Goal: Task Accomplishment & Management: Manage account settings

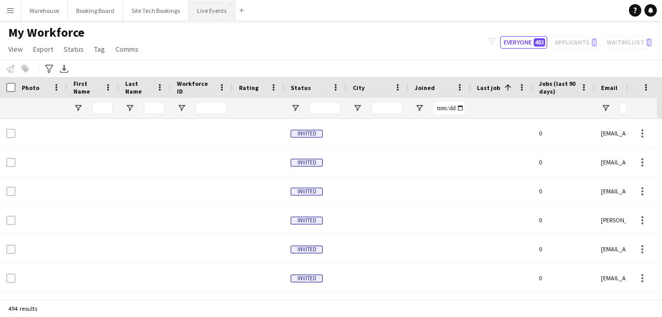
click at [220, 12] on button "Live Events Close" at bounding box center [212, 11] width 47 height 20
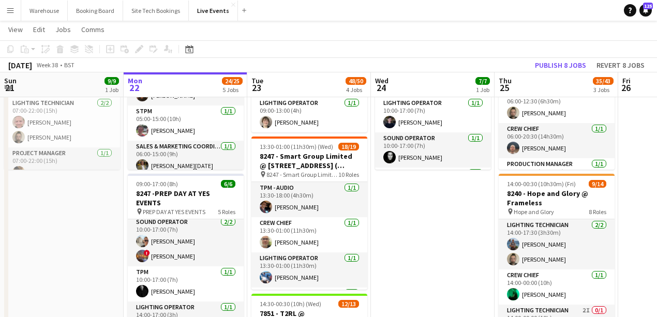
scroll to position [0, 218]
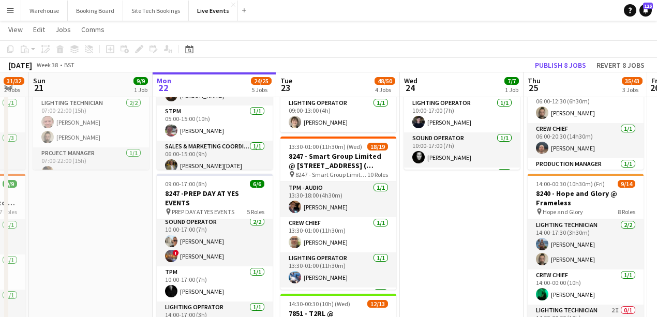
drag, startPoint x: 135, startPoint y: 216, endPoint x: 352, endPoint y: 204, distance: 216.5
click at [352, 204] on app-calendar-viewport "Fri 19 15/15 3 Jobs Sat 20 31/32 2 Jobs Sun 21 9/9 1 Job Mon 22 24/25 5 Jobs Tu…" at bounding box center [328, 319] width 657 height 765
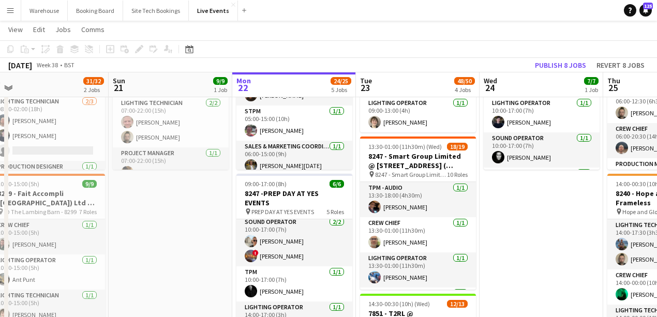
scroll to position [0, 462]
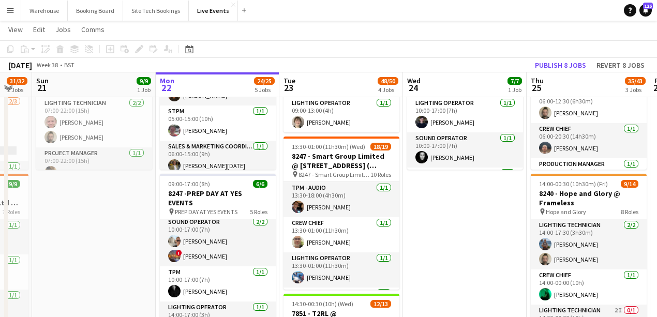
drag, startPoint x: 287, startPoint y: 228, endPoint x: 99, endPoint y: 201, distance: 190.2
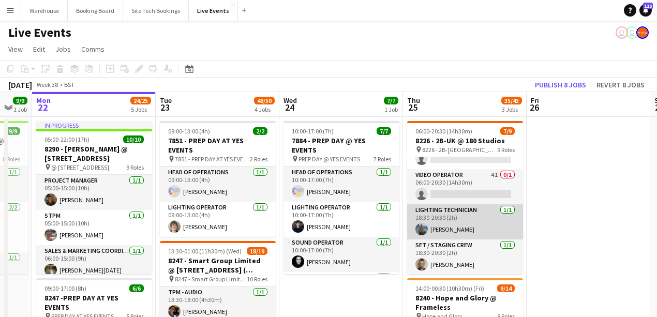
scroll to position [0, 0]
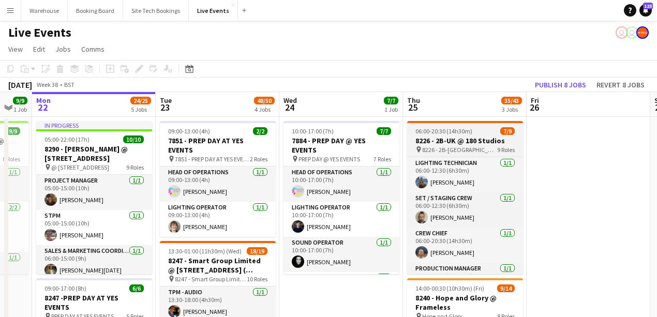
click at [453, 141] on h3 "8226 - 2B-UK @ 180 Studios" at bounding box center [465, 140] width 116 height 9
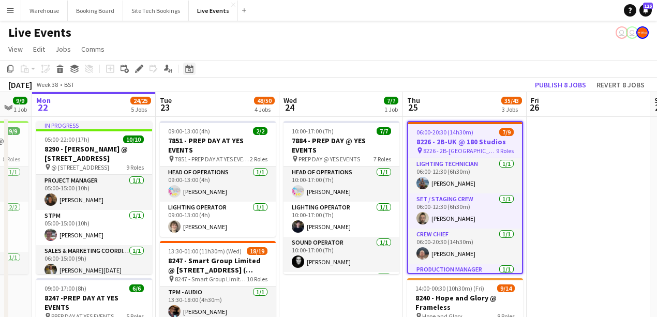
drag, startPoint x: 135, startPoint y: 69, endPoint x: 194, endPoint y: 68, distance: 59.5
click at [135, 69] on icon "Edit" at bounding box center [139, 69] width 8 height 8
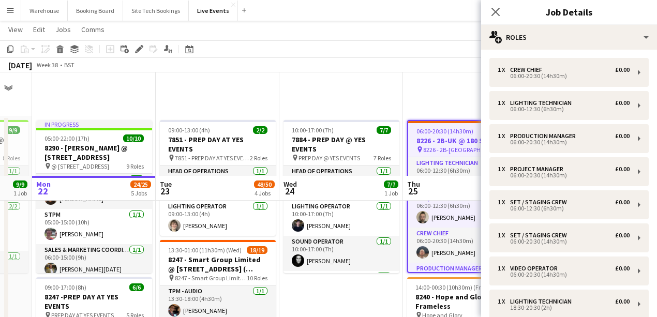
scroll to position [103, 0]
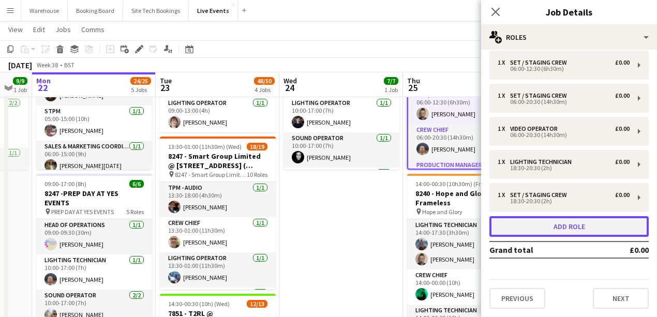
click at [556, 225] on button "Add role" at bounding box center [568, 226] width 159 height 21
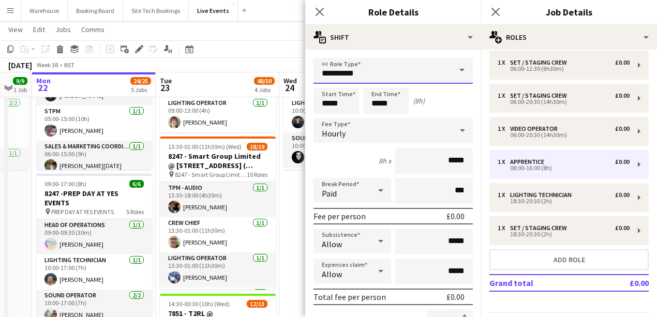
click at [359, 72] on input "**********" at bounding box center [392, 71] width 159 height 26
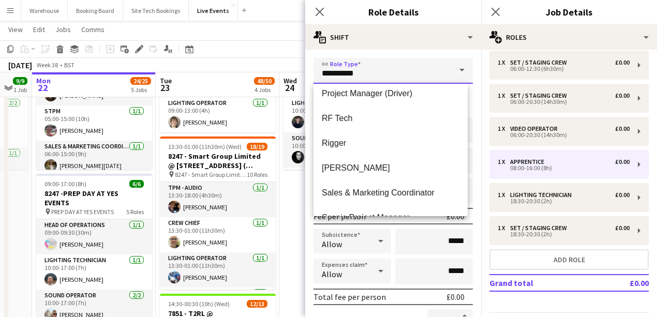
scroll to position [1517, 0]
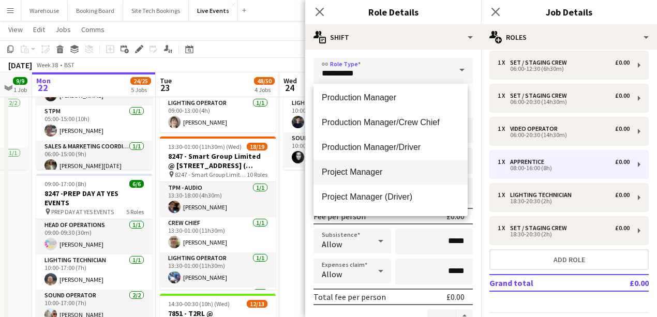
click at [365, 178] on mat-option "Project Manager" at bounding box center [390, 172] width 154 height 25
type input "**********"
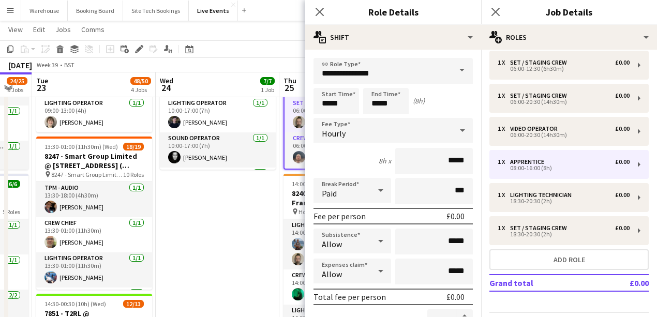
drag, startPoint x: 202, startPoint y: 187, endPoint x: 109, endPoint y: 181, distance: 93.8
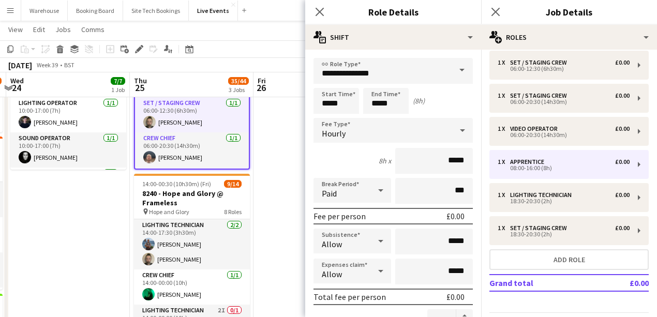
drag, startPoint x: 169, startPoint y: 212, endPoint x: 65, endPoint y: 227, distance: 105.0
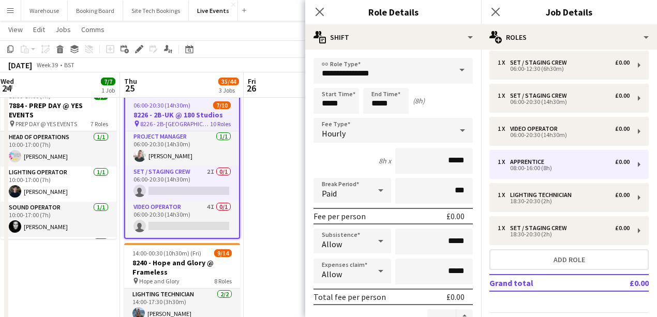
scroll to position [107, 0]
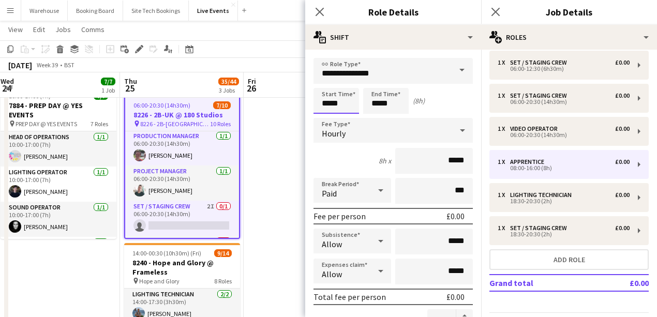
click at [334, 101] on input "*****" at bounding box center [336, 101] width 46 height 26
click at [325, 117] on div at bounding box center [325, 119] width 21 height 10
type input "*****"
click at [325, 117] on div at bounding box center [325, 119] width 21 height 10
click at [380, 103] on input "*****" at bounding box center [386, 101] width 46 height 26
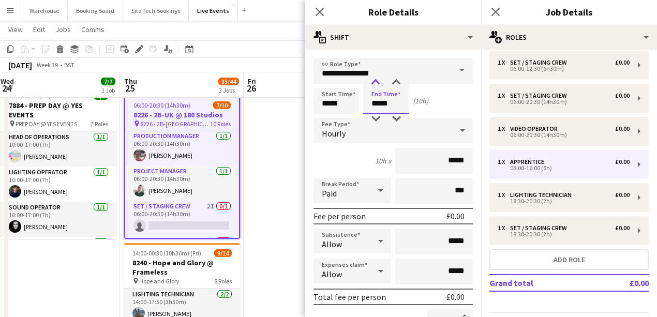
click at [376, 86] on div at bounding box center [375, 83] width 21 height 10
click at [376, 82] on div at bounding box center [375, 83] width 21 height 10
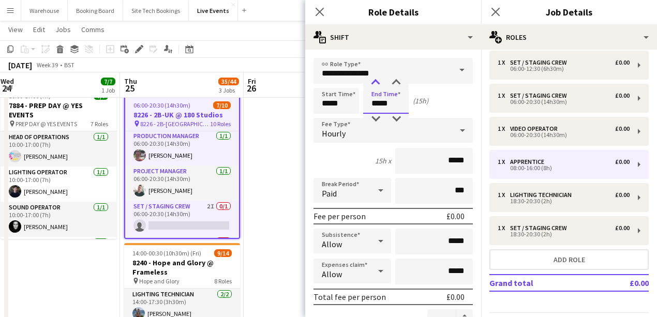
click at [376, 82] on div at bounding box center [375, 83] width 21 height 10
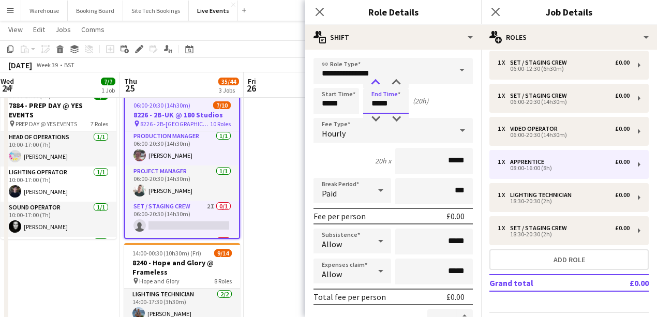
click at [376, 82] on div at bounding box center [375, 83] width 21 height 10
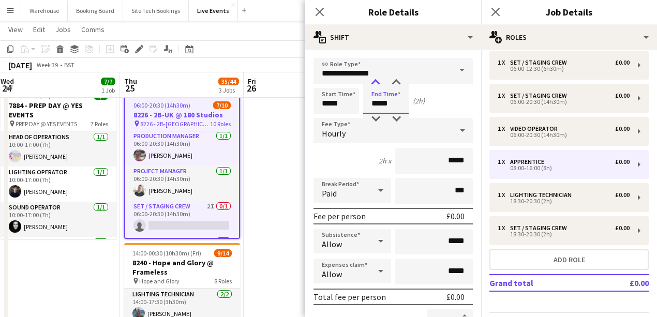
click at [376, 82] on div at bounding box center [375, 83] width 21 height 10
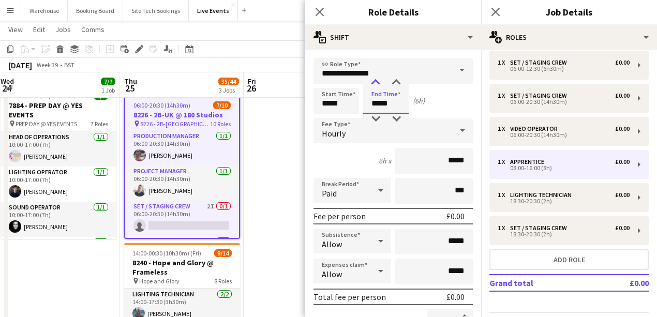
click at [376, 82] on div at bounding box center [375, 83] width 21 height 10
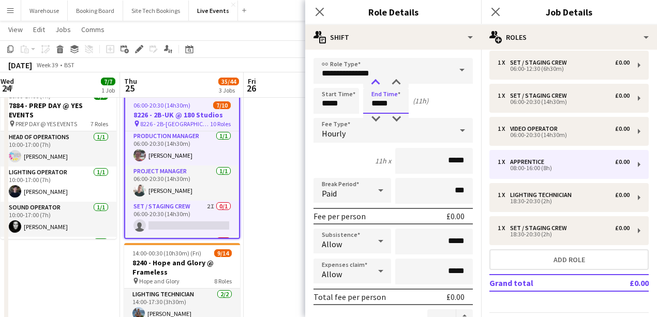
click at [376, 82] on div at bounding box center [375, 83] width 21 height 10
click at [376, 118] on div at bounding box center [375, 119] width 21 height 10
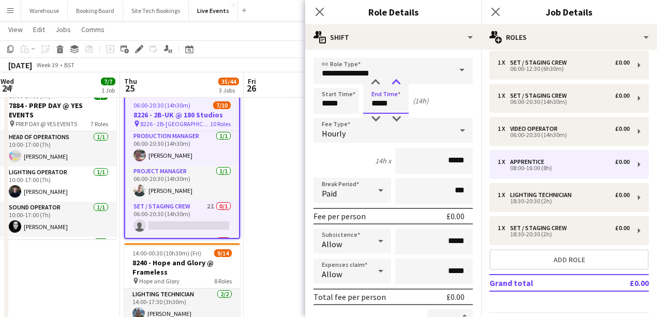
click at [395, 82] on div at bounding box center [396, 83] width 21 height 10
type input "*****"
click at [395, 82] on div at bounding box center [396, 83] width 21 height 10
click at [340, 135] on span "Hourly" at bounding box center [334, 133] width 24 height 10
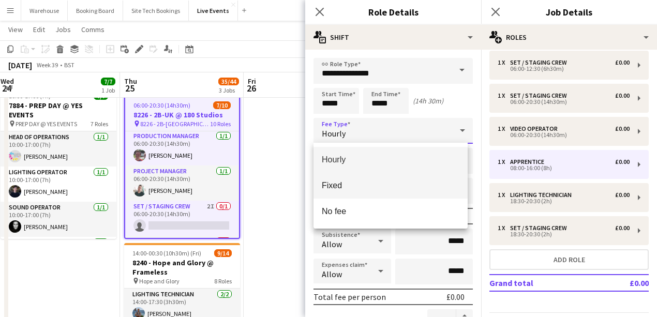
click at [333, 191] on mat-option "Fixed" at bounding box center [390, 186] width 154 height 26
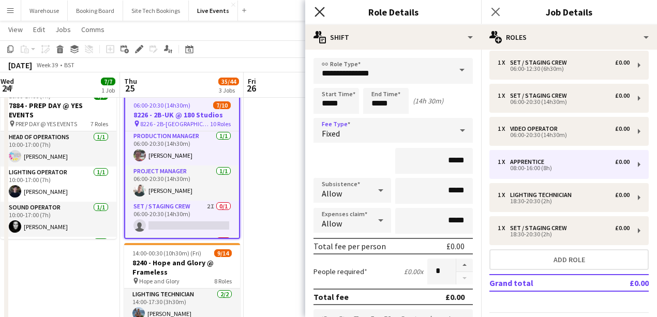
click at [322, 10] on icon "Close pop-in" at bounding box center [319, 12] width 10 height 10
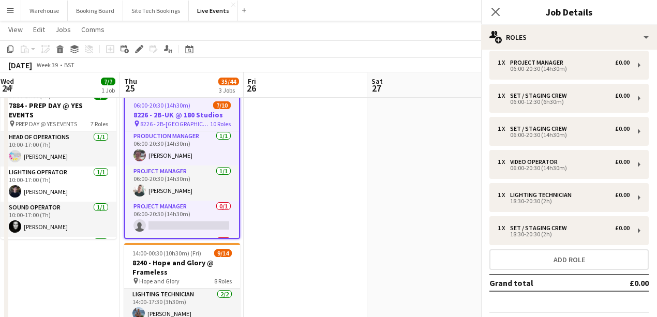
scroll to position [173, 0]
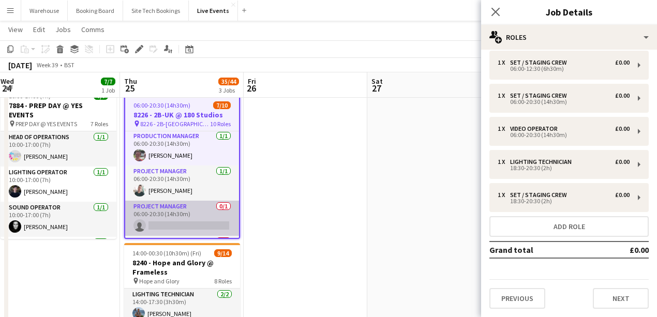
click at [194, 222] on app-card-role "Project Manager 0/1 06:00-20:30 (14h30m) single-neutral-actions" at bounding box center [182, 218] width 114 height 35
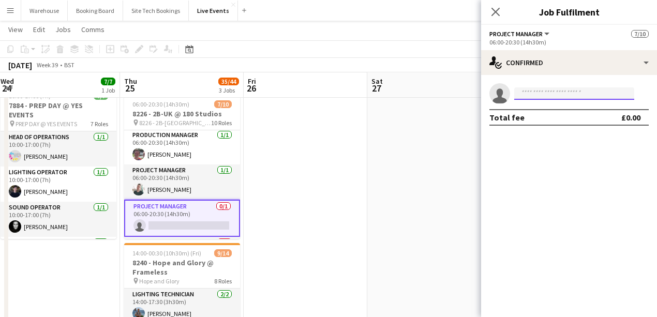
click at [530, 94] on input at bounding box center [574, 93] width 120 height 12
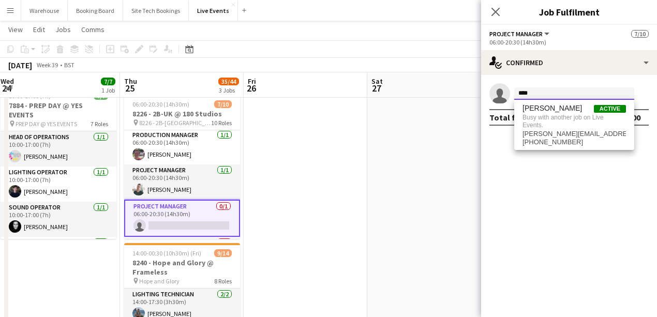
type input "****"
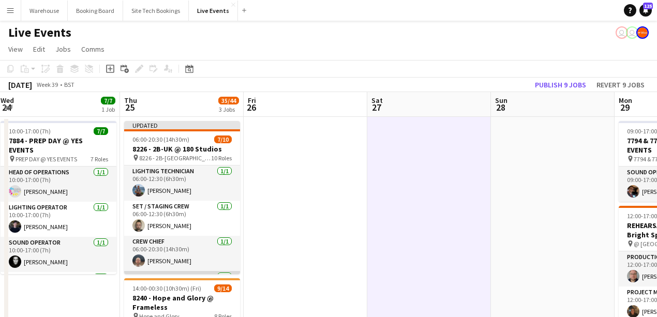
scroll to position [103, 0]
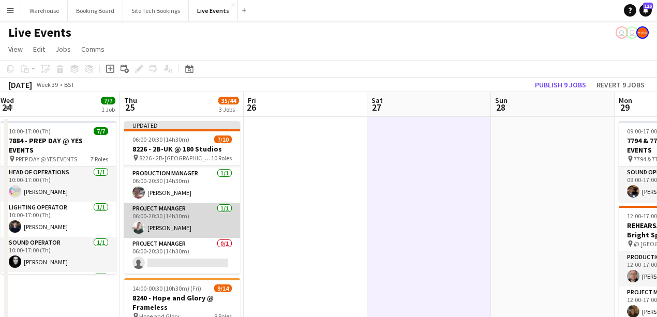
drag, startPoint x: 175, startPoint y: 248, endPoint x: 130, endPoint y: 227, distance: 50.2
click at [175, 248] on app-card-role "Project Manager 0/1 06:00-20:30 (14h30m) single-neutral-actions" at bounding box center [182, 255] width 116 height 35
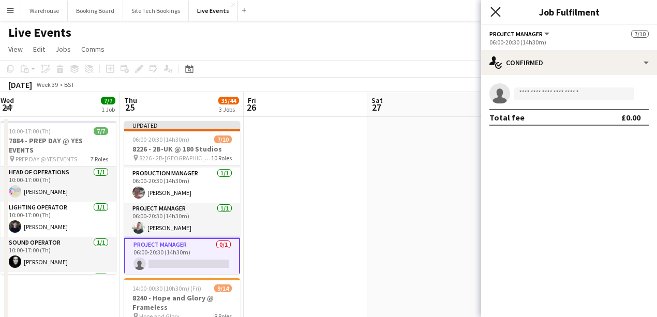
click at [495, 7] on icon "Close pop-in" at bounding box center [495, 12] width 10 height 10
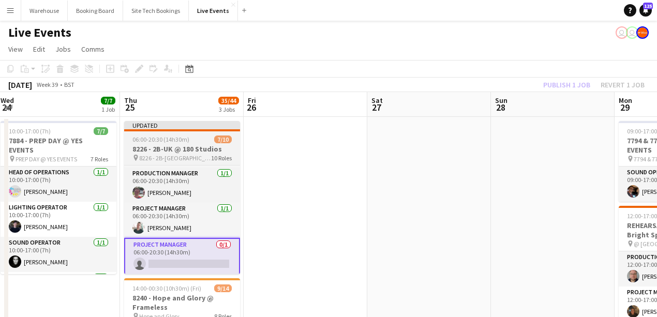
click at [162, 142] on span "06:00-20:30 (14h30m)" at bounding box center [160, 139] width 57 height 8
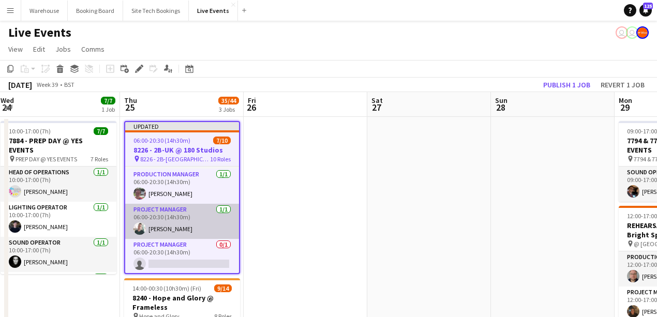
scroll to position [138, 0]
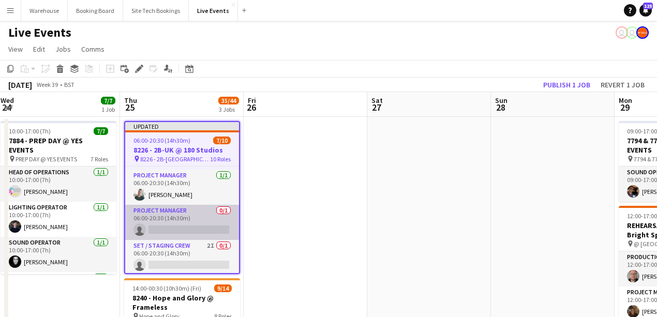
click at [177, 214] on app-card-role "Project Manager 0/1 06:00-20:30 (14h30m) single-neutral-actions" at bounding box center [182, 222] width 114 height 35
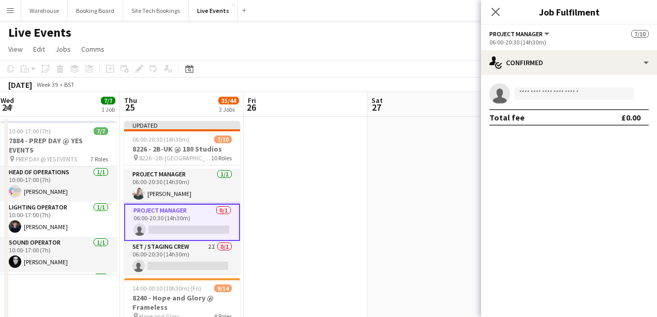
click at [496, 8] on icon "Close pop-in" at bounding box center [495, 12] width 8 height 8
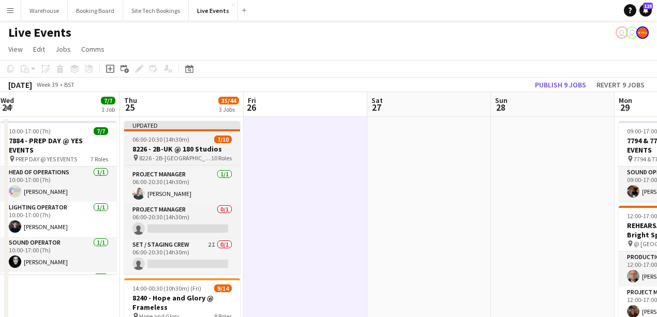
click at [161, 155] on span "8226 - 2B-[GEOGRAPHIC_DATA]" at bounding box center [175, 158] width 72 height 8
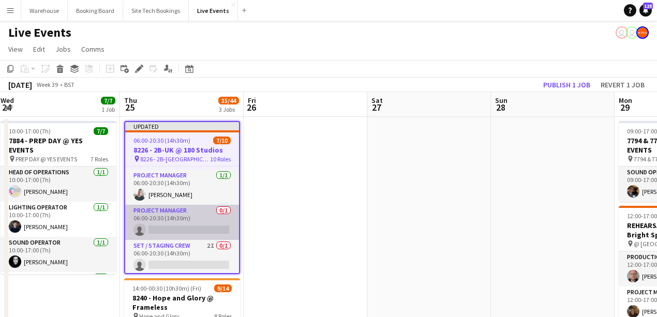
click at [176, 215] on app-card-role "Project Manager 0/1 06:00-20:30 (14h30m) single-neutral-actions" at bounding box center [182, 222] width 114 height 35
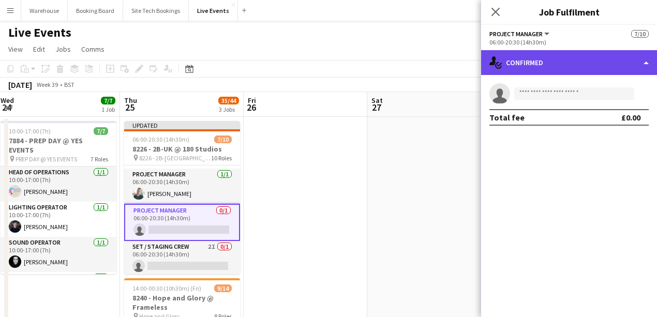
click at [548, 67] on div "single-neutral-actions-check-2 Confirmed" at bounding box center [569, 62] width 176 height 25
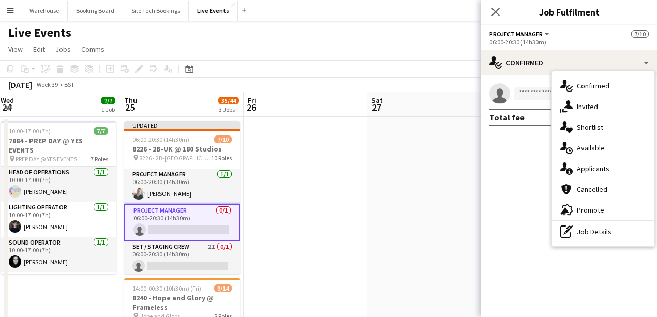
click at [533, 178] on mat-expansion-panel "check Confirmed single-neutral-actions Total fee £0.00" at bounding box center [569, 196] width 176 height 242
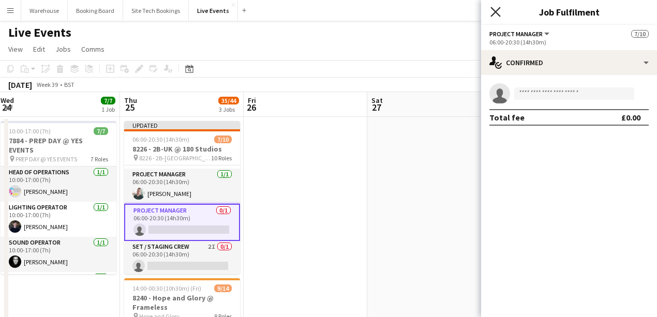
click at [496, 11] on icon at bounding box center [495, 12] width 10 height 10
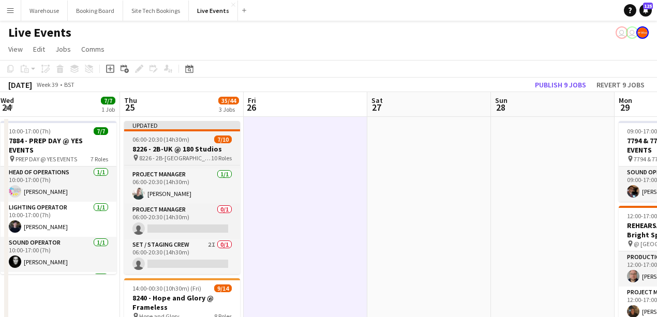
click at [174, 148] on h3 "8226 - 2B-UK @ 180 Studios" at bounding box center [182, 148] width 116 height 9
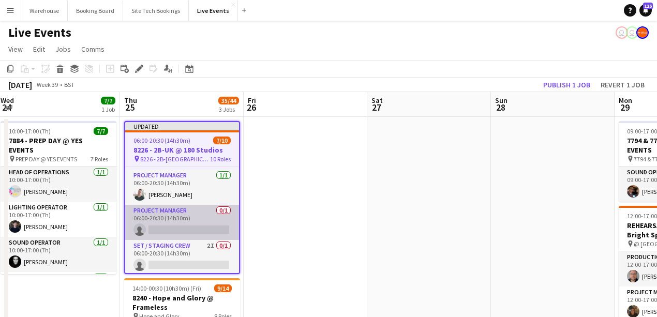
click at [148, 215] on app-card-role "Project Manager 0/1 06:00-20:30 (14h30m) single-neutral-actions" at bounding box center [182, 222] width 114 height 35
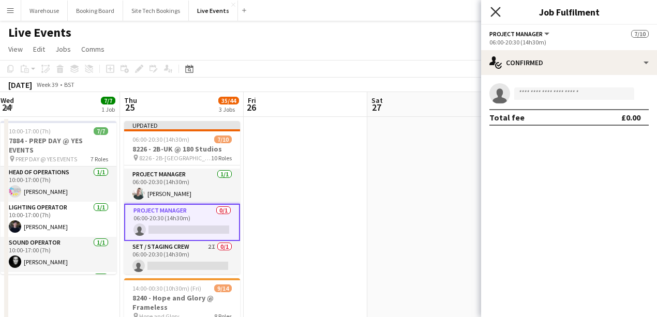
click at [493, 9] on icon "Close pop-in" at bounding box center [495, 12] width 10 height 10
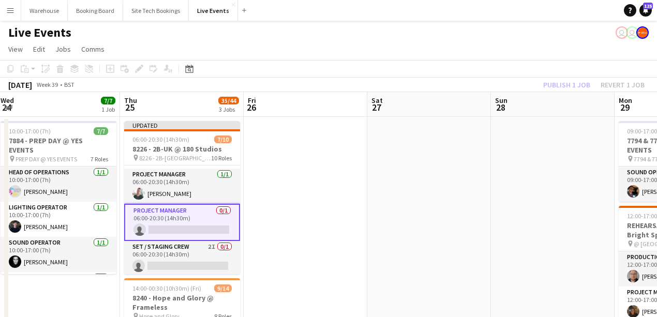
drag, startPoint x: 357, startPoint y: 200, endPoint x: 316, endPoint y: 191, distance: 41.3
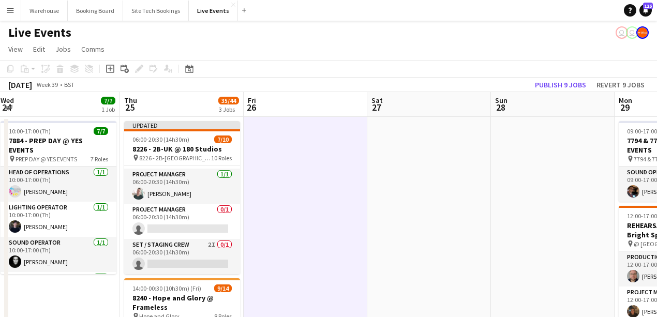
drag, startPoint x: 160, startPoint y: 148, endPoint x: 154, endPoint y: 108, distance: 40.3
click at [161, 147] on h3 "8226 - 2B-UK @ 180 Studios" at bounding box center [182, 148] width 116 height 9
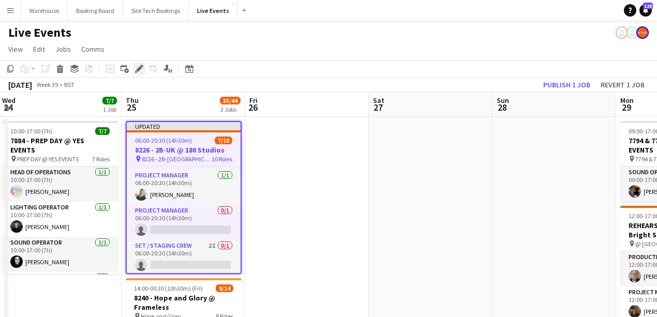
click at [138, 67] on icon "Edit" at bounding box center [139, 69] width 8 height 8
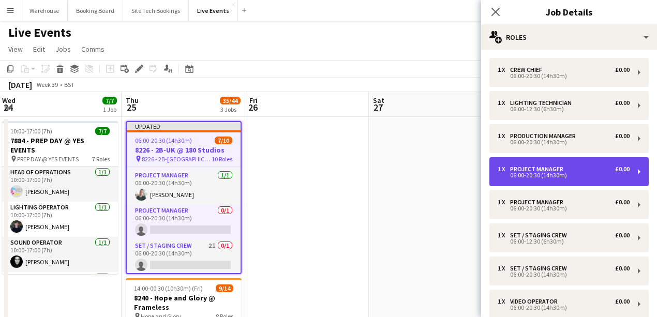
click at [570, 181] on div "1 x Project Manager £0.00 06:00-20:30 (14h30m)" at bounding box center [568, 171] width 159 height 29
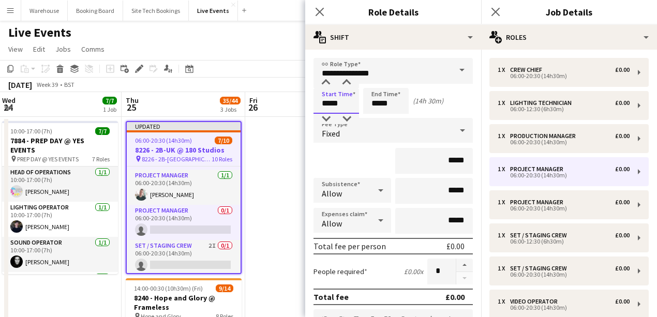
click at [331, 102] on input "*****" at bounding box center [336, 101] width 46 height 26
click at [327, 87] on div at bounding box center [325, 83] width 21 height 10
type input "*****"
click at [325, 117] on div at bounding box center [325, 119] width 21 height 10
click at [388, 103] on input "*****" at bounding box center [386, 101] width 46 height 26
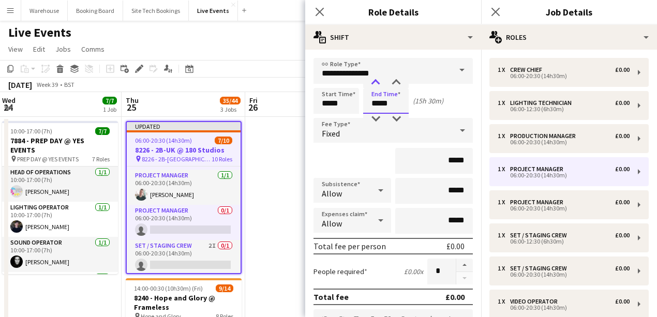
click at [374, 86] on div at bounding box center [375, 83] width 21 height 10
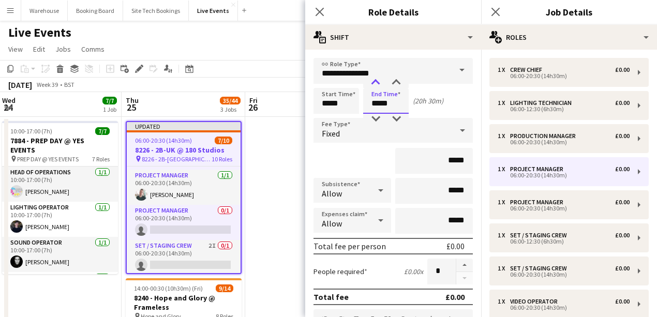
click at [374, 86] on div at bounding box center [375, 83] width 21 height 10
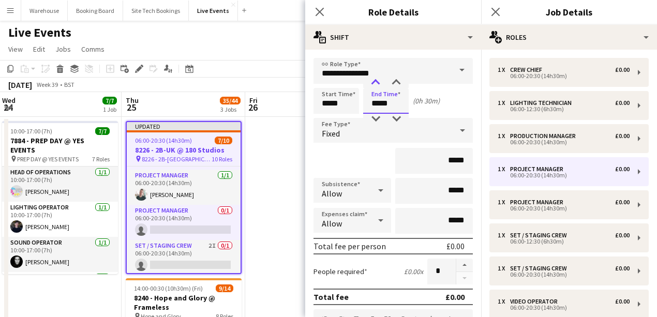
click at [374, 86] on div at bounding box center [375, 83] width 21 height 10
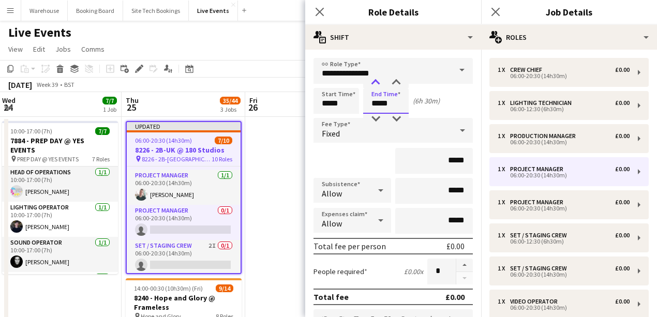
click at [374, 86] on div at bounding box center [375, 83] width 21 height 10
type input "*****"
click at [374, 86] on div at bounding box center [375, 83] width 21 height 10
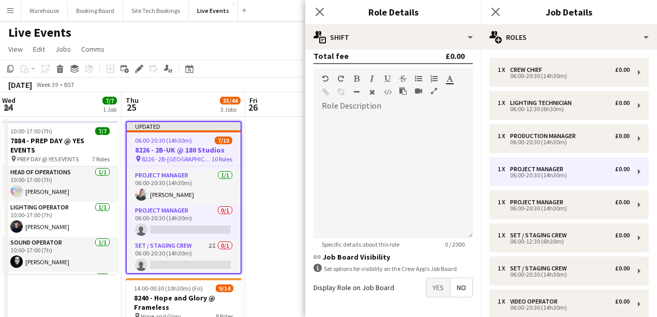
scroll to position [0, 0]
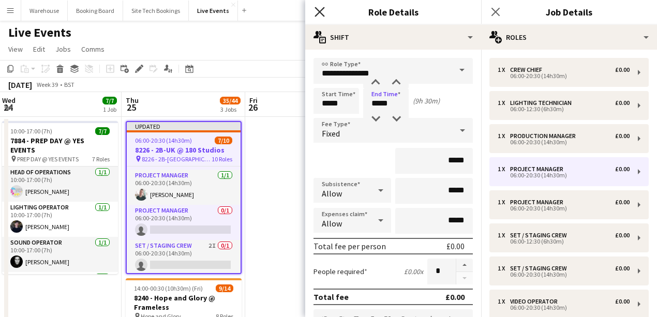
click at [320, 10] on icon "Close pop-in" at bounding box center [319, 12] width 10 height 10
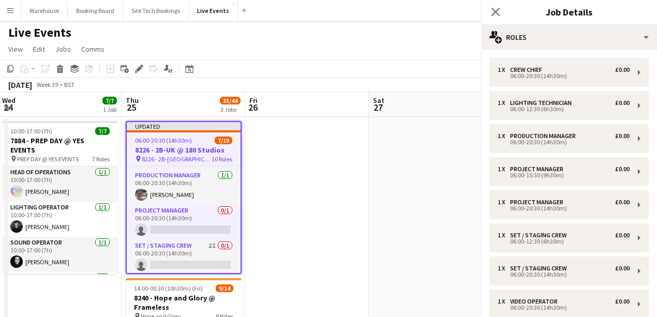
scroll to position [173, 0]
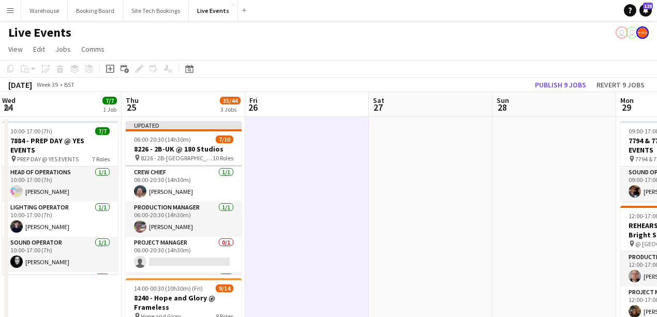
scroll to position [70, 0]
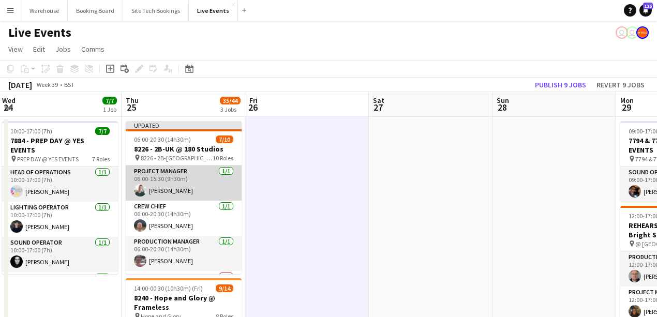
click at [162, 181] on app-card-role "Project Manager [DATE] 06:00-15:30 (9h30m) [PERSON_NAME]" at bounding box center [184, 182] width 116 height 35
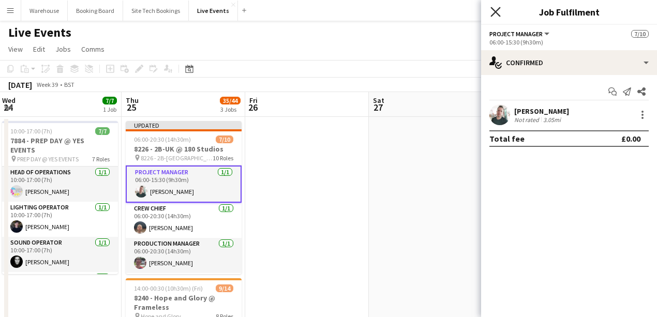
click at [492, 12] on icon "Close pop-in" at bounding box center [495, 12] width 10 height 10
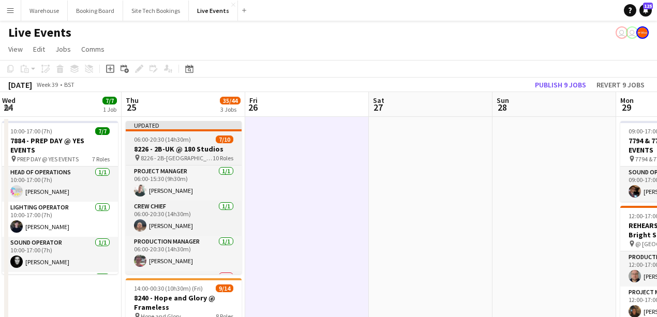
click at [153, 152] on h3 "8226 - 2B-UK @ 180 Studios" at bounding box center [184, 148] width 116 height 9
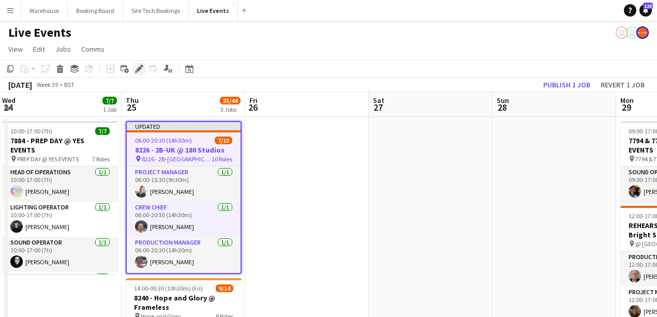
click at [140, 70] on icon "Edit" at bounding box center [139, 69] width 8 height 8
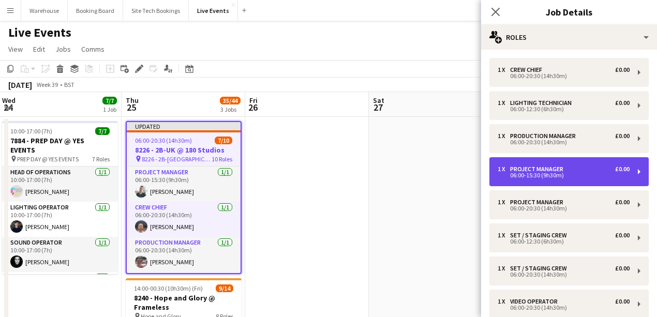
click at [548, 176] on div "06:00-15:30 (9h30m)" at bounding box center [563, 175] width 132 height 5
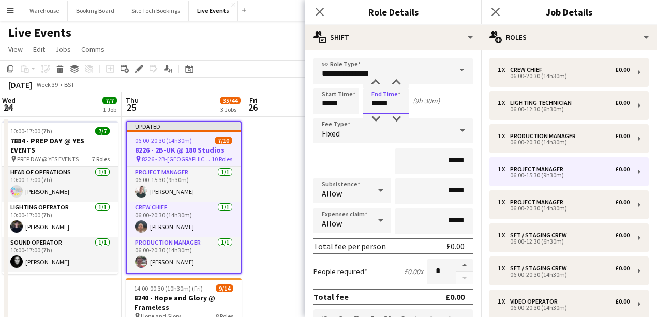
click at [397, 105] on input "*****" at bounding box center [386, 101] width 46 height 26
click at [379, 80] on div at bounding box center [375, 83] width 21 height 10
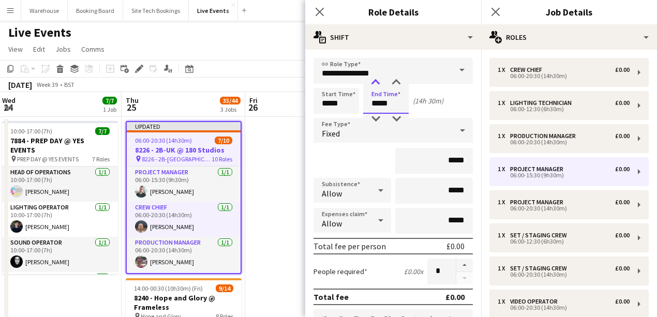
type input "*****"
click at [379, 80] on div at bounding box center [375, 83] width 21 height 10
click at [319, 10] on icon at bounding box center [319, 12] width 10 height 10
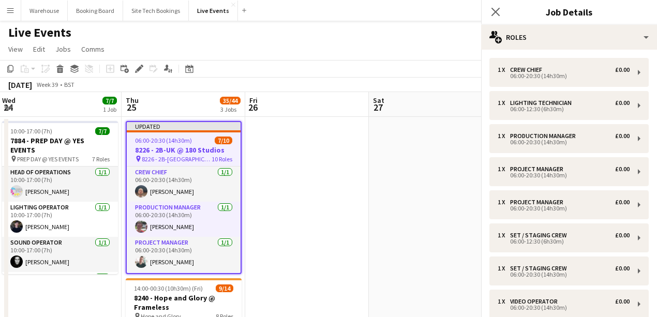
scroll to position [35, 0]
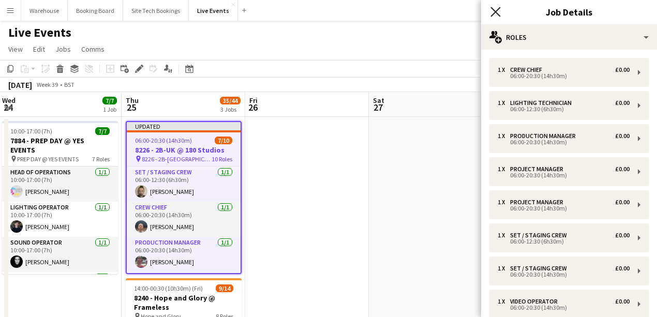
click at [493, 9] on icon at bounding box center [495, 12] width 10 height 10
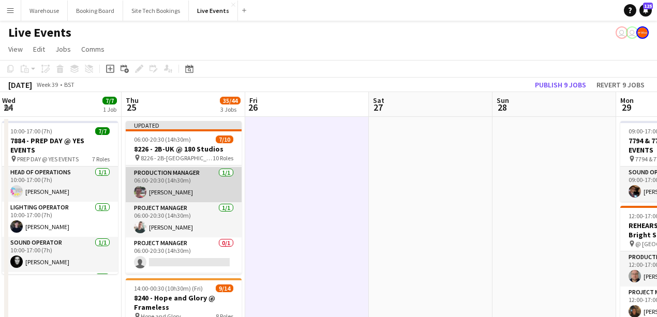
scroll to position [139, 0]
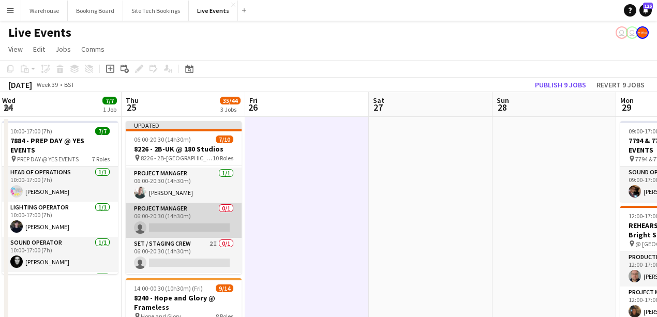
click at [177, 208] on app-card-role "Project Manager 0/1 06:00-20:30 (14h30m) single-neutral-actions" at bounding box center [184, 220] width 116 height 35
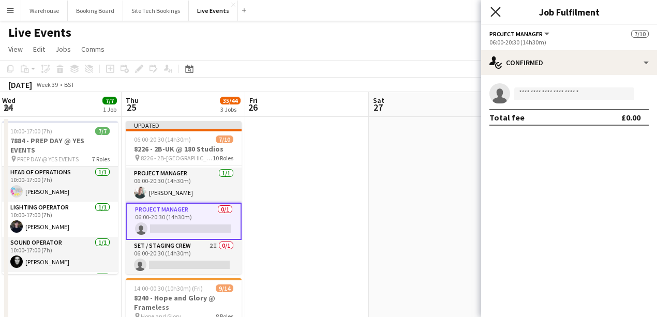
click at [494, 9] on icon "Close pop-in" at bounding box center [495, 12] width 10 height 10
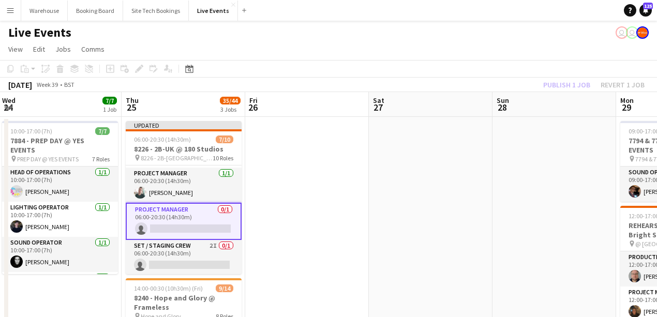
drag, startPoint x: 251, startPoint y: 201, endPoint x: 246, endPoint y: 188, distance: 13.4
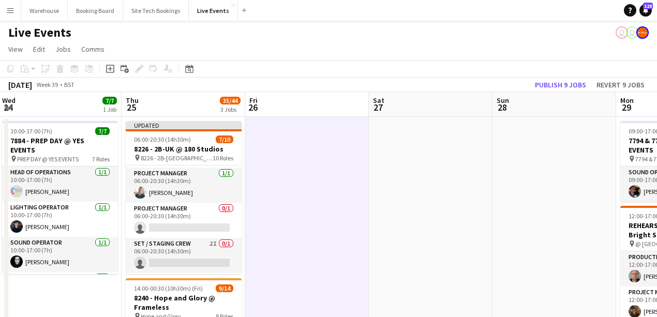
drag, startPoint x: 186, startPoint y: 145, endPoint x: 152, endPoint y: 118, distance: 43.8
click at [185, 145] on h3 "8226 - 2B-UK @ 180 Studios" at bounding box center [184, 148] width 116 height 9
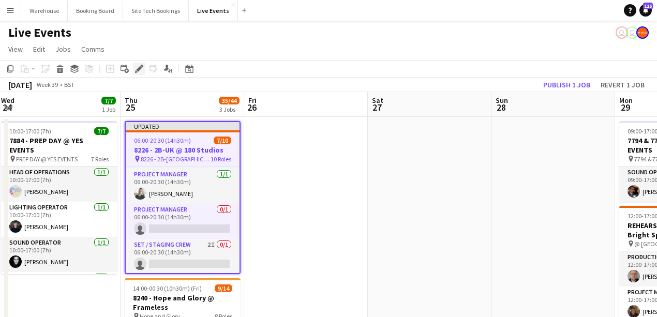
click at [135, 68] on icon "Edit" at bounding box center [139, 69] width 8 height 8
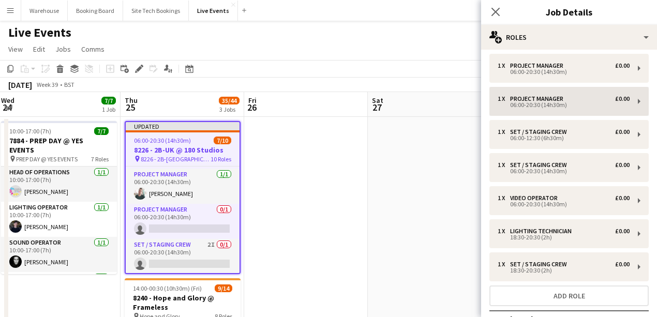
scroll to position [69, 0]
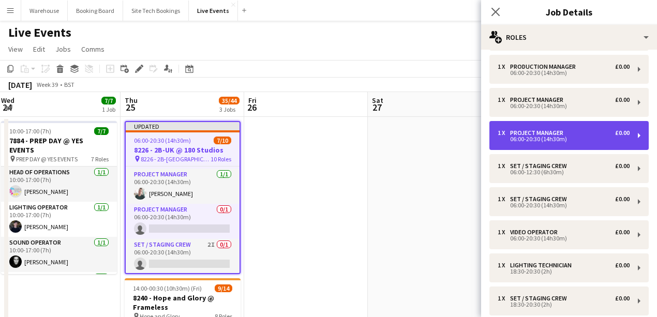
click at [535, 143] on div "1 x Project Manager £0.00 06:00-20:30 (14h30m)" at bounding box center [568, 135] width 159 height 29
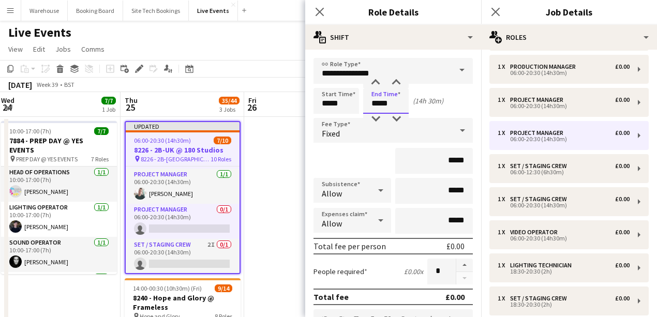
click at [384, 105] on input "*****" at bounding box center [386, 101] width 46 height 26
click at [376, 117] on div at bounding box center [375, 119] width 21 height 10
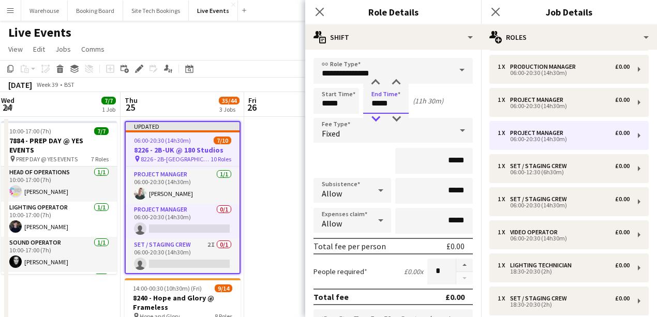
click at [376, 117] on div at bounding box center [375, 119] width 21 height 10
type input "*****"
click at [376, 82] on div at bounding box center [375, 83] width 21 height 10
click at [321, 13] on icon at bounding box center [319, 12] width 10 height 10
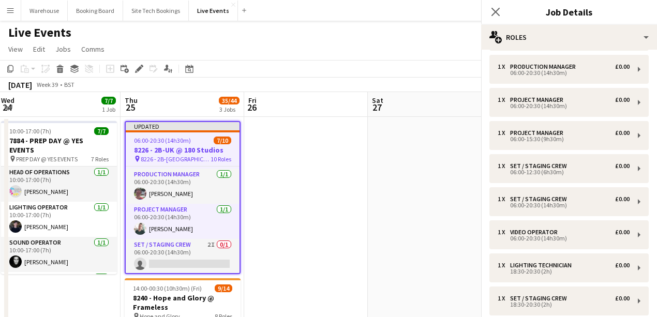
scroll to position [174, 0]
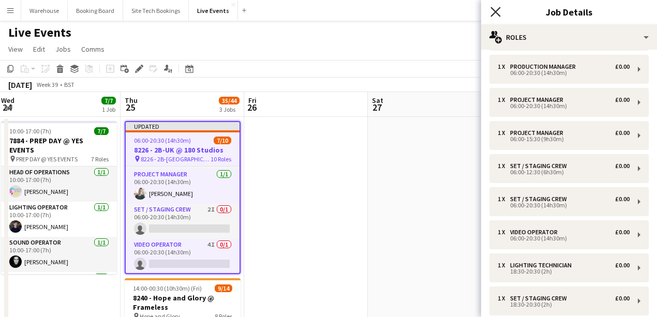
click at [492, 13] on icon "Close pop-in" at bounding box center [495, 12] width 10 height 10
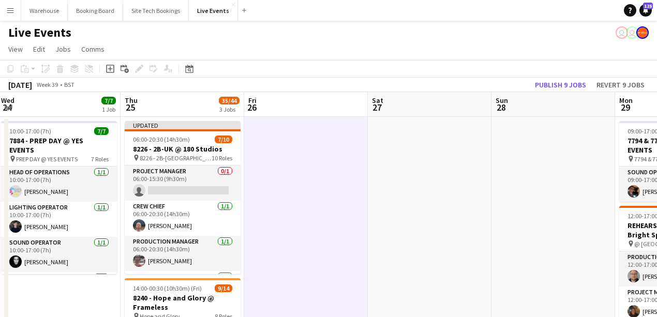
scroll to position [36, 0]
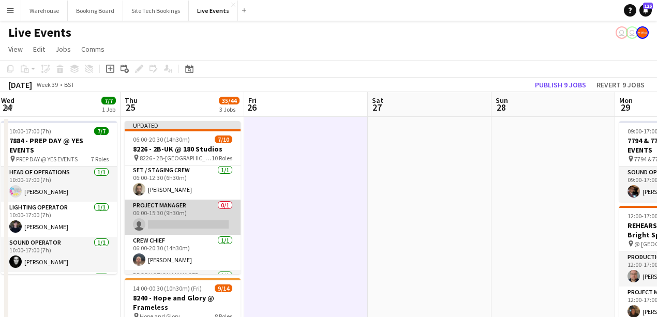
click at [171, 223] on app-card-role "Project Manager 0/1 06:00-15:30 (9h30m) single-neutral-actions" at bounding box center [183, 217] width 116 height 35
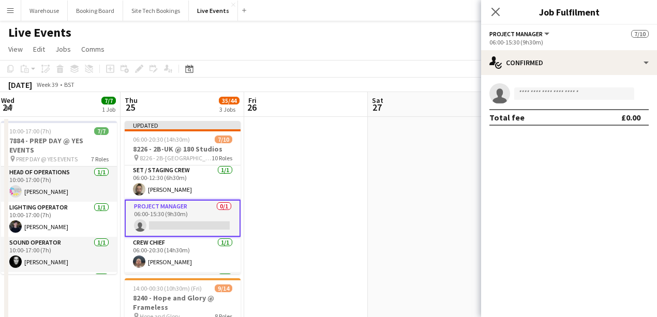
scroll to position [0, 250]
click at [542, 93] on input at bounding box center [574, 93] width 120 height 12
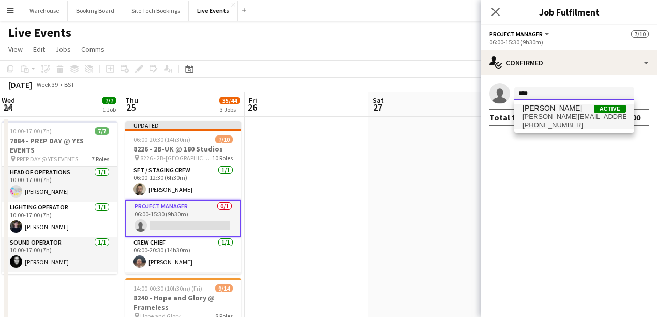
type input "****"
click at [544, 113] on span "[PERSON_NAME][EMAIL_ADDRESS][DOMAIN_NAME]" at bounding box center [573, 117] width 103 height 8
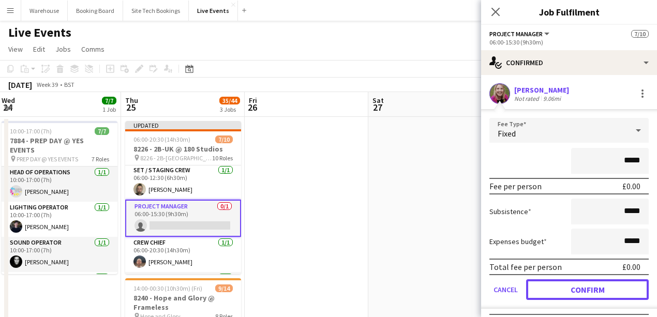
click at [566, 283] on button "Confirm" at bounding box center [587, 289] width 123 height 21
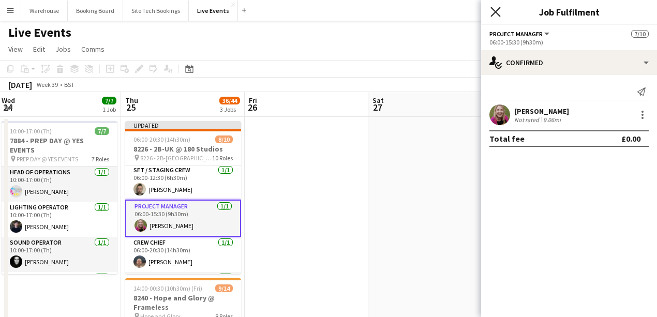
click at [495, 9] on icon "Close pop-in" at bounding box center [495, 12] width 10 height 10
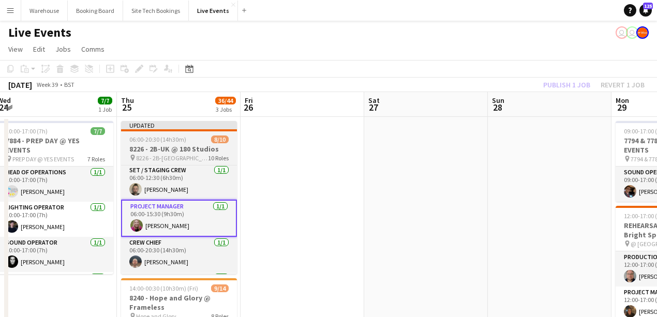
click at [181, 148] on h3 "8226 - 2B-UK @ 180 Studios" at bounding box center [179, 148] width 116 height 9
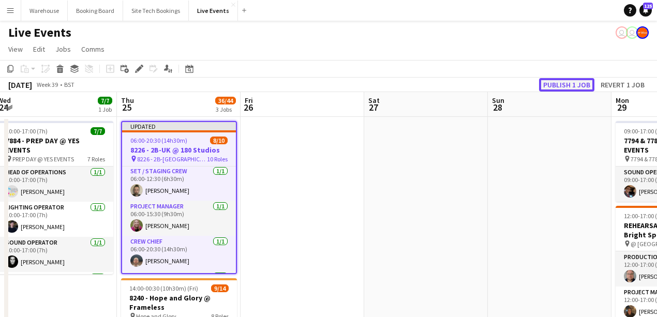
click at [592, 85] on button "Publish 1 job" at bounding box center [566, 84] width 55 height 13
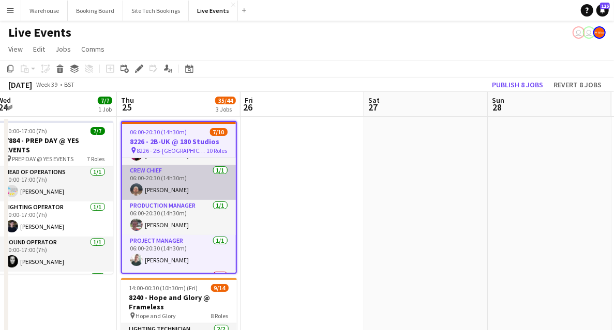
scroll to position [202, 0]
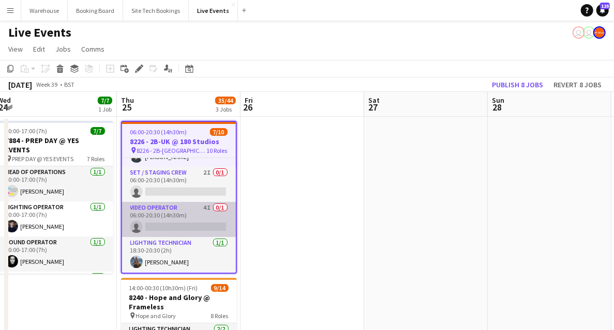
click at [183, 211] on app-card-role "Video Operator 4I 0/1 06:00-20:30 (14h30m) single-neutral-actions" at bounding box center [179, 219] width 114 height 35
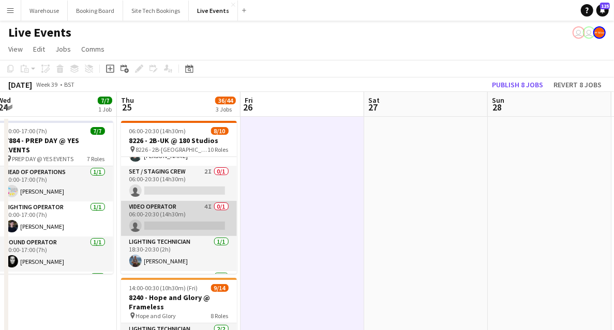
click at [164, 206] on app-card-role "Video Operator 4I 0/1 06:00-20:30 (14h30m) single-neutral-actions" at bounding box center [179, 218] width 116 height 35
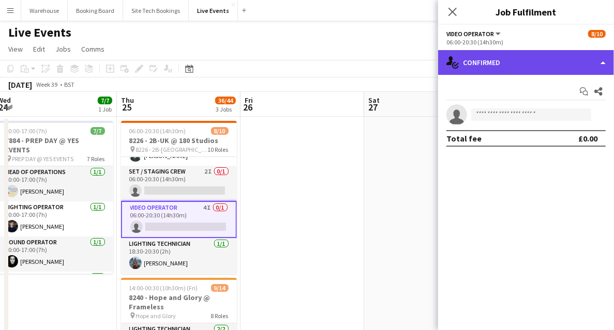
click at [504, 62] on div "single-neutral-actions-check-2 Confirmed" at bounding box center [526, 62] width 176 height 25
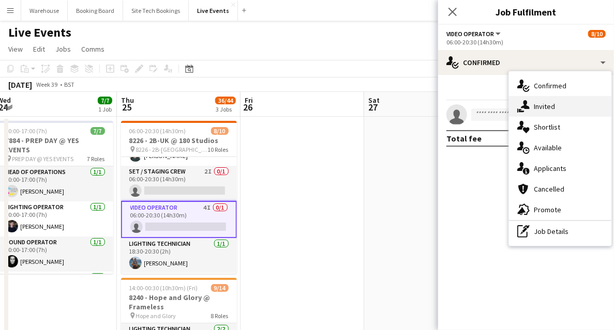
click at [537, 108] on span "Invited" at bounding box center [544, 106] width 21 height 9
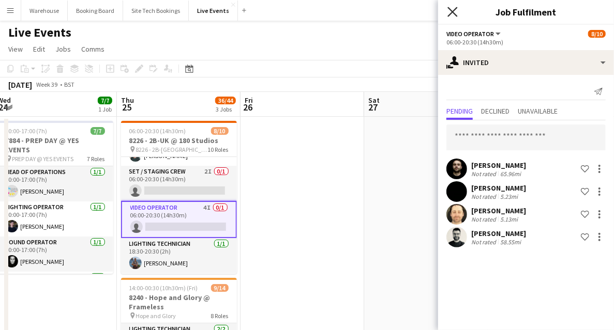
click at [453, 14] on icon "Close pop-in" at bounding box center [452, 12] width 10 height 10
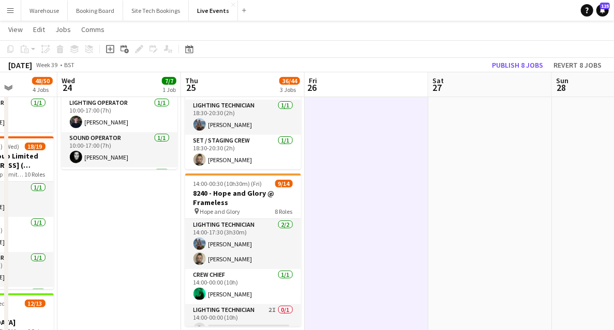
scroll to position [0, 295]
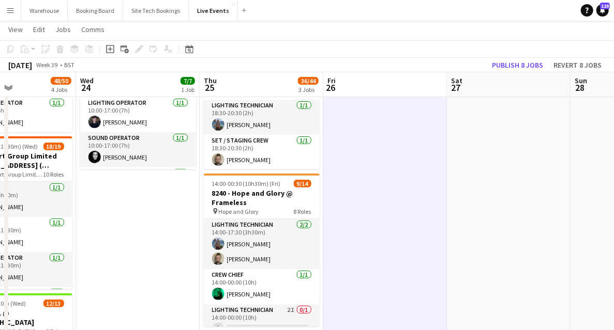
drag, startPoint x: 52, startPoint y: 234, endPoint x: 135, endPoint y: 245, distance: 84.5
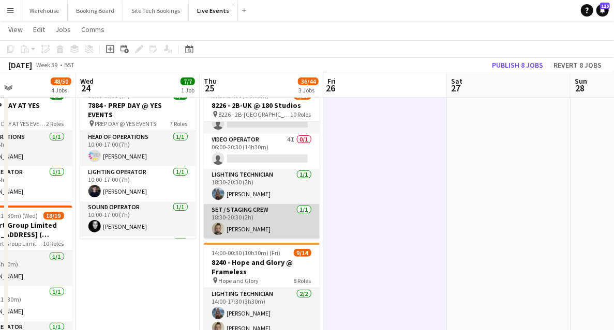
scroll to position [69, 0]
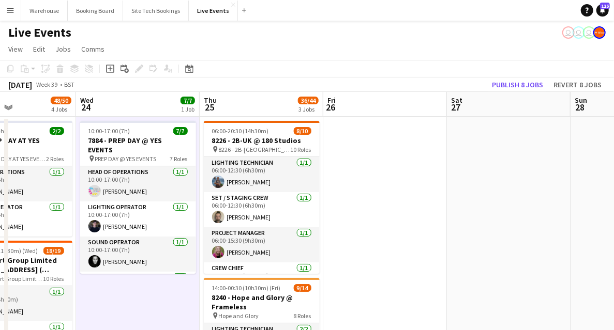
scroll to position [234, 0]
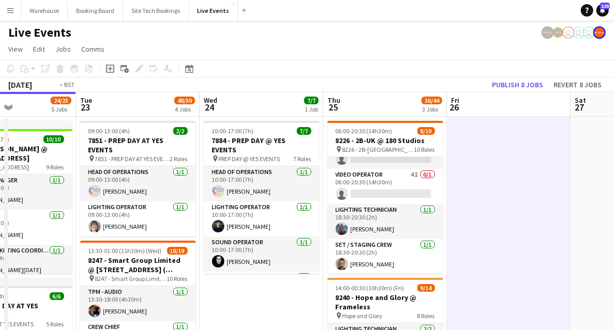
drag, startPoint x: 105, startPoint y: 300, endPoint x: 359, endPoint y: 261, distance: 257.5
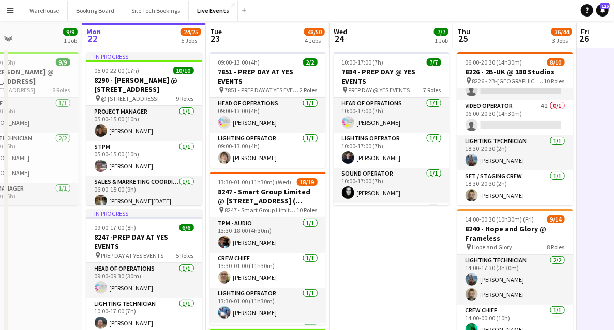
scroll to position [0, 0]
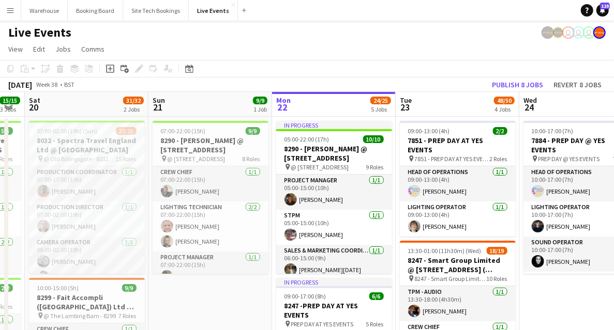
drag, startPoint x: 51, startPoint y: 304, endPoint x: 242, endPoint y: 313, distance: 191.5
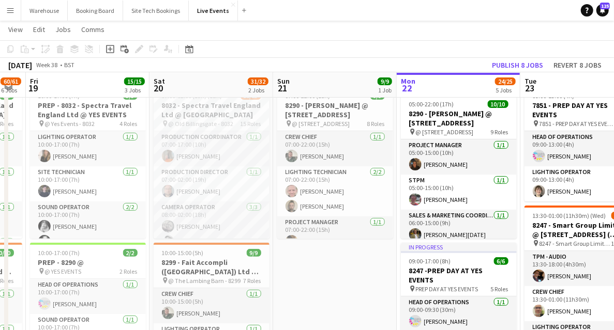
scroll to position [0, 250]
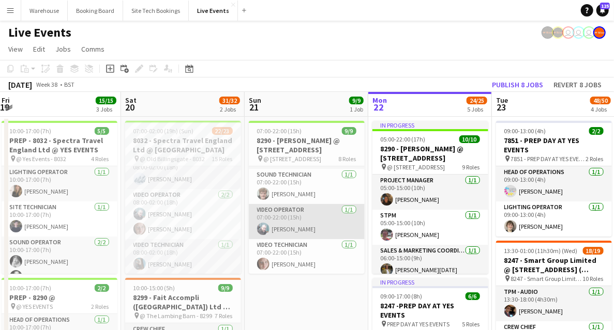
scroll to position [0, 0]
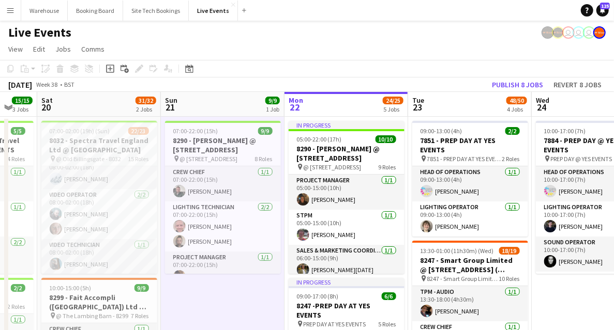
scroll to position [0, 342]
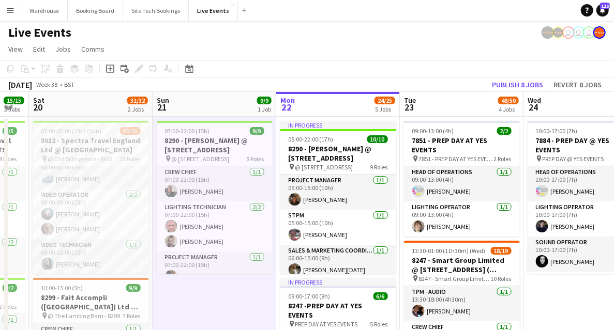
drag, startPoint x: 306, startPoint y: 294, endPoint x: 214, endPoint y: 274, distance: 94.2
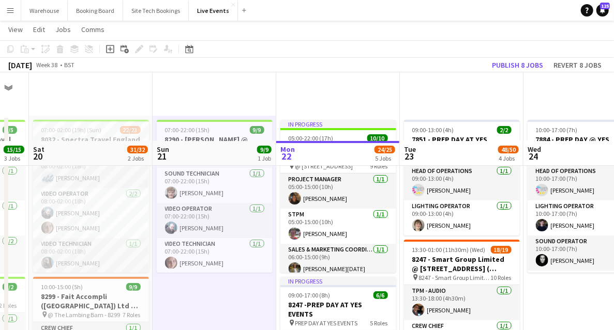
scroll to position [69, 0]
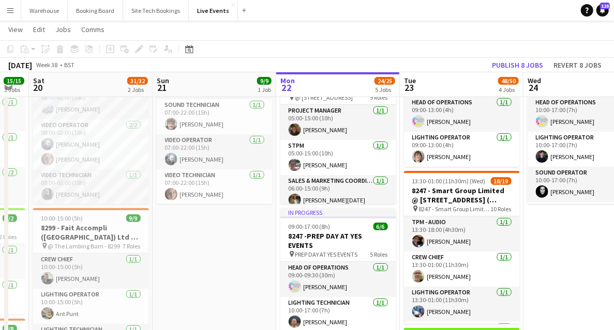
drag, startPoint x: 189, startPoint y: 254, endPoint x: -50, endPoint y: 237, distance: 239.5
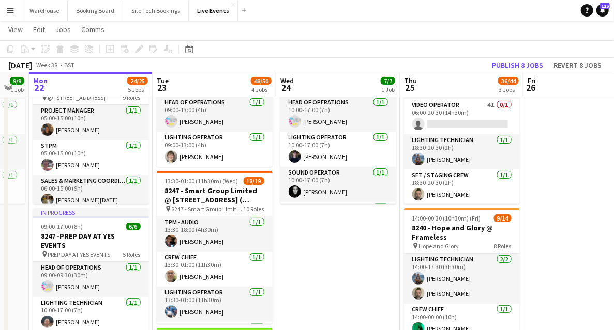
scroll to position [0, 336]
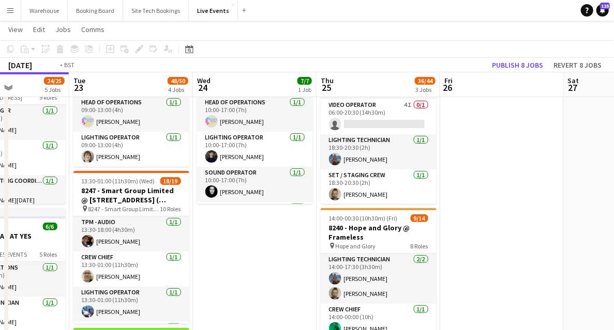
drag, startPoint x: 289, startPoint y: 258, endPoint x: -7, endPoint y: 235, distance: 296.6
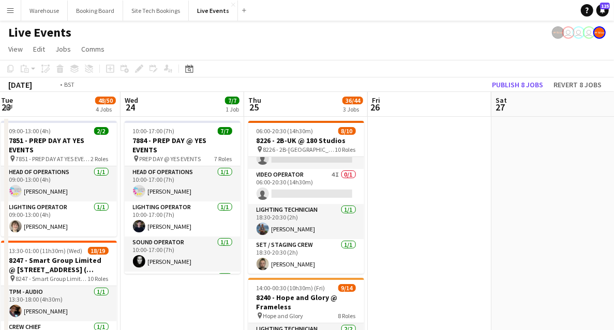
scroll to position [0, 299]
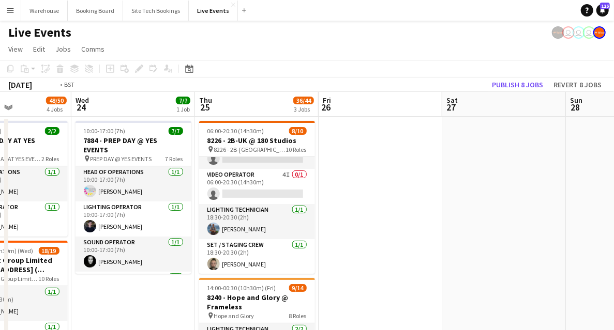
drag, startPoint x: 113, startPoint y: 296, endPoint x: 390, endPoint y: 292, distance: 277.2
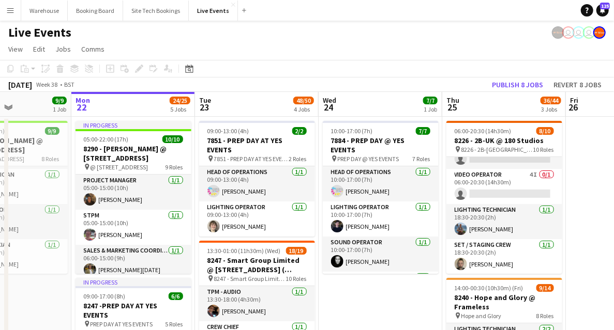
scroll to position [0, 251]
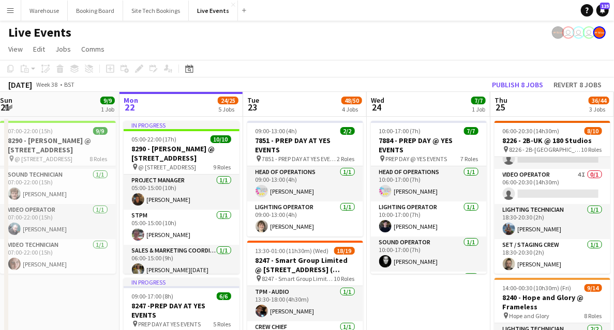
drag, startPoint x: 46, startPoint y: 300, endPoint x: 94, endPoint y: 297, distance: 48.2
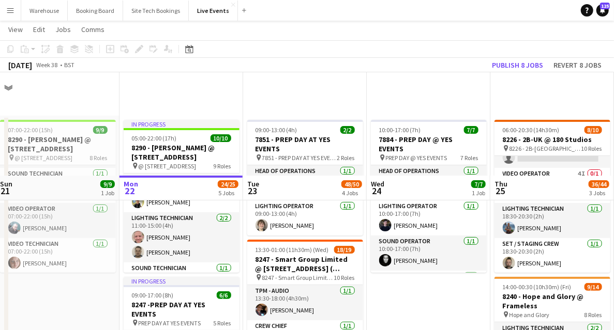
scroll to position [138, 0]
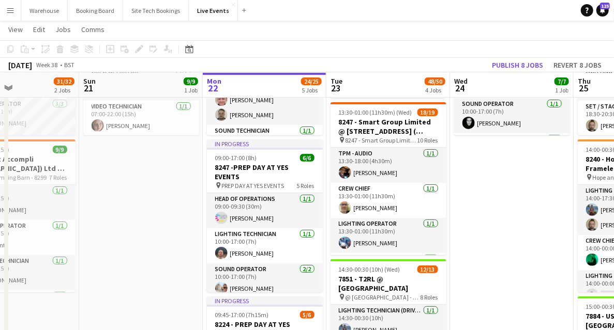
drag, startPoint x: 76, startPoint y: 244, endPoint x: 161, endPoint y: 258, distance: 86.5
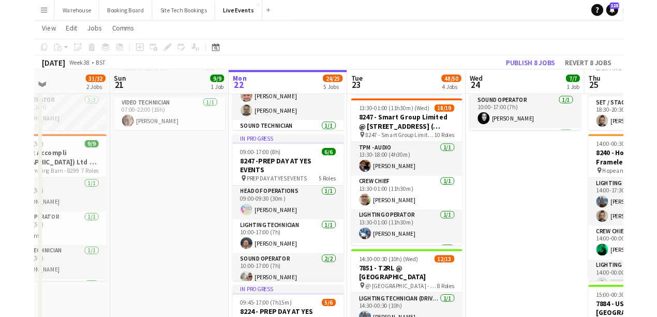
scroll to position [0, 291]
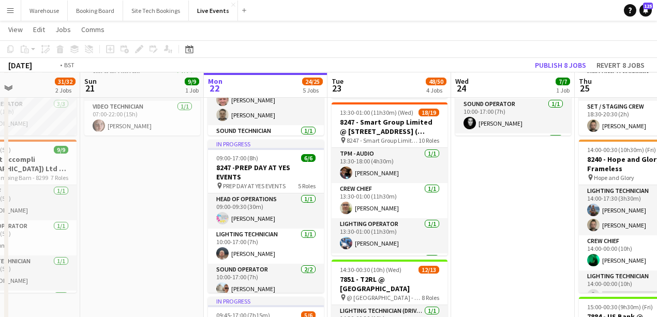
drag, startPoint x: 540, startPoint y: 239, endPoint x: 240, endPoint y: 206, distance: 301.2
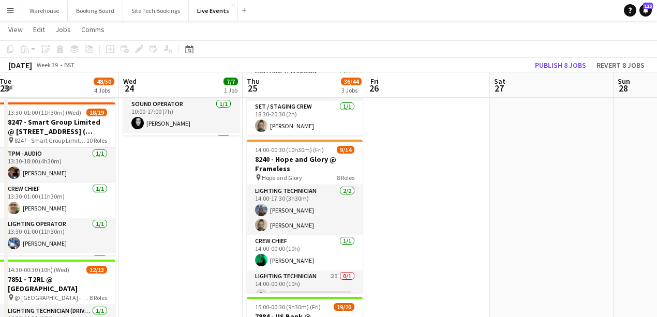
drag, startPoint x: 462, startPoint y: 216, endPoint x: 211, endPoint y: 202, distance: 251.2
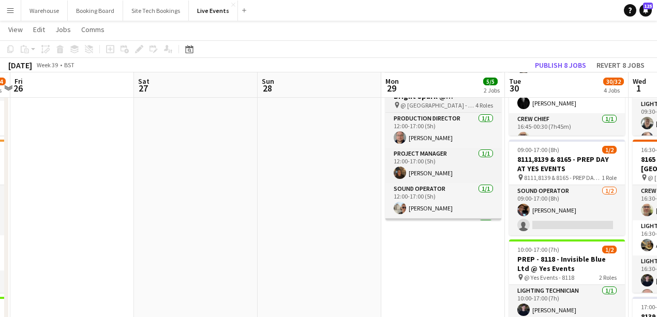
drag, startPoint x: 476, startPoint y: 245, endPoint x: 204, endPoint y: 217, distance: 273.4
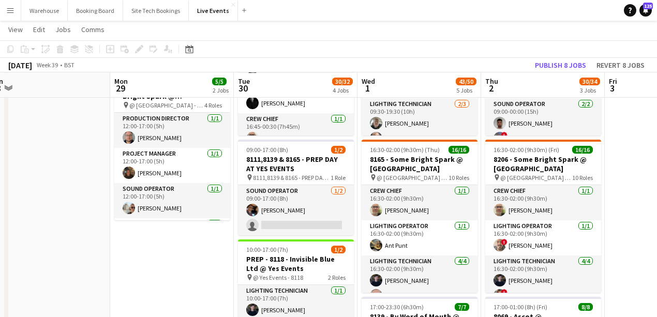
scroll to position [0, 313]
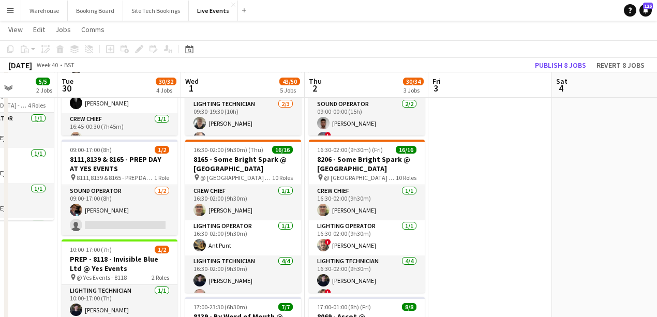
drag, startPoint x: 620, startPoint y: 226, endPoint x: 471, endPoint y: 208, distance: 151.0
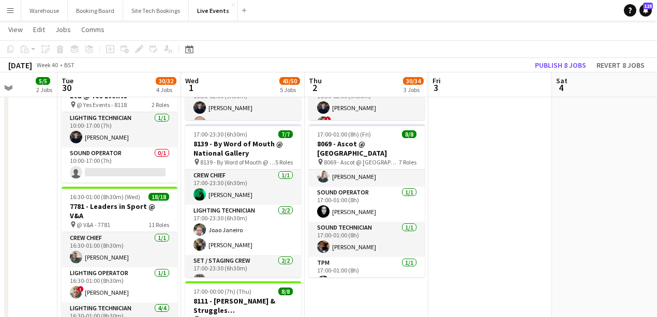
scroll to position [138, 0]
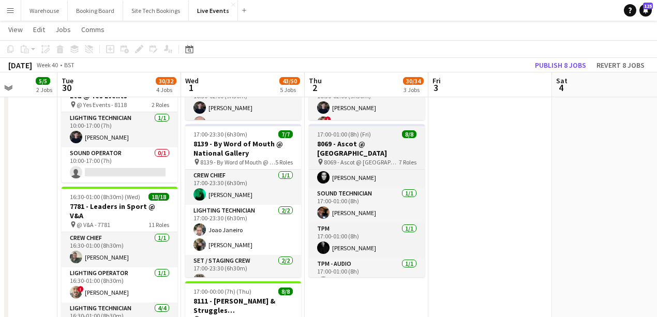
click at [355, 143] on h3 "8069 - Ascot @ [GEOGRAPHIC_DATA]" at bounding box center [367, 148] width 116 height 19
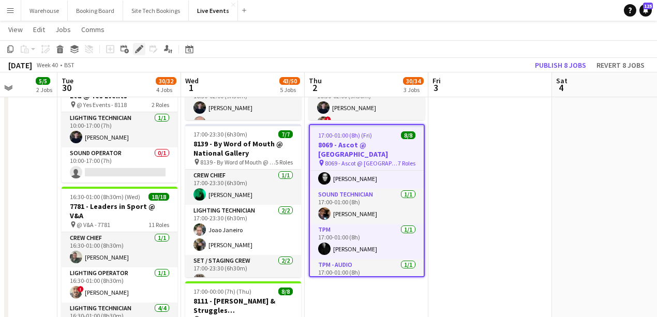
click at [139, 50] on icon at bounding box center [139, 50] width 6 height 6
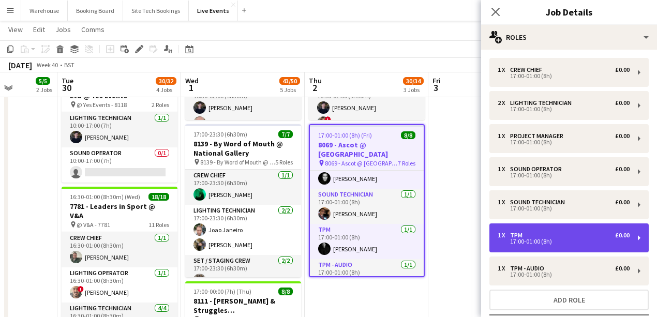
click at [539, 243] on div "17:00-01:00 (8h)" at bounding box center [563, 241] width 132 height 5
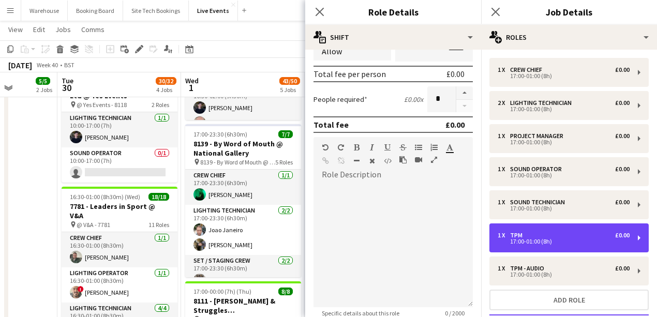
scroll to position [0, 0]
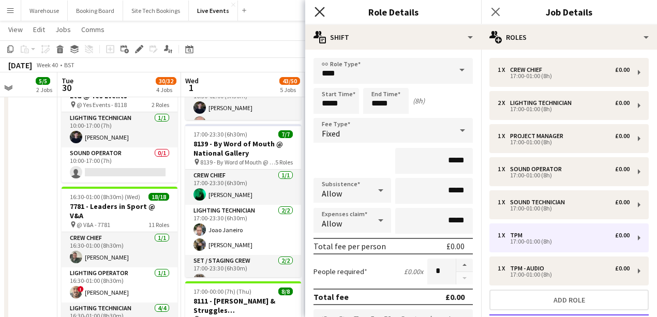
click at [315, 10] on icon "Close pop-in" at bounding box center [319, 12] width 10 height 10
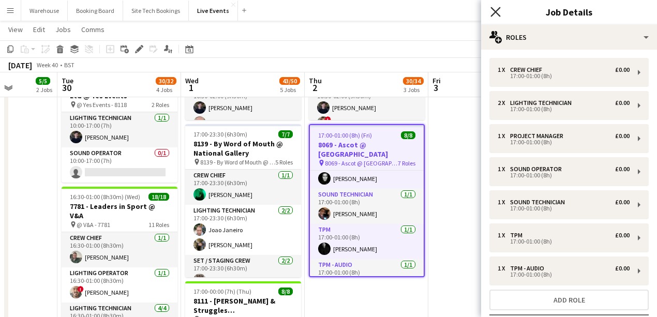
click at [498, 10] on icon "Close pop-in" at bounding box center [495, 12] width 10 height 10
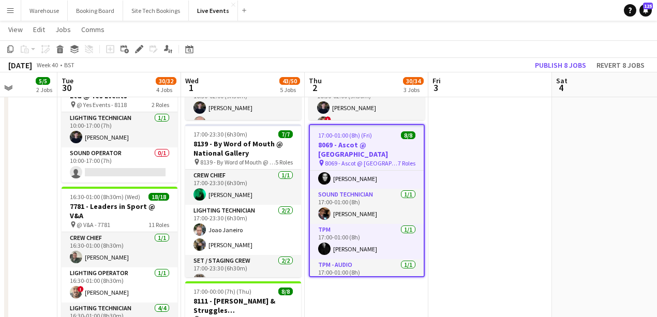
click at [479, 196] on app-date-cell at bounding box center [490, 288] width 124 height 964
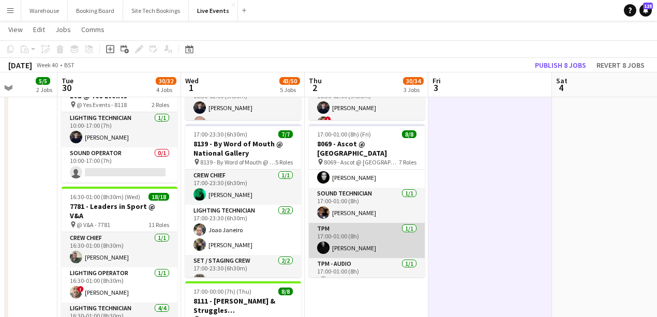
click at [405, 240] on app-card-role "TPM [DATE] 17:00-01:00 (8h) [PERSON_NAME]" at bounding box center [367, 240] width 116 height 35
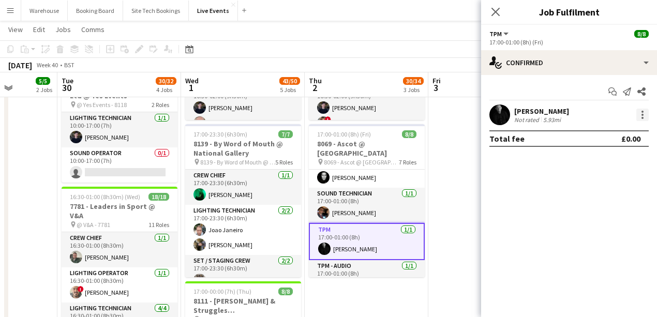
click at [642, 116] on div at bounding box center [642, 115] width 12 height 12
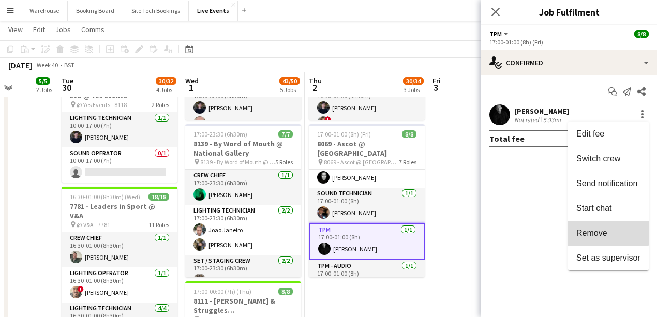
click at [595, 232] on span "Remove" at bounding box center [591, 233] width 31 height 9
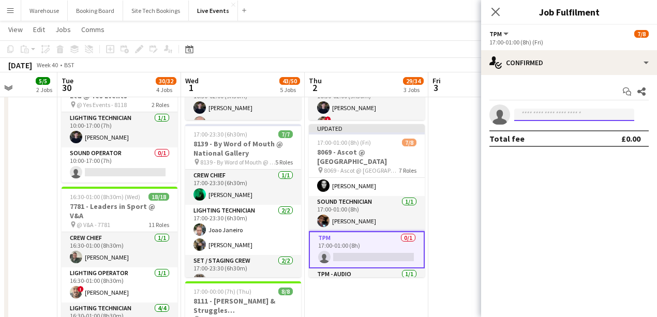
click at [532, 112] on input at bounding box center [574, 115] width 120 height 12
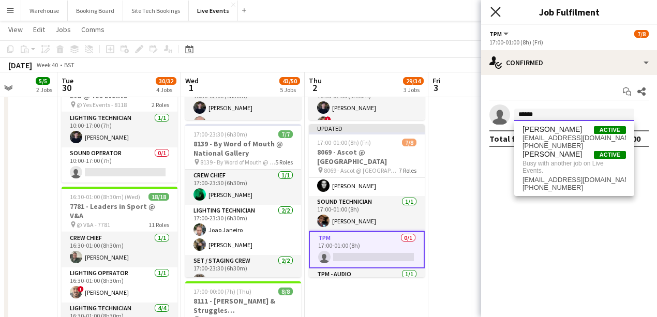
type input "******"
click at [494, 10] on icon at bounding box center [495, 12] width 10 height 10
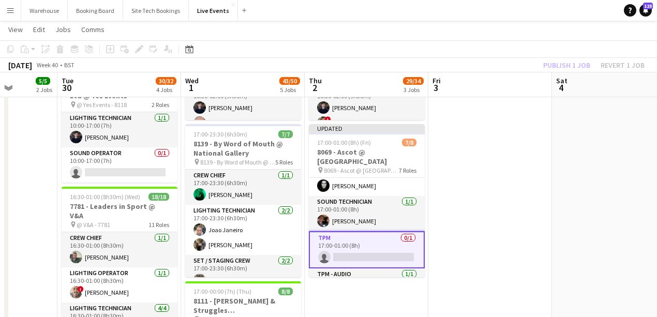
click at [493, 202] on app-date-cell at bounding box center [490, 288] width 124 height 964
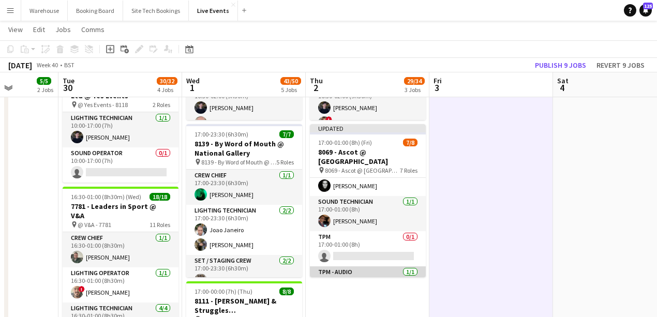
scroll to position [152, 0]
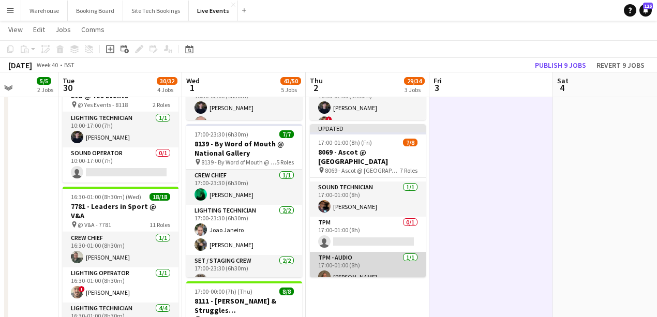
click at [356, 267] on app-card-role "TPM - AUDIO [DATE] 17:00-01:00 (8h) [PERSON_NAME]" at bounding box center [368, 269] width 116 height 35
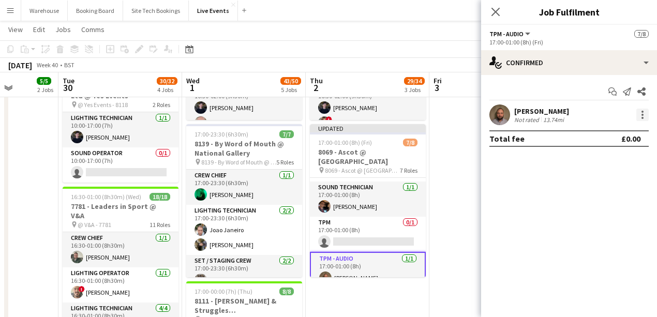
click at [643, 113] on div at bounding box center [642, 115] width 12 height 12
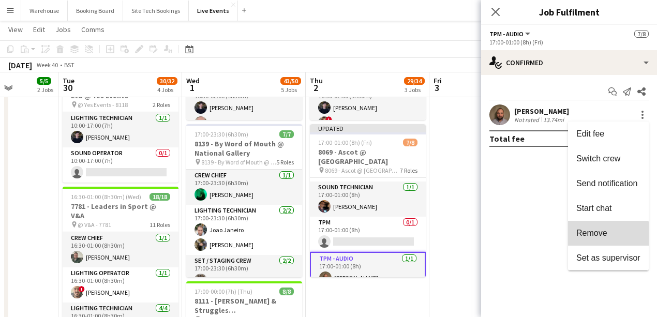
click at [585, 236] on span "Remove" at bounding box center [591, 233] width 31 height 9
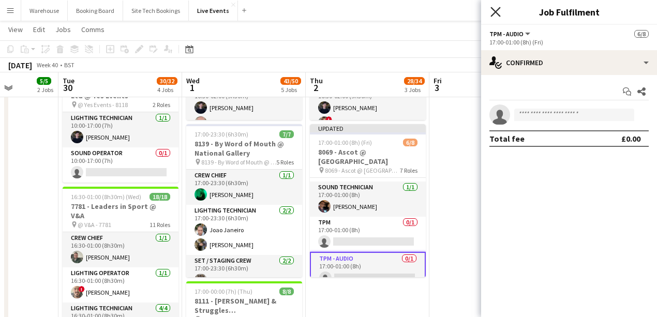
click at [495, 16] on icon "Close pop-in" at bounding box center [495, 12] width 10 height 10
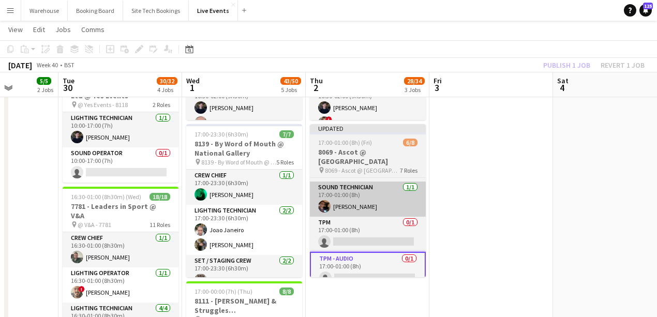
drag, startPoint x: 455, startPoint y: 198, endPoint x: 417, endPoint y: 186, distance: 39.9
click at [455, 198] on app-date-cell at bounding box center [491, 288] width 124 height 964
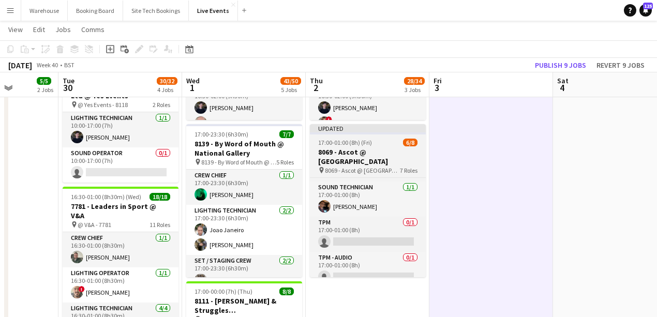
click at [366, 167] on span "8069 - Ascot @ [GEOGRAPHIC_DATA]" at bounding box center [362, 171] width 75 height 8
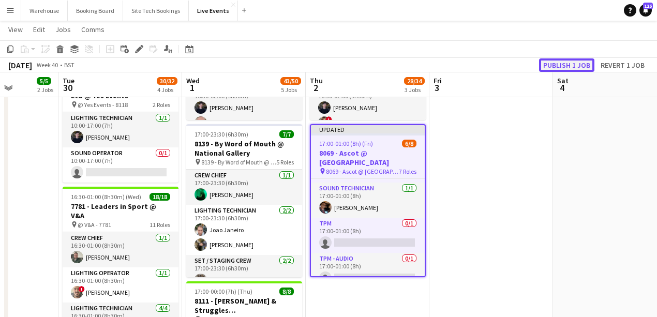
click at [546, 63] on button "Publish 1 job" at bounding box center [566, 64] width 55 height 13
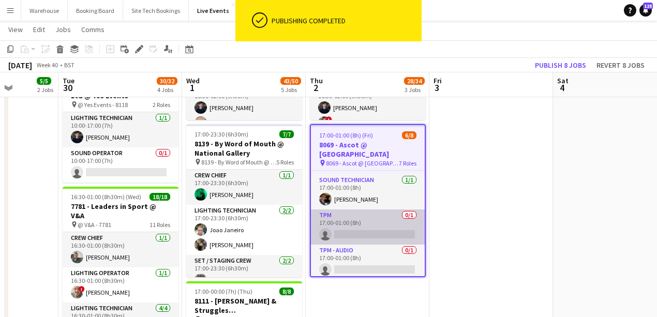
click at [374, 228] on app-card-role "TPM 0/1 17:00-01:00 (8h) single-neutral-actions" at bounding box center [368, 226] width 114 height 35
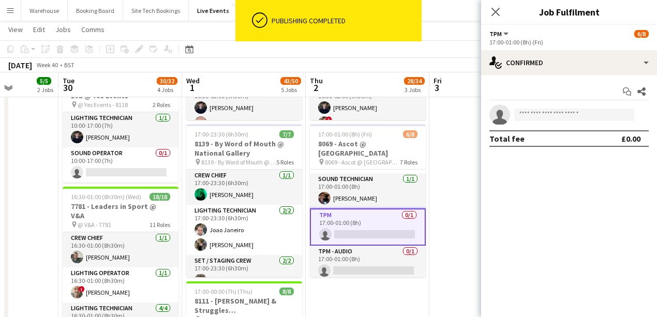
scroll to position [146, 0]
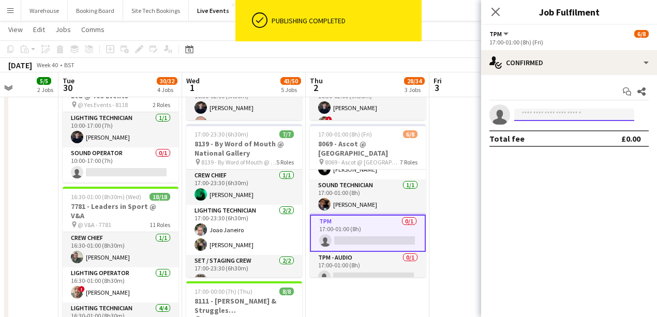
click at [549, 115] on input at bounding box center [574, 115] width 120 height 12
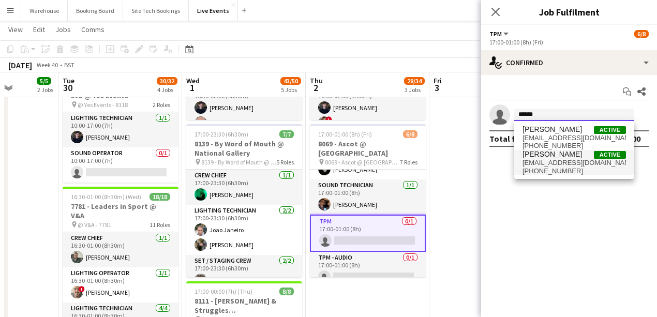
type input "******"
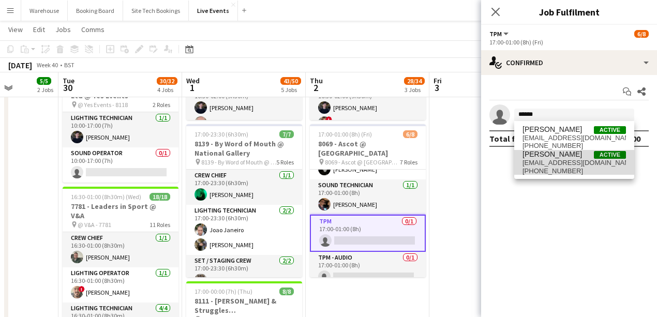
click at [554, 165] on span "[EMAIL_ADDRESS][DOMAIN_NAME]" at bounding box center [573, 163] width 103 height 8
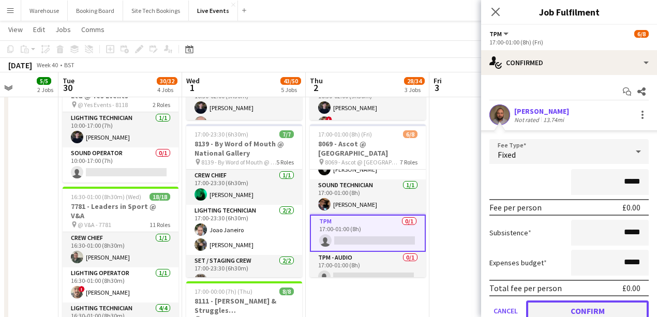
click at [570, 309] on button "Confirm" at bounding box center [587, 310] width 123 height 21
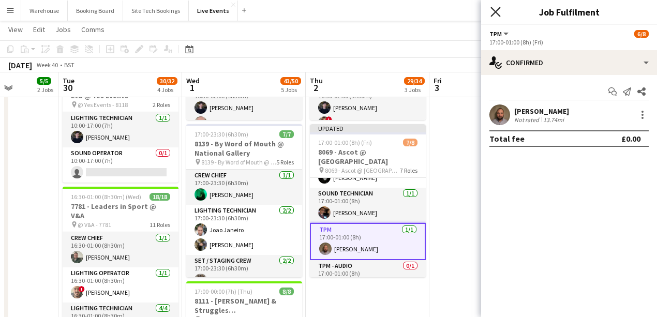
click at [494, 14] on icon "Close pop-in" at bounding box center [495, 12] width 10 height 10
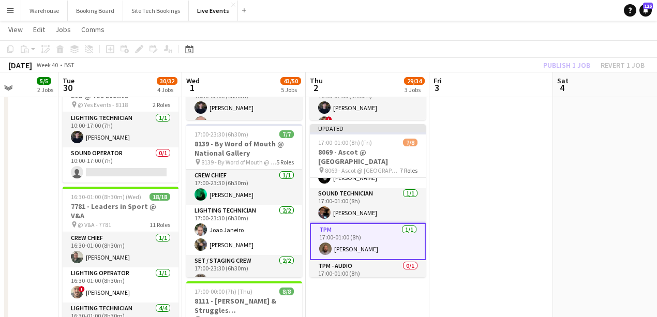
click at [478, 210] on app-date-cell at bounding box center [491, 288] width 124 height 964
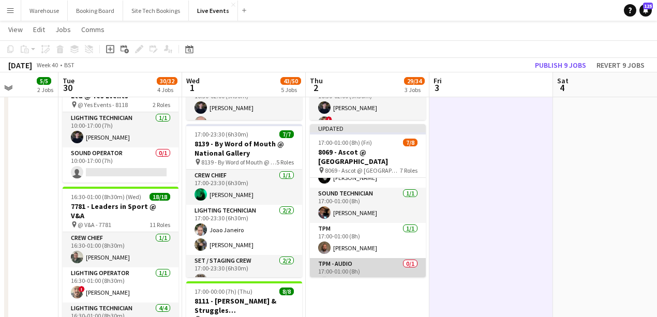
click at [353, 261] on app-card-role "TPM - AUDIO 0/1 17:00-01:00 (8h) single-neutral-actions" at bounding box center [368, 275] width 116 height 35
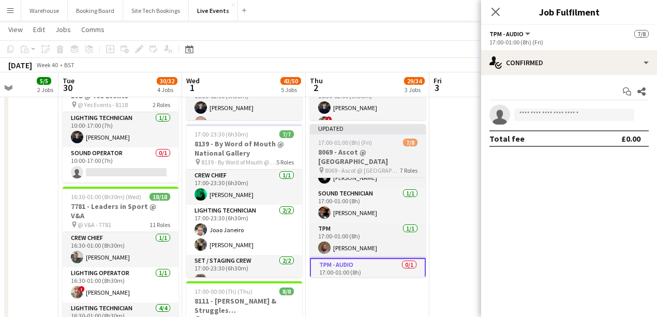
click at [350, 167] on span "8069 - Ascot @ [GEOGRAPHIC_DATA]" at bounding box center [362, 171] width 75 height 8
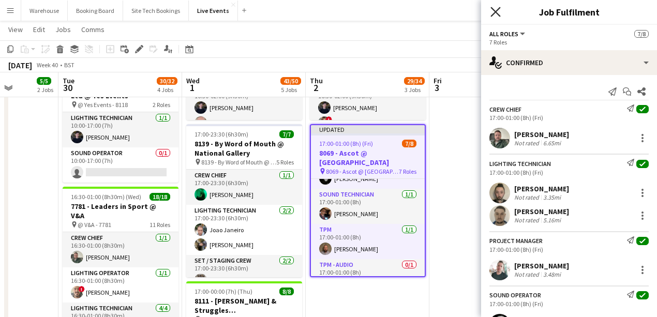
click at [495, 13] on icon "Close pop-in" at bounding box center [495, 12] width 10 height 10
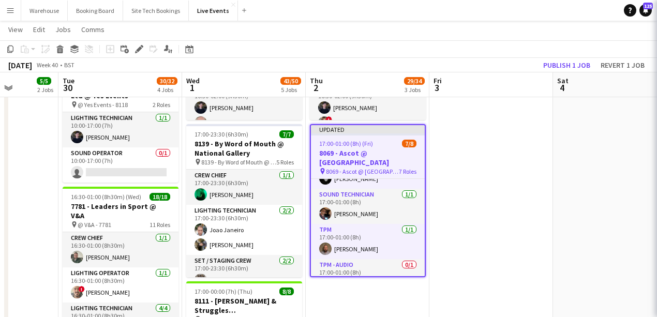
click at [448, 191] on app-date-cell at bounding box center [491, 288] width 124 height 964
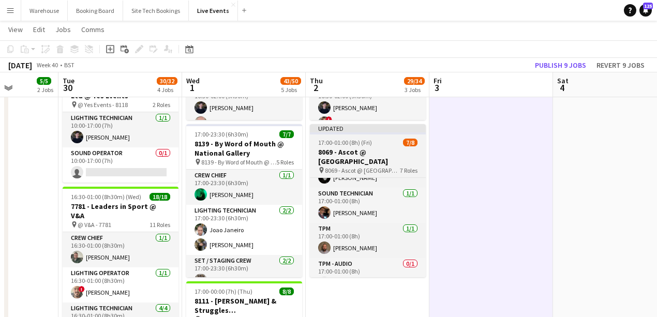
click at [341, 167] on span "8069 - Ascot @ [GEOGRAPHIC_DATA]" at bounding box center [362, 171] width 75 height 8
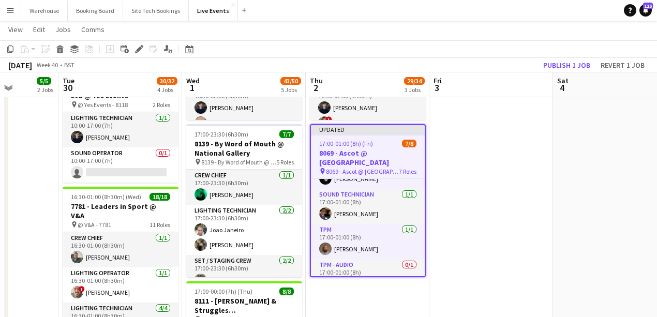
drag, startPoint x: 139, startPoint y: 49, endPoint x: 171, endPoint y: 56, distance: 32.9
click at [139, 49] on icon at bounding box center [139, 50] width 6 height 6
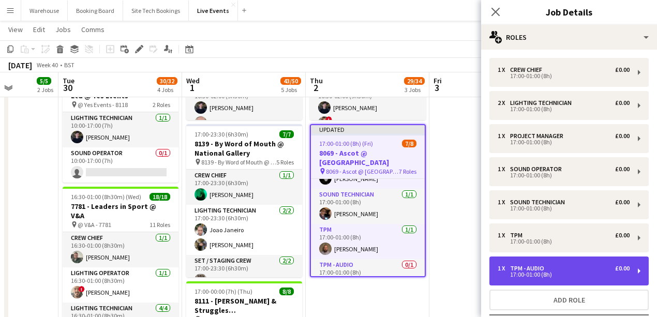
click at [537, 269] on div "TPM - AUDIO" at bounding box center [529, 268] width 38 height 7
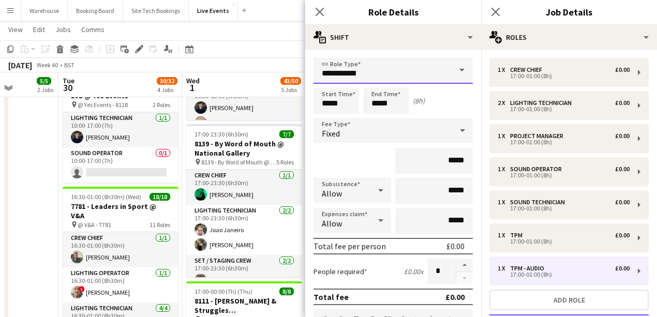
click at [377, 74] on input "**********" at bounding box center [392, 71] width 159 height 26
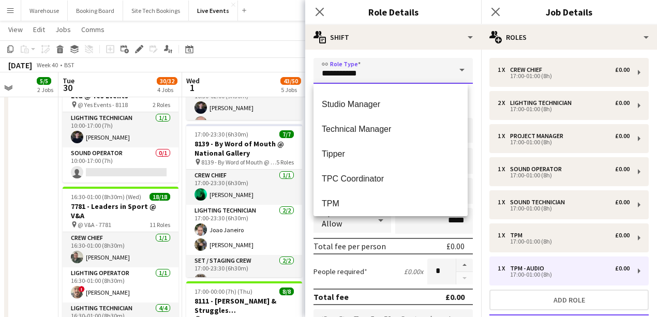
scroll to position [2309, 0]
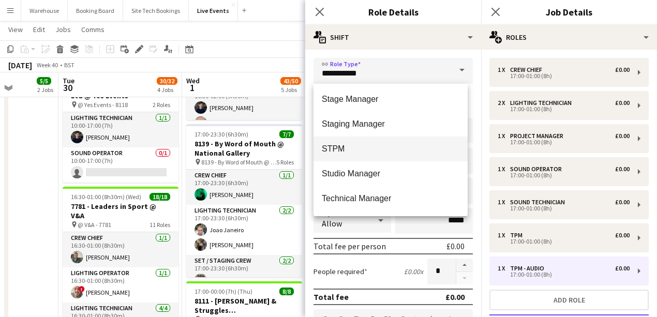
click at [327, 144] on span "STPM" at bounding box center [391, 149] width 138 height 10
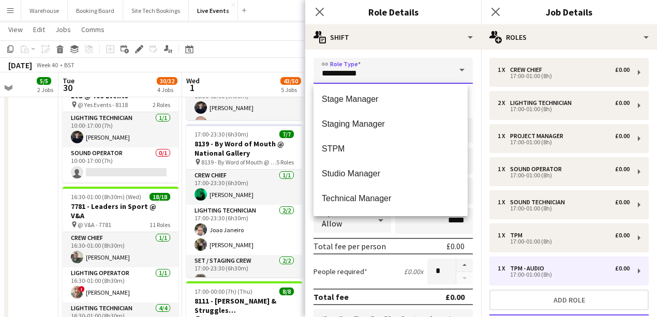
type input "****"
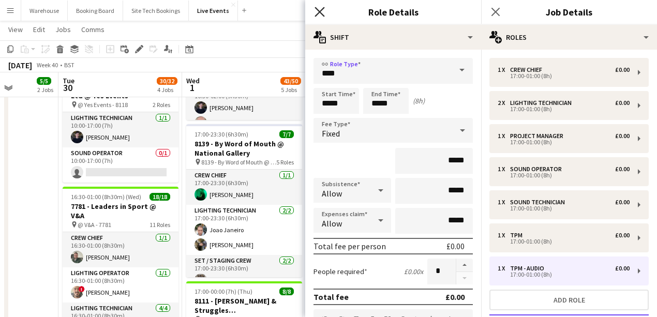
click at [319, 12] on icon "Close pop-in" at bounding box center [319, 12] width 10 height 10
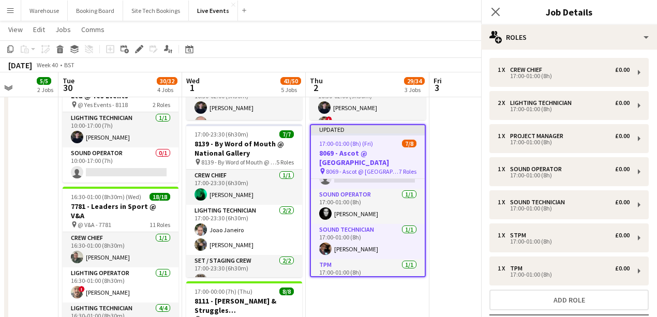
scroll to position [163, 0]
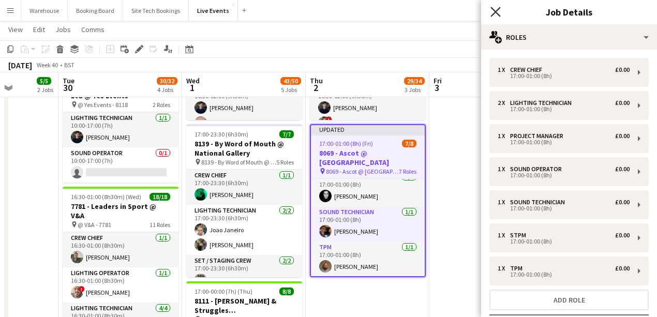
click at [492, 10] on icon "Close pop-in" at bounding box center [495, 12] width 10 height 10
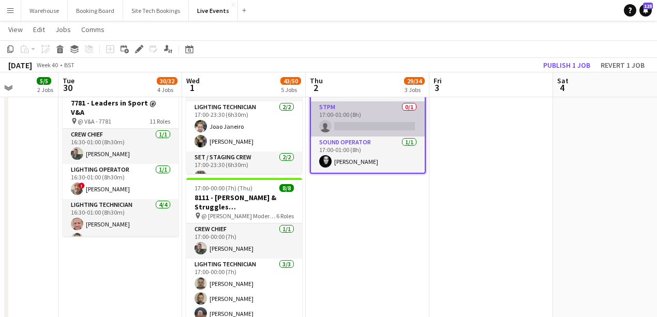
scroll to position [60, 0]
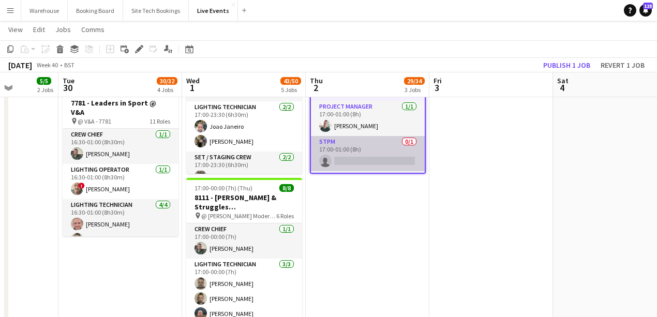
click at [374, 162] on app-card-role "STPM 0/1 17:00-01:00 (8h) single-neutral-actions" at bounding box center [368, 153] width 114 height 35
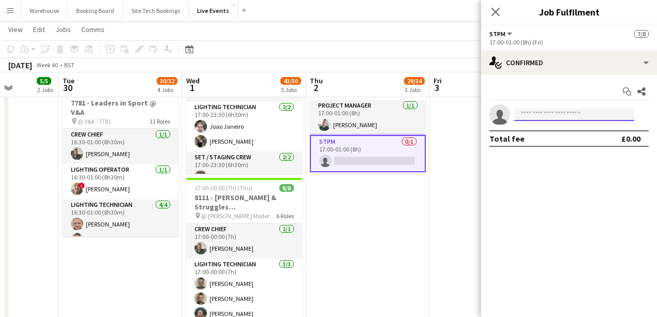
click at [581, 111] on input at bounding box center [574, 115] width 120 height 12
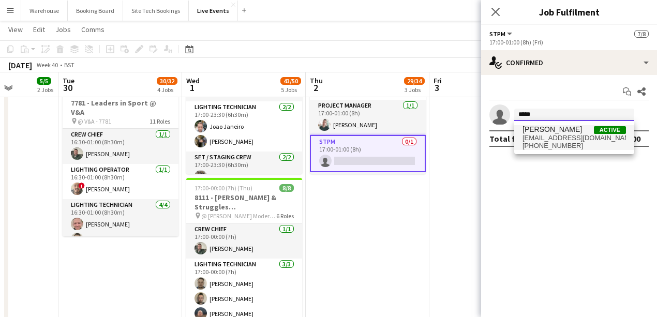
type input "*****"
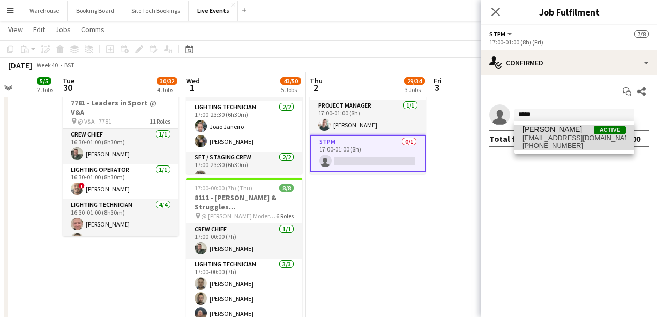
click at [553, 135] on span "[EMAIL_ADDRESS][DOMAIN_NAME]" at bounding box center [573, 138] width 103 height 8
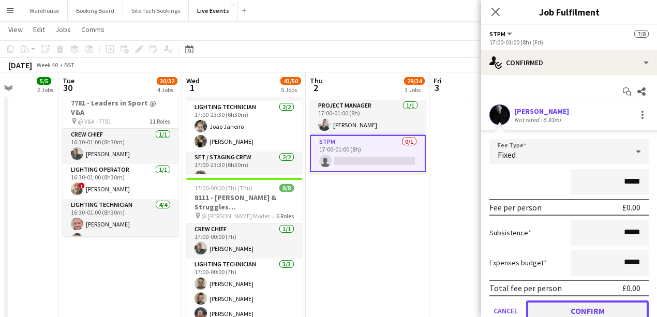
drag, startPoint x: 593, startPoint y: 306, endPoint x: 582, endPoint y: 299, distance: 12.5
click at [593, 306] on button "Confirm" at bounding box center [587, 310] width 123 height 21
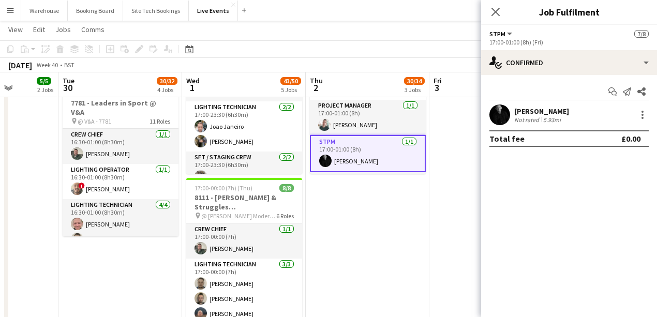
click at [495, 11] on icon "Close pop-in" at bounding box center [495, 12] width 8 height 8
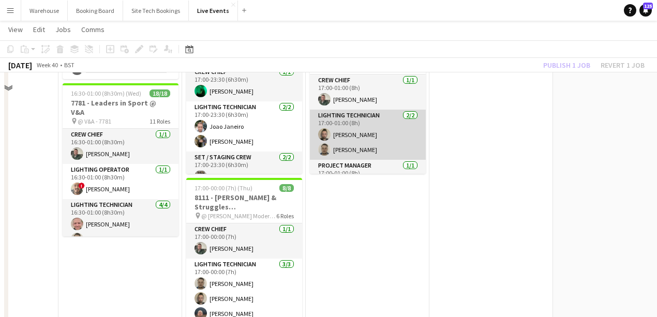
scroll to position [310, 0]
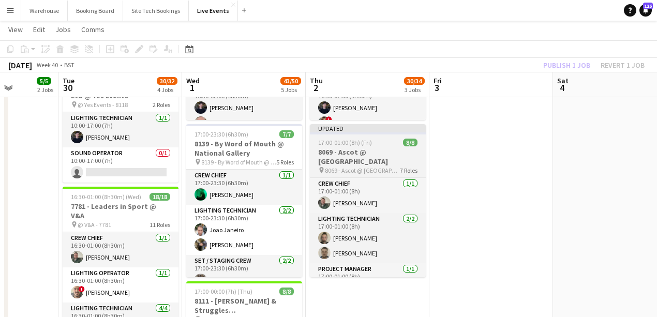
click at [370, 167] on span "8069 - Ascot @ [GEOGRAPHIC_DATA]" at bounding box center [362, 171] width 75 height 8
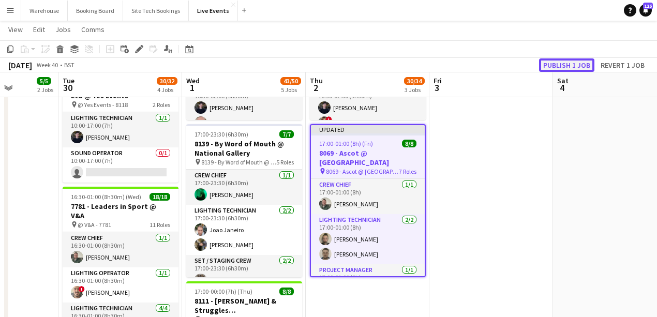
click at [566, 61] on button "Publish 1 job" at bounding box center [566, 64] width 55 height 13
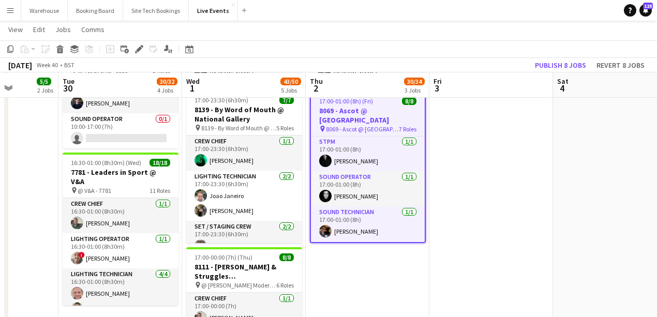
scroll to position [52, 0]
click at [475, 180] on app-date-cell at bounding box center [491, 253] width 124 height 964
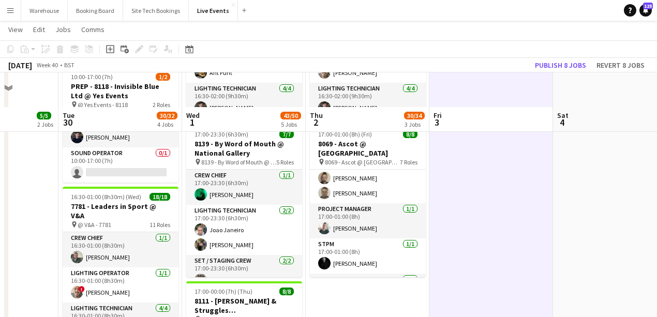
scroll to position [344, 0]
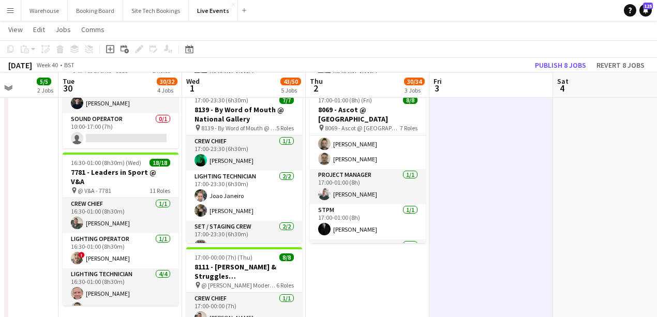
click at [381, 280] on app-date-cell "09:00-02:00 (17h) (Fri) 6/10 8118 - Invisible Blue Ltd @ [PERSON_NAME] Modern 7…" at bounding box center [368, 253] width 124 height 964
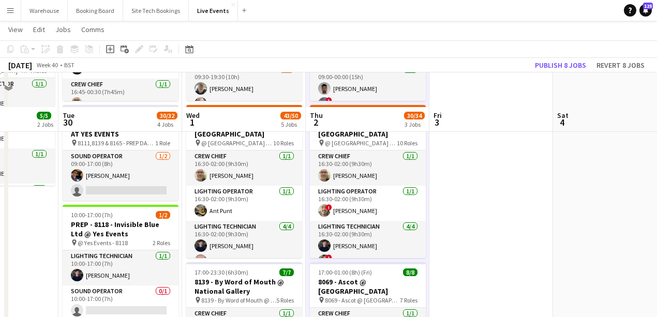
scroll to position [241, 0]
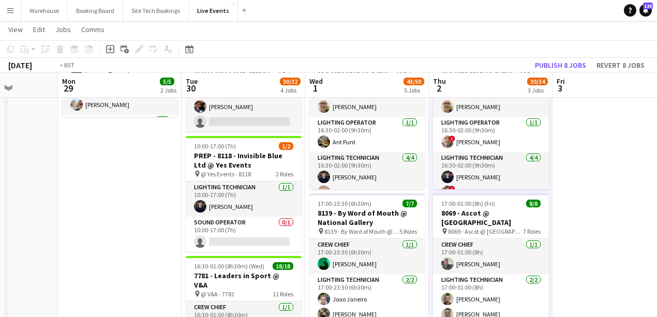
drag, startPoint x: 434, startPoint y: 235, endPoint x: 648, endPoint y: 221, distance: 214.5
click at [645, 221] on app-calendar-viewport "Sat 27 Sun 28 Mon 29 5/5 2 Jobs Tue 30 30/32 4 Jobs Wed 1 43/50 5 Jobs Thu 2 30…" at bounding box center [328, 318] width 657 height 1039
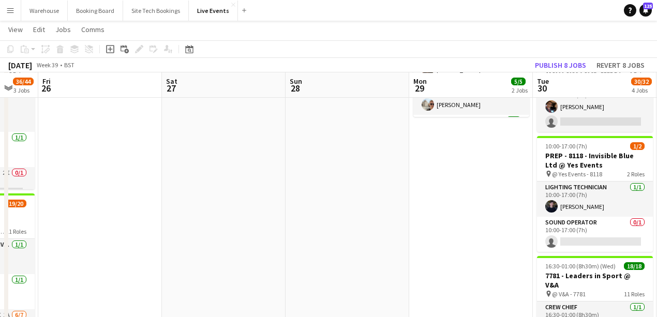
drag, startPoint x: 293, startPoint y: 210, endPoint x: 307, endPoint y: 223, distance: 19.0
click at [411, 215] on app-calendar-viewport "Wed 24 7/7 1 Job Thu 25 36/44 3 Jobs Fri 26 Sat 27 Sun 28 Mon 29 5/5 2 Jobs Tue…" at bounding box center [328, 318] width 657 height 1039
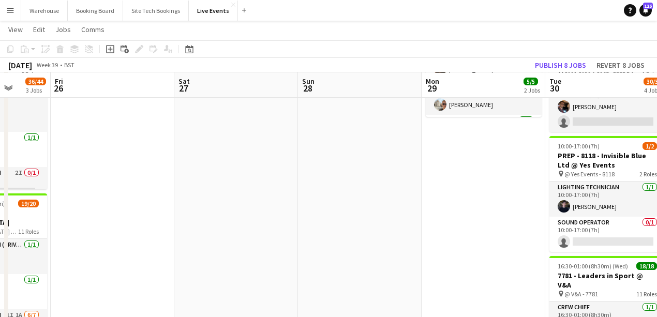
drag, startPoint x: 278, startPoint y: 228, endPoint x: 465, endPoint y: 227, distance: 187.2
click at [443, 227] on app-calendar-viewport "Tue 23 48/50 4 Jobs Wed 24 7/7 1 Job Thu 25 36/44 3 Jobs Fri 26 Sat 27 Sun 28 M…" at bounding box center [328, 318] width 657 height 1039
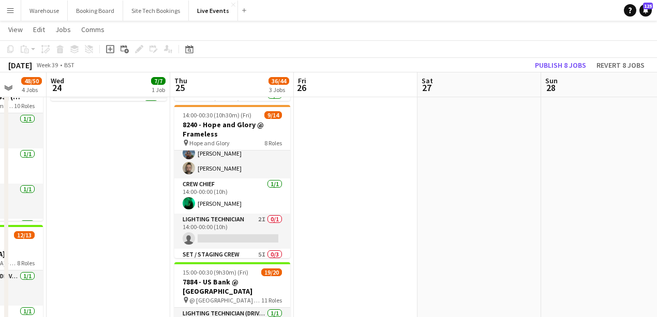
scroll to position [0, 0]
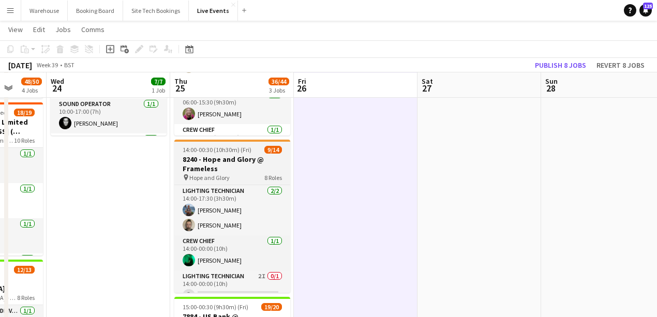
click at [233, 166] on h3 "8240 - Hope and Glory @ Frameless" at bounding box center [232, 164] width 116 height 19
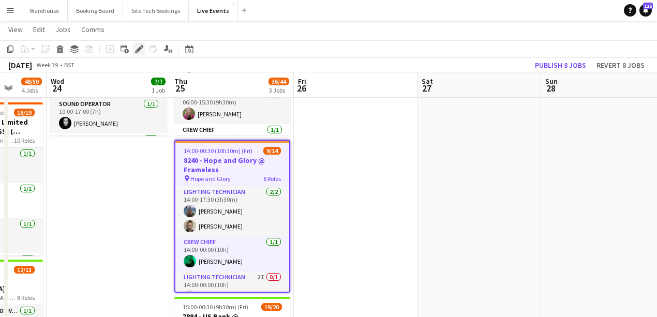
click at [137, 50] on icon at bounding box center [139, 50] width 6 height 6
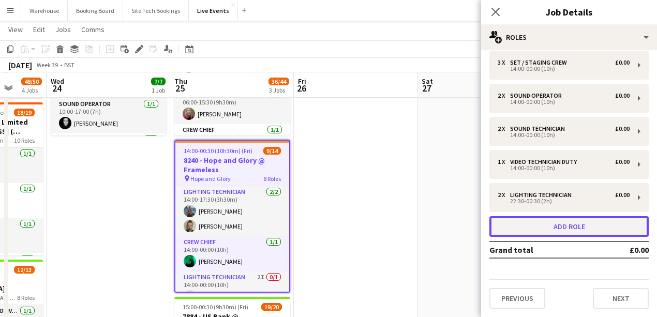
click at [543, 226] on button "Add role" at bounding box center [568, 226] width 159 height 21
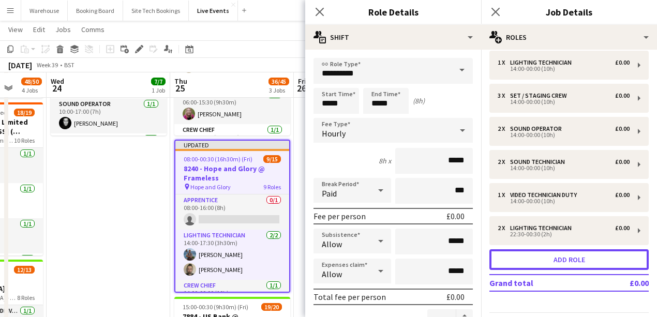
scroll to position [140, 0]
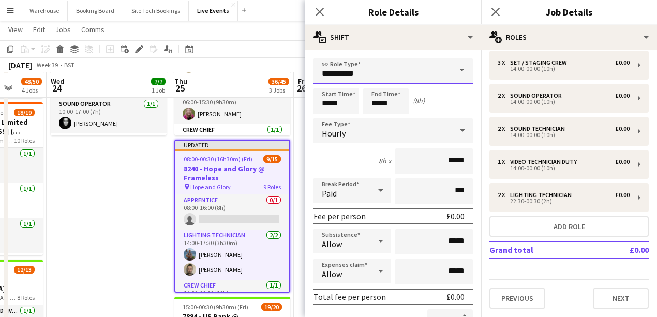
click at [388, 69] on input "**********" at bounding box center [392, 71] width 159 height 26
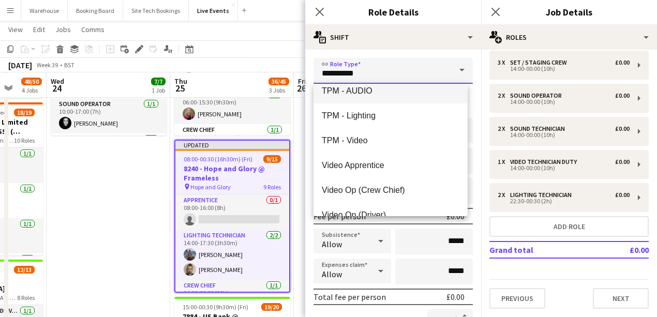
scroll to position [2447, 0]
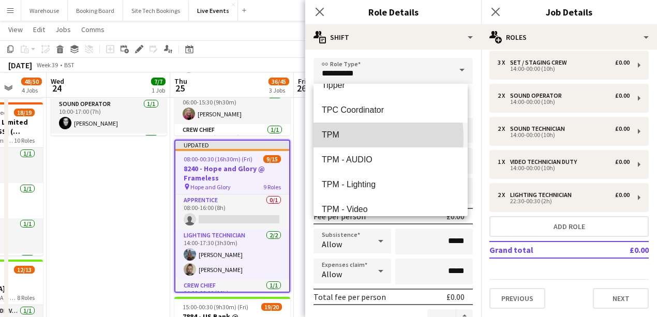
click at [335, 137] on span "TPM" at bounding box center [391, 135] width 138 height 10
type input "***"
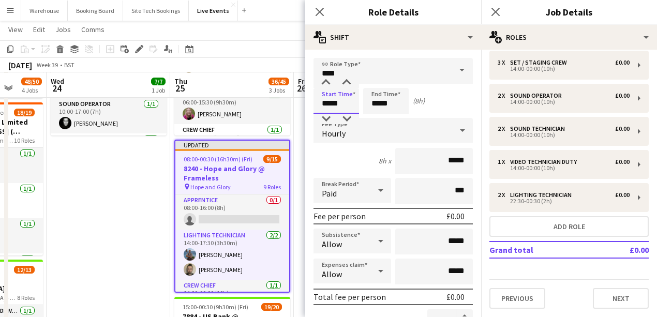
click at [327, 102] on input "*****" at bounding box center [336, 101] width 46 height 26
click at [323, 78] on div at bounding box center [325, 83] width 21 height 10
click at [325, 86] on div at bounding box center [325, 83] width 21 height 10
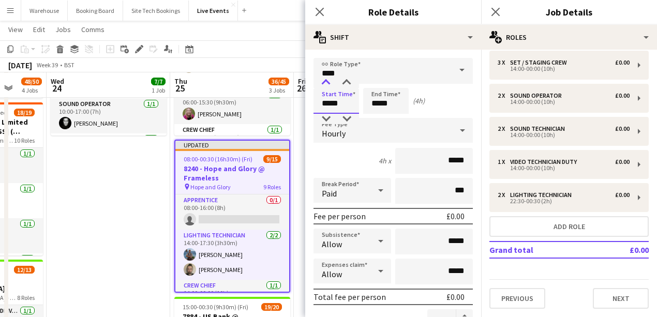
click at [325, 86] on div at bounding box center [325, 83] width 21 height 10
type input "*****"
click at [325, 86] on div at bounding box center [325, 83] width 21 height 10
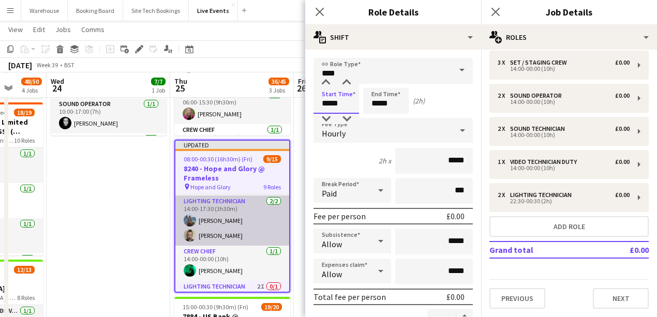
scroll to position [69, 0]
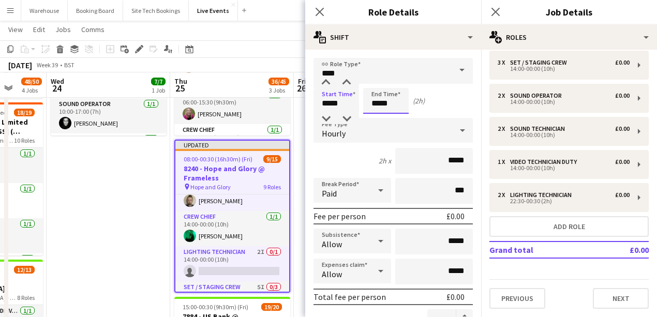
click at [381, 97] on input "*****" at bounding box center [386, 101] width 46 height 26
click at [374, 87] on div at bounding box center [375, 83] width 21 height 10
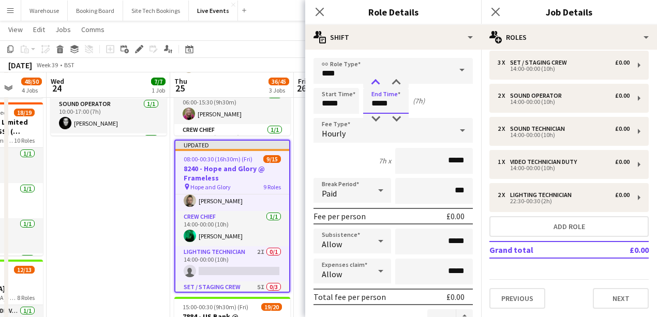
click at [374, 87] on div at bounding box center [375, 83] width 21 height 10
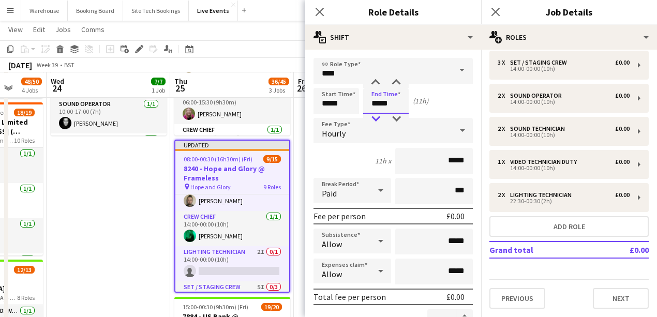
type input "*****"
click at [372, 115] on div at bounding box center [375, 119] width 21 height 10
click at [355, 130] on div "Hourly" at bounding box center [382, 130] width 139 height 25
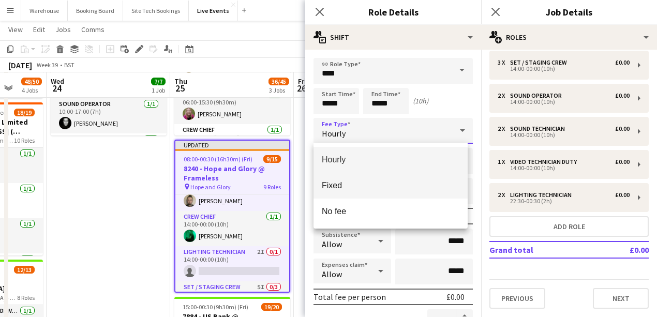
click at [342, 184] on span "Fixed" at bounding box center [391, 185] width 138 height 10
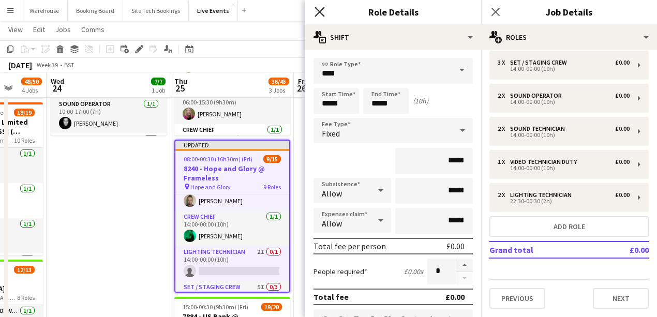
click at [323, 13] on icon "Close pop-in" at bounding box center [319, 12] width 10 height 10
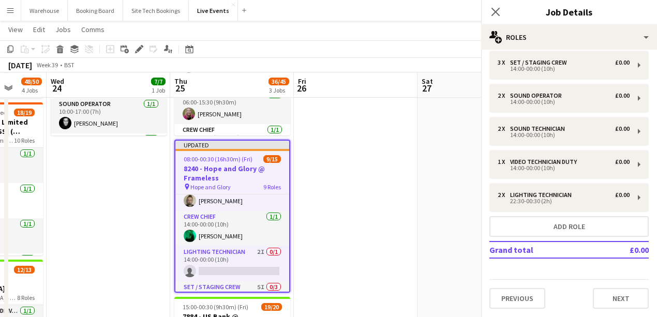
scroll to position [34, 0]
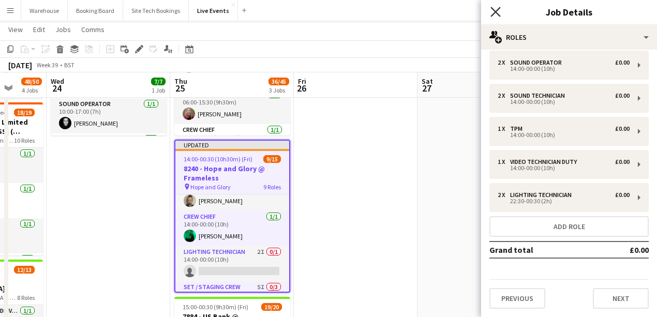
click at [495, 14] on icon "Close pop-in" at bounding box center [495, 12] width 10 height 10
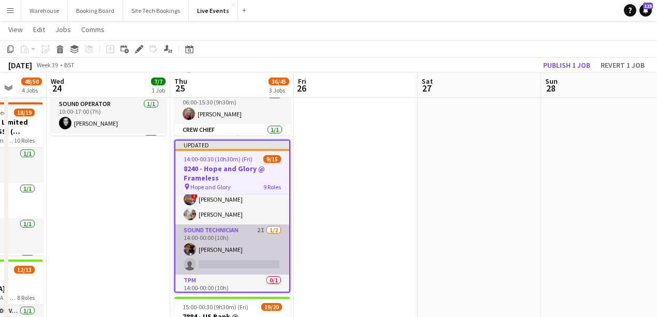
scroll to position [275, 0]
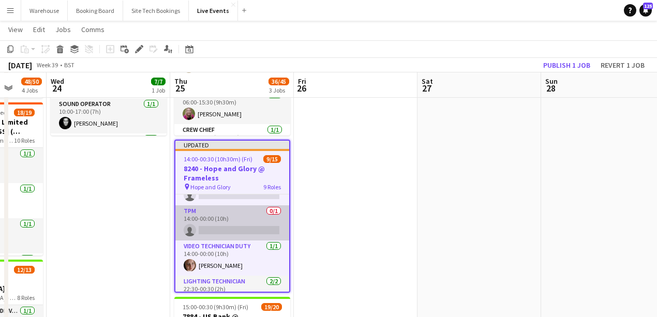
click at [224, 231] on app-card-role "TPM 0/1 14:00-00:00 (10h) single-neutral-actions" at bounding box center [232, 222] width 114 height 35
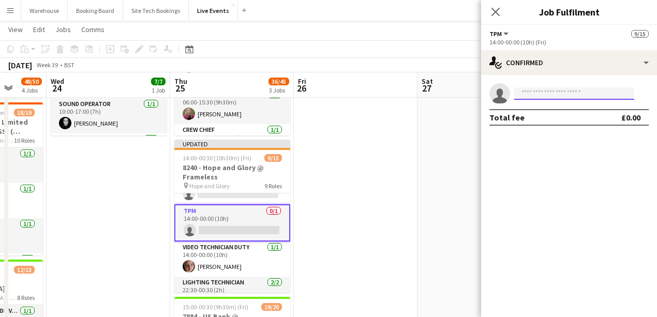
click at [526, 99] on input at bounding box center [574, 93] width 120 height 12
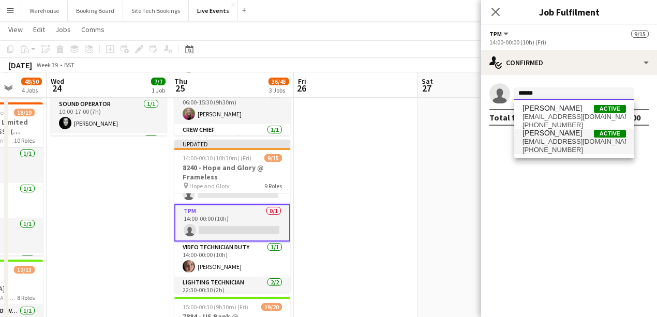
type input "******"
click at [551, 143] on span "[EMAIL_ADDRESS][DOMAIN_NAME]" at bounding box center [573, 142] width 103 height 8
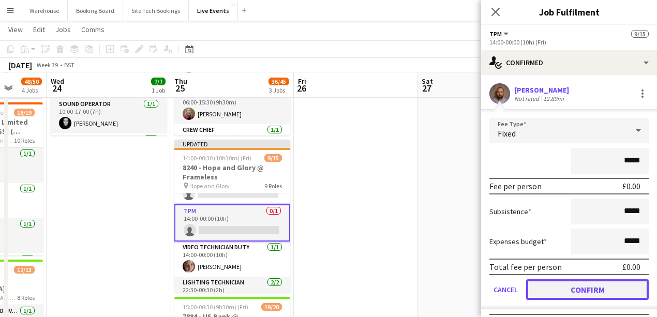
click at [580, 291] on button "Confirm" at bounding box center [587, 289] width 123 height 21
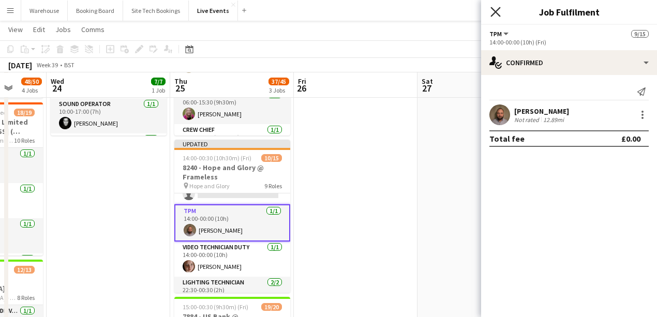
click at [491, 10] on icon "Close pop-in" at bounding box center [495, 12] width 10 height 10
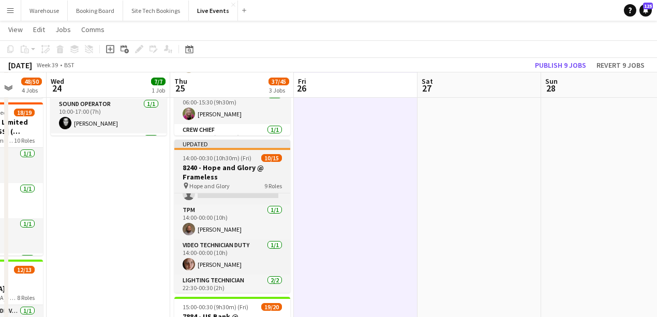
click at [237, 163] on h3 "8240 - Hope and Glory @ Frameless" at bounding box center [232, 172] width 116 height 19
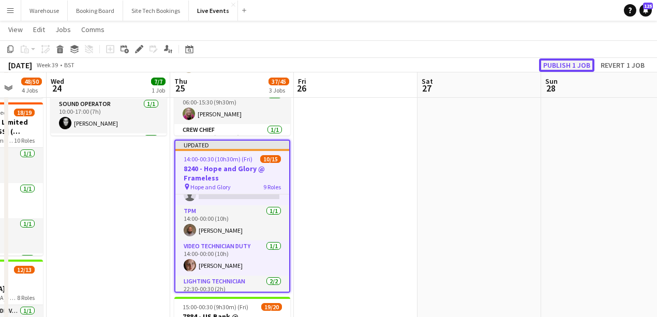
click at [574, 62] on button "Publish 1 job" at bounding box center [566, 64] width 55 height 13
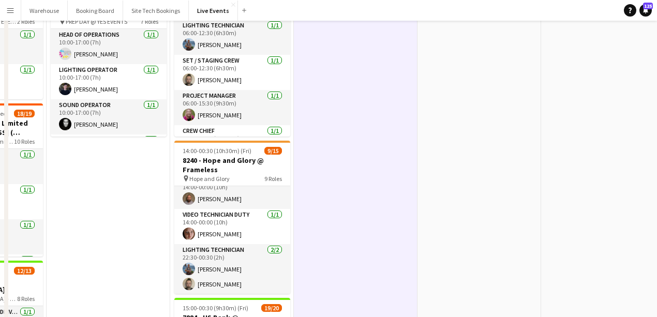
scroll to position [0, 0]
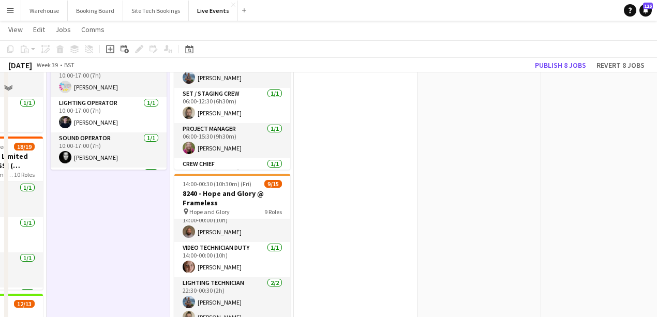
scroll to position [69, 0]
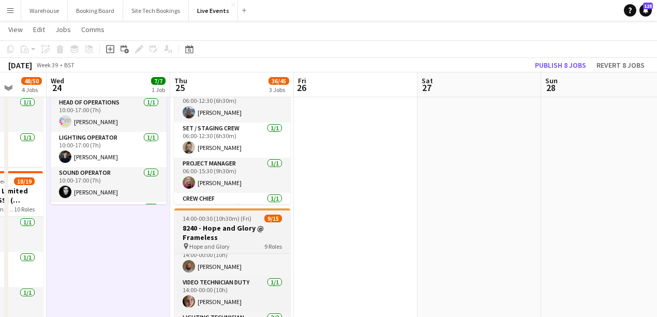
click at [224, 224] on h3 "8240 - Hope and Glory @ Frameless" at bounding box center [232, 232] width 116 height 19
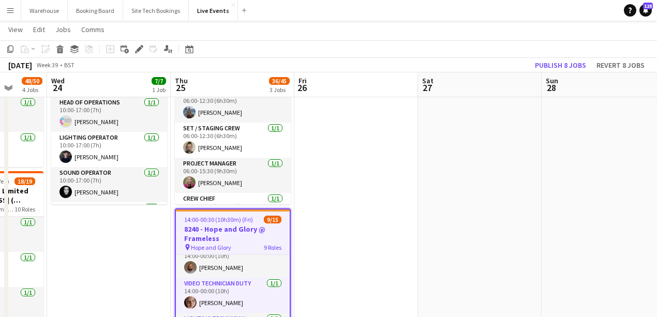
drag, startPoint x: 575, startPoint y: 188, endPoint x: 577, endPoint y: 175, distance: 13.1
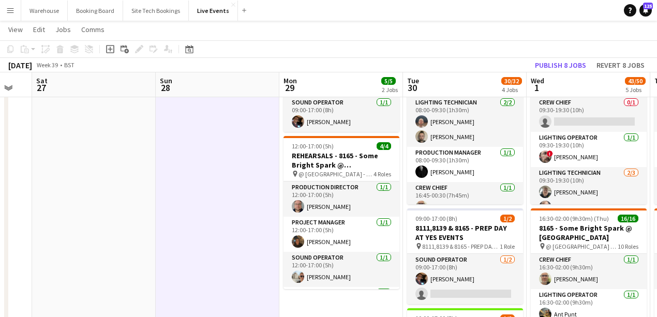
scroll to position [0, 376]
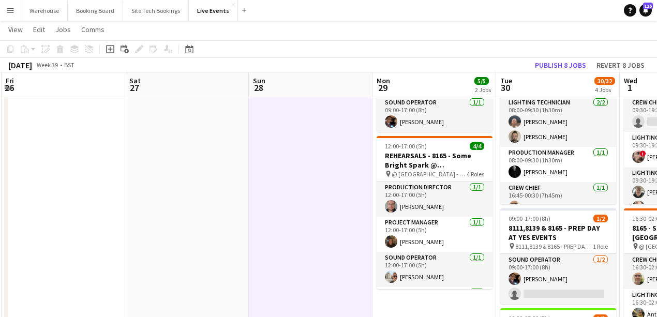
drag, startPoint x: 360, startPoint y: 201, endPoint x: 203, endPoint y: 198, distance: 157.2
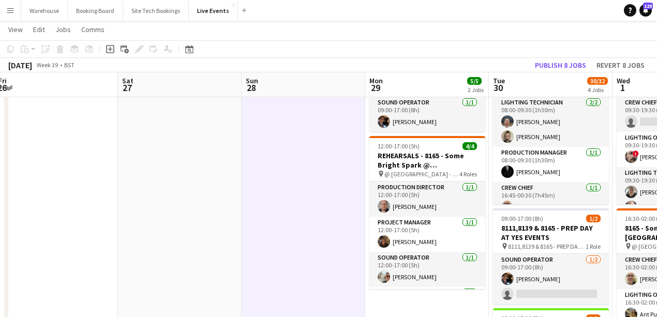
drag, startPoint x: 255, startPoint y: 216, endPoint x: 118, endPoint y: 213, distance: 137.6
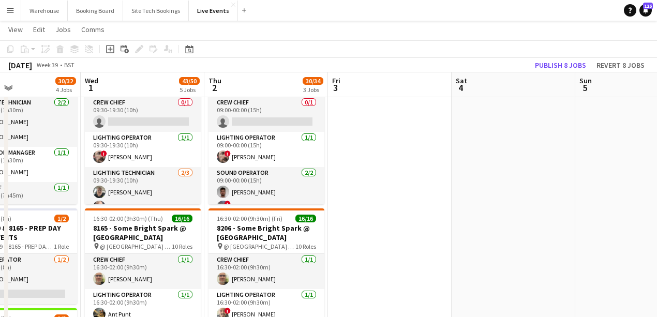
drag, startPoint x: 642, startPoint y: 238, endPoint x: 335, endPoint y: 195, distance: 309.6
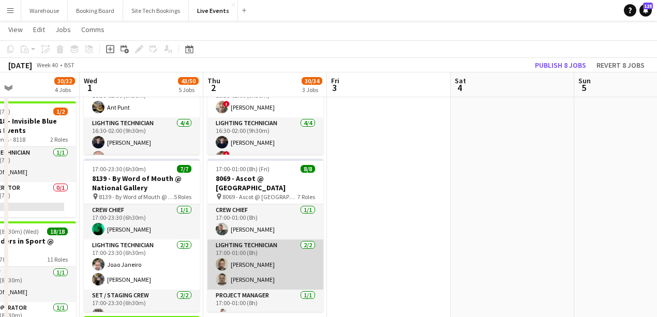
scroll to position [69, 0]
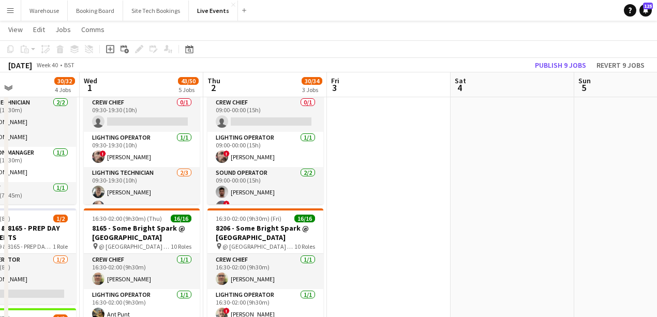
drag, startPoint x: 649, startPoint y: 159, endPoint x: 613, endPoint y: 182, distance: 42.8
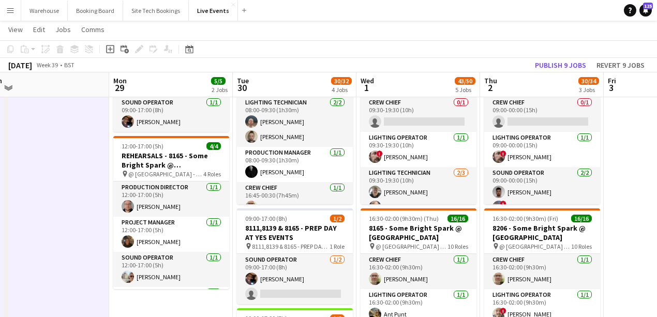
drag, startPoint x: 133, startPoint y: 217, endPoint x: 351, endPoint y: 221, distance: 217.7
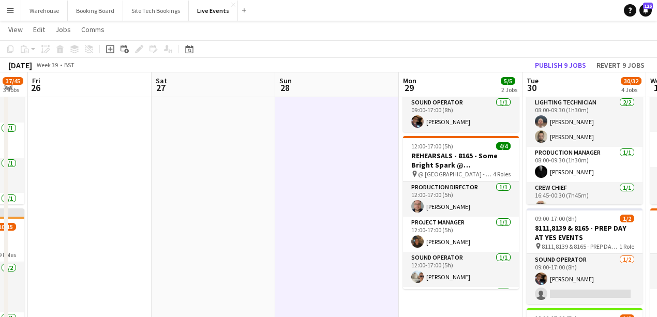
scroll to position [0, 343]
drag, startPoint x: 230, startPoint y: 224, endPoint x: 528, endPoint y: 189, distance: 300.9
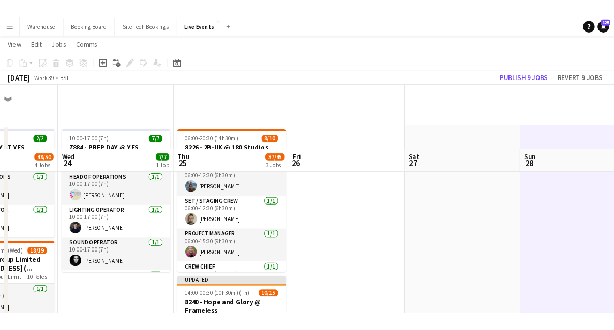
scroll to position [103, 0]
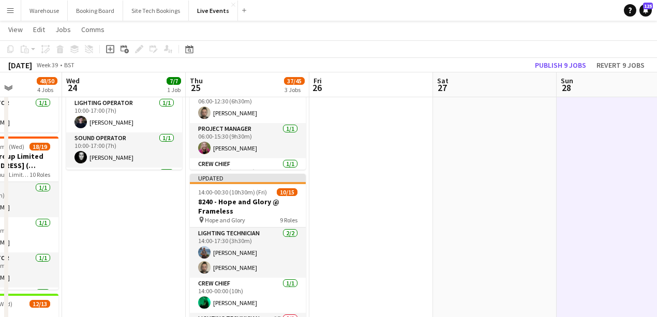
click at [206, 303] on app-user-avatar at bounding box center [204, 302] width 12 height 12
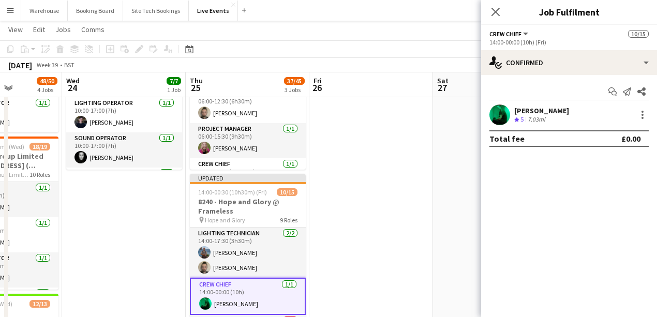
click at [501, 109] on app-user-avatar at bounding box center [499, 114] width 21 height 21
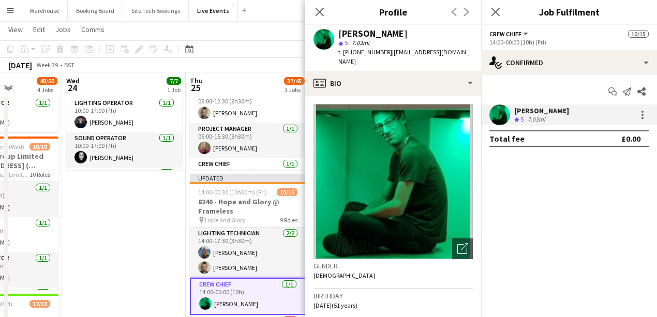
drag, startPoint x: 345, startPoint y: 52, endPoint x: 384, endPoint y: 53, distance: 38.8
click at [384, 53] on span "t. [PHONE_NUMBER]" at bounding box center [365, 52] width 54 height 8
copy span "447966202239"
drag, startPoint x: 317, startPoint y: 13, endPoint x: 326, endPoint y: 16, distance: 8.5
click at [317, 14] on icon at bounding box center [319, 12] width 10 height 10
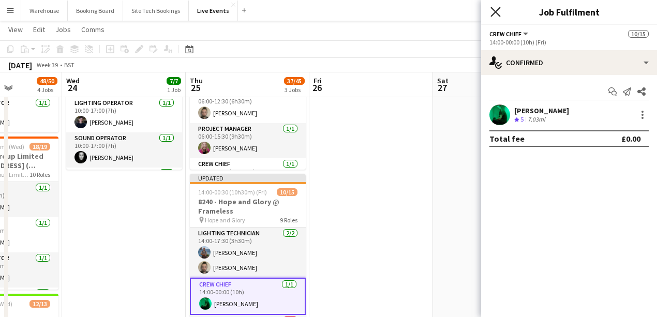
click at [497, 13] on icon "Close pop-in" at bounding box center [495, 12] width 10 height 10
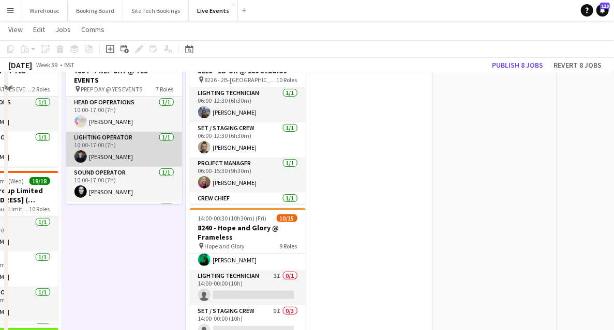
scroll to position [0, 0]
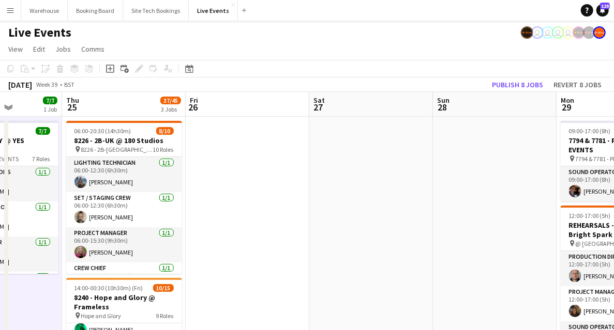
drag, startPoint x: 402, startPoint y: 192, endPoint x: 138, endPoint y: 176, distance: 264.7
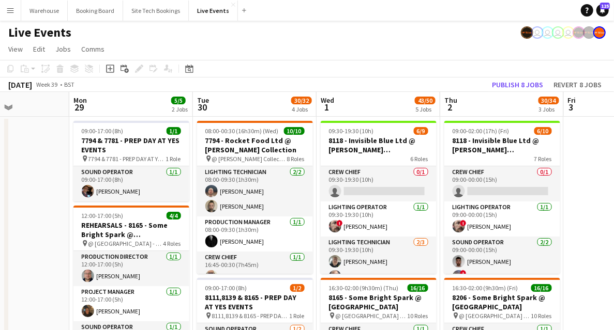
scroll to position [0, 385]
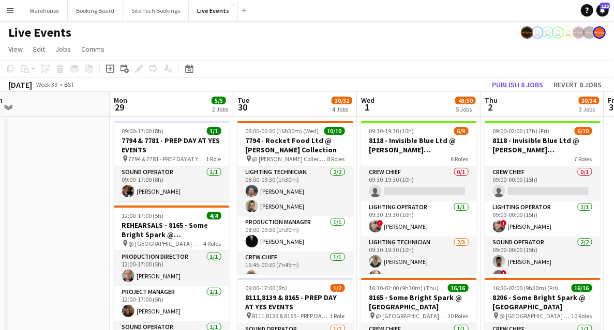
drag, startPoint x: 219, startPoint y: 194, endPoint x: 7, endPoint y: 189, distance: 212.6
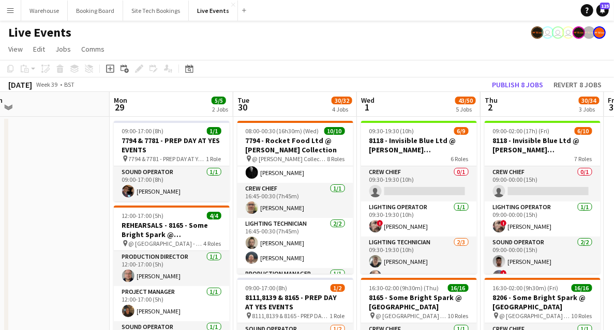
scroll to position [34, 0]
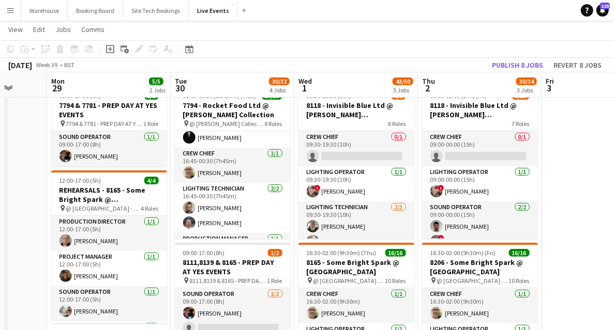
drag, startPoint x: 95, startPoint y: 195, endPoint x: 25, endPoint y: 197, distance: 70.3
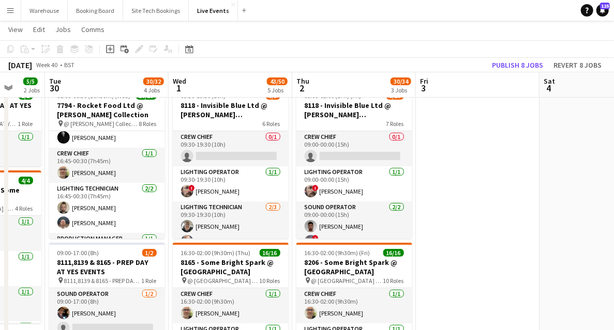
scroll to position [0, 332]
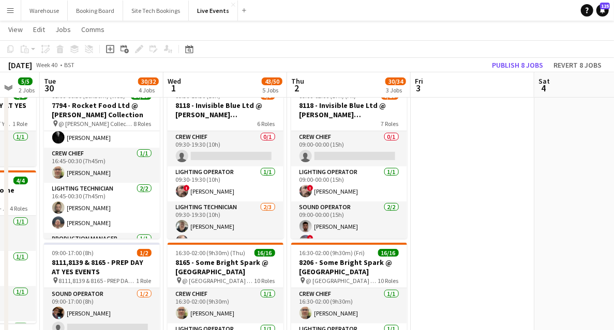
drag, startPoint x: 542, startPoint y: 226, endPoint x: 417, endPoint y: 219, distance: 125.3
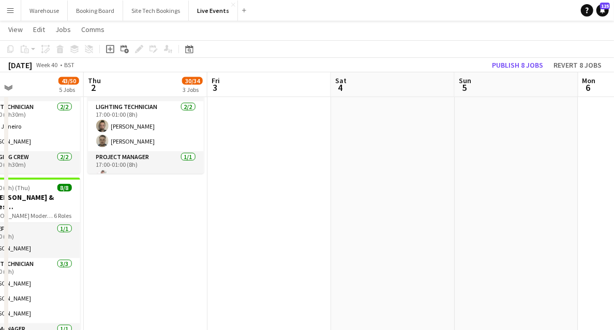
scroll to position [0, 403]
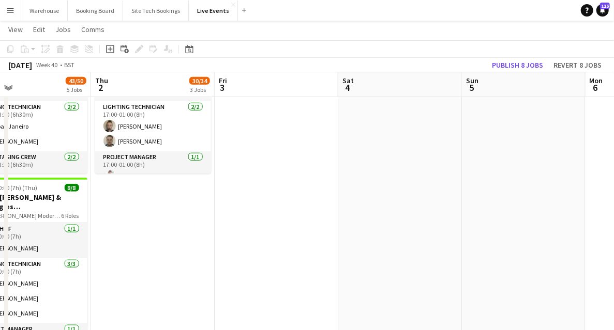
drag, startPoint x: 271, startPoint y: 232, endPoint x: 172, endPoint y: 232, distance: 99.8
click at [172, 232] on app-calendar-viewport "Sun 28 Mon 29 5/5 2 Jobs Tue 30 30/32 4 Jobs Wed 1 43/50 5 Jobs Thu 2 30/34 3 J…" at bounding box center [307, 146] width 614 height 1039
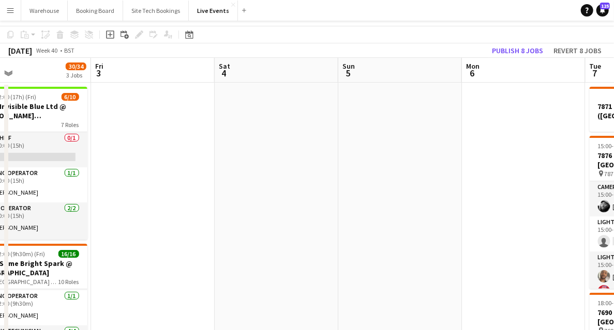
scroll to position [0, 0]
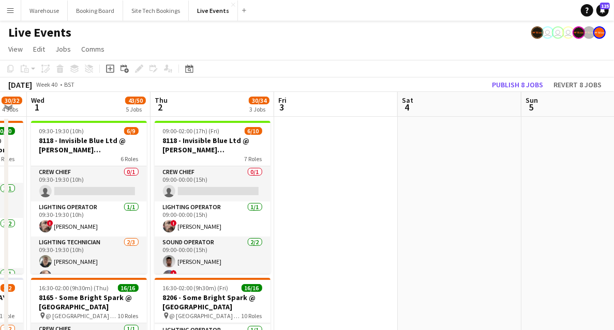
drag, startPoint x: 173, startPoint y: 195, endPoint x: 351, endPoint y: 188, distance: 178.0
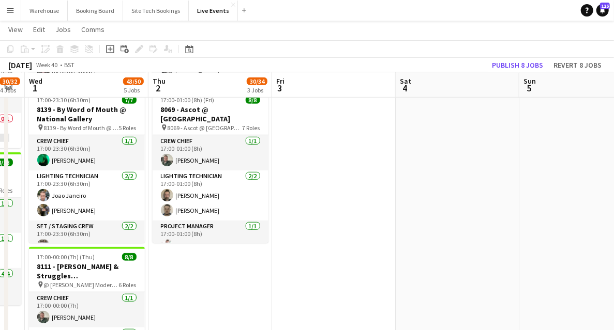
drag, startPoint x: 338, startPoint y: 186, endPoint x: -37, endPoint y: 182, distance: 374.9
click at [0, 182] on html "Menu Boards Boards Boards All jobs Status Workforce Workforce My Workforce Recr…" at bounding box center [307, 196] width 614 height 1080
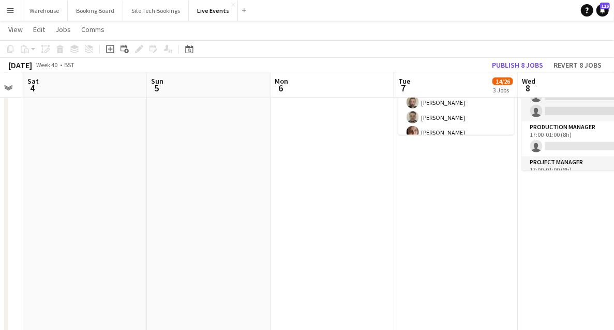
drag, startPoint x: 209, startPoint y: 222, endPoint x: 13, endPoint y: 198, distance: 197.0
click at [14, 199] on app-calendar-viewport "Wed 1 43/50 5 Jobs Thu 2 30/34 3 Jobs Fri 3 Sat 4 Sun 5 Mon 6 Tue 7 14/26 3 Job…" at bounding box center [307, 215] width 614 height 1039
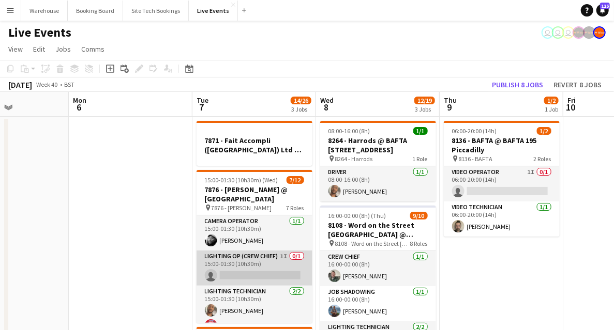
drag, startPoint x: 236, startPoint y: 260, endPoint x: 218, endPoint y: 258, distance: 17.7
click at [236, 260] on app-card-role "Lighting Op (Crew Chief) 1I 0/1 15:00-01:30 (10h30m) single-neutral-actions" at bounding box center [254, 268] width 116 height 35
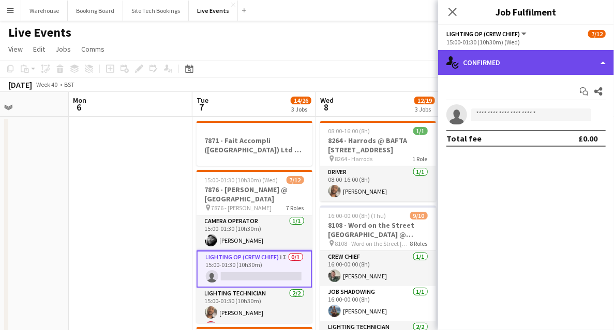
click at [486, 61] on div "single-neutral-actions-check-2 Confirmed" at bounding box center [526, 62] width 176 height 25
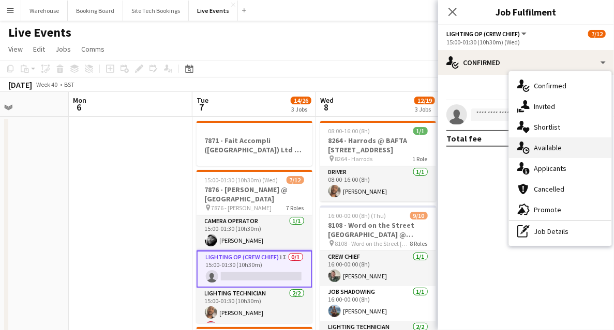
click at [539, 146] on span "Available" at bounding box center [548, 147] width 28 height 9
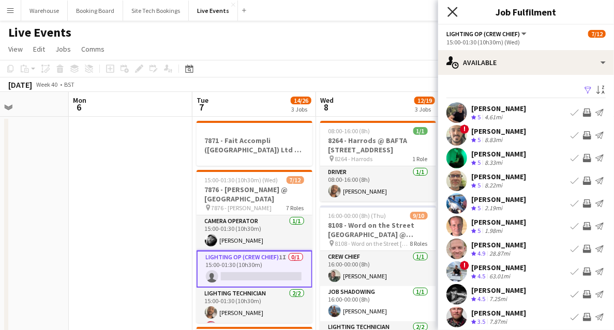
click at [453, 13] on icon "Close pop-in" at bounding box center [452, 12] width 10 height 10
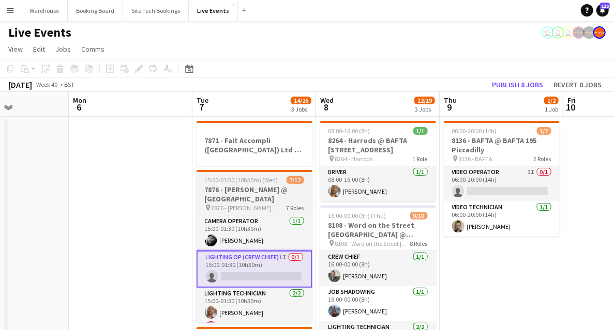
click at [244, 202] on h3 "7876 - [PERSON_NAME] @ [GEOGRAPHIC_DATA]" at bounding box center [254, 194] width 116 height 19
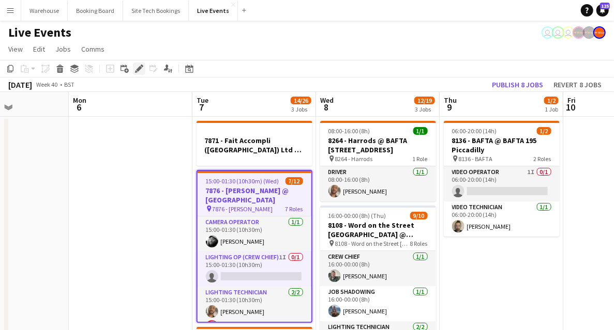
click at [142, 70] on icon "Edit" at bounding box center [139, 69] width 8 height 8
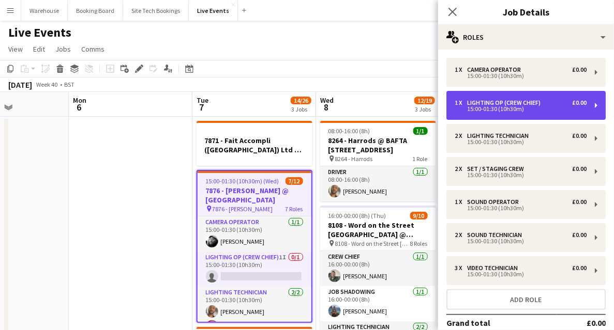
click at [487, 109] on div "15:00-01:30 (10h30m)" at bounding box center [521, 109] width 132 height 5
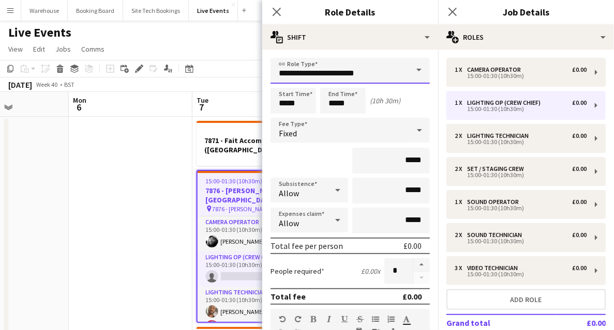
click at [329, 71] on input "**********" at bounding box center [349, 71] width 159 height 26
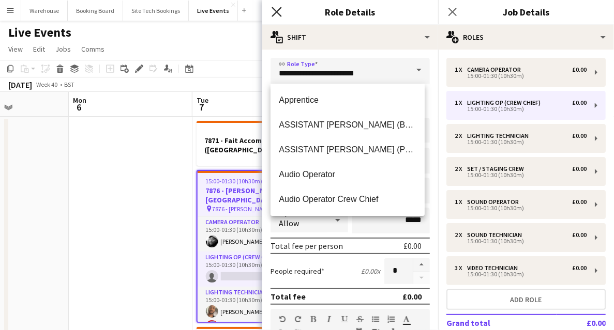
click at [272, 14] on icon "Close pop-in" at bounding box center [276, 12] width 10 height 10
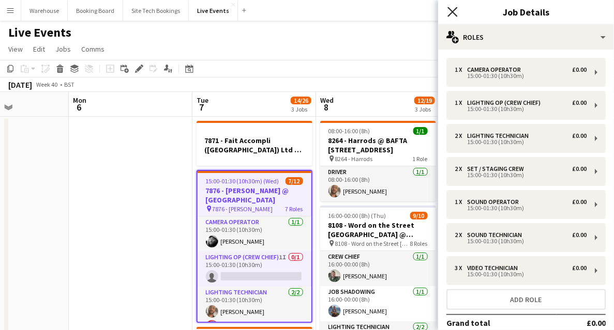
click at [449, 13] on icon "Close pop-in" at bounding box center [452, 12] width 10 height 10
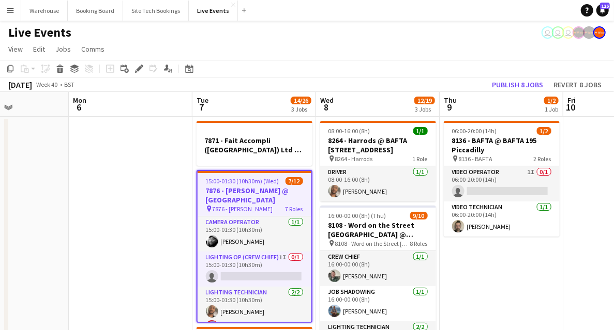
drag, startPoint x: 146, startPoint y: 210, endPoint x: 163, endPoint y: 208, distance: 17.3
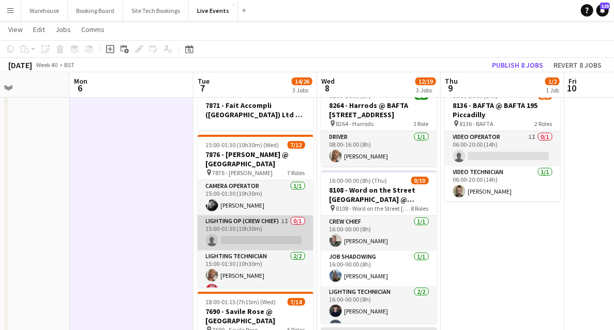
click at [238, 228] on app-card-role "Lighting Op (Crew Chief) 1I 0/1 15:00-01:30 (10h30m) single-neutral-actions" at bounding box center [256, 233] width 116 height 35
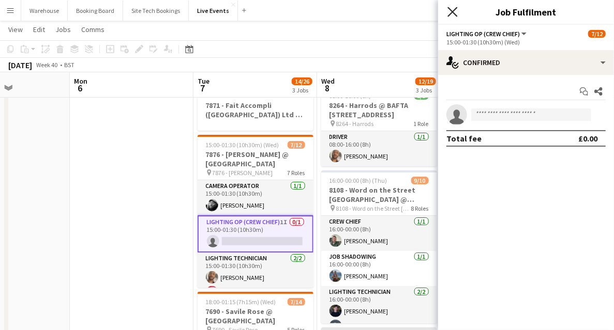
click at [452, 12] on icon at bounding box center [452, 12] width 10 height 10
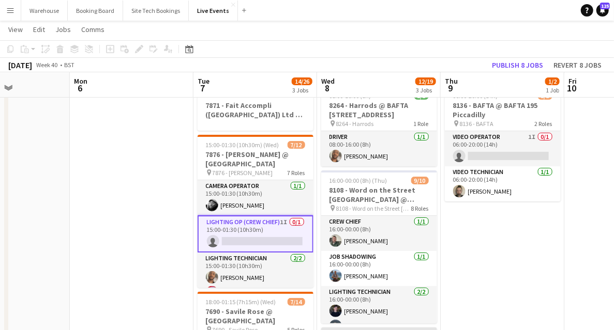
drag, startPoint x: 117, startPoint y: 186, endPoint x: 156, endPoint y: 183, distance: 39.4
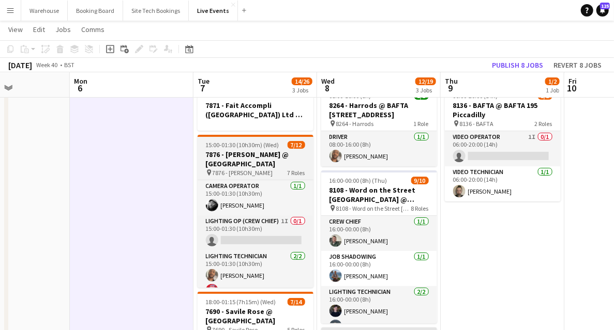
click at [252, 167] on h3 "7876 - [PERSON_NAME] @ [GEOGRAPHIC_DATA]" at bounding box center [256, 159] width 116 height 19
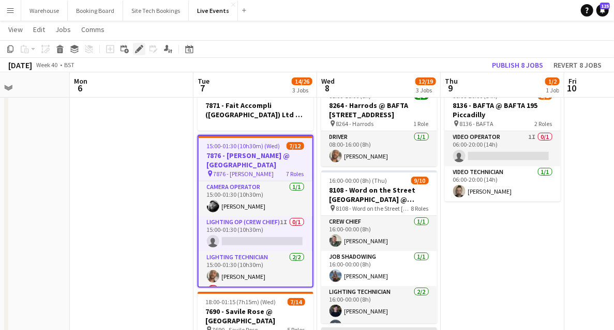
click at [141, 51] on icon "Edit" at bounding box center [139, 49] width 8 height 8
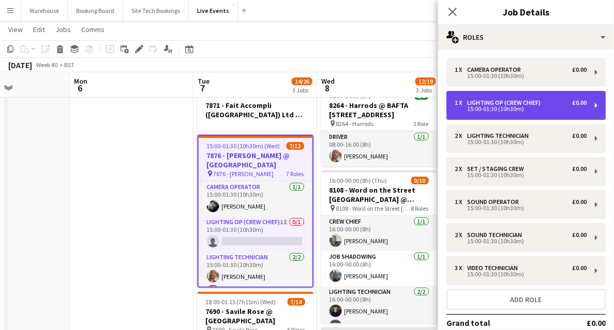
click at [504, 115] on div "1 x Lighting Op (Crew Chief) £0.00 15:00-01:30 (10h30m)" at bounding box center [525, 105] width 159 height 29
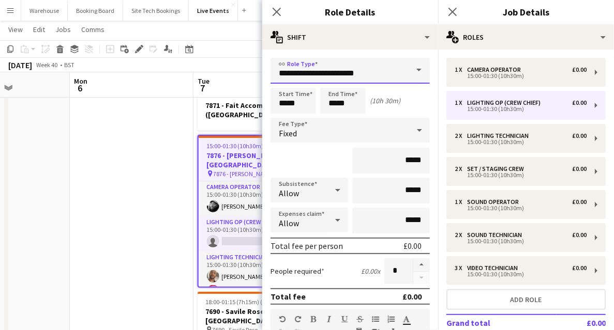
click at [302, 73] on input "**********" at bounding box center [349, 71] width 159 height 26
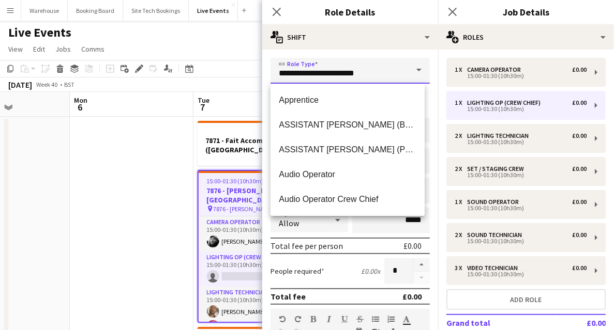
scroll to position [241, 0]
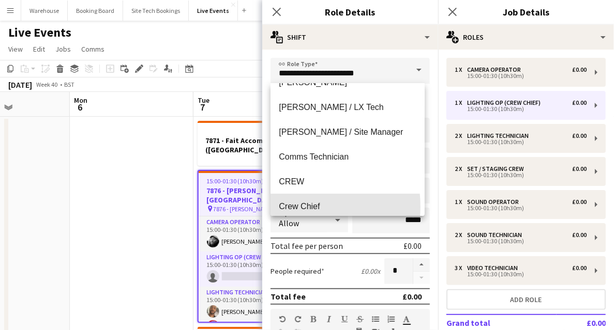
click at [294, 207] on span "Crew Chief" at bounding box center [348, 207] width 138 height 10
type input "**********"
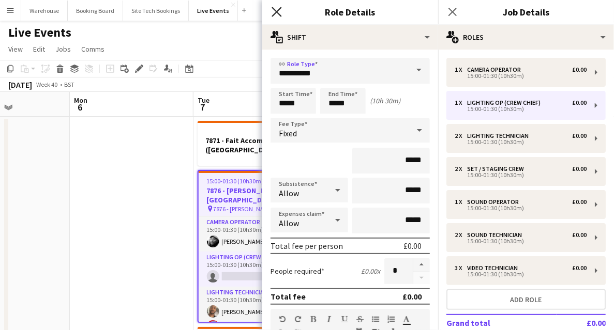
click at [279, 9] on icon at bounding box center [276, 12] width 10 height 10
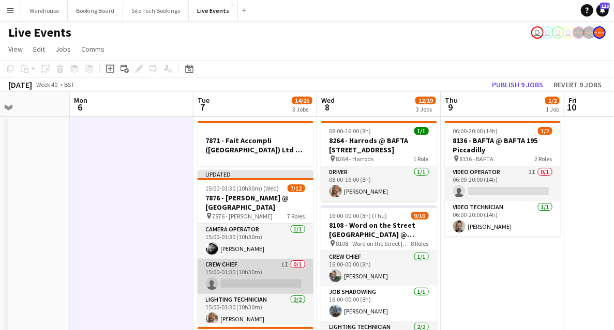
click at [245, 265] on app-card-role "Crew Chief 1I 0/1 15:00-01:30 (10h30m) single-neutral-actions" at bounding box center [256, 276] width 116 height 35
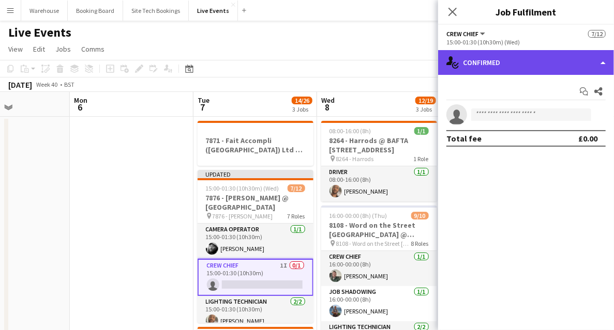
click at [506, 66] on div "single-neutral-actions-check-2 Confirmed" at bounding box center [526, 62] width 176 height 25
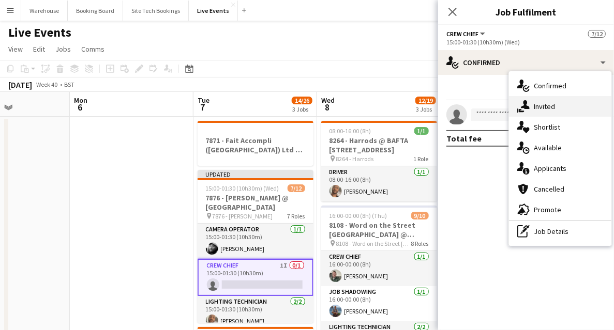
click at [536, 98] on div "single-neutral-actions-share-1 Invited" at bounding box center [560, 106] width 102 height 21
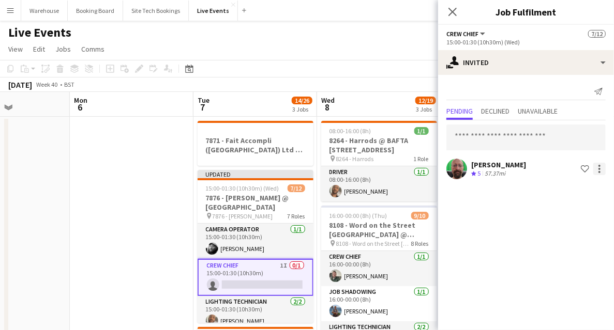
click at [599, 168] on div at bounding box center [599, 169] width 12 height 12
click at [558, 264] on span "Cancel invitation" at bounding box center [566, 262] width 60 height 9
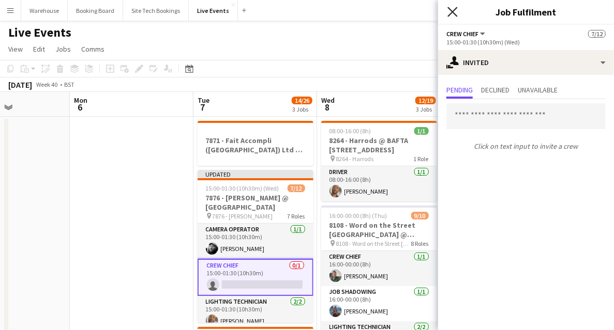
click at [452, 13] on icon "Close pop-in" at bounding box center [452, 12] width 10 height 10
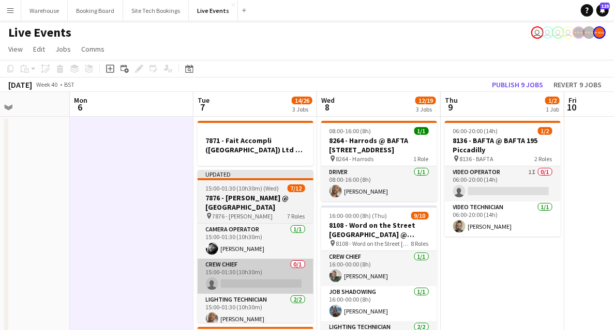
scroll to position [0, 300]
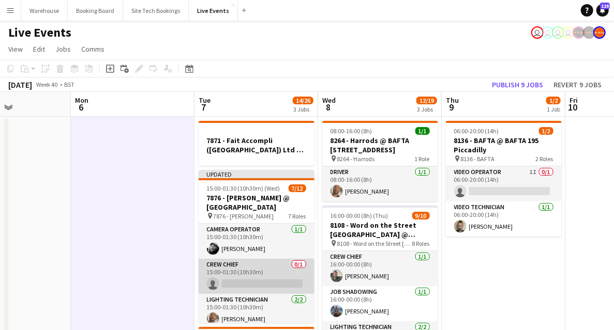
click at [254, 282] on app-card-role "Crew Chief 0/1 15:00-01:30 (10h30m) single-neutral-actions" at bounding box center [257, 276] width 116 height 35
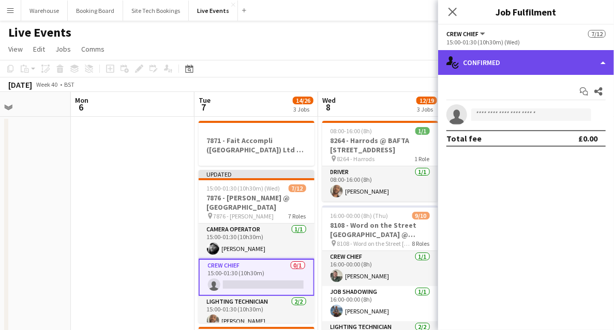
click at [486, 57] on div "single-neutral-actions-check-2 Confirmed" at bounding box center [526, 62] width 176 height 25
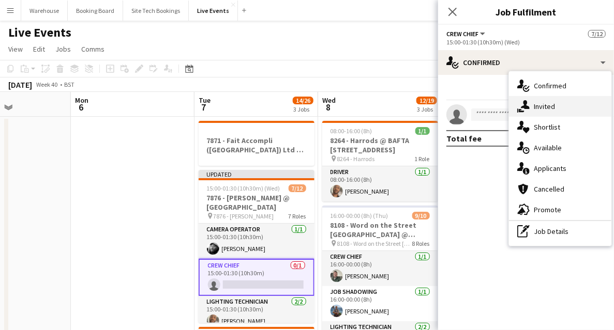
click at [537, 109] on span "Invited" at bounding box center [544, 106] width 21 height 9
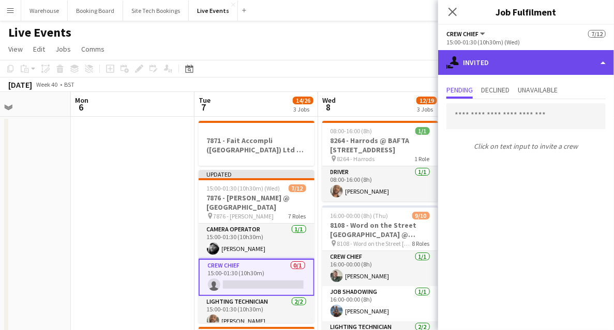
click at [495, 73] on div "single-neutral-actions-share-1 Invited" at bounding box center [526, 62] width 176 height 25
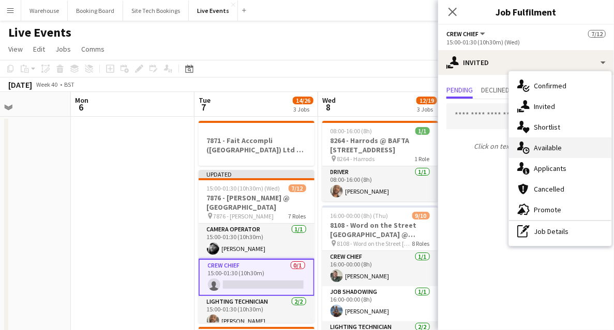
click at [535, 150] on span "Available" at bounding box center [548, 147] width 28 height 9
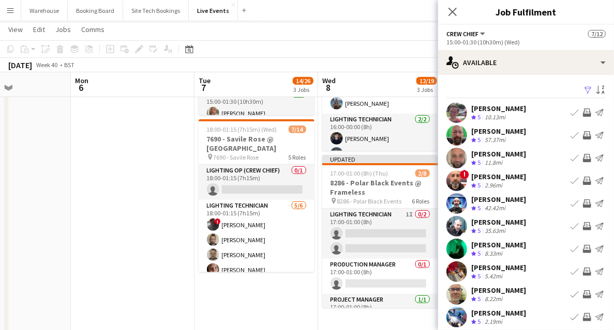
scroll to position [34, 0]
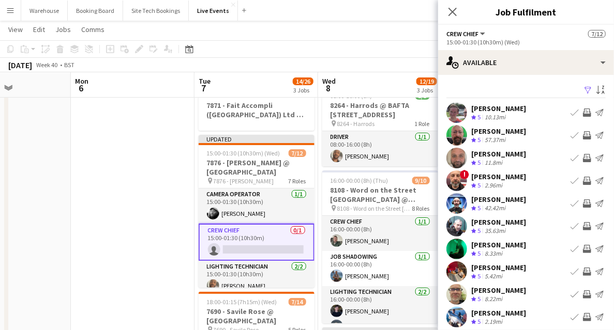
click at [583, 249] on app-icon "Invite crew" at bounding box center [587, 249] width 8 height 8
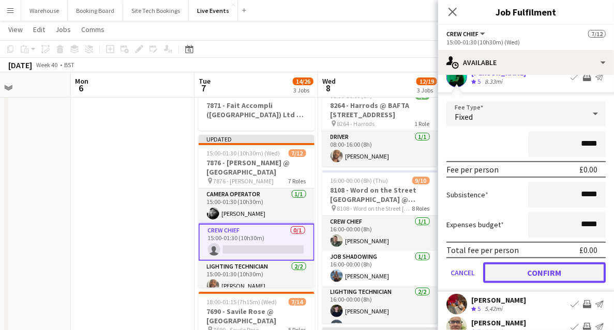
click at [521, 277] on button "Confirm" at bounding box center [544, 273] width 123 height 21
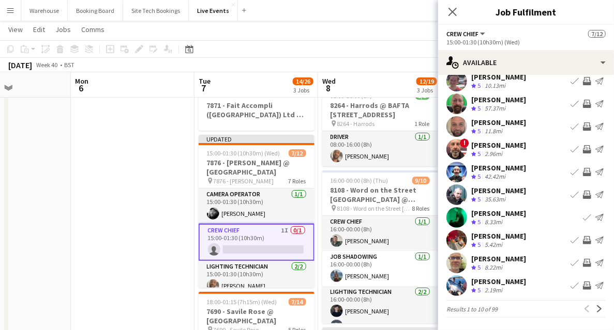
scroll to position [31, 0]
click at [453, 13] on icon at bounding box center [452, 12] width 8 height 8
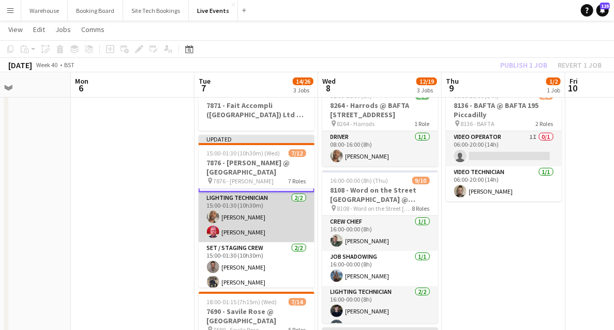
scroll to position [103, 0]
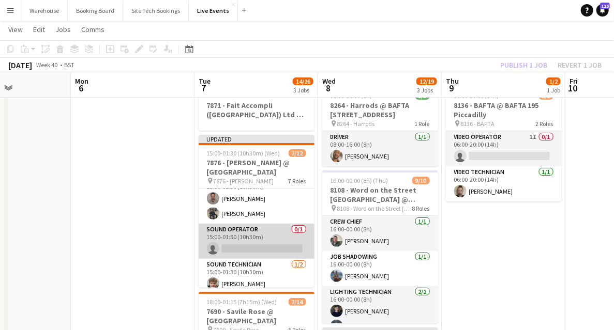
click at [224, 231] on app-card-role "Sound Operator 0/1 15:00-01:30 (10h30m) single-neutral-actions" at bounding box center [257, 241] width 116 height 35
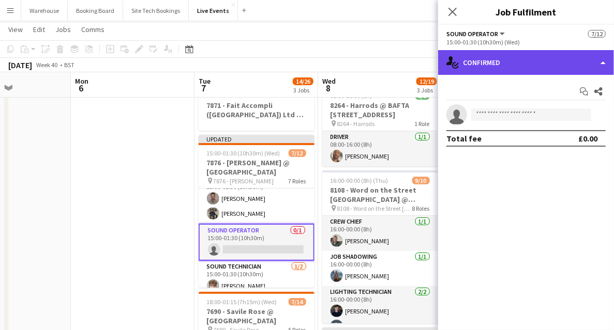
click at [489, 69] on div "single-neutral-actions-check-2 Confirmed" at bounding box center [526, 62] width 176 height 25
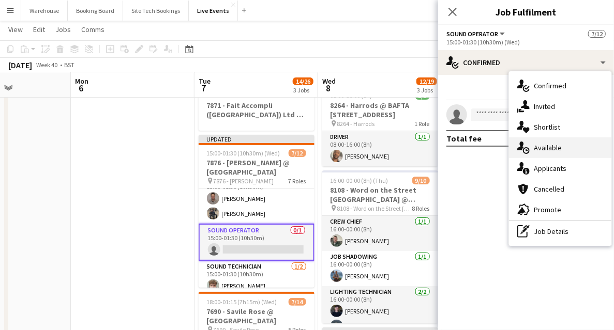
click at [555, 153] on div "single-neutral-actions-upload Available" at bounding box center [560, 148] width 102 height 21
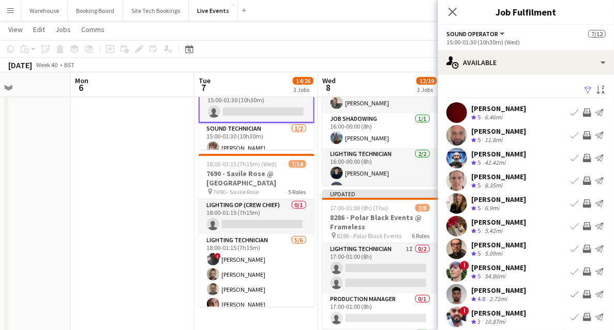
scroll to position [138, 0]
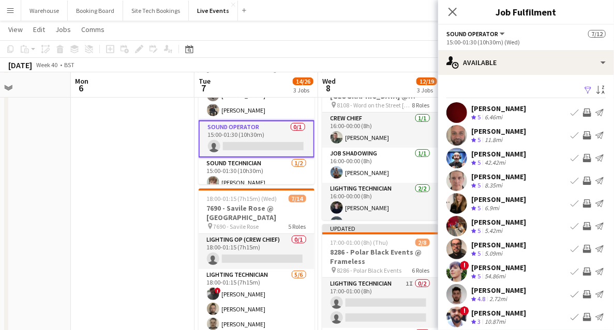
click at [583, 201] on app-icon "Invite crew" at bounding box center [587, 204] width 8 height 8
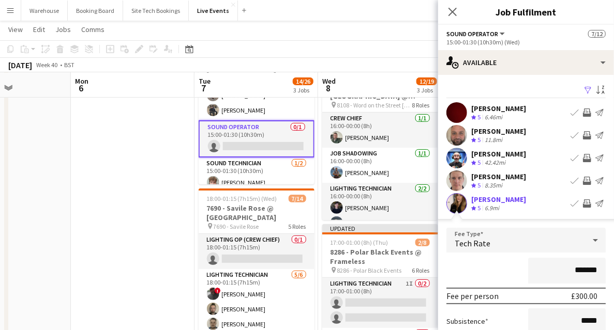
scroll to position [103, 0]
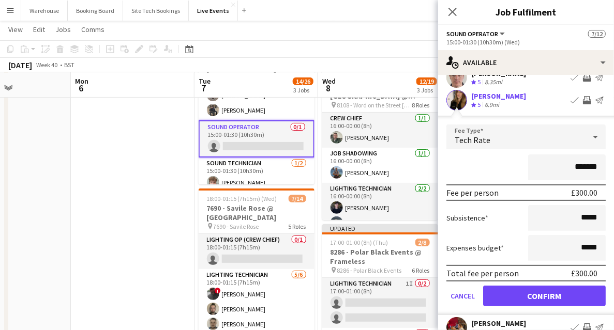
click at [473, 146] on div "Tech Rate" at bounding box center [515, 137] width 139 height 25
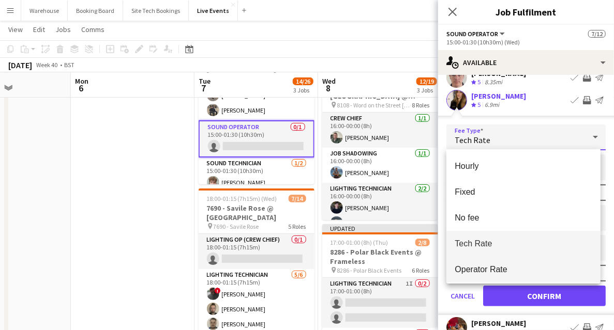
click at [480, 266] on span "Operator Rate" at bounding box center [524, 270] width 138 height 10
type input "*******"
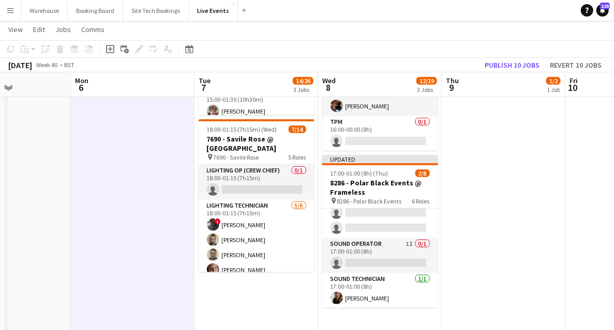
scroll to position [34, 0]
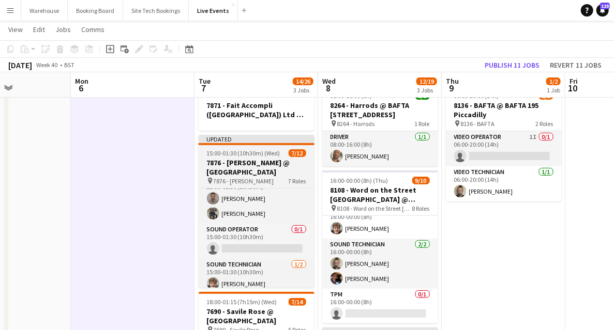
click at [218, 173] on h3 "7876 - [PERSON_NAME] @ [GEOGRAPHIC_DATA]" at bounding box center [257, 167] width 116 height 19
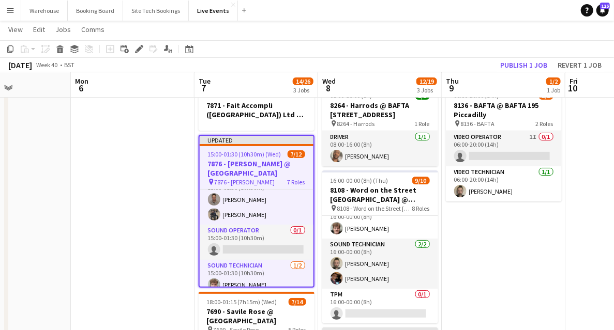
click at [141, 52] on icon "Edit" at bounding box center [139, 49] width 8 height 8
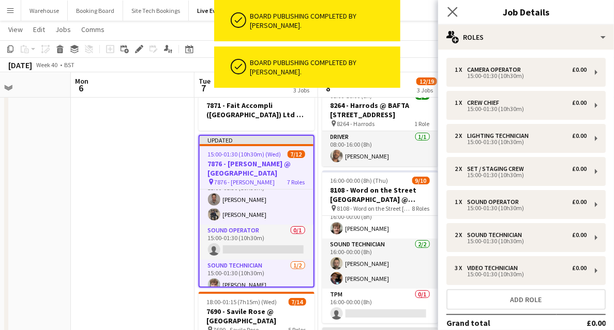
click at [447, 11] on app-icon "Close pop-in" at bounding box center [452, 12] width 15 height 15
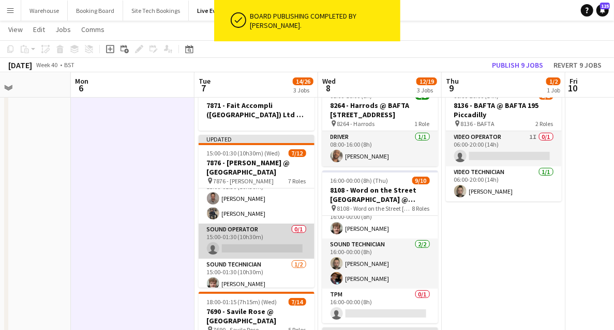
click at [248, 244] on app-card-role "Sound Operator 0/1 15:00-01:30 (10h30m) single-neutral-actions" at bounding box center [257, 241] width 116 height 35
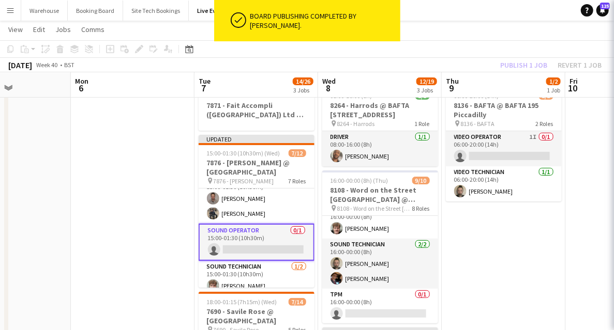
scroll to position [0, 300]
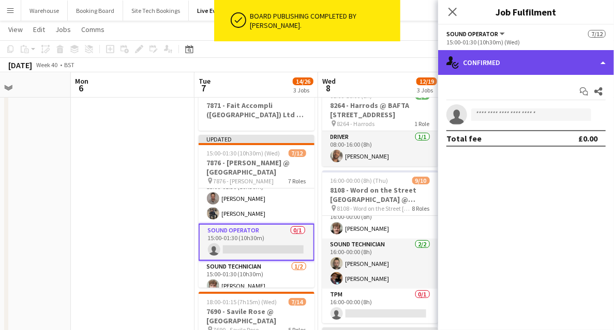
click at [546, 67] on div "single-neutral-actions-check-2 Confirmed" at bounding box center [526, 62] width 176 height 25
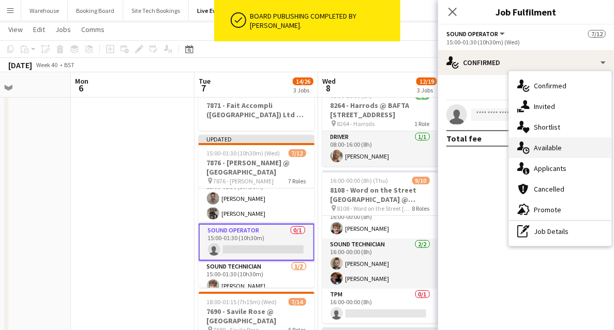
click at [556, 151] on span "Available" at bounding box center [548, 147] width 28 height 9
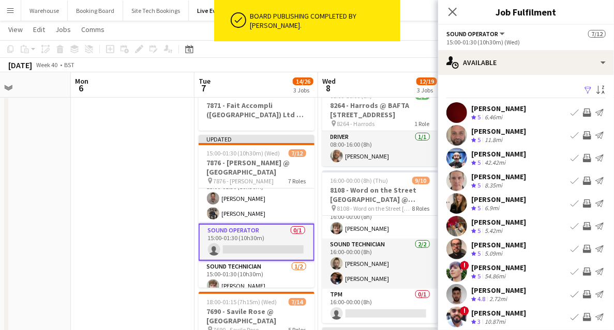
click at [593, 206] on button "Send notification" at bounding box center [599, 204] width 12 height 12
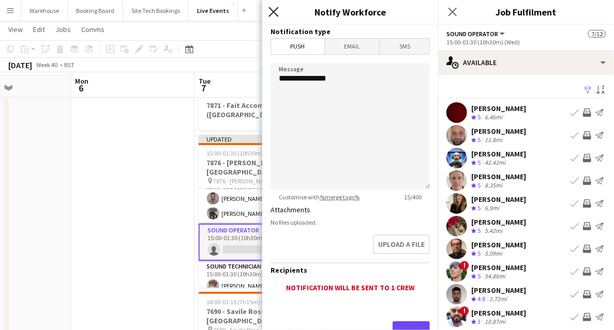
click at [277, 13] on icon "Close pop-in" at bounding box center [273, 12] width 10 height 10
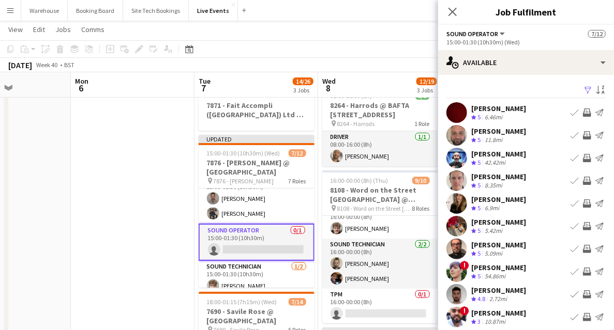
drag, startPoint x: 582, startPoint y: 204, endPoint x: 572, endPoint y: 200, distance: 11.3
click at [583, 204] on app-icon "Invite crew" at bounding box center [587, 204] width 8 height 8
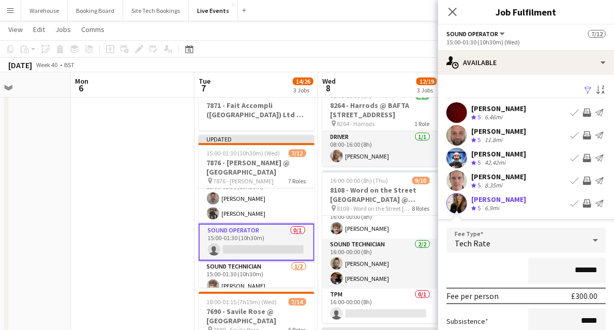
scroll to position [103, 0]
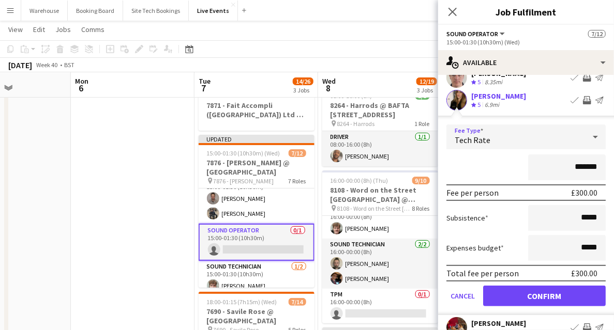
click at [469, 133] on div "Tech Rate" at bounding box center [515, 137] width 139 height 25
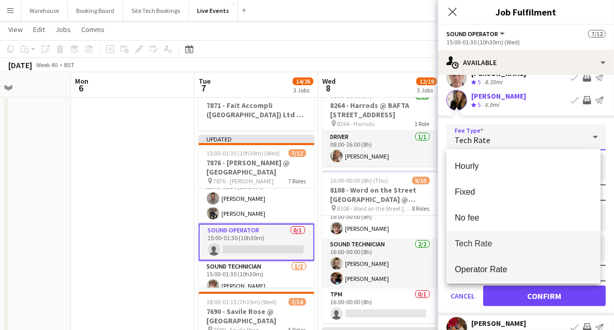
click at [472, 265] on span "Operator Rate" at bounding box center [524, 270] width 138 height 10
type input "*******"
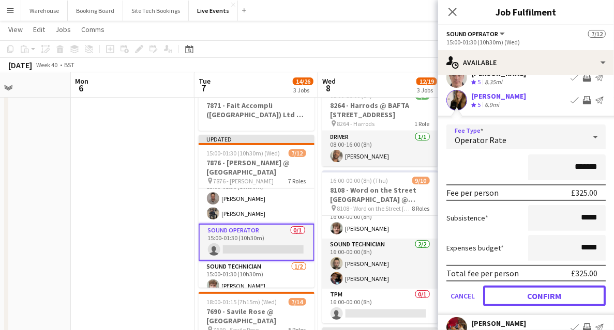
click at [532, 295] on button "Confirm" at bounding box center [544, 296] width 123 height 21
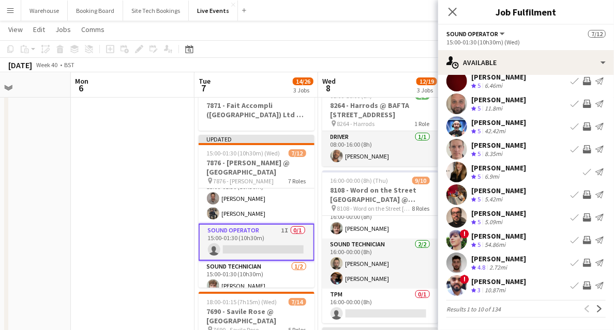
scroll to position [31, 0]
click at [453, 14] on icon "Close pop-in" at bounding box center [452, 12] width 10 height 10
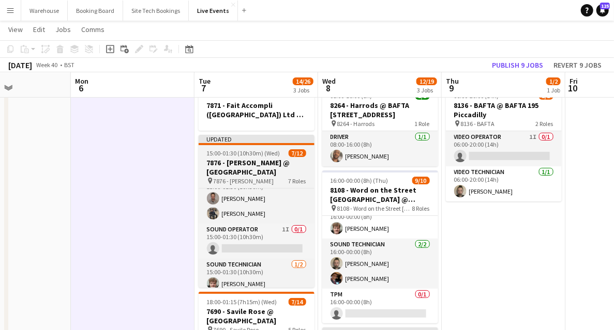
click at [235, 171] on h3 "7876 - [PERSON_NAME] @ [GEOGRAPHIC_DATA]" at bounding box center [257, 167] width 116 height 19
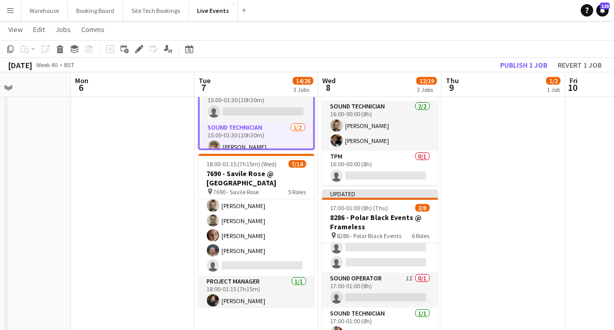
scroll to position [138, 0]
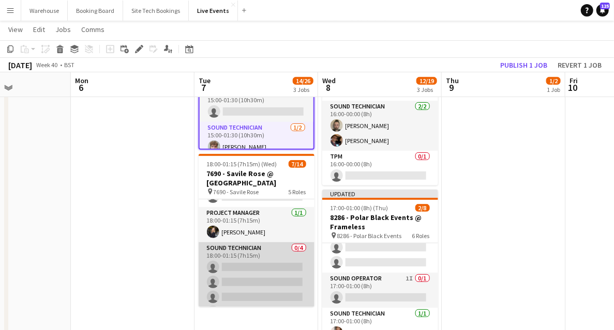
click at [240, 265] on app-card-role "Sound Technician 0/4 18:00-01:15 (7h15m) single-neutral-actions single-neutral-…" at bounding box center [257, 283] width 116 height 80
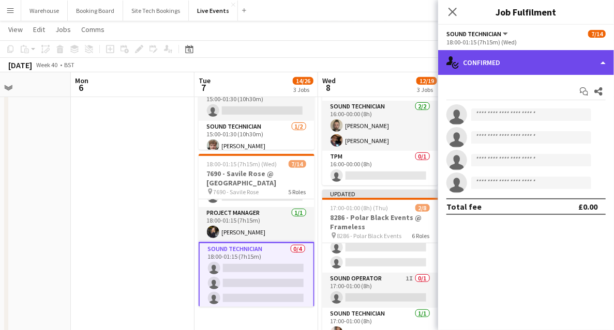
click at [489, 61] on div "single-neutral-actions-check-2 Confirmed" at bounding box center [526, 62] width 176 height 25
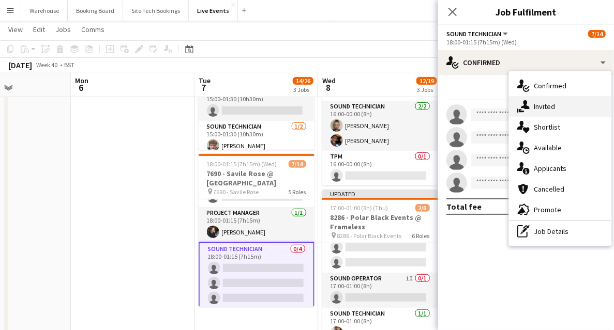
click at [538, 109] on span "Invited" at bounding box center [544, 106] width 21 height 9
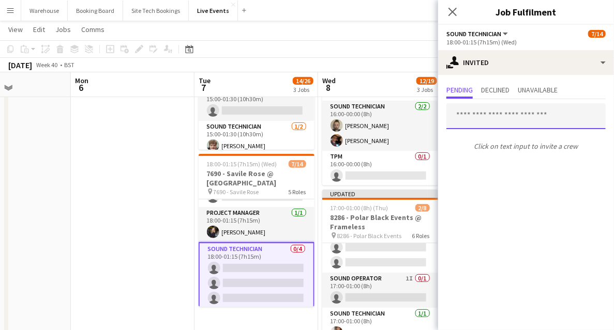
click at [486, 110] on input "text" at bounding box center [525, 116] width 159 height 26
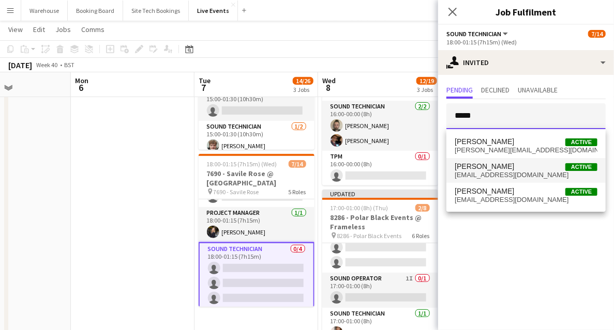
type input "*****"
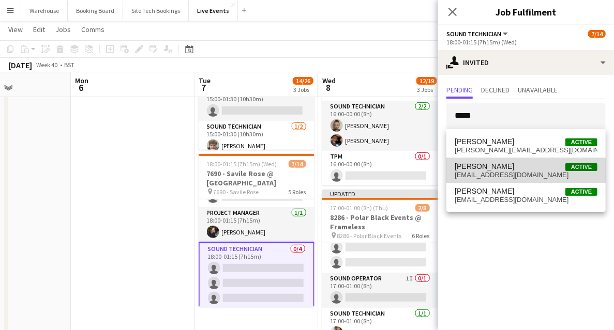
click at [479, 175] on span "[EMAIL_ADDRESS][DOMAIN_NAME]" at bounding box center [526, 175] width 143 height 8
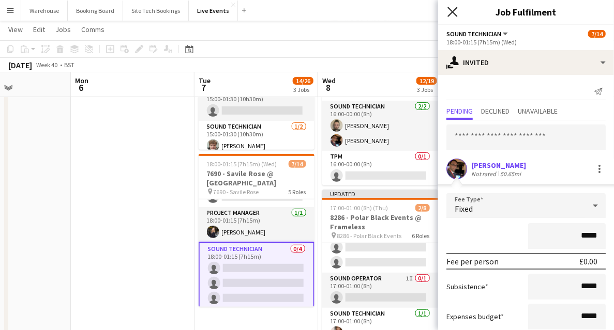
click at [455, 10] on icon "Close pop-in" at bounding box center [452, 12] width 10 height 10
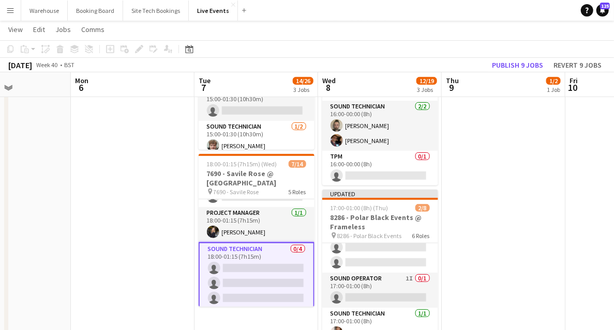
click at [276, 243] on app-card-role "Sound Technician 0/4 18:00-01:15 (7h15m) single-neutral-actions single-neutral-…" at bounding box center [257, 284] width 116 height 82
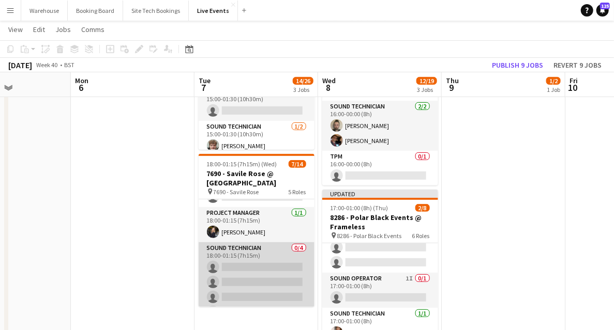
click at [251, 253] on app-card-role "Sound Technician 0/4 18:00-01:15 (7h15m) single-neutral-actions single-neutral-…" at bounding box center [257, 283] width 116 height 80
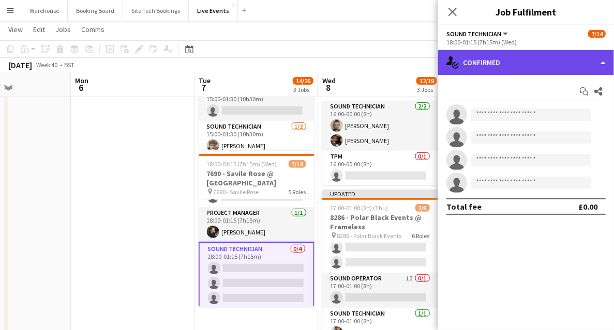
click at [508, 58] on div "single-neutral-actions-check-2 Confirmed" at bounding box center [526, 62] width 176 height 25
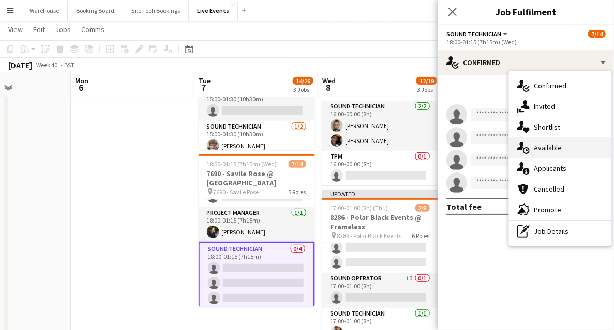
click at [541, 145] on span "Available" at bounding box center [548, 147] width 28 height 9
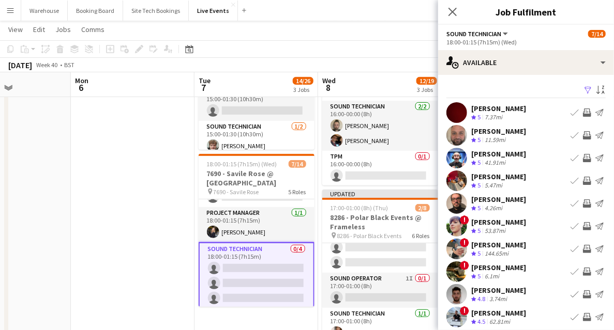
scroll to position [31, 0]
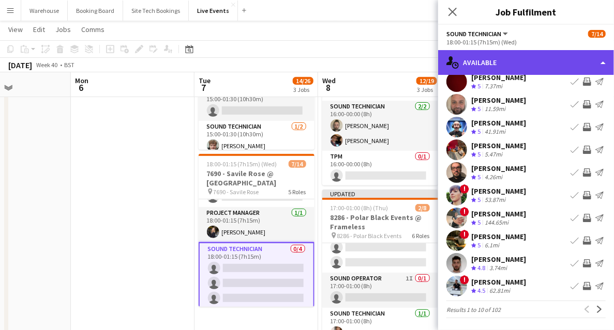
click at [497, 69] on div "single-neutral-actions-upload Available" at bounding box center [526, 62] width 176 height 25
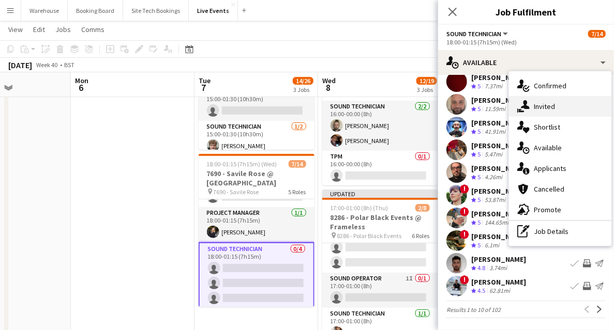
click at [546, 110] on span "Invited" at bounding box center [544, 106] width 21 height 9
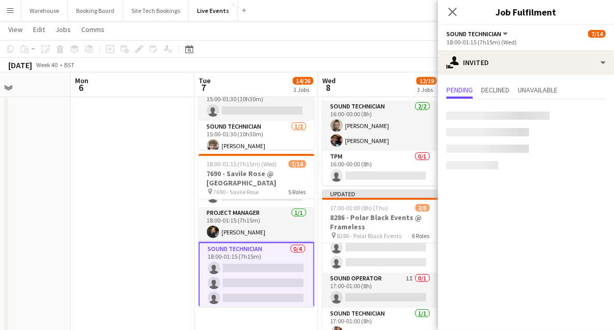
scroll to position [0, 0]
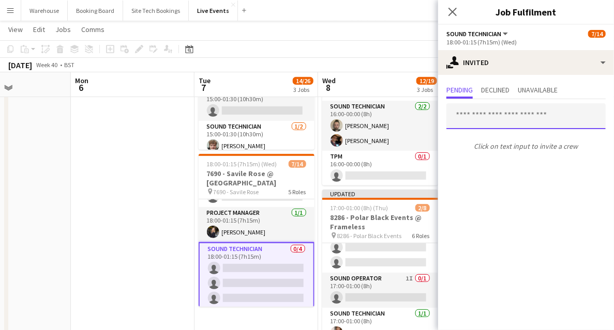
click at [481, 119] on input "text" at bounding box center [525, 116] width 159 height 26
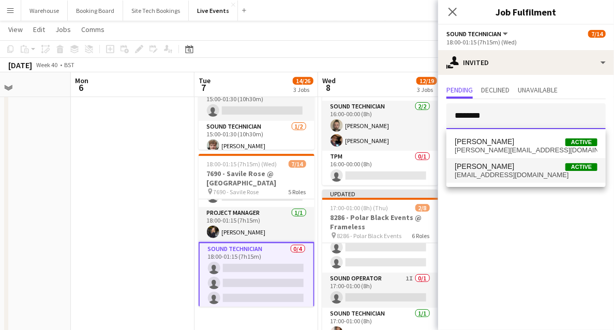
type input "********"
click at [527, 171] on span "[PERSON_NAME] Active [EMAIL_ADDRESS][DOMAIN_NAME]" at bounding box center [526, 170] width 143 height 17
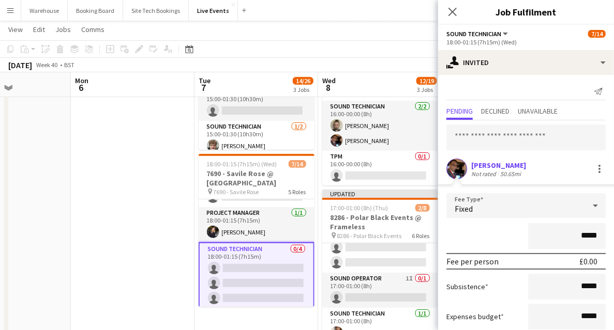
scroll to position [63, 0]
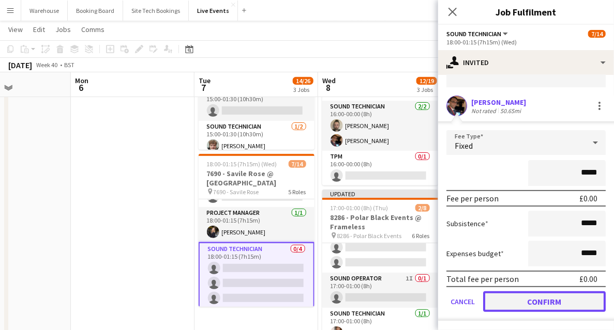
click at [546, 300] on button "Confirm" at bounding box center [544, 302] width 123 height 21
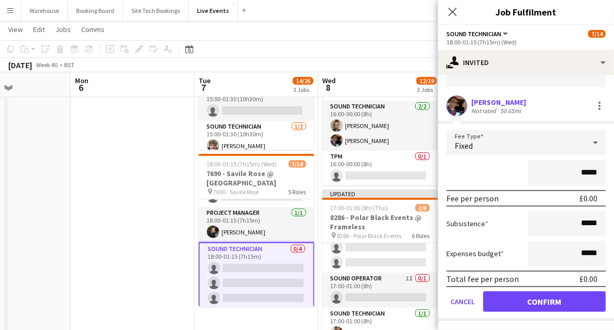
scroll to position [0, 0]
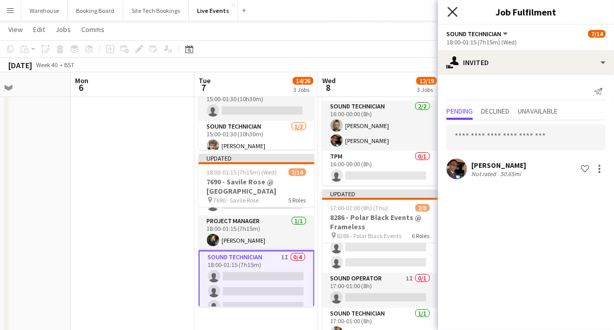
click at [456, 10] on icon "Close pop-in" at bounding box center [452, 12] width 10 height 10
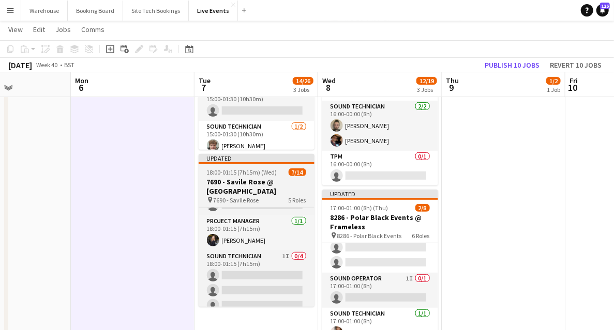
click at [229, 185] on h3 "7690 - Savile Rose @ [GEOGRAPHIC_DATA]" at bounding box center [257, 186] width 116 height 19
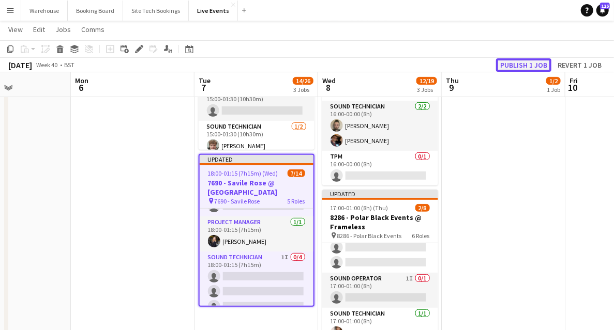
click at [513, 66] on button "Publish 1 job" at bounding box center [523, 64] width 55 height 13
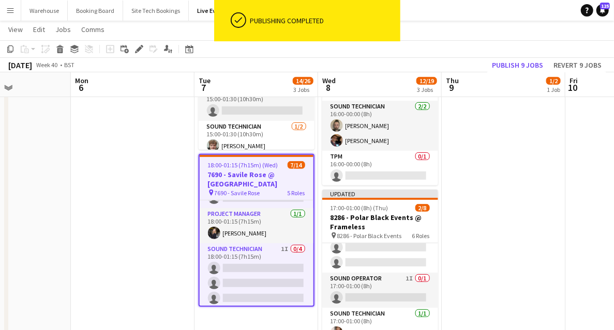
scroll to position [69, 0]
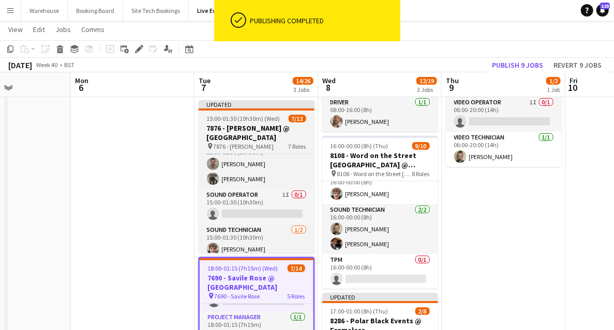
click at [246, 130] on h3 "7876 - [PERSON_NAME] @ [GEOGRAPHIC_DATA]" at bounding box center [257, 133] width 116 height 19
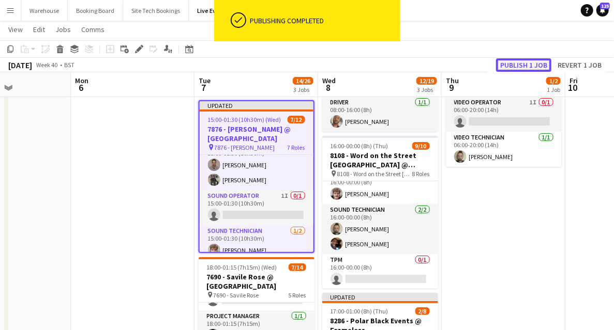
click at [520, 64] on button "Publish 1 job" at bounding box center [523, 64] width 55 height 13
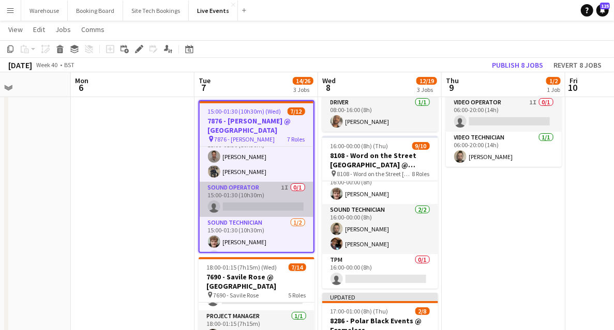
scroll to position [170, 0]
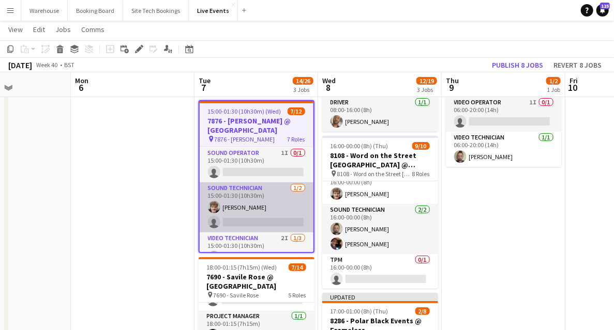
click at [237, 192] on app-card-role "Sound Technician [DATE] 15:00-01:30 (10h30m) [PERSON_NAME] single-neutral-actio…" at bounding box center [257, 208] width 114 height 50
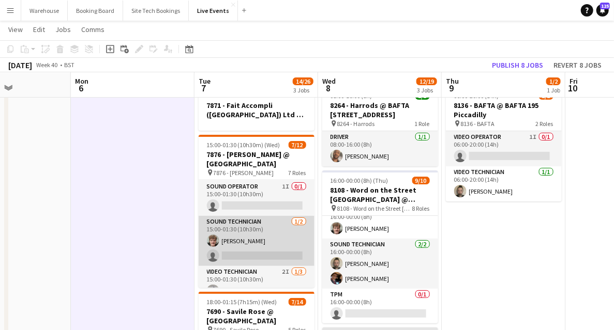
scroll to position [205, 0]
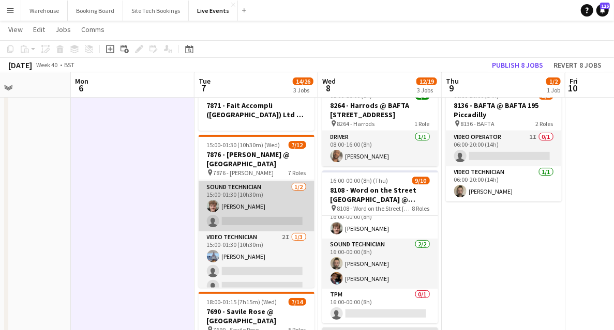
click at [252, 219] on app-card-role "Sound Technician [DATE] 15:00-01:30 (10h30m) [PERSON_NAME] single-neutral-actio…" at bounding box center [257, 206] width 116 height 50
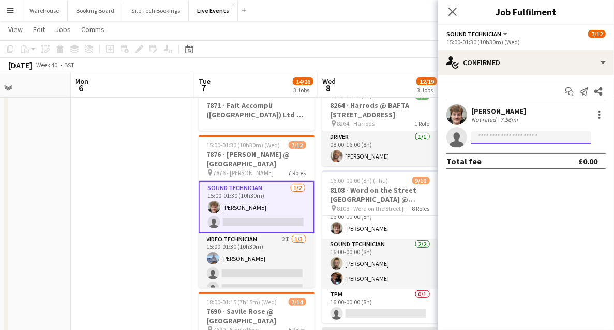
click at [514, 135] on input at bounding box center [531, 137] width 120 height 12
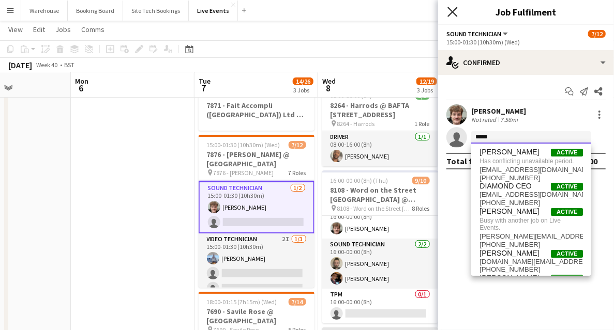
type input "*****"
click at [452, 13] on icon at bounding box center [452, 12] width 10 height 10
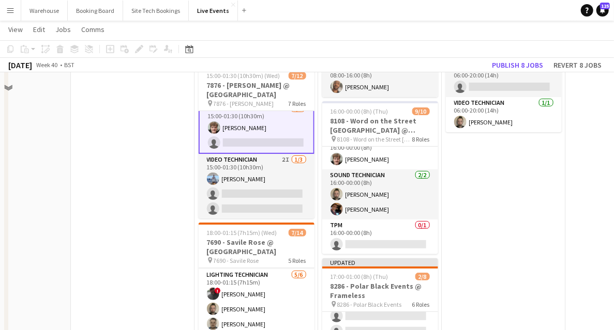
scroll to position [34, 0]
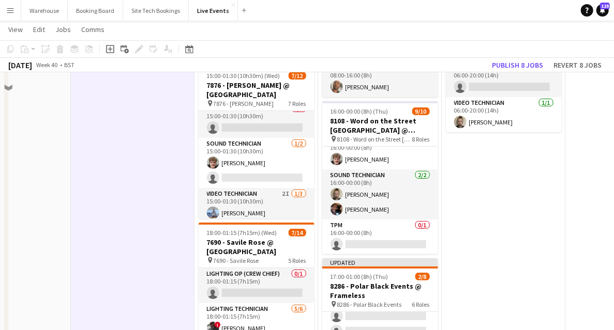
scroll to position [69, 0]
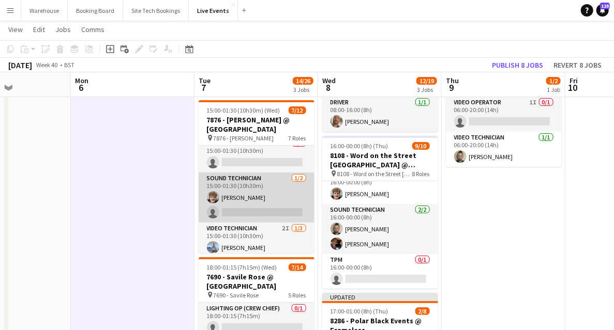
click at [260, 213] on app-card-role "Sound Technician [DATE] 15:00-01:30 (10h30m) [PERSON_NAME] single-neutral-actio…" at bounding box center [257, 198] width 116 height 50
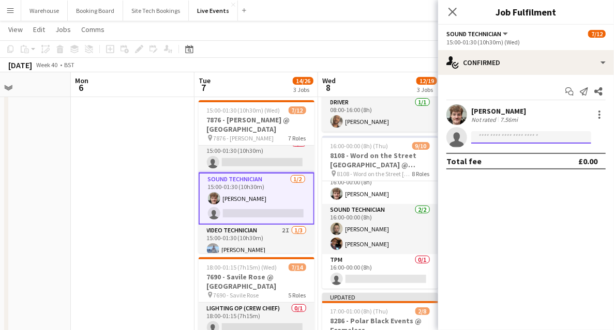
click at [491, 138] on input at bounding box center [531, 137] width 120 height 12
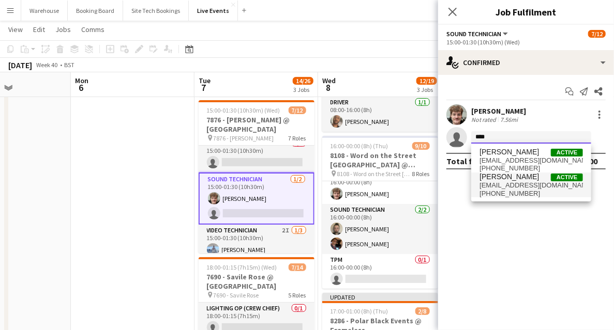
type input "****"
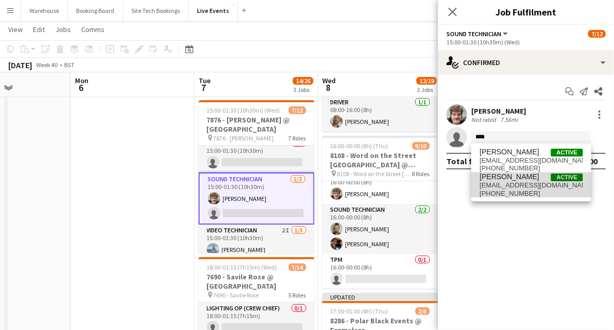
click at [502, 187] on span "[EMAIL_ADDRESS][DOMAIN_NAME]" at bounding box center [530, 185] width 103 height 8
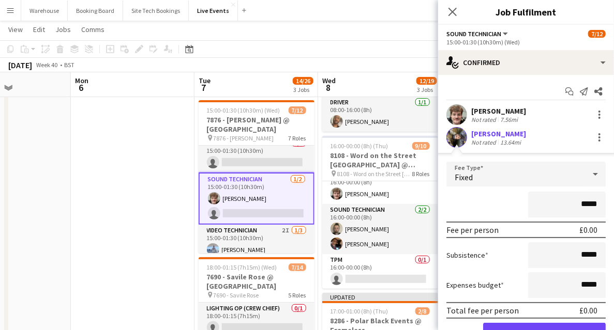
scroll to position [52, 0]
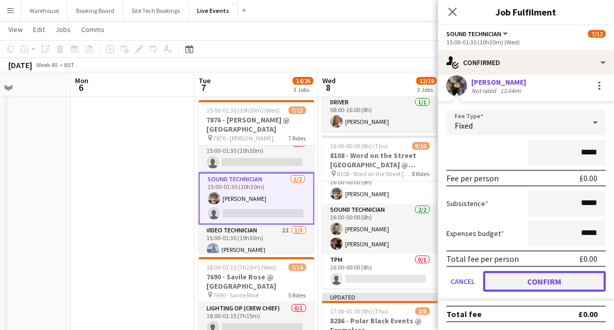
click at [531, 280] on button "Confirm" at bounding box center [544, 281] width 123 height 21
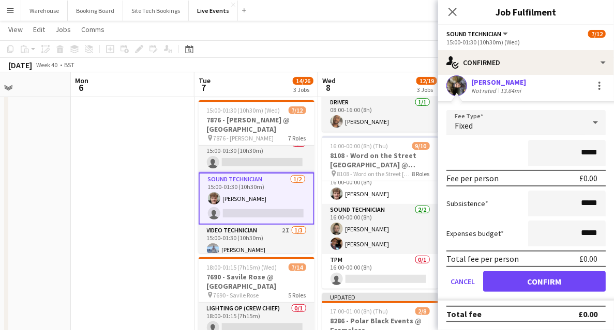
scroll to position [0, 0]
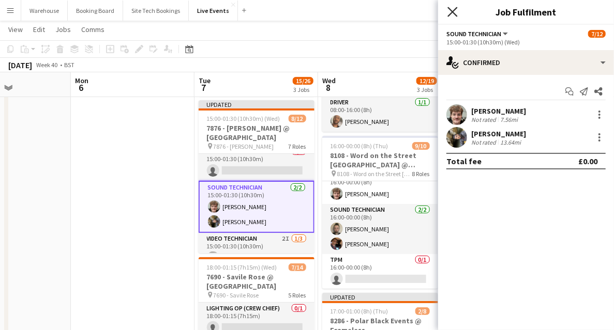
click at [451, 9] on icon "Close pop-in" at bounding box center [452, 12] width 10 height 10
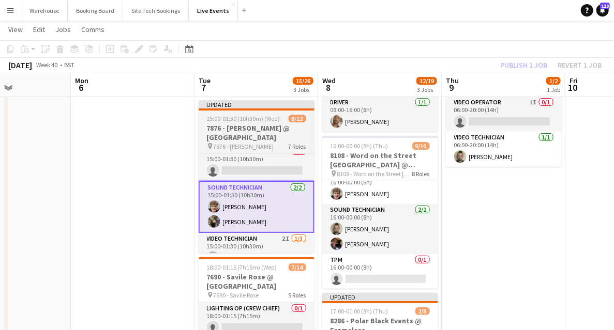
drag, startPoint x: 188, startPoint y: 205, endPoint x: 222, endPoint y: 144, distance: 69.5
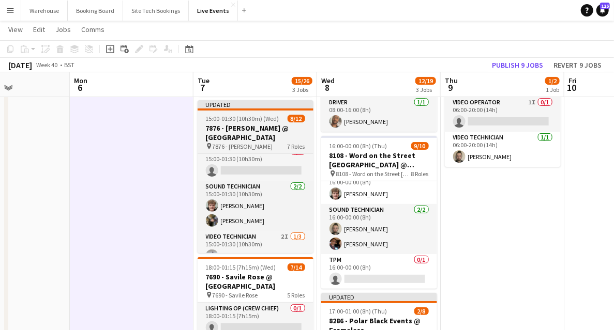
click at [232, 135] on h3 "7876 - [PERSON_NAME] @ [GEOGRAPHIC_DATA]" at bounding box center [256, 133] width 116 height 19
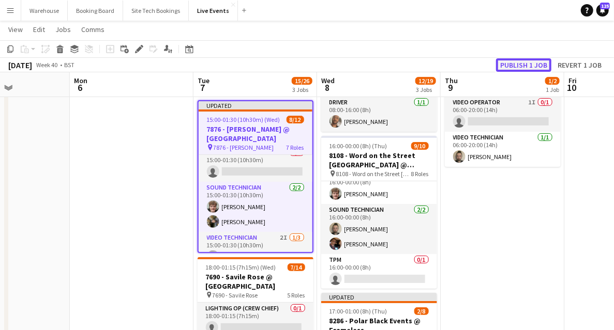
click at [522, 67] on button "Publish 1 job" at bounding box center [523, 64] width 55 height 13
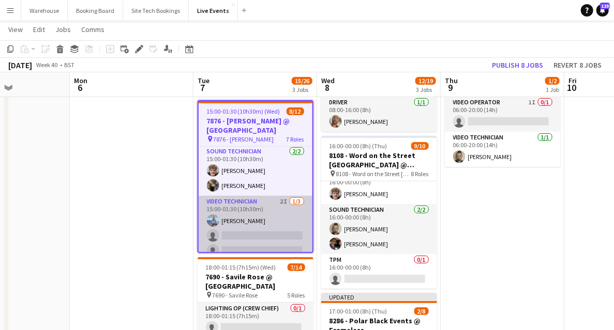
scroll to position [215, 0]
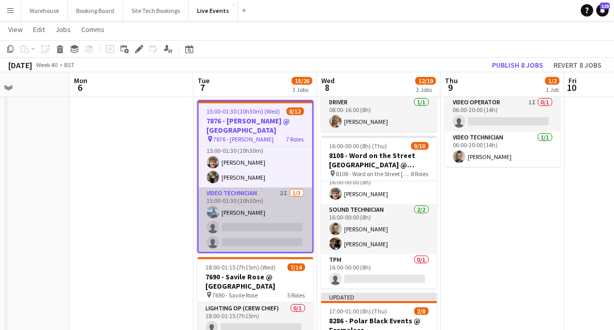
click at [246, 193] on app-card-role "Video Technician 2I 1/3 15:00-01:30 (10h30m) Peter- Petr Vocka single-neutral-a…" at bounding box center [256, 220] width 114 height 65
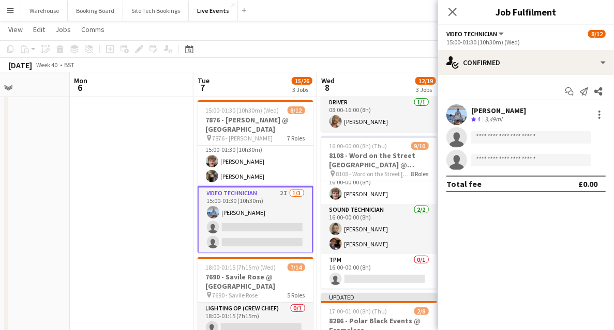
click at [451, 13] on icon at bounding box center [452, 12] width 8 height 8
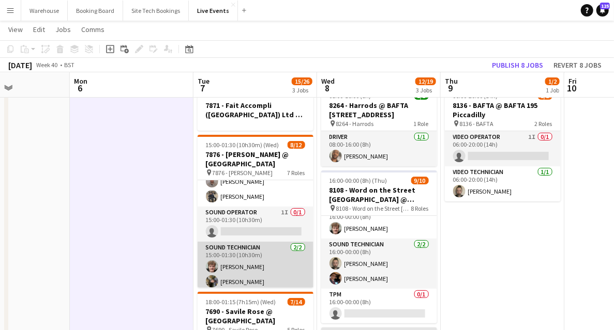
scroll to position [213, 0]
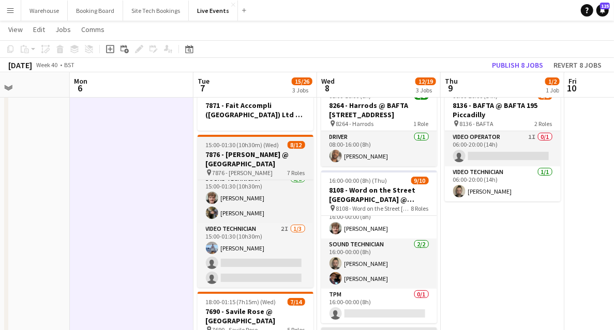
click at [242, 155] on h3 "7876 - [PERSON_NAME] @ [GEOGRAPHIC_DATA]" at bounding box center [256, 159] width 116 height 19
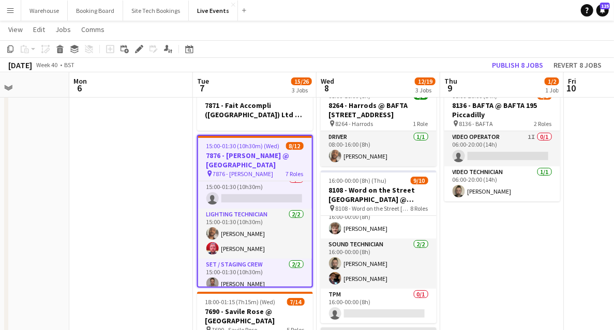
scroll to position [0, 0]
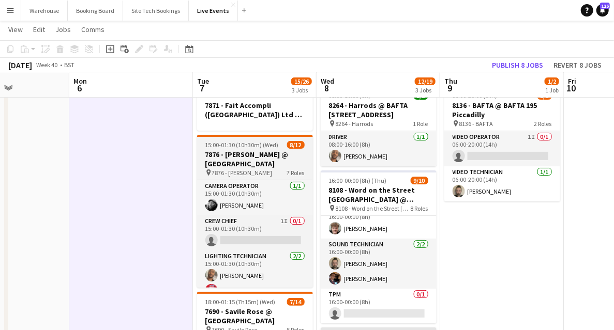
click at [222, 159] on h3 "7876 - [PERSON_NAME] @ [GEOGRAPHIC_DATA]" at bounding box center [255, 159] width 116 height 19
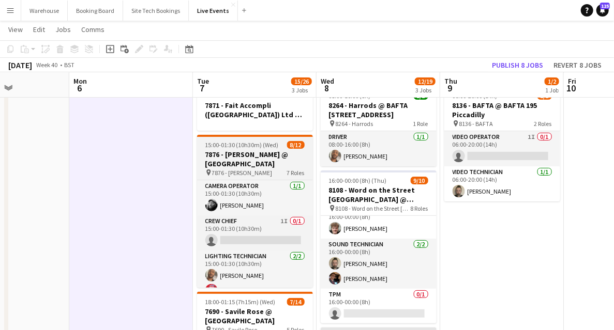
drag, startPoint x: 228, startPoint y: 167, endPoint x: 219, endPoint y: 169, distance: 8.5
click at [228, 168] on h3 "7876 - [PERSON_NAME] @ [GEOGRAPHIC_DATA]" at bounding box center [255, 159] width 116 height 19
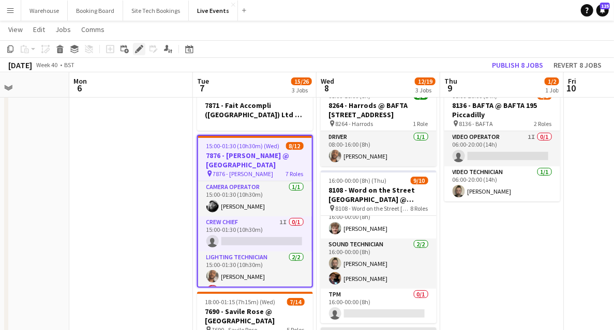
click at [145, 46] on div "Edit" at bounding box center [139, 49] width 12 height 12
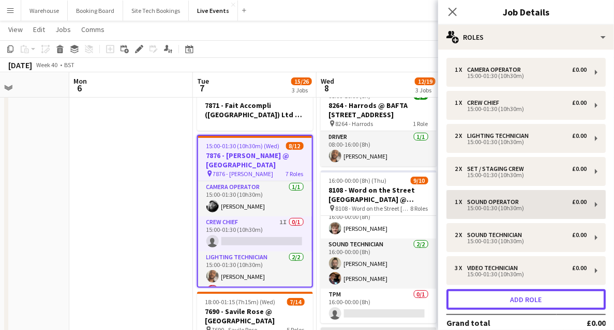
drag, startPoint x: 555, startPoint y: 301, endPoint x: 520, endPoint y: 244, distance: 67.0
click at [555, 301] on button "Add role" at bounding box center [525, 300] width 159 height 21
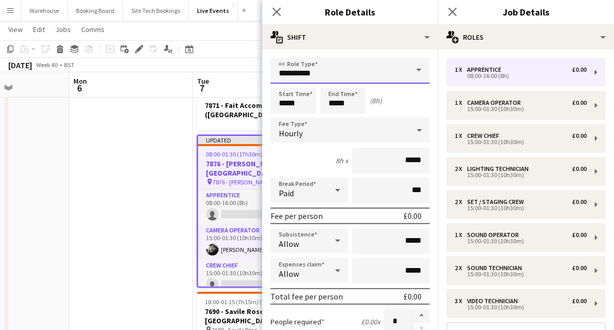
click at [294, 72] on input "**********" at bounding box center [349, 71] width 159 height 26
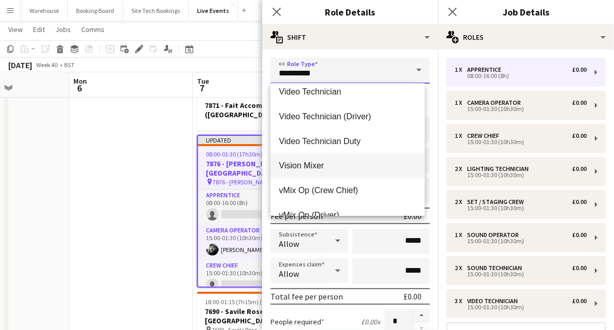
scroll to position [2654, 0]
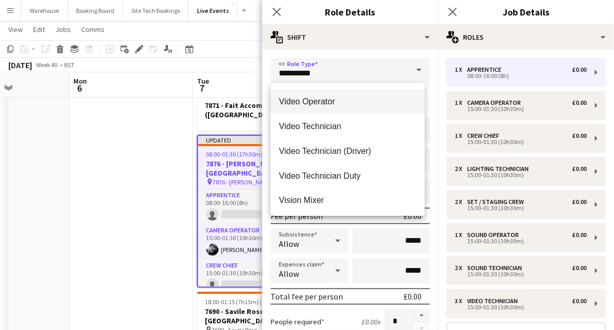
click at [317, 107] on mat-option "Video Operator" at bounding box center [347, 101] width 154 height 25
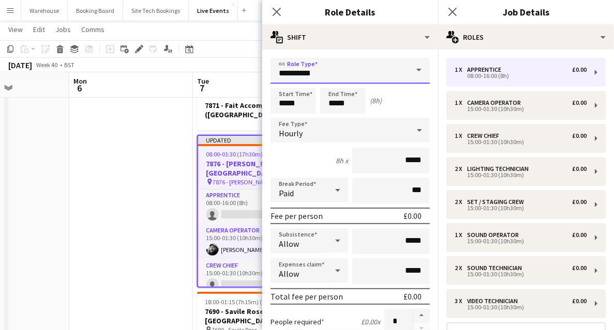
type input "**********"
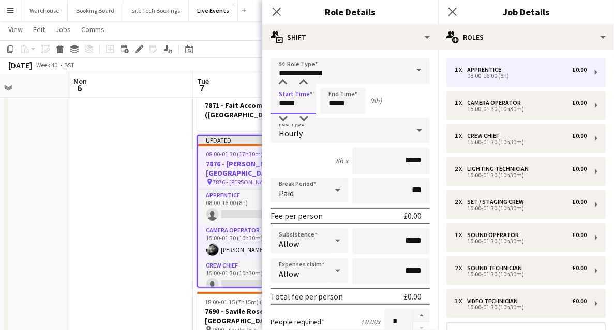
click at [292, 102] on input "*****" at bounding box center [293, 101] width 46 height 26
click at [278, 80] on div at bounding box center [283, 83] width 21 height 10
click at [278, 83] on div at bounding box center [283, 83] width 21 height 10
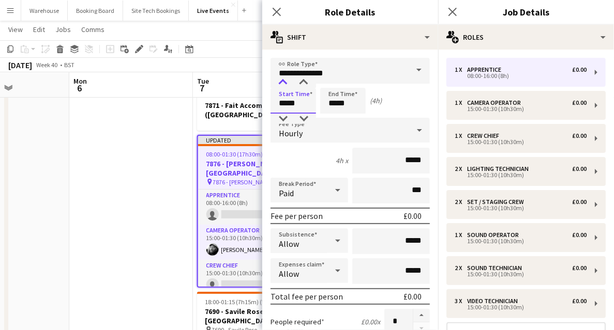
click at [278, 83] on div at bounding box center [283, 83] width 21 height 10
type input "*****"
click at [278, 83] on div at bounding box center [283, 83] width 21 height 10
click at [349, 98] on input "*****" at bounding box center [343, 101] width 46 height 26
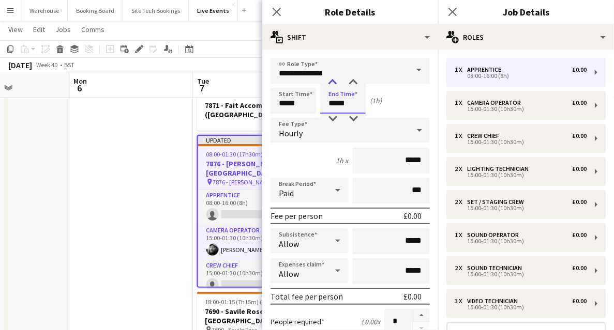
click at [331, 85] on div at bounding box center [332, 83] width 21 height 10
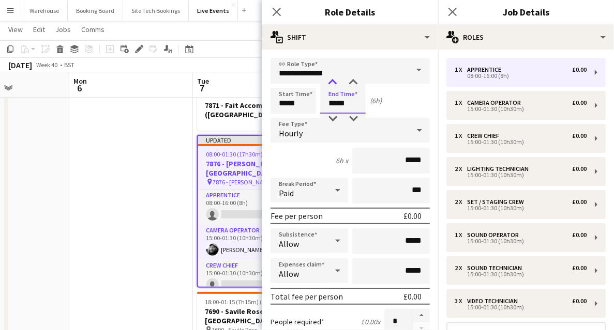
click at [331, 85] on div at bounding box center [332, 83] width 21 height 10
click at [331, 86] on div at bounding box center [332, 83] width 21 height 10
click at [354, 85] on div at bounding box center [353, 83] width 21 height 10
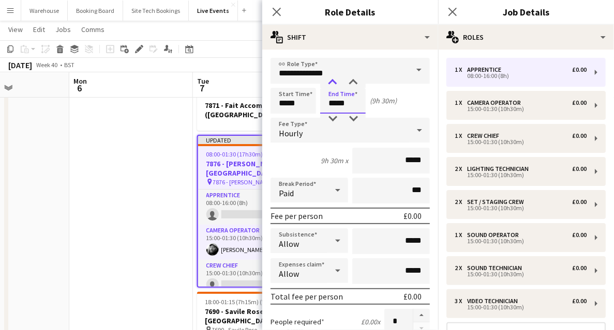
click at [332, 82] on div at bounding box center [332, 83] width 21 height 10
click at [353, 121] on div at bounding box center [353, 119] width 21 height 10
type input "*****"
click at [358, 120] on div at bounding box center [353, 119] width 21 height 10
click at [287, 132] on span "Hourly" at bounding box center [291, 133] width 24 height 10
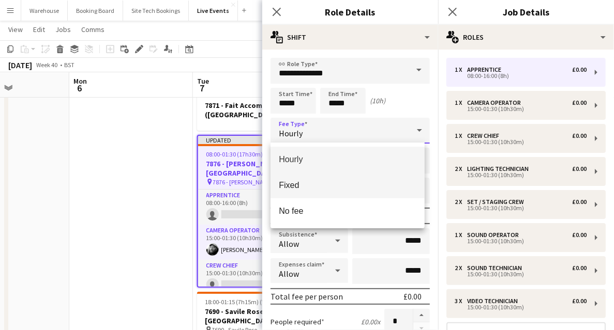
click at [290, 186] on span "Fixed" at bounding box center [348, 185] width 138 height 10
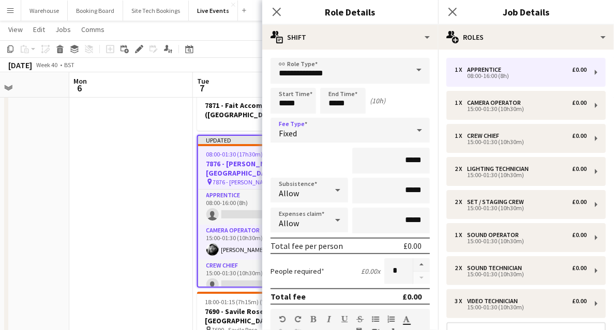
drag, startPoint x: 280, startPoint y: 12, endPoint x: 262, endPoint y: 18, distance: 18.3
click at [280, 12] on icon "Close pop-in" at bounding box center [277, 12] width 8 height 8
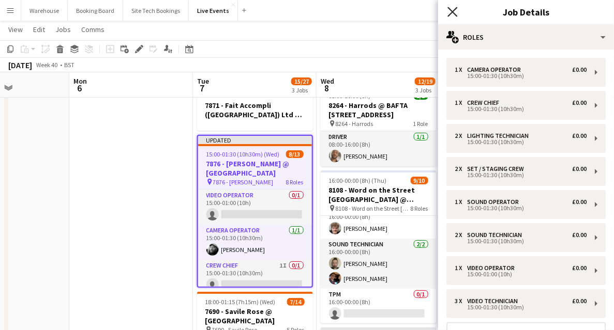
click at [457, 13] on icon "Close pop-in" at bounding box center [452, 12] width 10 height 10
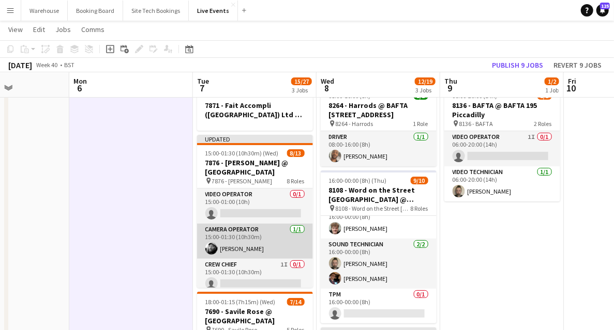
scroll to position [0, 0]
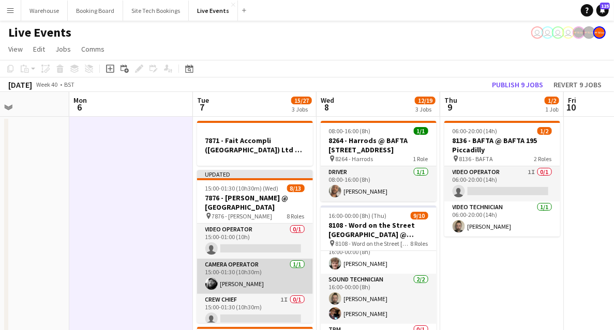
click at [236, 268] on app-card-role "Camera Operator 1/1 15:00-01:30 (10h30m) Winstan Whitter" at bounding box center [255, 276] width 116 height 35
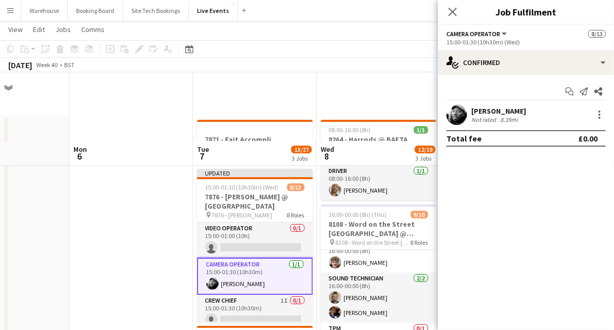
scroll to position [69, 0]
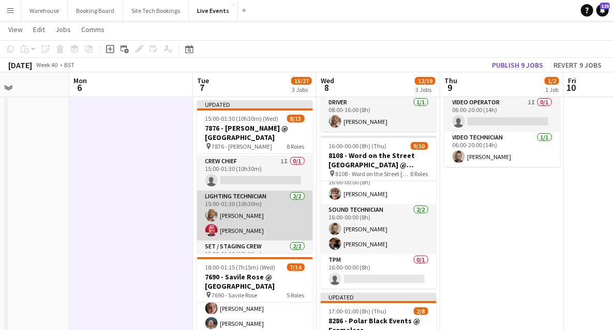
drag, startPoint x: 234, startPoint y: 201, endPoint x: 222, endPoint y: 193, distance: 13.8
click at [234, 201] on app-card-role "Lighting Technician 2/2 15:00-01:30 (10h30m) Paul Harris Tony Pike" at bounding box center [255, 216] width 116 height 50
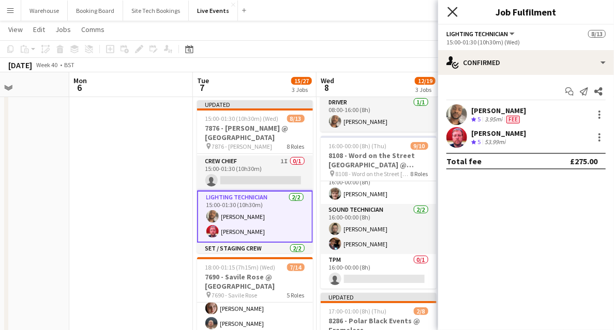
click at [454, 10] on icon at bounding box center [452, 12] width 10 height 10
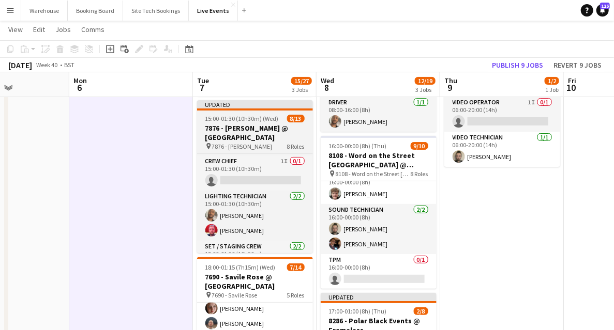
scroll to position [0, 301]
click at [224, 147] on span "7876 - [PERSON_NAME]" at bounding box center [243, 147] width 60 height 8
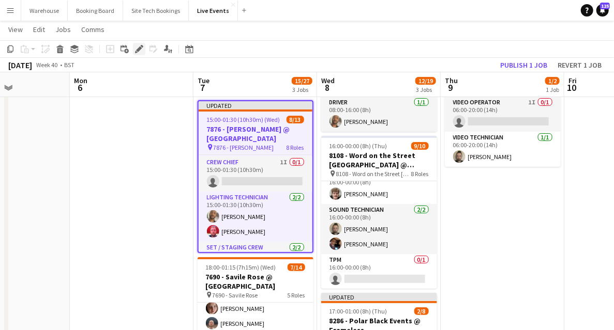
click at [136, 54] on div "Edit" at bounding box center [139, 49] width 12 height 12
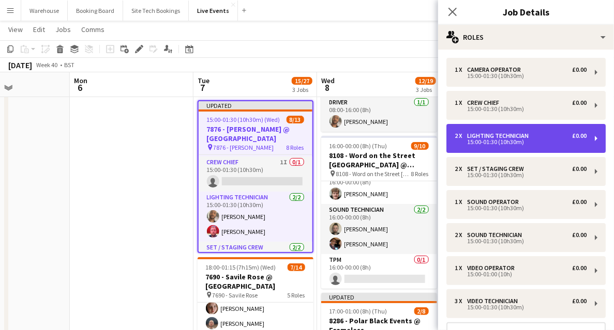
click at [507, 140] on div "15:00-01:30 (10h30m)" at bounding box center [521, 142] width 132 height 5
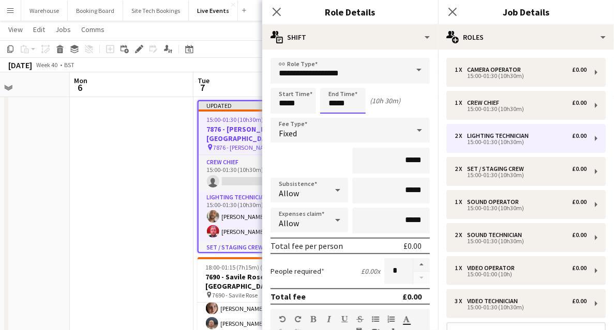
click at [345, 104] on input "*****" at bounding box center [343, 101] width 46 height 26
click at [357, 122] on div at bounding box center [353, 119] width 21 height 10
type input "*****"
click at [357, 122] on div at bounding box center [353, 119] width 21 height 10
click at [277, 11] on icon at bounding box center [276, 12] width 10 height 10
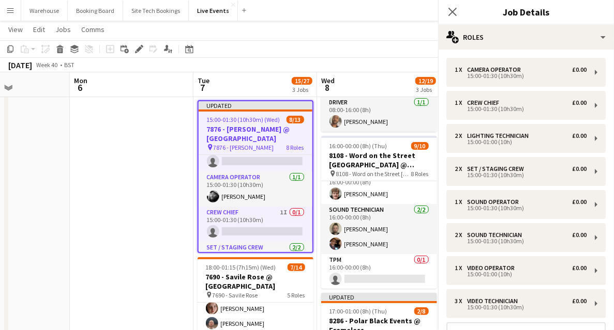
scroll to position [119, 0]
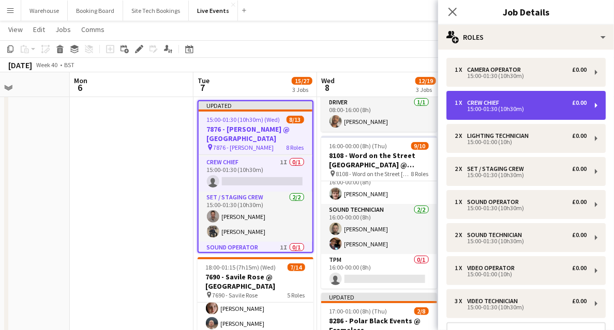
click at [497, 115] on div "1 x Crew Chief £0.00 15:00-01:30 (10h30m)" at bounding box center [525, 105] width 159 height 29
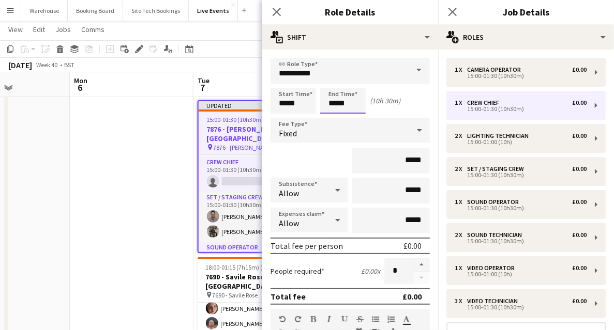
click at [324, 109] on input "*****" at bounding box center [343, 101] width 46 height 26
click at [357, 120] on div at bounding box center [353, 119] width 21 height 10
type input "*****"
click at [357, 120] on div at bounding box center [353, 119] width 21 height 10
click at [279, 12] on icon "Close pop-in" at bounding box center [276, 12] width 10 height 10
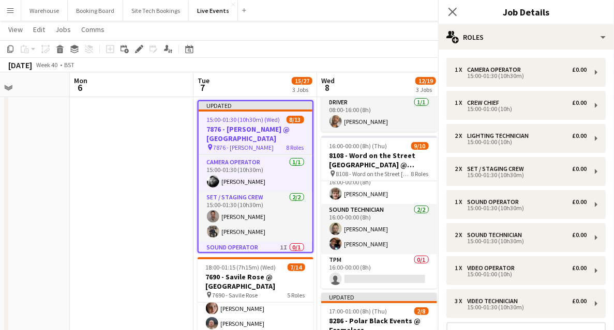
scroll to position [154, 0]
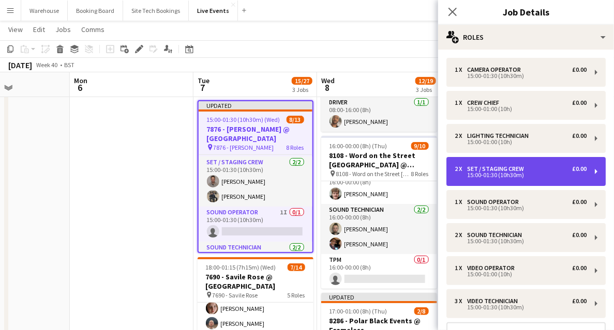
click at [518, 174] on div "15:00-01:30 (10h30m)" at bounding box center [521, 175] width 132 height 5
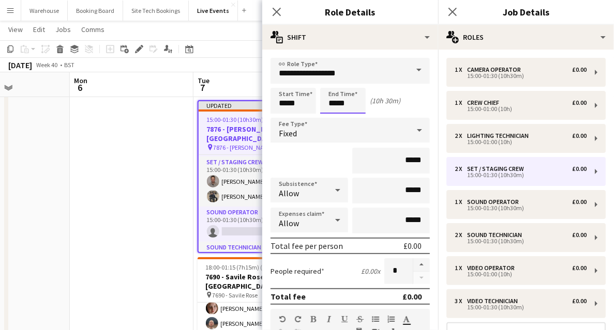
click at [347, 104] on input "*****" at bounding box center [343, 101] width 46 height 26
click at [356, 119] on div at bounding box center [353, 119] width 21 height 10
type input "*****"
click at [355, 119] on div at bounding box center [353, 119] width 21 height 10
click at [275, 10] on icon at bounding box center [276, 12] width 10 height 10
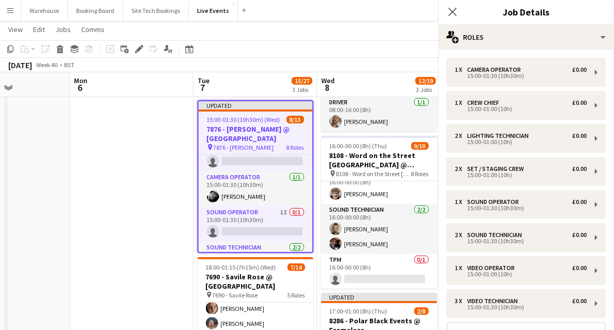
scroll to position [204, 0]
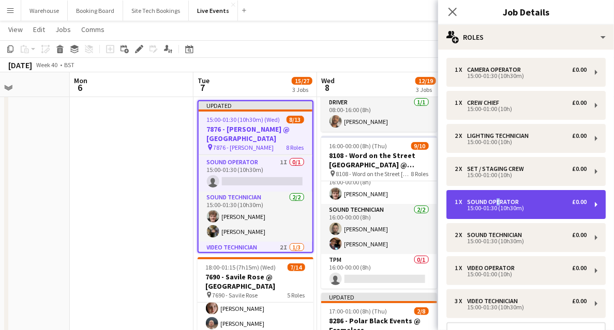
click at [494, 204] on div "Sound Operator" at bounding box center [495, 202] width 56 height 7
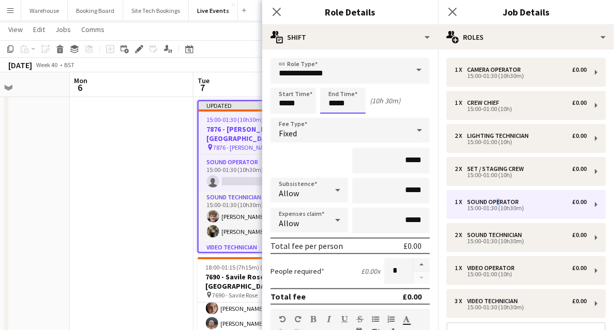
click at [338, 104] on input "*****" at bounding box center [343, 101] width 46 height 26
click at [353, 116] on div at bounding box center [353, 119] width 21 height 10
type input "*****"
click at [353, 116] on div at bounding box center [353, 119] width 21 height 10
click at [279, 11] on icon "Close pop-in" at bounding box center [276, 12] width 10 height 10
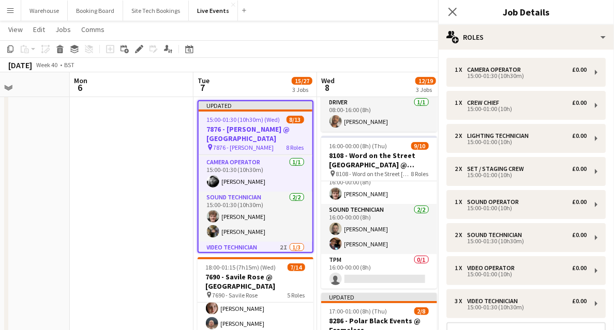
scroll to position [239, 0]
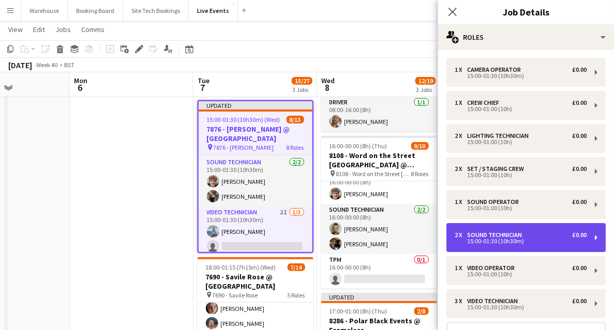
click at [486, 239] on div "15:00-01:30 (10h30m)" at bounding box center [521, 241] width 132 height 5
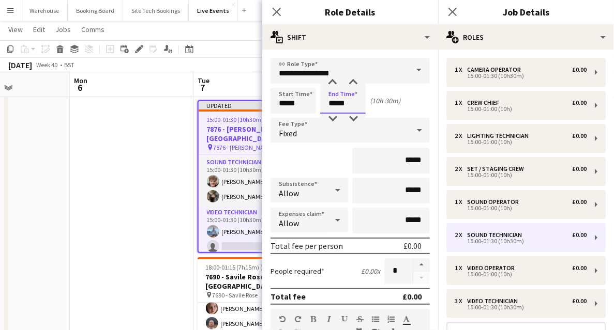
click at [342, 112] on input "*****" at bounding box center [343, 101] width 46 height 26
click at [355, 120] on div at bounding box center [353, 119] width 21 height 10
type input "*****"
click at [355, 120] on div at bounding box center [353, 119] width 21 height 10
click at [275, 12] on icon "Close pop-in" at bounding box center [276, 12] width 10 height 10
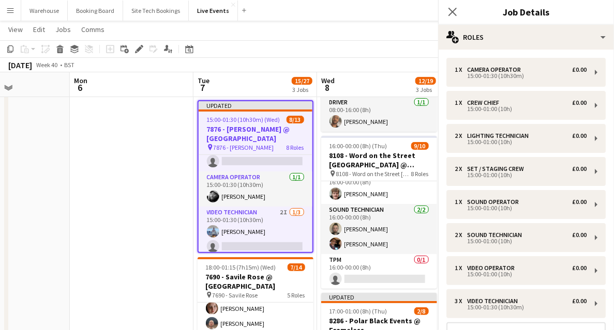
scroll to position [259, 0]
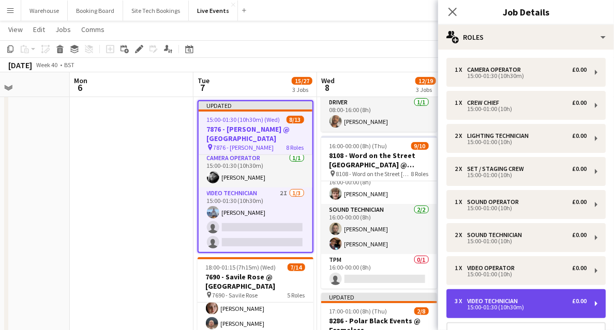
click at [490, 305] on div "15:00-01:30 (10h30m)" at bounding box center [521, 307] width 132 height 5
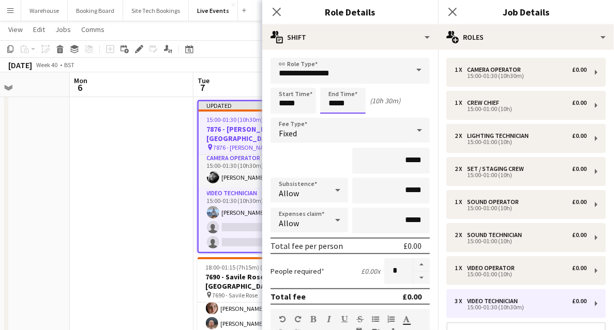
click at [341, 108] on input "*****" at bounding box center [343, 101] width 46 height 26
click at [359, 119] on div at bounding box center [353, 119] width 21 height 10
type input "*****"
click at [359, 119] on div at bounding box center [353, 119] width 21 height 10
click at [277, 9] on icon "Close pop-in" at bounding box center [276, 12] width 10 height 10
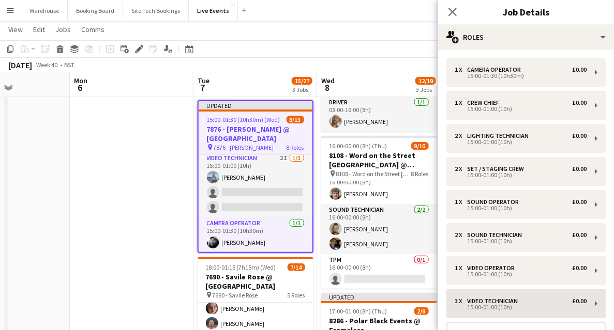
scroll to position [69, 0]
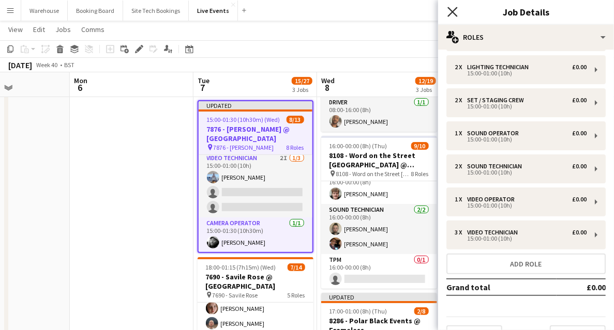
click at [453, 12] on icon at bounding box center [452, 12] width 10 height 10
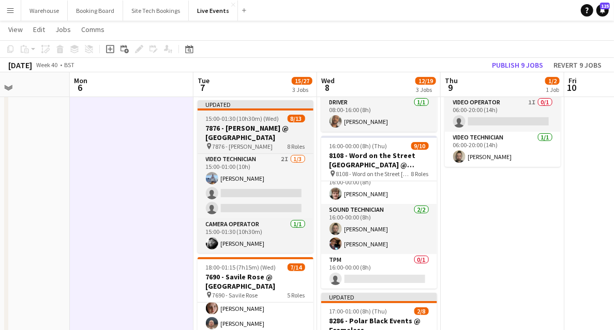
click at [221, 140] on h3 "7876 - [PERSON_NAME] @ [GEOGRAPHIC_DATA]" at bounding box center [256, 133] width 116 height 19
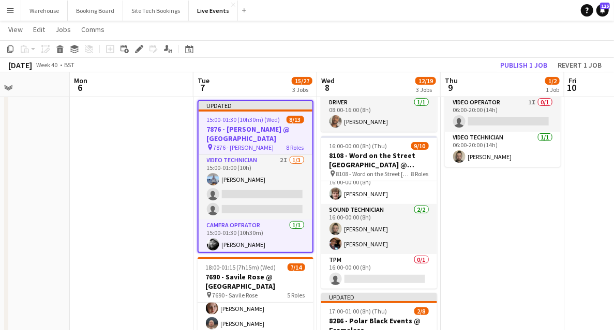
scroll to position [259, 0]
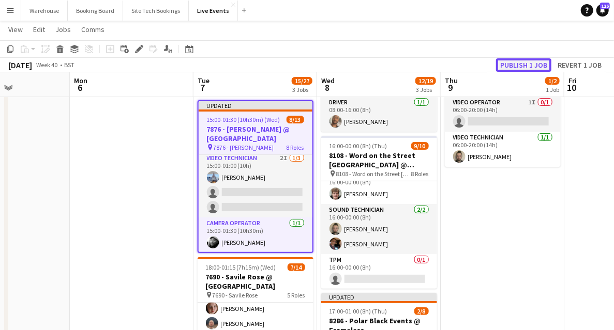
click at [522, 65] on button "Publish 1 job" at bounding box center [523, 64] width 55 height 13
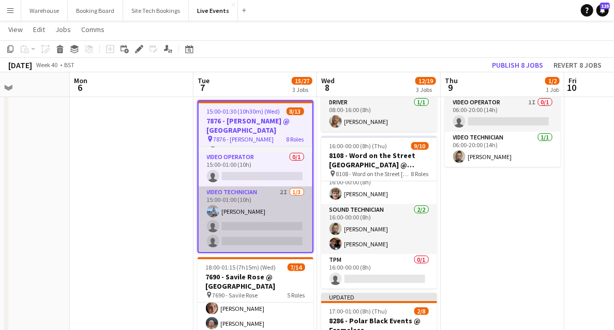
scroll to position [250, 0]
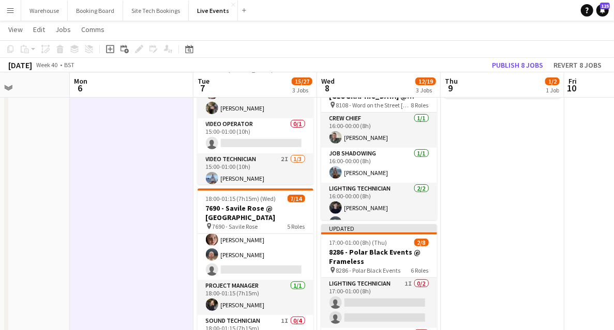
scroll to position [69, 0]
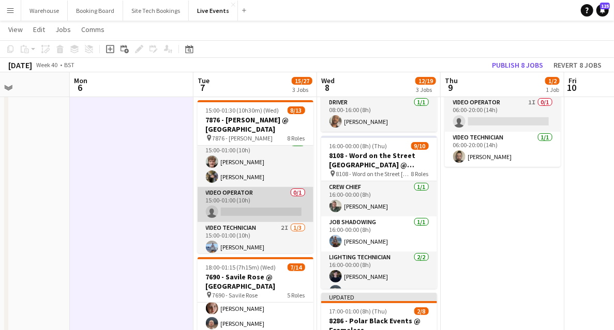
click at [248, 211] on app-card-role "Video Operator 0/1 15:00-01:00 (10h) single-neutral-actions" at bounding box center [256, 204] width 116 height 35
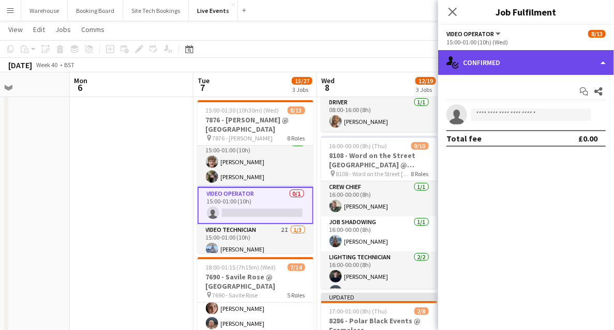
click at [504, 60] on div "single-neutral-actions-check-2 Confirmed" at bounding box center [526, 62] width 176 height 25
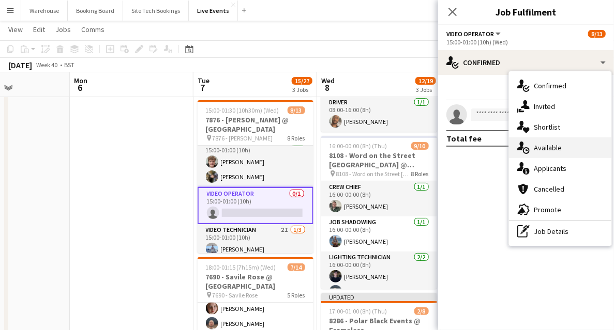
click at [551, 141] on div "single-neutral-actions-upload Available" at bounding box center [560, 148] width 102 height 21
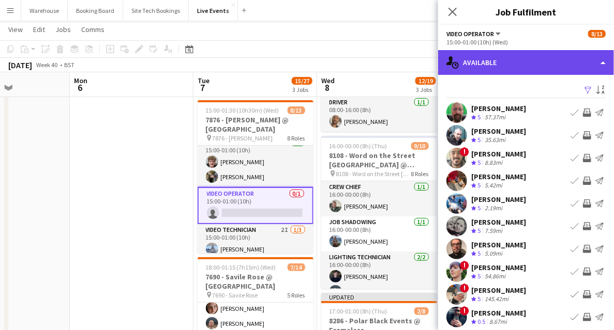
click at [495, 65] on div "single-neutral-actions-upload Available" at bounding box center [526, 62] width 176 height 25
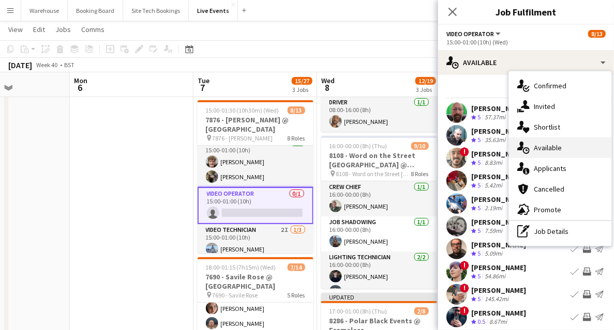
click at [542, 150] on span "Available" at bounding box center [548, 147] width 28 height 9
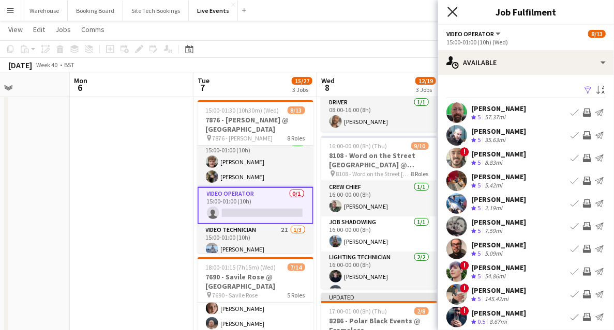
click at [451, 11] on icon "Close pop-in" at bounding box center [452, 12] width 10 height 10
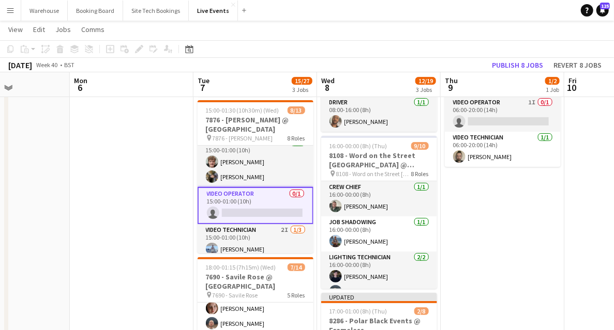
click at [265, 214] on app-card-role "Video Operator 0/1 15:00-01:00 (10h) single-neutral-actions" at bounding box center [256, 205] width 116 height 37
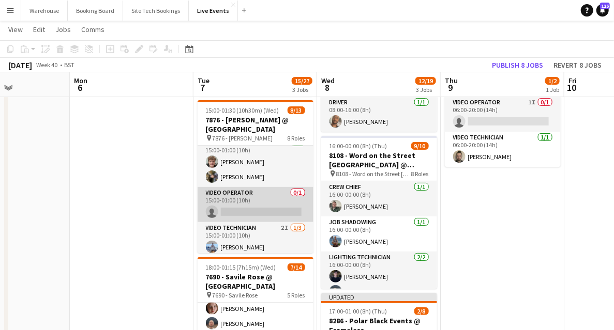
click at [278, 211] on app-card-role "Video Operator 0/1 15:00-01:00 (10h) single-neutral-actions" at bounding box center [256, 204] width 116 height 35
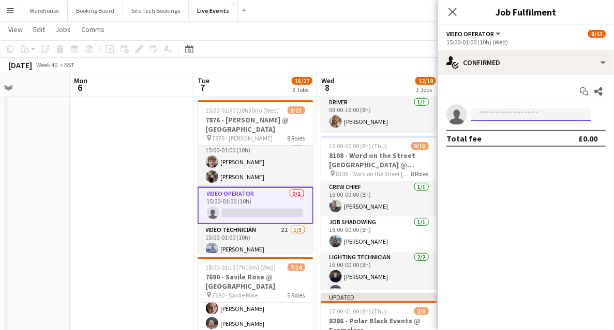
click at [527, 111] on input at bounding box center [531, 115] width 120 height 12
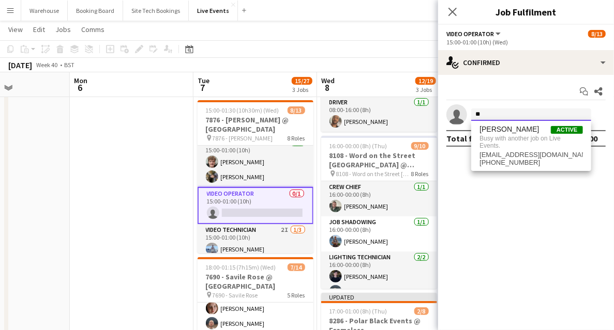
type input "*"
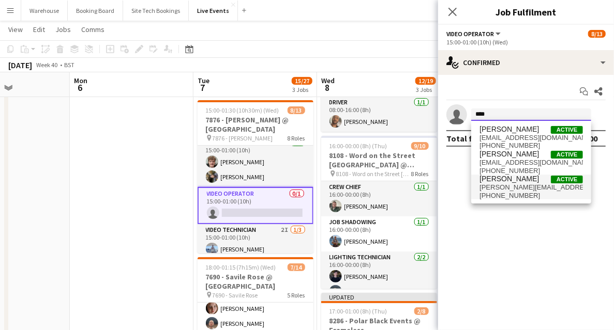
type input "****"
click at [498, 189] on span "liam@av-events.co.uk" at bounding box center [530, 188] width 103 height 8
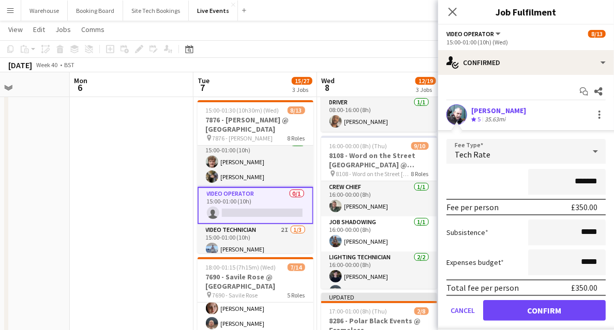
click at [478, 156] on span "Tech Rate" at bounding box center [473, 154] width 36 height 10
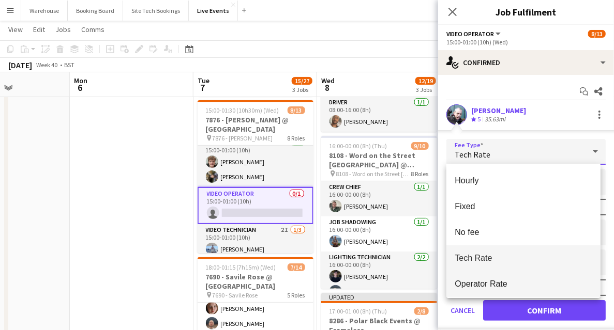
click at [478, 283] on span "Operator Rate" at bounding box center [524, 284] width 138 height 10
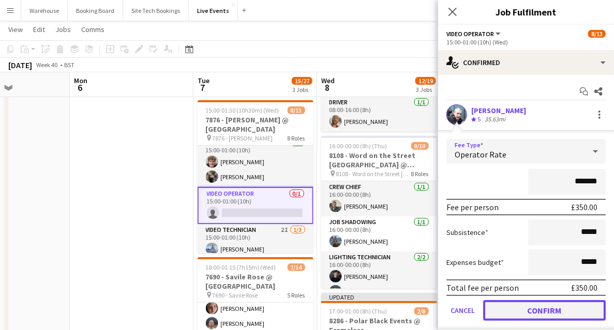
click at [538, 311] on button "Confirm" at bounding box center [544, 310] width 123 height 21
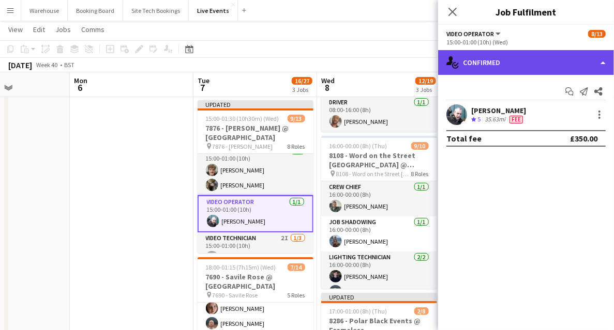
click at [532, 69] on div "single-neutral-actions-check-2 Confirmed" at bounding box center [526, 62] width 176 height 25
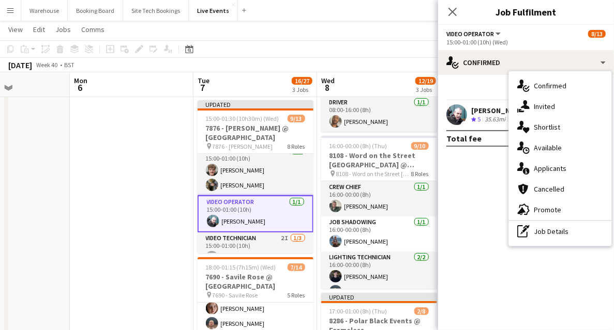
click at [490, 264] on mat-expansion-panel "check Confirmed Start chat Send notification Share Liam O'Brien Crew rating 5 3…" at bounding box center [526, 202] width 176 height 255
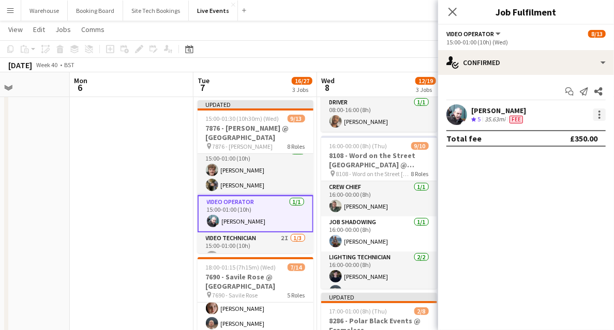
click at [599, 112] on div at bounding box center [599, 112] width 2 height 2
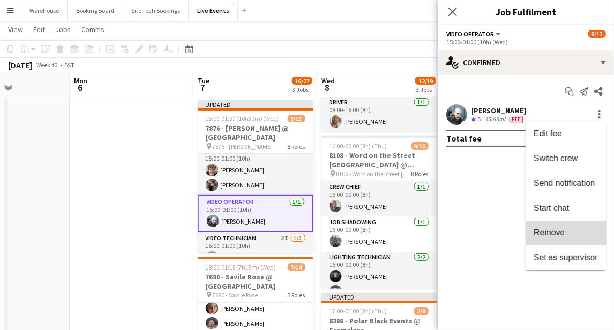
click at [551, 237] on span "Remove" at bounding box center [549, 233] width 31 height 9
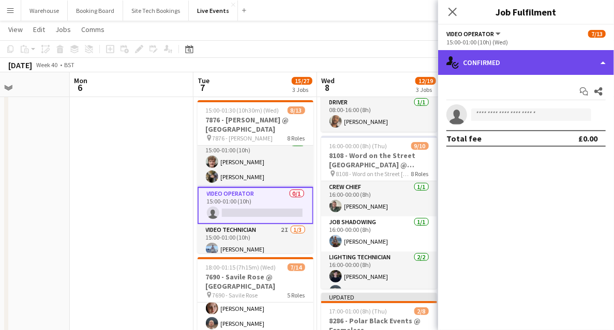
click at [510, 64] on div "single-neutral-actions-check-2 Confirmed" at bounding box center [526, 62] width 176 height 25
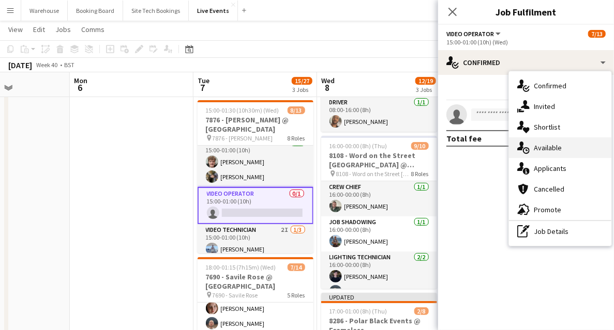
click at [548, 151] on span "Available" at bounding box center [548, 147] width 28 height 9
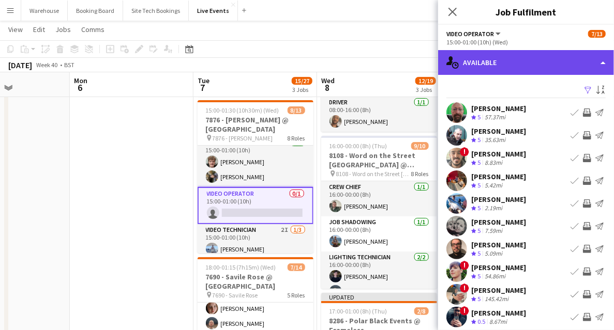
click at [470, 62] on div "single-neutral-actions-upload Available" at bounding box center [526, 62] width 176 height 25
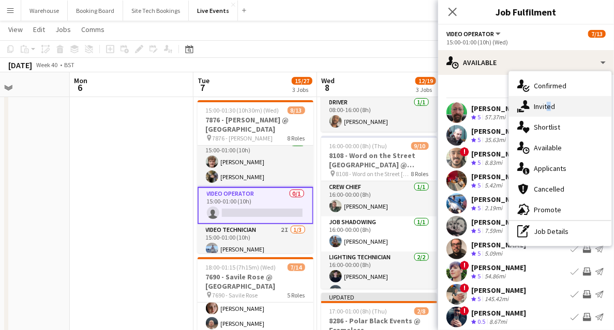
click at [545, 108] on span "Invited" at bounding box center [544, 106] width 21 height 9
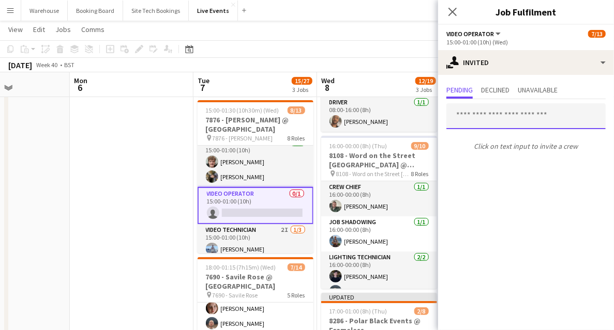
click at [484, 114] on input "text" at bounding box center [525, 116] width 159 height 26
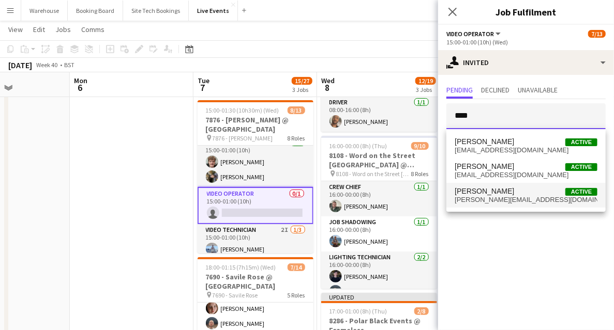
type input "****"
click at [488, 203] on span "liam@av-events.co.uk" at bounding box center [526, 200] width 143 height 8
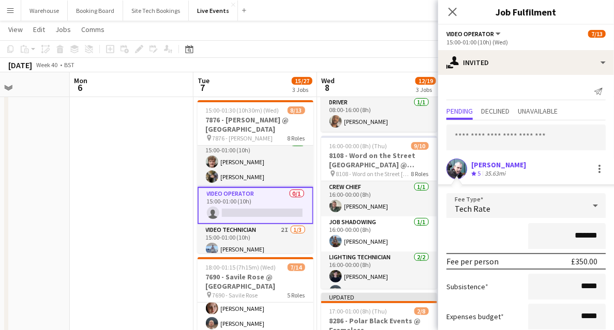
scroll to position [63, 0]
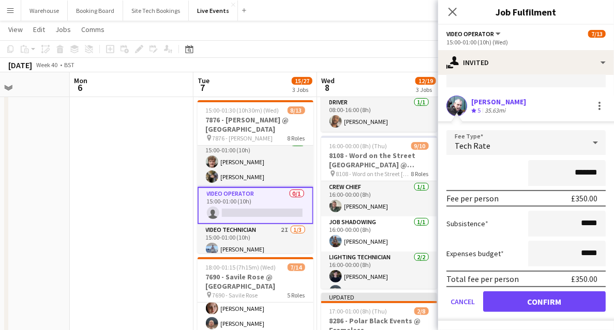
click at [465, 149] on span "Tech Rate" at bounding box center [473, 146] width 36 height 10
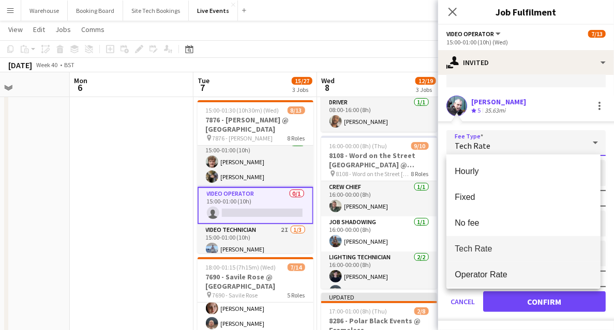
click at [472, 275] on span "Operator Rate" at bounding box center [524, 275] width 138 height 10
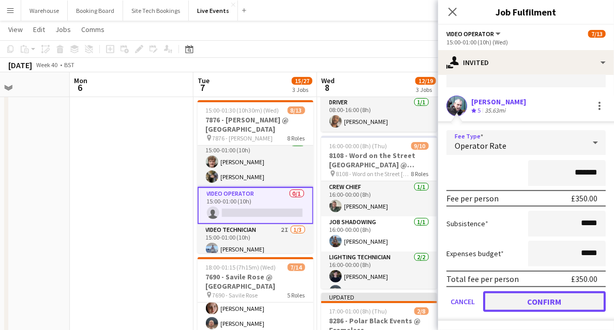
click at [532, 298] on button "Confirm" at bounding box center [544, 302] width 123 height 21
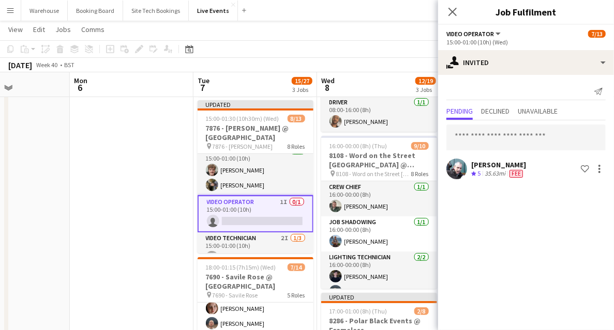
scroll to position [0, 0]
click at [453, 14] on icon "Close pop-in" at bounding box center [452, 12] width 10 height 10
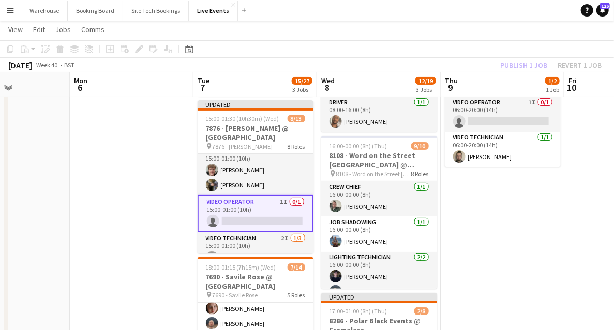
click at [203, 204] on app-card-role "Video Operator 1I 0/1 15:00-01:00 (10h) single-neutral-actions" at bounding box center [256, 213] width 116 height 37
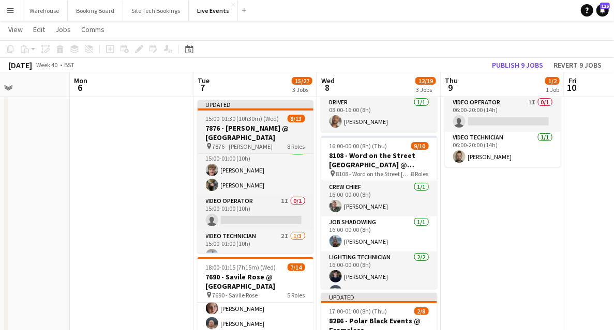
click at [233, 137] on h3 "7876 - [PERSON_NAME] @ [GEOGRAPHIC_DATA]" at bounding box center [256, 133] width 116 height 19
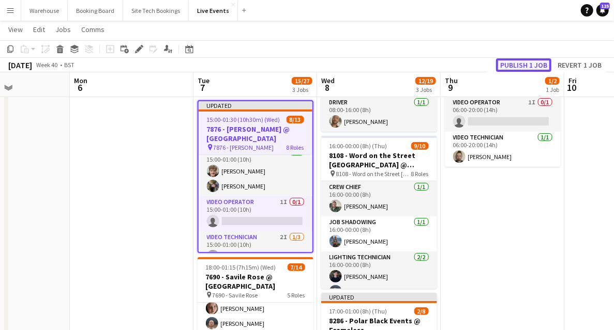
click at [526, 67] on button "Publish 1 job" at bounding box center [523, 64] width 55 height 13
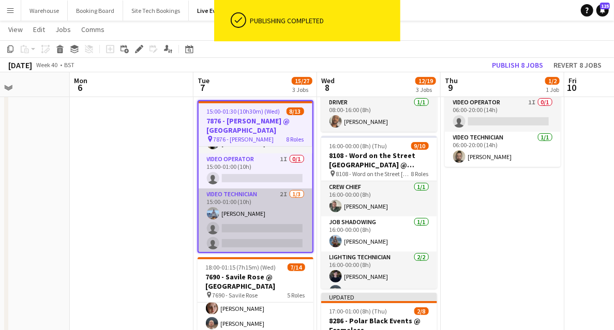
scroll to position [248, 0]
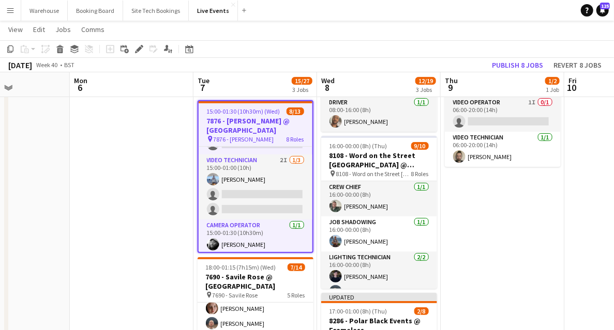
click at [238, 124] on h3 "7876 - [PERSON_NAME] @ [GEOGRAPHIC_DATA]" at bounding box center [256, 125] width 114 height 19
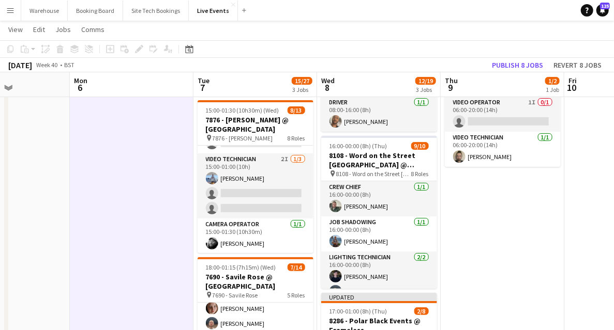
scroll to position [0, 299]
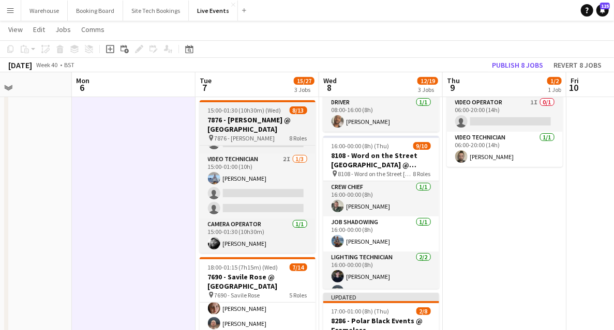
click at [222, 127] on h3 "7876 - [PERSON_NAME] @ [GEOGRAPHIC_DATA]" at bounding box center [258, 124] width 116 height 19
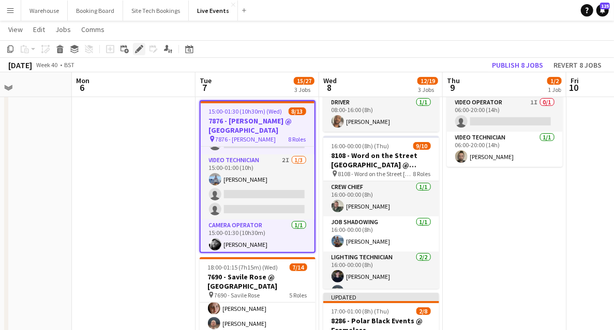
click at [137, 49] on icon "Edit" at bounding box center [139, 49] width 8 height 8
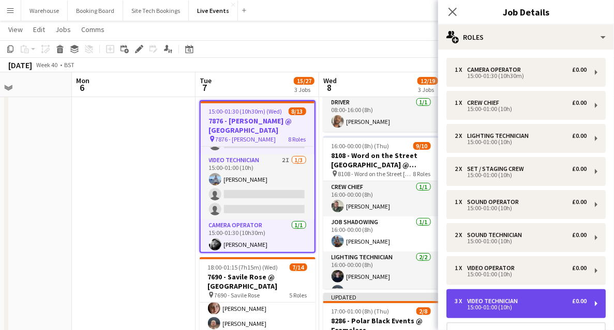
drag, startPoint x: 496, startPoint y: 310, endPoint x: 492, endPoint y: 306, distance: 5.5
click at [495, 310] on div "15:00-01:00 (10h)" at bounding box center [521, 307] width 132 height 5
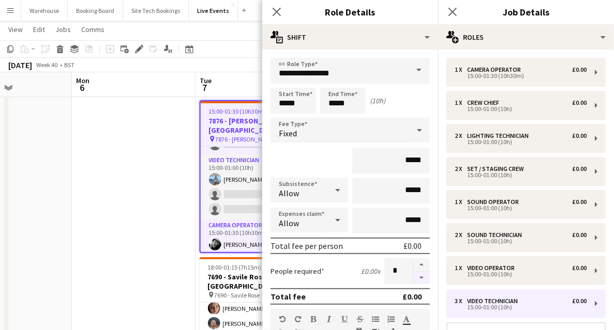
click at [421, 279] on button "button" at bounding box center [421, 278] width 17 height 13
type input "*"
click at [278, 13] on icon at bounding box center [276, 12] width 10 height 10
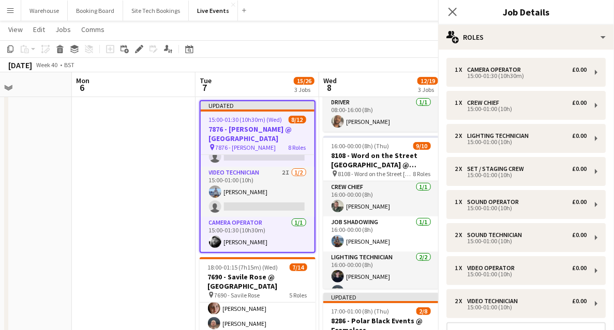
scroll to position [244, 0]
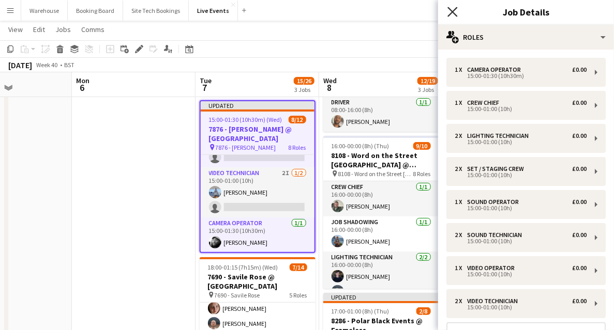
click at [450, 12] on icon "Close pop-in" at bounding box center [452, 12] width 10 height 10
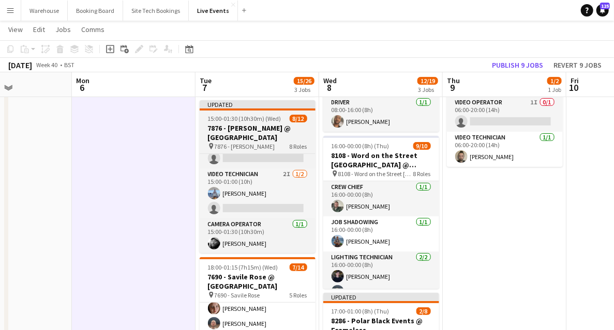
click at [252, 127] on h3 "7876 - [PERSON_NAME] @ [GEOGRAPHIC_DATA]" at bounding box center [258, 133] width 116 height 19
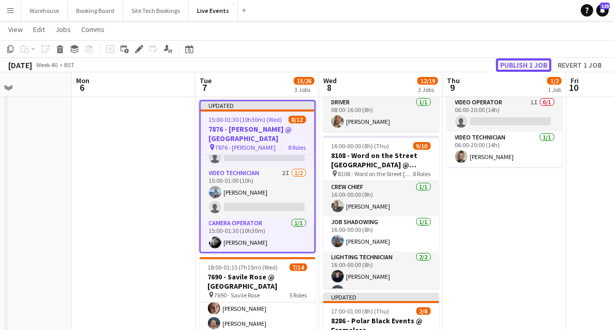
click at [517, 69] on button "Publish 1 job" at bounding box center [523, 64] width 55 height 13
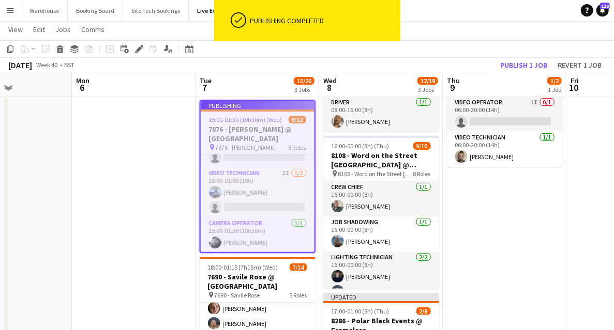
scroll to position [235, 0]
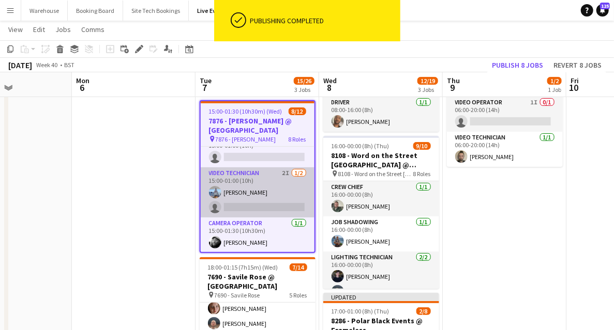
click at [256, 179] on app-card-role "Video Technician 2I 1/2 15:00-01:00 (10h) Peter- Petr Vocka single-neutral-acti…" at bounding box center [258, 193] width 114 height 50
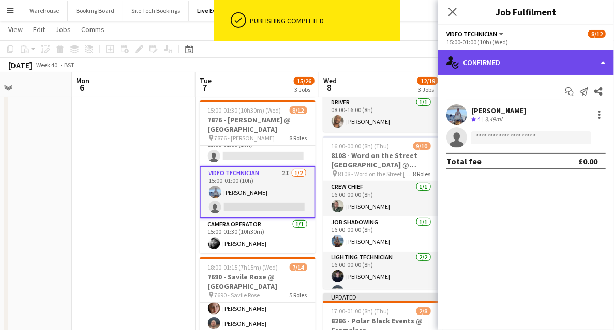
click at [505, 66] on div "single-neutral-actions-check-2 Confirmed" at bounding box center [526, 62] width 176 height 25
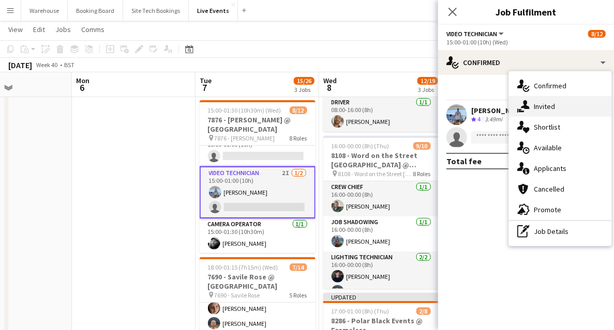
click at [553, 110] on span "Invited" at bounding box center [544, 106] width 21 height 9
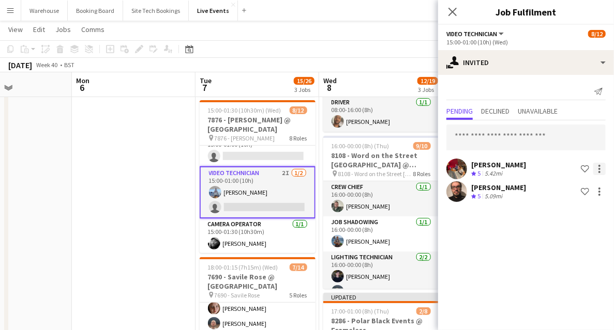
click at [603, 171] on div at bounding box center [599, 169] width 12 height 12
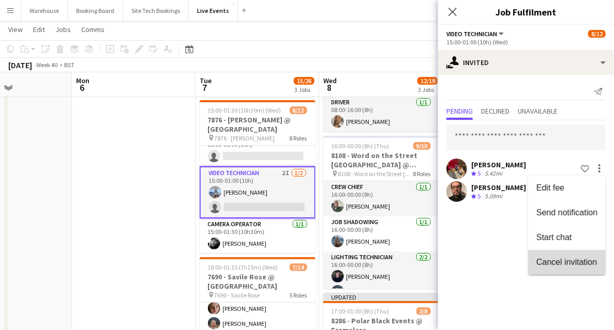
click at [558, 264] on span "Cancel invitation" at bounding box center [566, 262] width 60 height 9
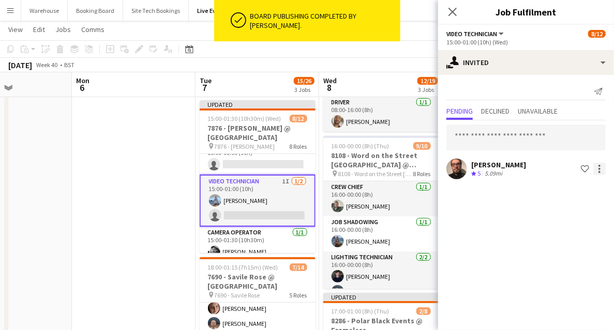
click at [599, 174] on div at bounding box center [599, 169] width 12 height 12
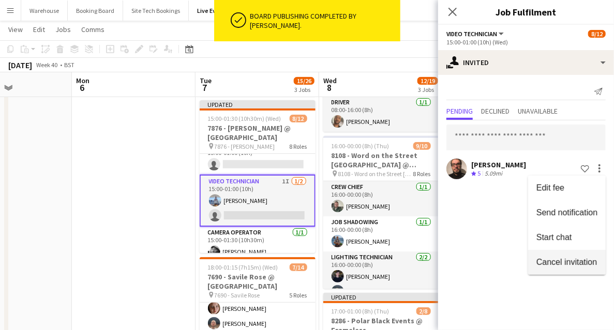
click at [544, 264] on span "Cancel invitation" at bounding box center [566, 262] width 60 height 9
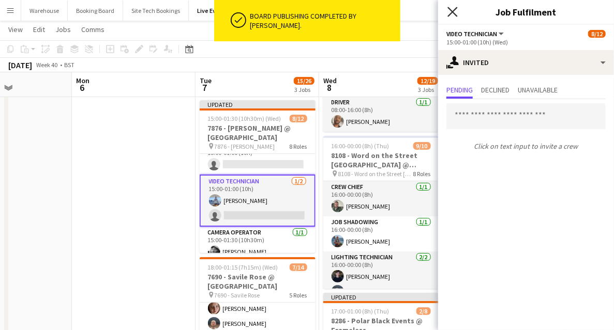
drag, startPoint x: 451, startPoint y: 11, endPoint x: 327, endPoint y: 107, distance: 156.0
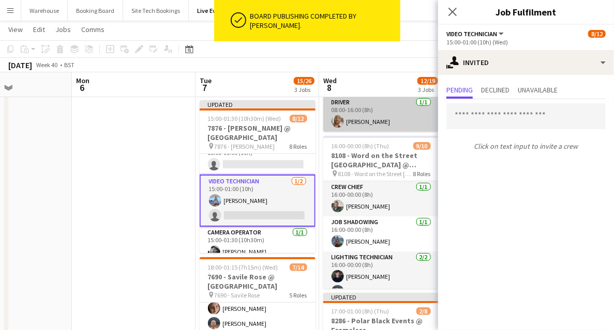
click at [451, 12] on icon "Close pop-in" at bounding box center [452, 12] width 8 height 8
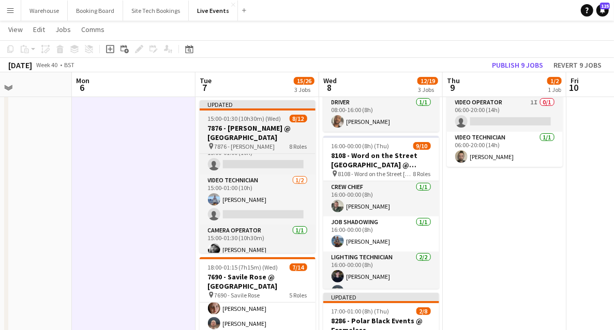
click at [240, 138] on h3 "7876 - [PERSON_NAME] @ [GEOGRAPHIC_DATA]" at bounding box center [258, 133] width 116 height 19
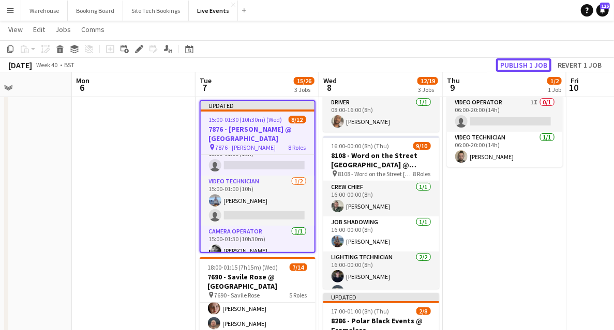
click at [521, 64] on button "Publish 1 job" at bounding box center [523, 64] width 55 height 13
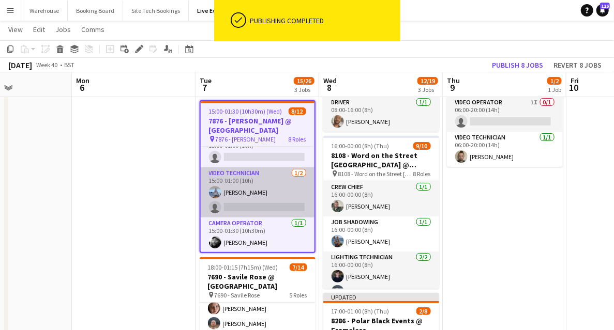
click at [236, 208] on app-card-role "Video Technician 1/2 15:00-01:00 (10h) Peter- Petr Vocka single-neutral-actions" at bounding box center [258, 193] width 114 height 50
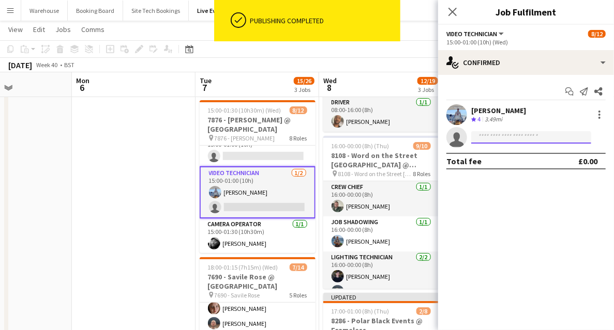
click at [477, 142] on input at bounding box center [531, 137] width 120 height 12
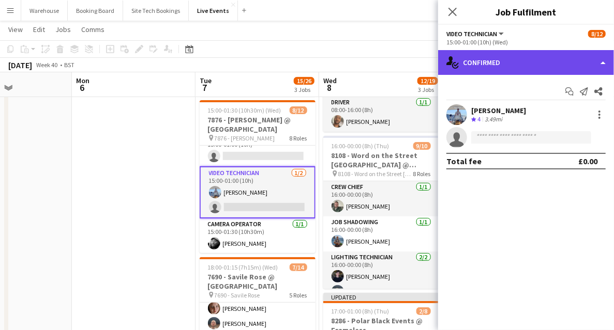
click at [511, 70] on div "single-neutral-actions-check-2 Confirmed" at bounding box center [526, 62] width 176 height 25
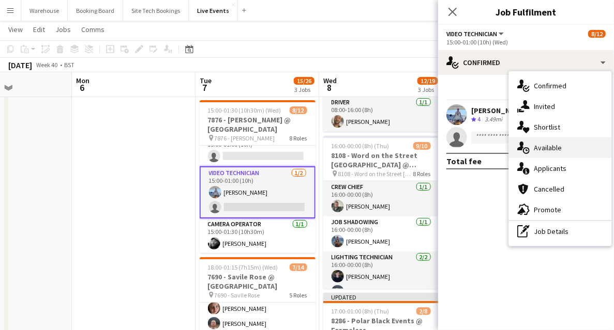
click at [550, 147] on span "Available" at bounding box center [548, 147] width 28 height 9
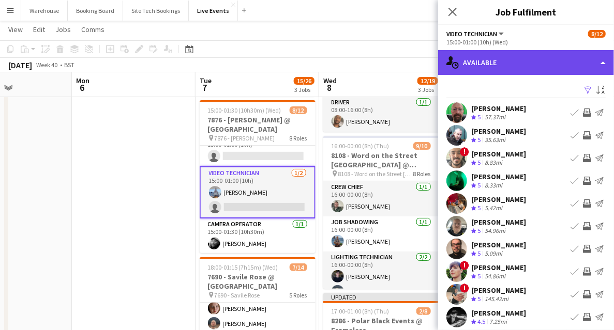
click at [506, 68] on div "single-neutral-actions-upload Available" at bounding box center [526, 62] width 176 height 25
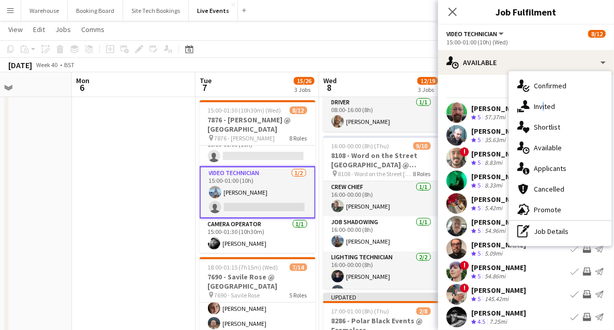
click at [540, 113] on div "single-neutral-actions-share-1 Invited" at bounding box center [560, 106] width 102 height 21
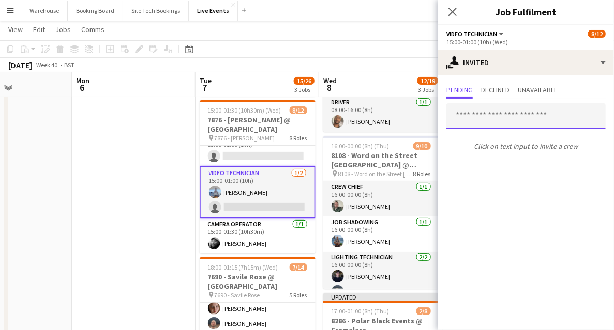
click at [485, 120] on input "text" at bounding box center [525, 116] width 159 height 26
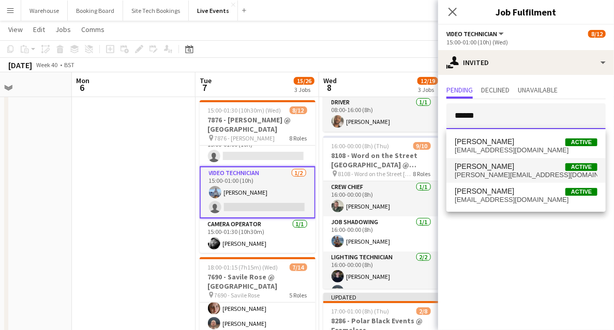
type input "******"
click at [487, 174] on span "ollie@thehatchetts.co.uk" at bounding box center [526, 175] width 143 height 8
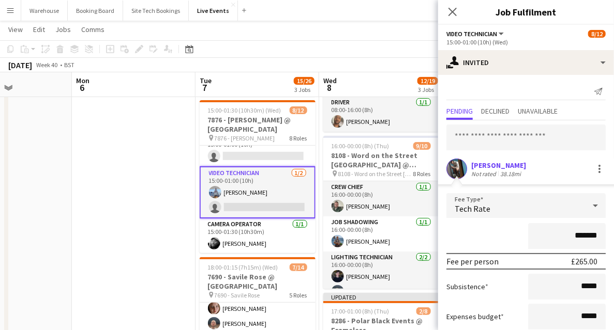
scroll to position [63, 0]
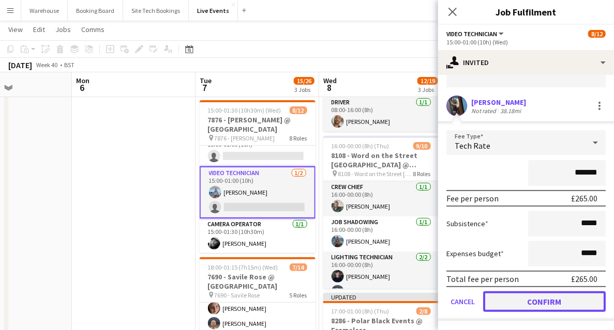
click at [540, 300] on button "Confirm" at bounding box center [544, 302] width 123 height 21
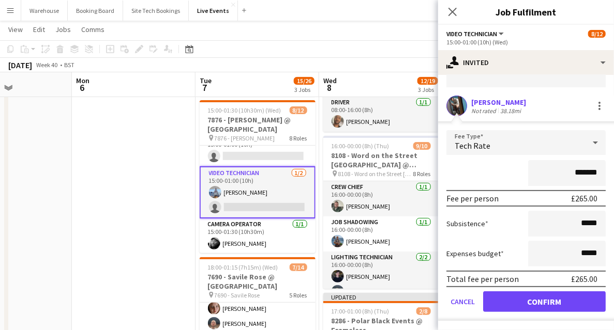
scroll to position [0, 0]
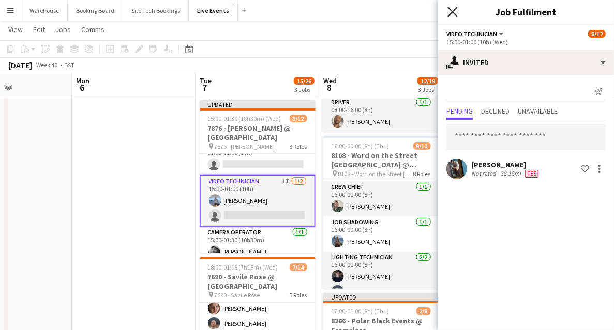
click at [448, 11] on icon "Close pop-in" at bounding box center [452, 12] width 10 height 10
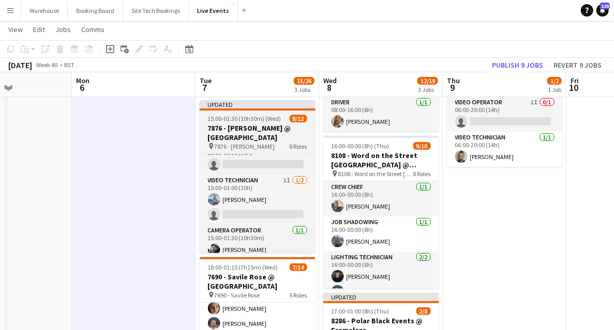
click at [230, 135] on h3 "7876 - [PERSON_NAME] @ [GEOGRAPHIC_DATA]" at bounding box center [258, 133] width 116 height 19
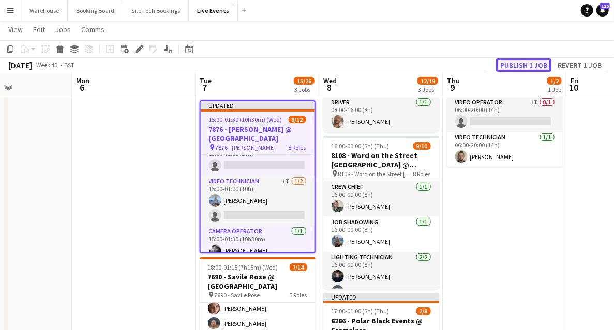
click at [513, 68] on button "Publish 1 job" at bounding box center [523, 64] width 55 height 13
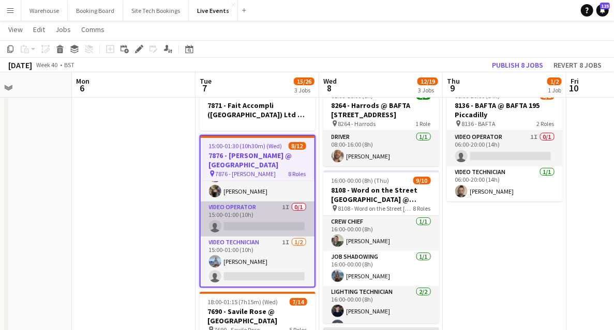
scroll to position [235, 0]
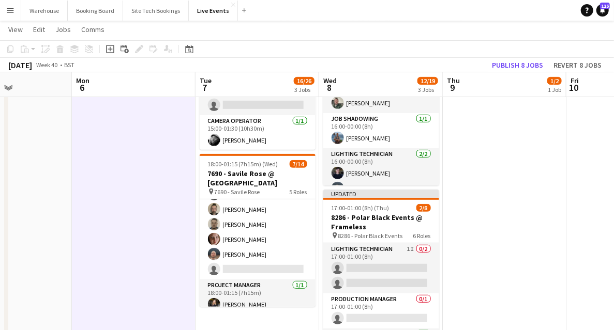
scroll to position [0, 0]
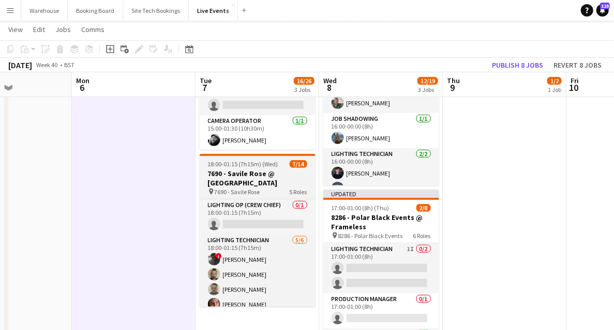
click at [265, 179] on h3 "7690 - Savile Rose @ [GEOGRAPHIC_DATA]" at bounding box center [258, 178] width 116 height 19
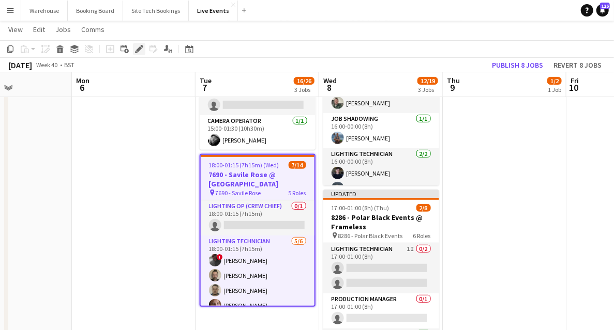
click at [140, 47] on icon "Edit" at bounding box center [139, 49] width 8 height 8
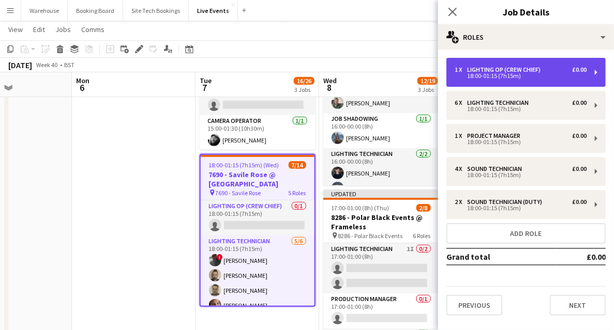
click at [504, 68] on div "Lighting Op (Crew Chief)" at bounding box center [506, 69] width 78 height 7
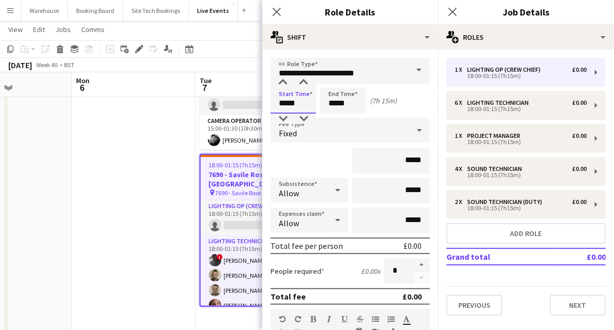
click at [293, 98] on input "*****" at bounding box center [293, 101] width 46 height 26
click at [282, 119] on div at bounding box center [283, 119] width 21 height 10
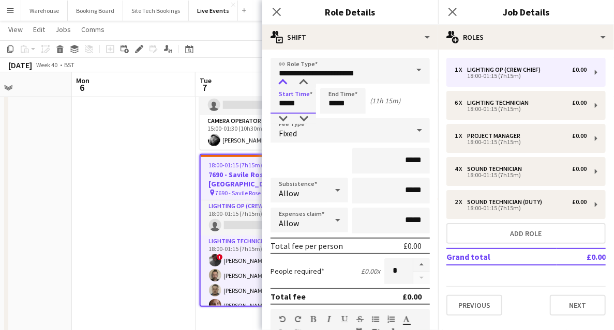
click at [284, 80] on div at bounding box center [283, 83] width 21 height 10
click at [306, 83] on div at bounding box center [303, 83] width 21 height 10
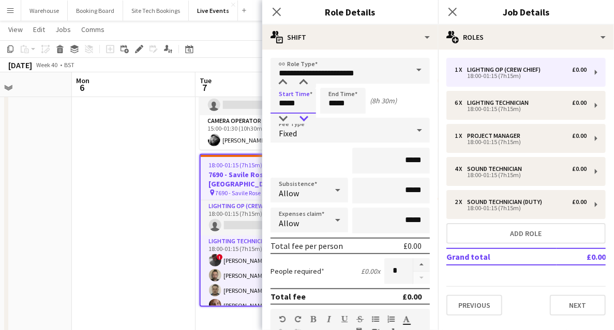
type input "*****"
click at [302, 119] on div at bounding box center [303, 119] width 21 height 10
click at [335, 103] on input "*****" at bounding box center [343, 101] width 46 height 26
type input "*****"
click at [357, 82] on div at bounding box center [353, 83] width 21 height 10
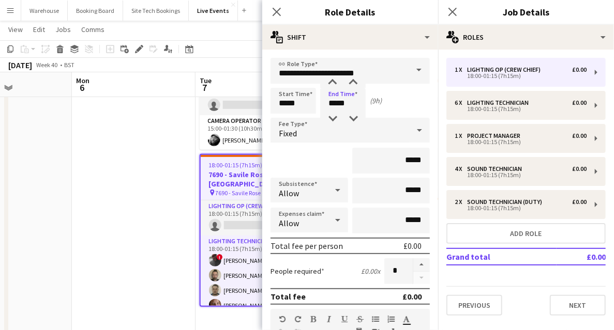
drag, startPoint x: 275, startPoint y: 13, endPoint x: 256, endPoint y: 16, distance: 18.7
click at [275, 13] on icon at bounding box center [277, 12] width 8 height 8
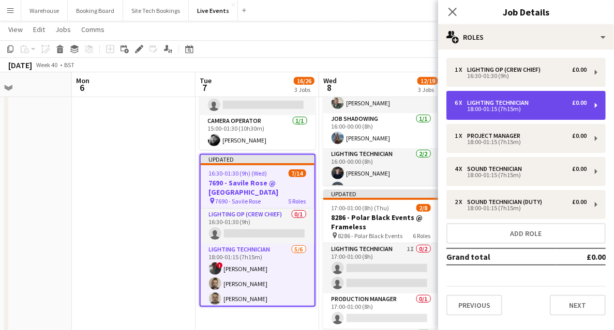
click at [481, 107] on div "18:00-01:15 (7h15m)" at bounding box center [521, 109] width 132 height 5
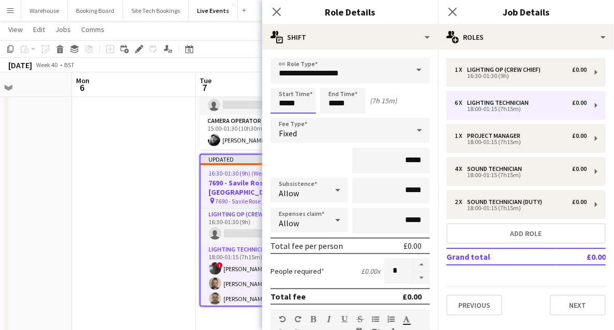
click at [301, 102] on input "*****" at bounding box center [293, 101] width 46 height 26
click at [283, 118] on div at bounding box center [283, 119] width 21 height 10
click at [299, 85] on div at bounding box center [303, 83] width 21 height 10
type input "*****"
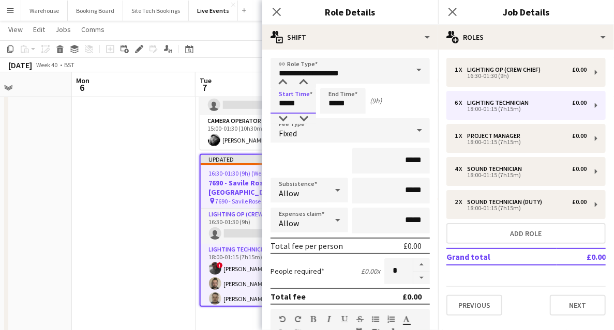
drag, startPoint x: 299, startPoint y: 85, endPoint x: 310, endPoint y: 88, distance: 11.3
click at [300, 85] on div at bounding box center [303, 83] width 21 height 10
click at [334, 101] on input "*****" at bounding box center [343, 101] width 46 height 26
click at [352, 83] on div at bounding box center [353, 83] width 21 height 10
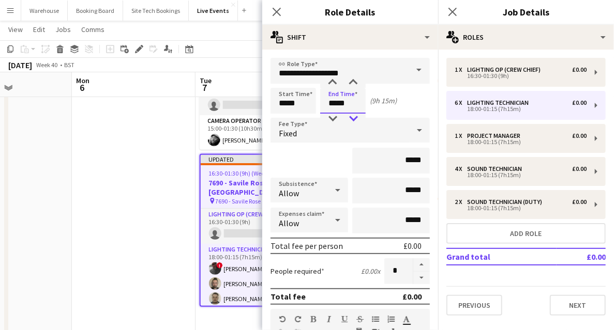
type input "*****"
click at [351, 117] on div at bounding box center [353, 119] width 21 height 10
click at [276, 10] on icon at bounding box center [276, 12] width 10 height 10
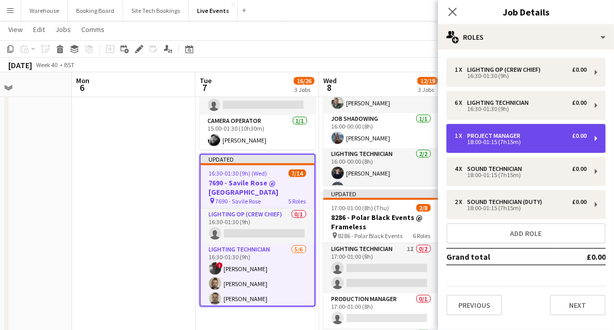
click at [488, 144] on div "18:00-01:15 (7h15m)" at bounding box center [521, 142] width 132 height 5
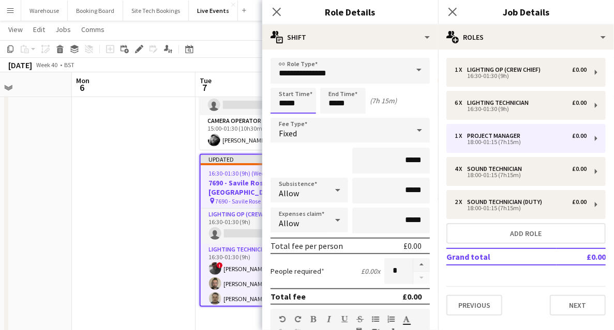
click at [290, 105] on input "*****" at bounding box center [293, 101] width 46 height 26
click at [282, 118] on div at bounding box center [283, 119] width 21 height 10
click at [299, 83] on div at bounding box center [303, 83] width 21 height 10
type input "*****"
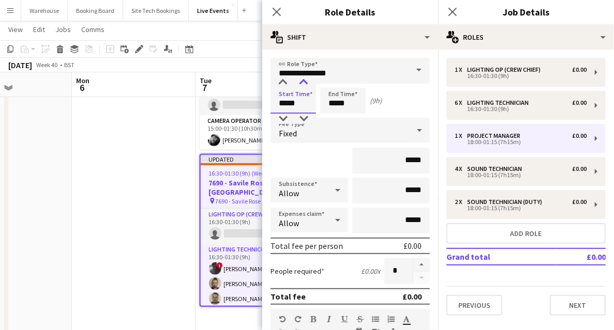
click at [300, 83] on div at bounding box center [303, 83] width 21 height 10
click at [332, 105] on input "*****" at bounding box center [343, 101] width 46 height 26
type input "*****"
click at [354, 87] on div at bounding box center [353, 83] width 21 height 10
drag, startPoint x: 275, startPoint y: 9, endPoint x: 285, endPoint y: 28, distance: 21.3
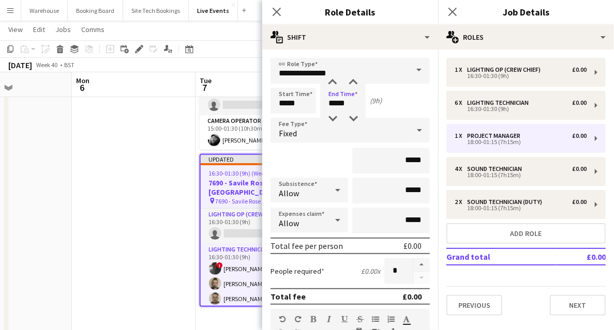
click at [276, 9] on icon "Close pop-in" at bounding box center [277, 12] width 8 height 8
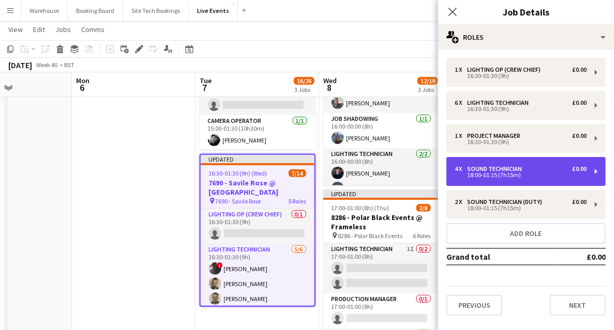
click at [471, 164] on div "4 x Sound Technician £0.00 18:00-01:15 (7h15m)" at bounding box center [525, 171] width 159 height 29
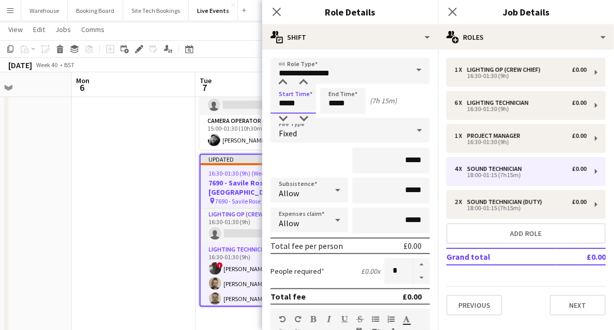
click at [292, 103] on input "*****" at bounding box center [293, 101] width 46 height 26
click at [281, 121] on div at bounding box center [283, 119] width 21 height 10
click at [303, 79] on div at bounding box center [303, 83] width 21 height 10
type input "*****"
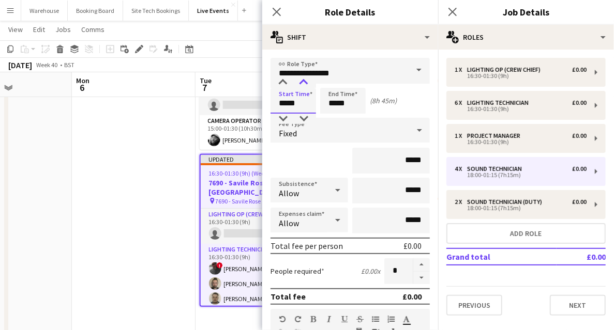
click at [304, 80] on div at bounding box center [303, 83] width 21 height 10
click at [348, 109] on input "*****" at bounding box center [343, 101] width 46 height 26
type input "*****"
click at [357, 81] on div at bounding box center [353, 83] width 21 height 10
click at [275, 10] on icon at bounding box center [276, 12] width 10 height 10
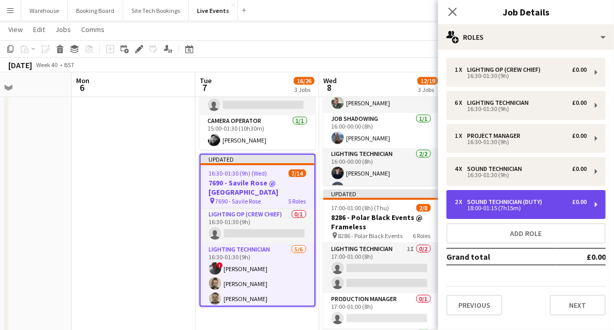
click at [497, 211] on div "18:00-01:15 (7h15m)" at bounding box center [521, 208] width 132 height 5
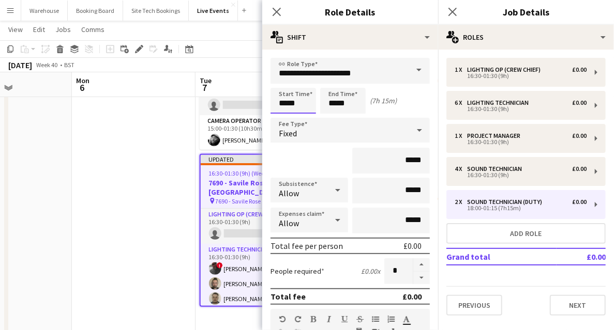
click at [283, 105] on input "*****" at bounding box center [293, 101] width 46 height 26
click at [282, 120] on div at bounding box center [283, 119] width 21 height 10
click at [301, 85] on div at bounding box center [303, 83] width 21 height 10
type input "*****"
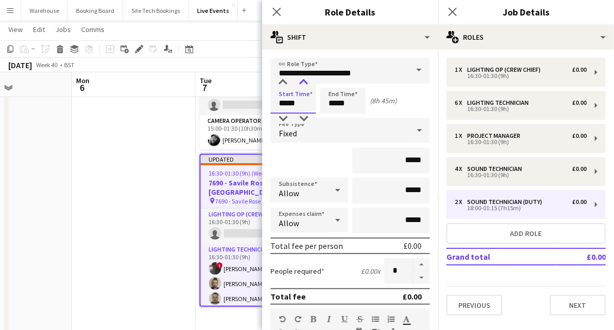
click at [303, 86] on div at bounding box center [303, 83] width 21 height 10
click at [336, 102] on input "*****" at bounding box center [343, 101] width 46 height 26
type input "*****"
click at [357, 85] on div at bounding box center [353, 83] width 21 height 10
drag, startPoint x: 279, startPoint y: 11, endPoint x: 274, endPoint y: 13, distance: 5.6
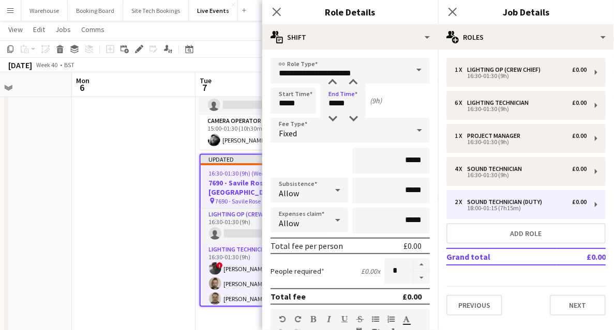
click at [279, 11] on icon "Close pop-in" at bounding box center [277, 12] width 8 height 8
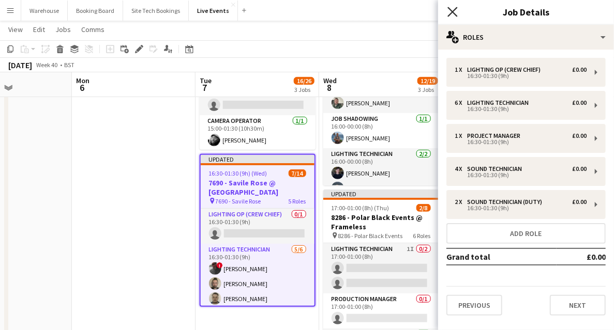
click at [454, 11] on icon "Close pop-in" at bounding box center [452, 12] width 10 height 10
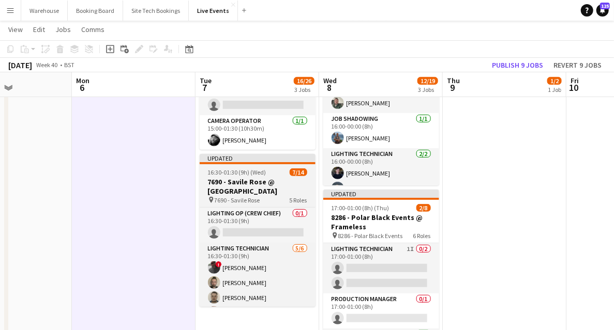
click at [223, 193] on h3 "7690 - Savile Rose @ [GEOGRAPHIC_DATA]" at bounding box center [258, 186] width 116 height 19
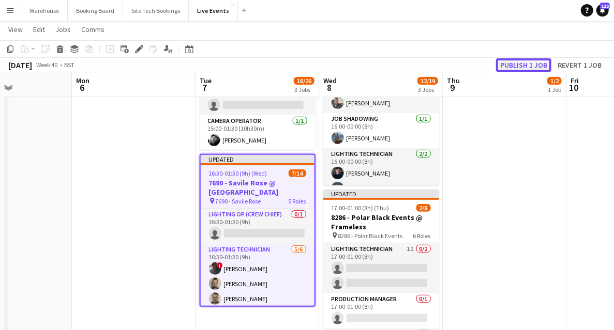
click at [516, 58] on button "Publish 1 job" at bounding box center [523, 64] width 55 height 13
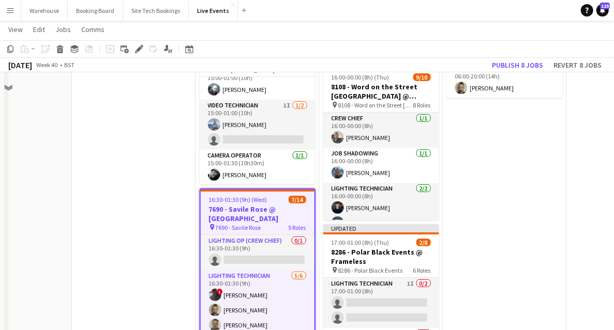
scroll to position [103, 0]
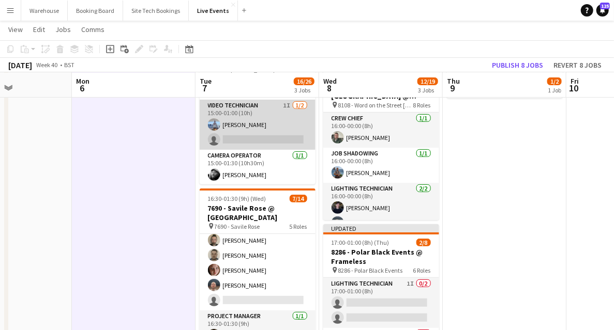
scroll to position [199, 0]
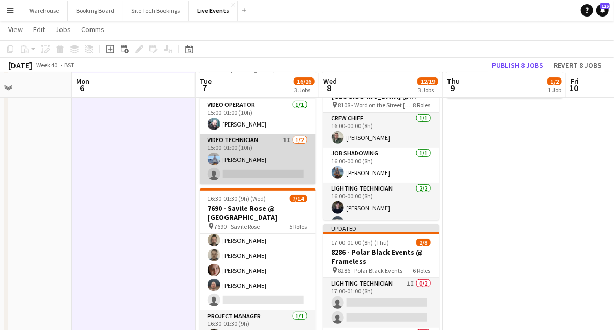
click at [231, 140] on app-card-role "Video Technician 1I 1/2 15:00-01:00 (10h) Peter- Petr Vocka single-neutral-acti…" at bounding box center [258, 159] width 116 height 50
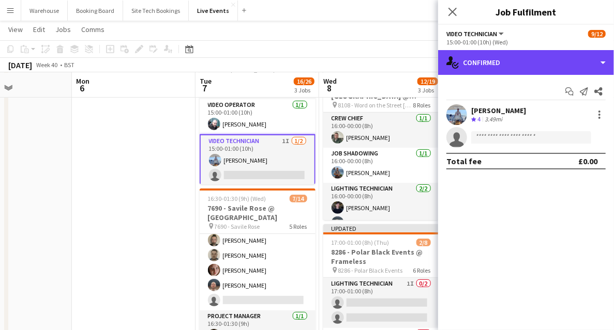
drag, startPoint x: 536, startPoint y: 69, endPoint x: 529, endPoint y: 72, distance: 7.6
click at [536, 68] on div "single-neutral-actions-check-2 Confirmed" at bounding box center [526, 62] width 176 height 25
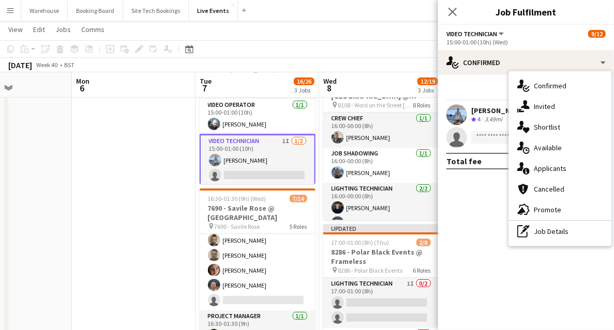
click at [529, 112] on div "single-neutral-actions-share-1 Invited" at bounding box center [560, 106] width 102 height 21
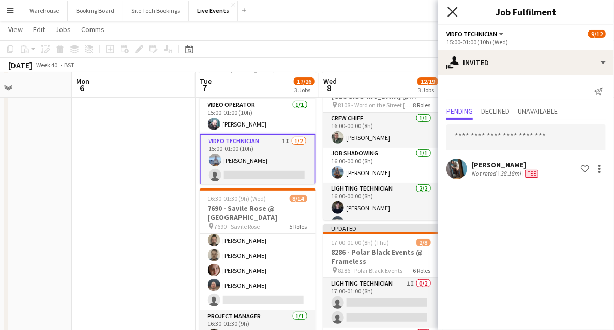
click at [451, 11] on icon at bounding box center [452, 12] width 10 height 10
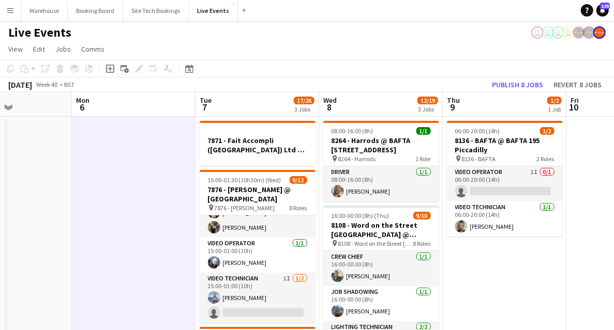
scroll to position [103, 0]
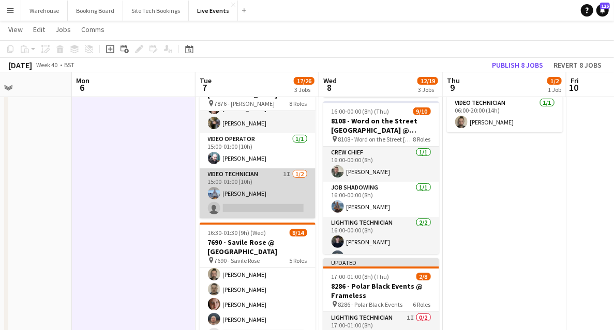
drag, startPoint x: 229, startPoint y: 172, endPoint x: 209, endPoint y: 172, distance: 19.6
click at [229, 172] on app-card-role "Video Technician 1I 1/2 15:00-01:00 (10h) Peter- Petr Vocka single-neutral-acti…" at bounding box center [258, 194] width 116 height 50
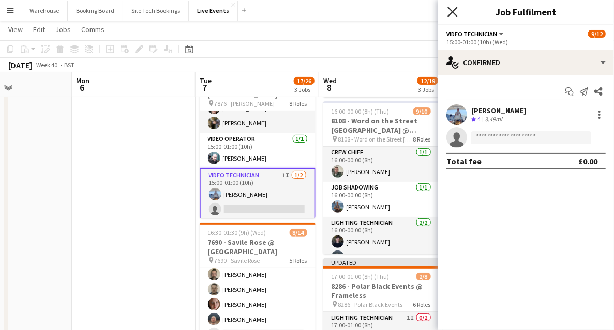
click at [454, 10] on icon at bounding box center [452, 12] width 10 height 10
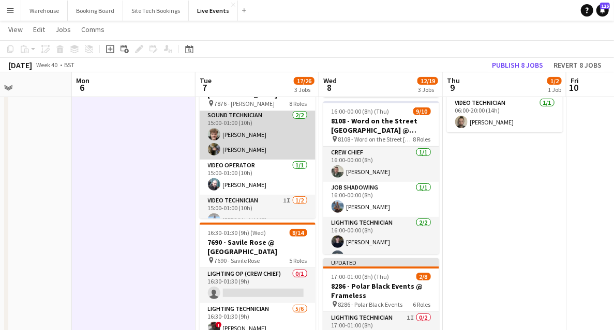
scroll to position [207, 0]
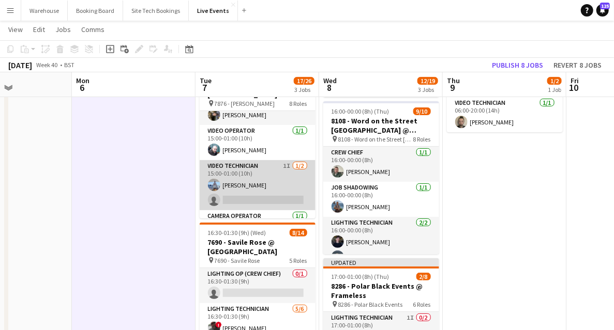
click at [238, 187] on app-card-role "Video Technician 1I 1/2 15:00-01:00 (10h) Peter- Petr Vocka single-neutral-acti…" at bounding box center [258, 185] width 116 height 50
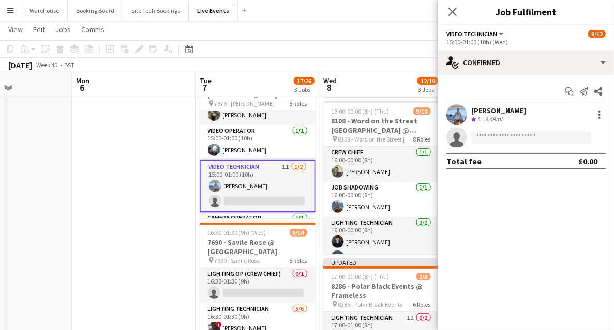
click at [449, 11] on icon "Close pop-in" at bounding box center [452, 12] width 8 height 8
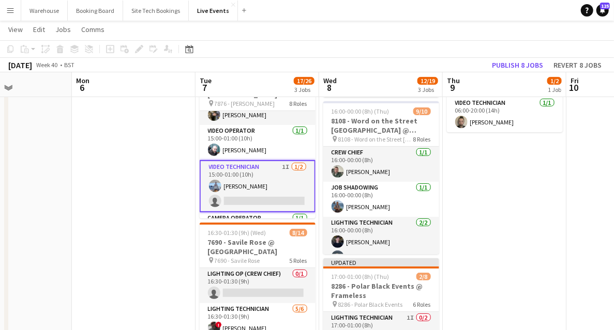
drag, startPoint x: 257, startPoint y: 187, endPoint x: 150, endPoint y: 179, distance: 106.8
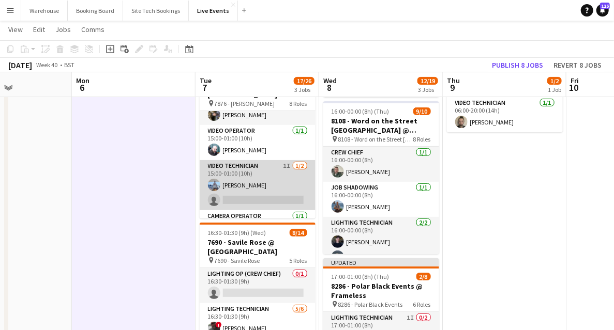
click at [221, 184] on app-card-role "Video Technician 1I 1/2 15:00-01:00 (10h) Peter- Petr Vocka single-neutral-acti…" at bounding box center [258, 185] width 116 height 50
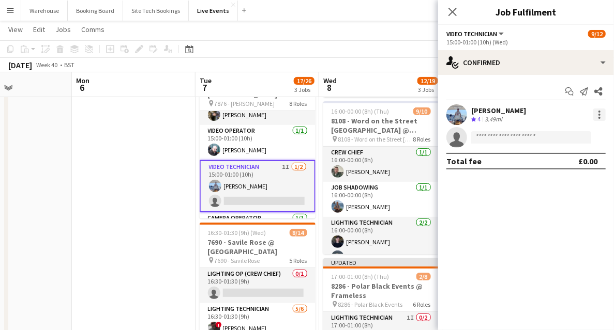
click at [600, 113] on div at bounding box center [599, 115] width 12 height 12
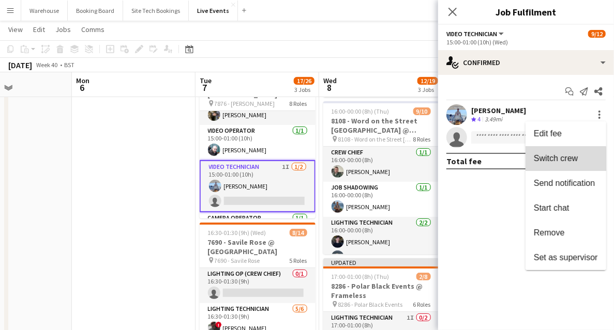
click at [551, 160] on span "Switch crew" at bounding box center [556, 158] width 44 height 9
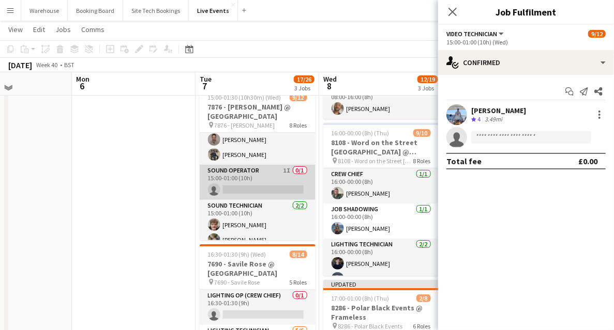
scroll to position [0, 0]
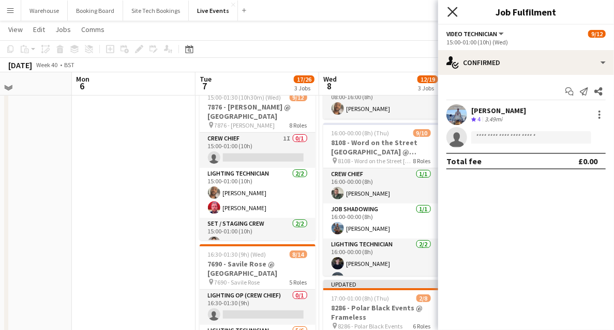
click at [448, 13] on icon "Close pop-in" at bounding box center [452, 12] width 10 height 10
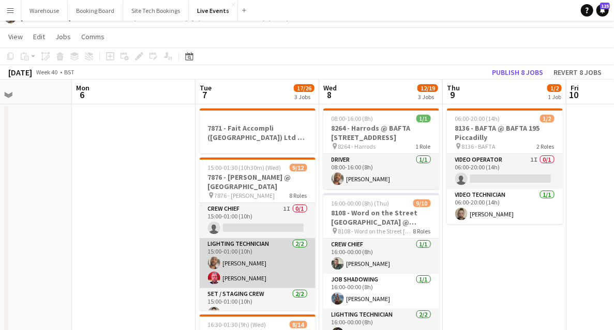
scroll to position [34, 0]
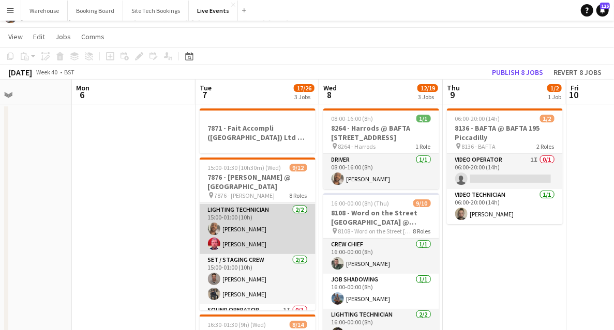
click at [243, 228] on app-card-role "Lighting Technician 2/2 15:00-01:00 (10h) Paul Harris Tony Pike" at bounding box center [258, 229] width 116 height 50
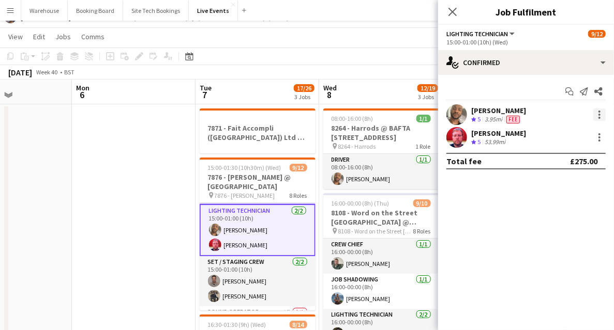
click at [601, 114] on div at bounding box center [599, 115] width 12 height 12
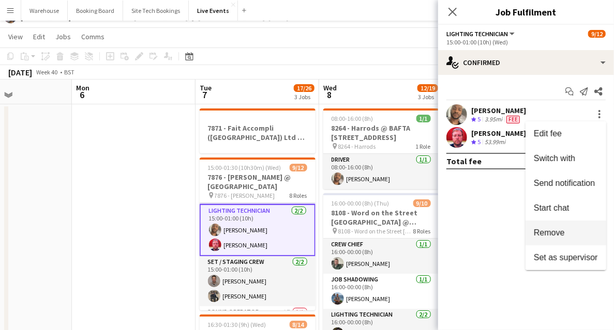
click at [554, 235] on span "Remove" at bounding box center [549, 233] width 31 height 9
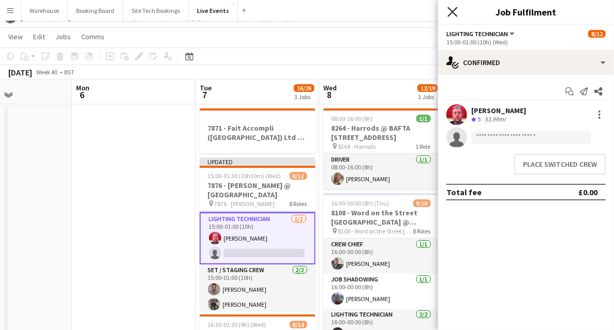
click at [451, 11] on icon "Close pop-in" at bounding box center [452, 12] width 10 height 10
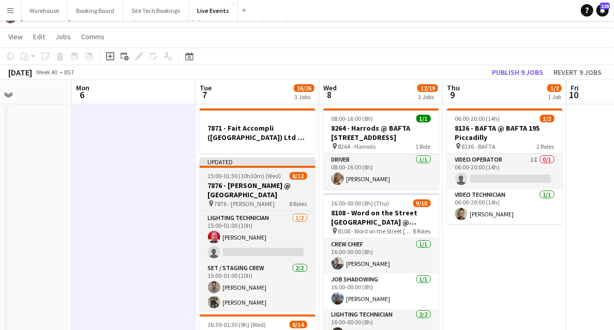
click at [235, 187] on h3 "7876 - [PERSON_NAME] @ [GEOGRAPHIC_DATA]" at bounding box center [258, 190] width 116 height 19
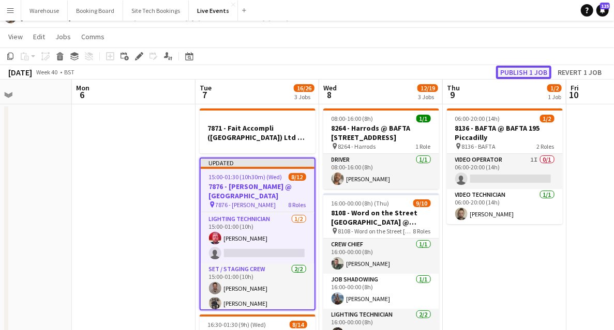
click at [514, 72] on button "Publish 1 job" at bounding box center [523, 72] width 55 height 13
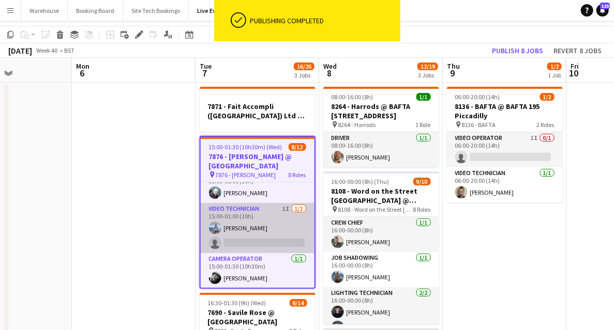
scroll to position [69, 0]
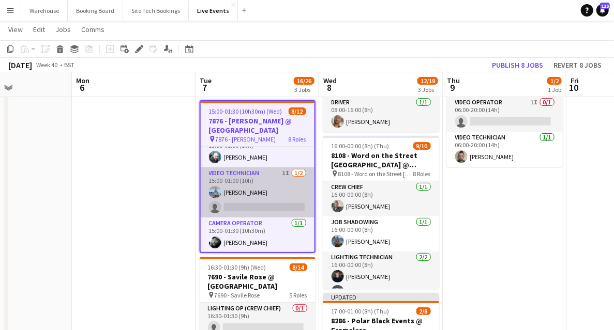
click at [264, 191] on app-card-role "Video Technician 1I 1/2 15:00-01:00 (10h) Peter- Petr Vocka single-neutral-acti…" at bounding box center [258, 193] width 114 height 50
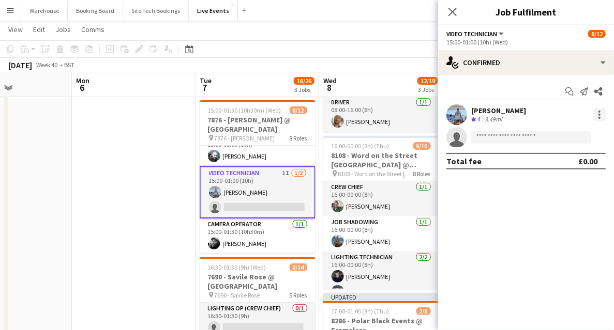
click at [603, 115] on div at bounding box center [599, 115] width 12 height 12
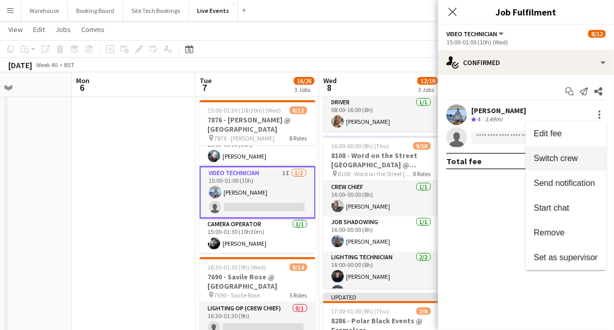
click at [551, 160] on span "Switch crew" at bounding box center [556, 158] width 44 height 9
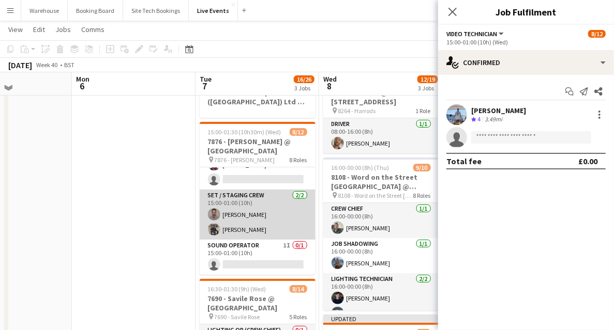
scroll to position [28, 0]
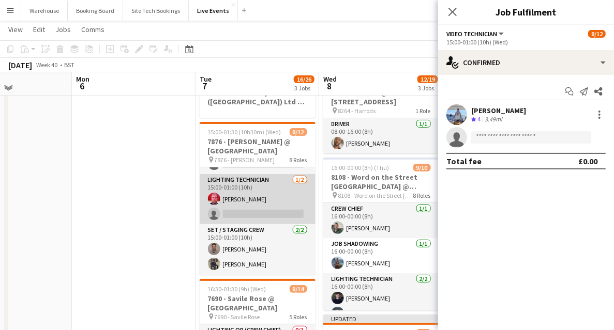
click at [237, 211] on app-card-role "Lighting Technician 1/2 15:00-01:00 (10h) Tony Pike single-neutral-actions" at bounding box center [258, 199] width 116 height 50
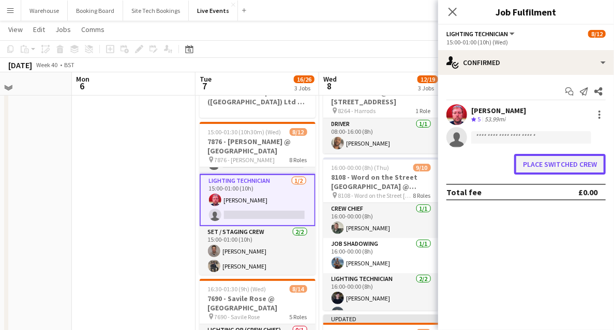
click at [537, 163] on button "Place switched crew" at bounding box center [560, 164] width 92 height 21
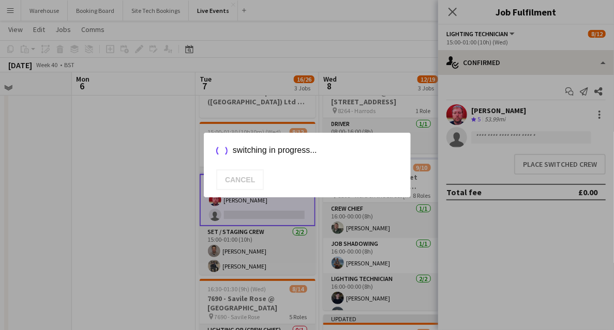
scroll to position [69, 0]
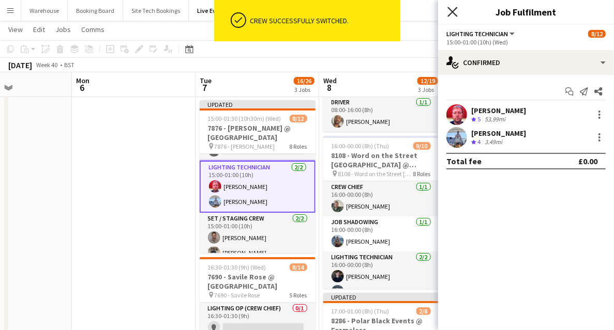
click at [456, 12] on icon "Close pop-in" at bounding box center [452, 12] width 10 height 10
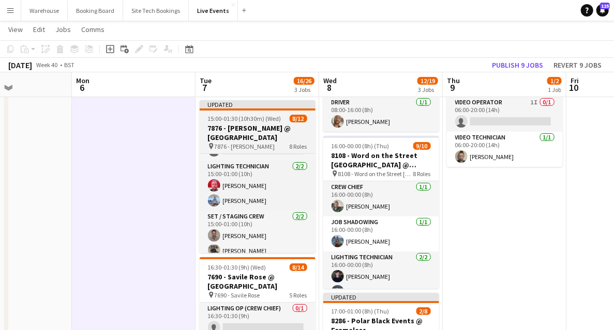
click at [233, 139] on h3 "7876 - [PERSON_NAME] @ [GEOGRAPHIC_DATA]" at bounding box center [258, 133] width 116 height 19
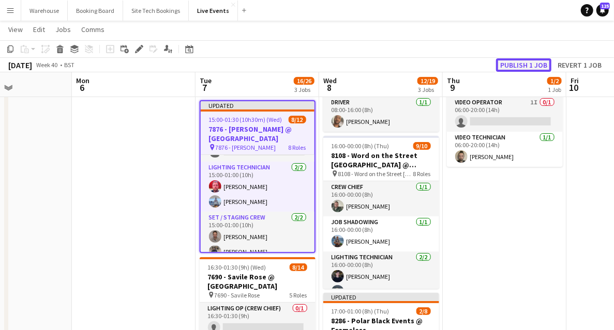
click at [531, 69] on button "Publish 1 job" at bounding box center [523, 64] width 55 height 13
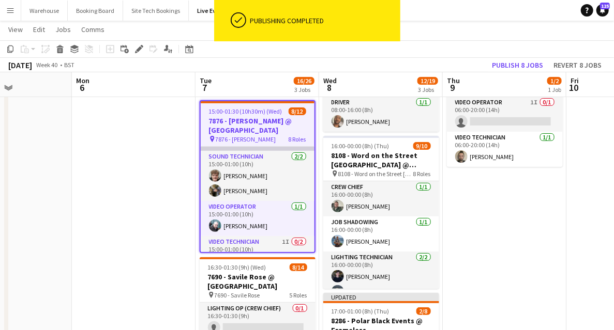
scroll to position [201, 0]
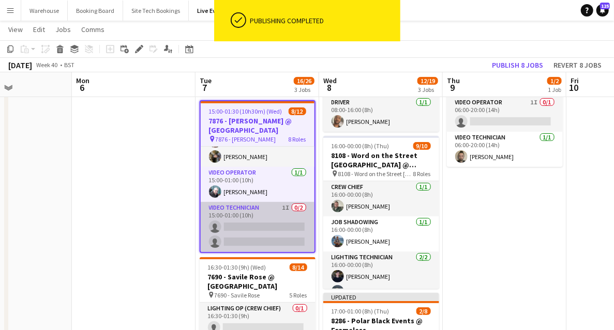
click at [248, 212] on app-card-role "Video Technician 1I 0/2 15:00-01:00 (10h) single-neutral-actions single-neutral…" at bounding box center [258, 227] width 114 height 50
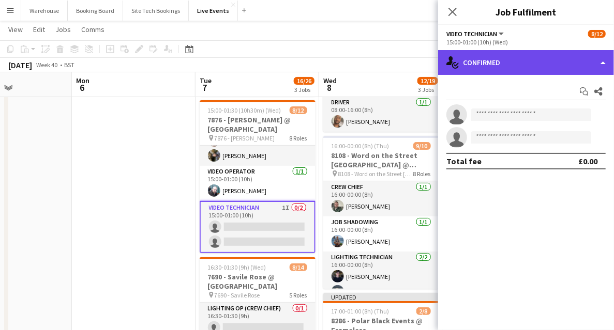
click at [534, 69] on div "single-neutral-actions-check-2 Confirmed" at bounding box center [526, 62] width 176 height 25
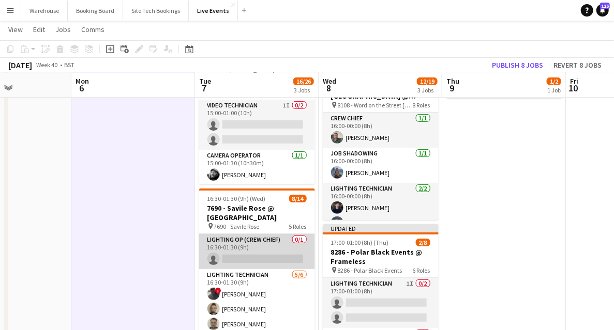
scroll to position [69, 0]
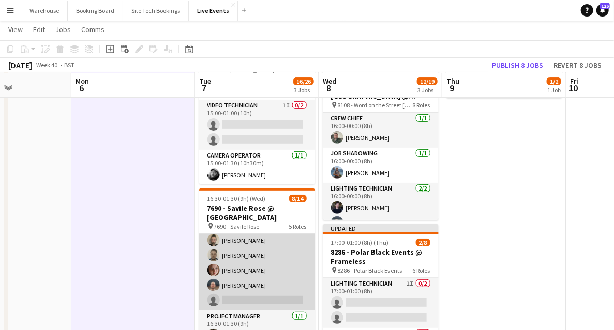
click at [245, 268] on app-card-role "Lighting Technician 5/6 16:30-01:30 (9h) ! richard noton Jay Butcher Sam Scott …" at bounding box center [257, 256] width 116 height 110
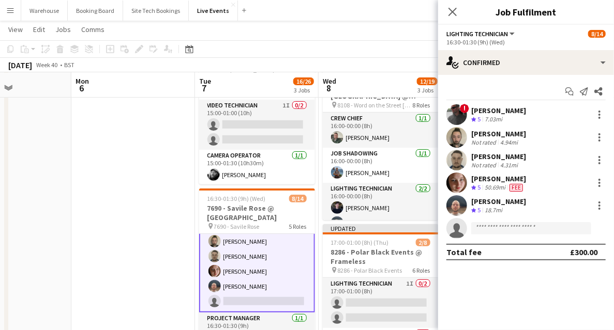
scroll to position [70, 0]
click at [602, 184] on div at bounding box center [599, 183] width 12 height 12
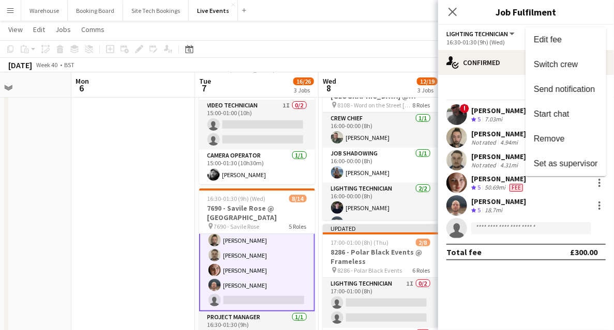
click at [453, 13] on div at bounding box center [307, 165] width 614 height 330
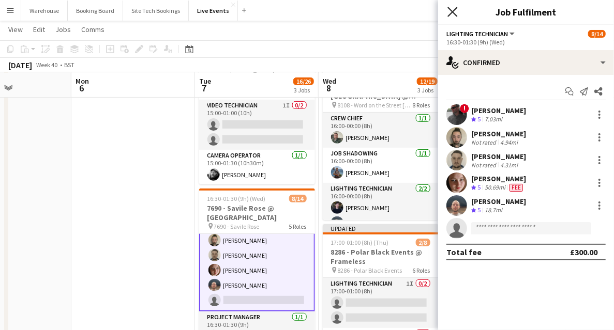
click at [453, 12] on icon at bounding box center [452, 12] width 10 height 10
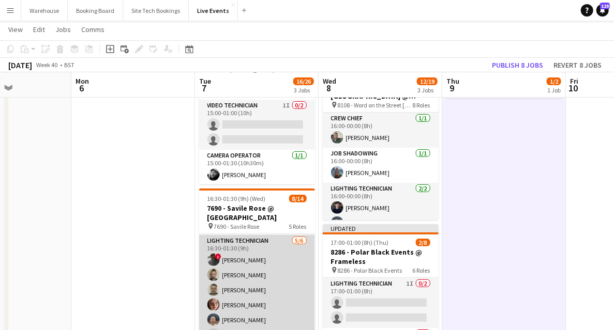
scroll to position [69, 0]
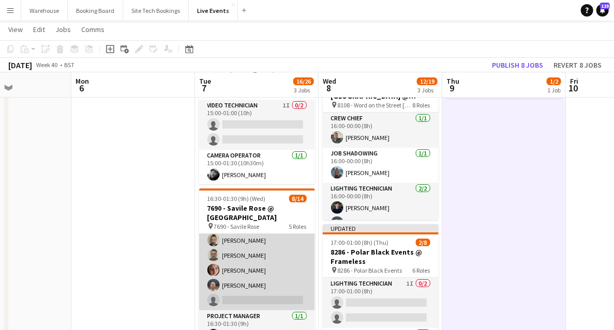
click at [247, 269] on app-card-role "Lighting Technician 5/6 16:30-01:30 (9h) ! richard noton Jay Butcher Sam Scott …" at bounding box center [257, 256] width 116 height 110
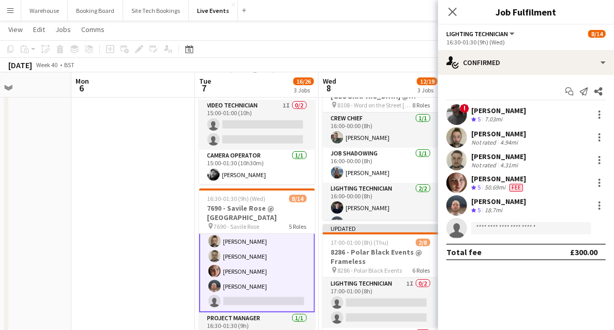
scroll to position [70, 0]
click at [456, 6] on app-icon "Close pop-in" at bounding box center [452, 12] width 15 height 15
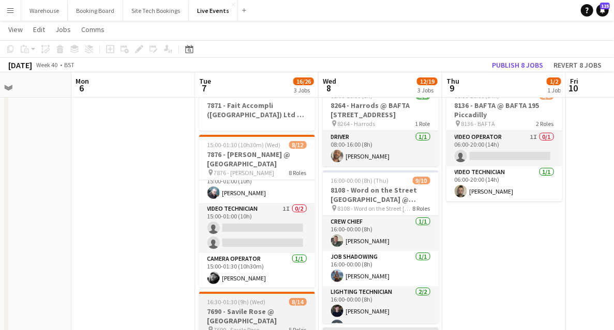
scroll to position [138, 0]
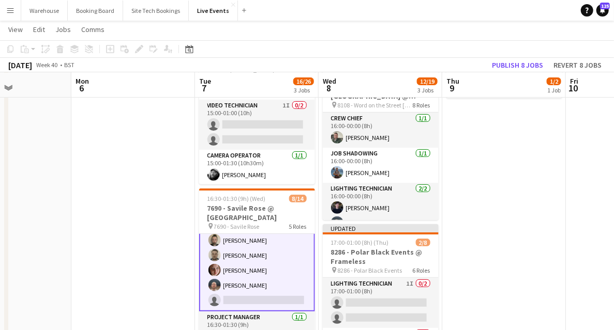
click at [237, 272] on app-card-role "Lighting Technician 5/6 16:30-01:30 (9h) ! richard noton Jay Butcher Sam Scott …" at bounding box center [257, 256] width 116 height 112
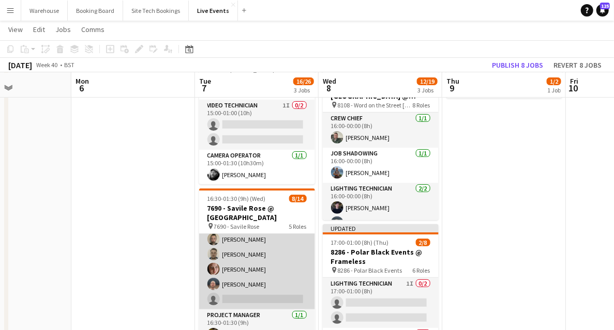
scroll to position [69, 0]
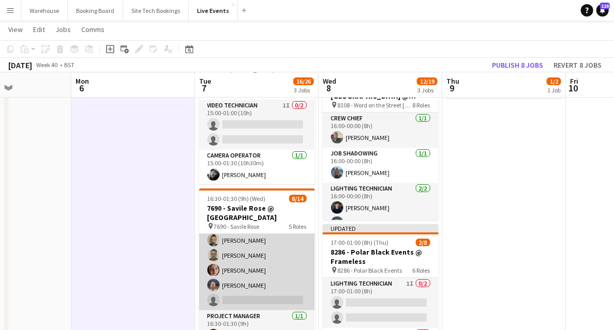
click at [237, 272] on app-card-role "Lighting Technician 5/6 16:30-01:30 (9h) ! richard noton Jay Butcher Sam Scott …" at bounding box center [257, 256] width 116 height 110
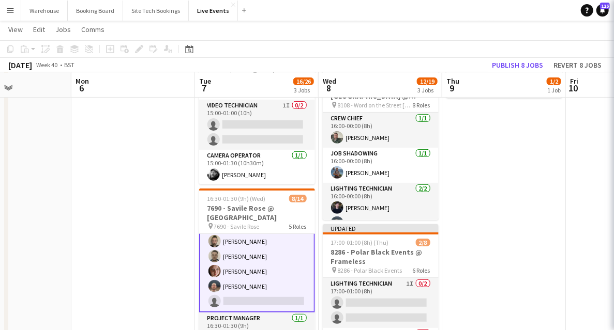
scroll to position [70, 0]
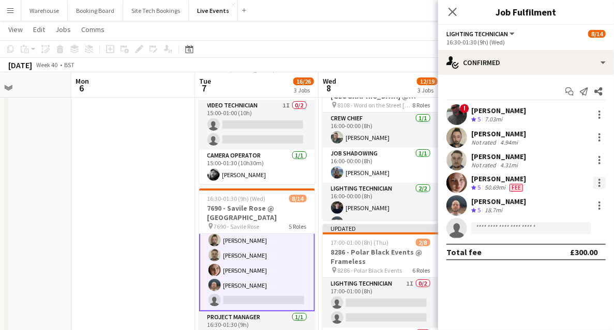
click at [598, 183] on div at bounding box center [599, 183] width 2 height 2
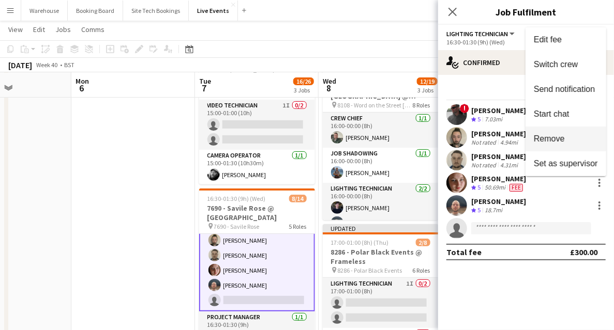
click at [563, 140] on span "Remove" at bounding box center [549, 138] width 31 height 9
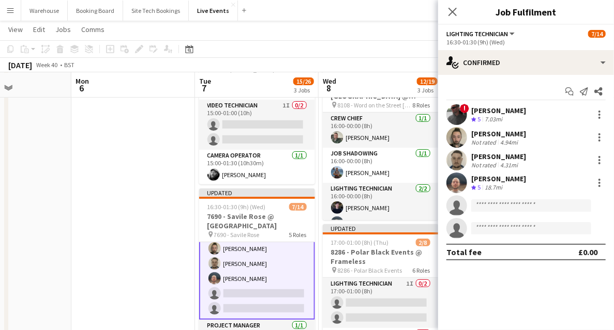
click at [453, 10] on icon "Close pop-in" at bounding box center [452, 12] width 8 height 8
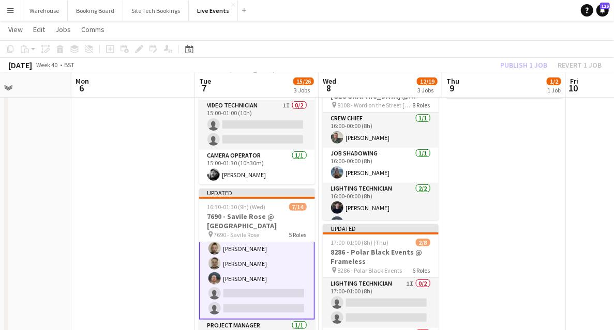
drag, startPoint x: 158, startPoint y: 223, endPoint x: 193, endPoint y: 215, distance: 35.6
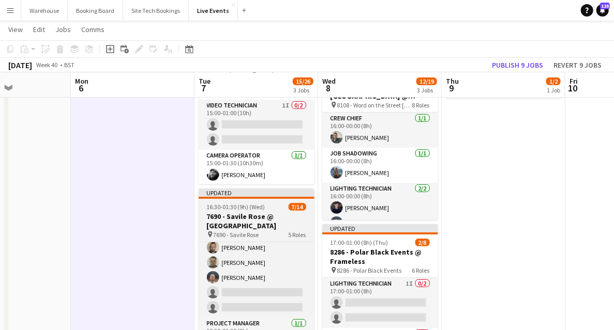
scroll to position [69, 0]
click at [237, 220] on h3 "7690 - Savile Rose @ [GEOGRAPHIC_DATA]" at bounding box center [257, 221] width 116 height 19
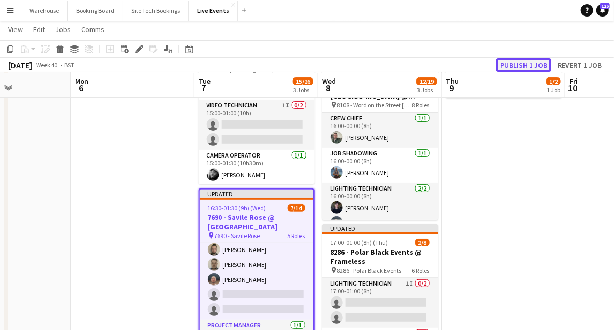
click at [533, 63] on button "Publish 1 job" at bounding box center [523, 64] width 55 height 13
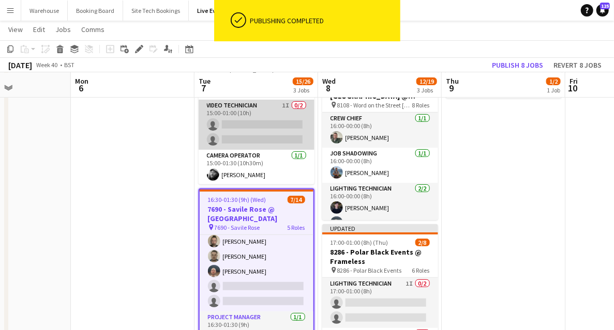
scroll to position [199, 0]
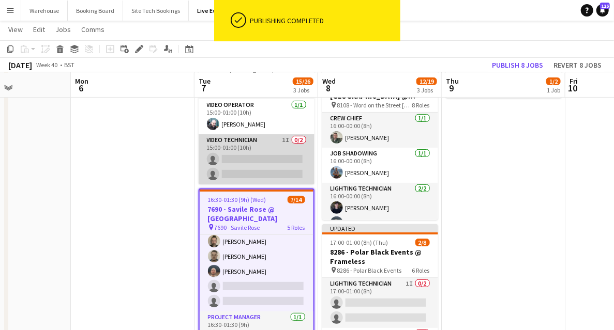
click at [242, 172] on app-card-role "Video Technician 1I 0/2 15:00-01:00 (10h) single-neutral-actions single-neutral…" at bounding box center [257, 159] width 116 height 50
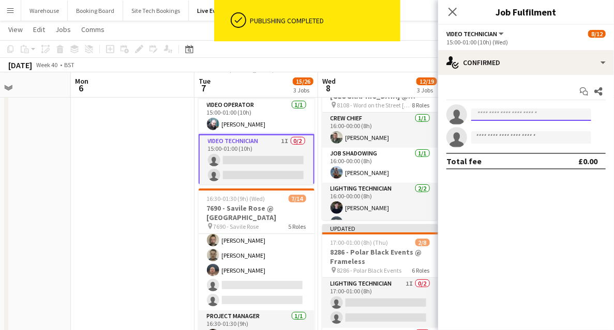
click at [502, 116] on input at bounding box center [531, 115] width 120 height 12
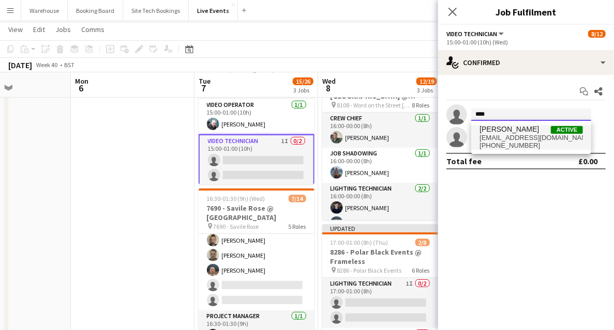
type input "****"
click at [514, 142] on span "+4407813346192" at bounding box center [530, 146] width 103 height 8
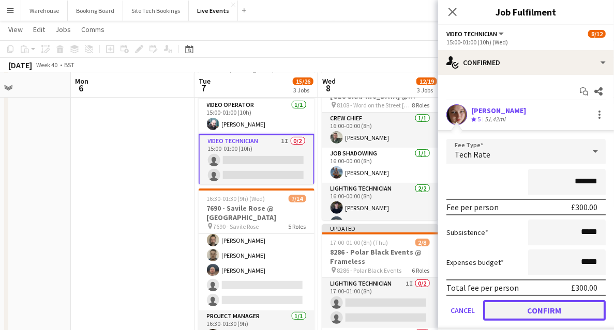
click at [525, 308] on button "Confirm" at bounding box center [544, 310] width 123 height 21
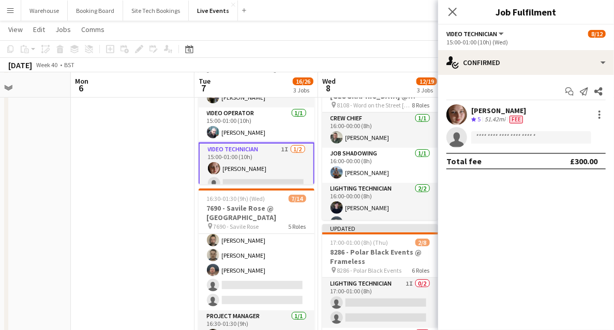
click at [452, 13] on icon "Close pop-in" at bounding box center [452, 12] width 8 height 8
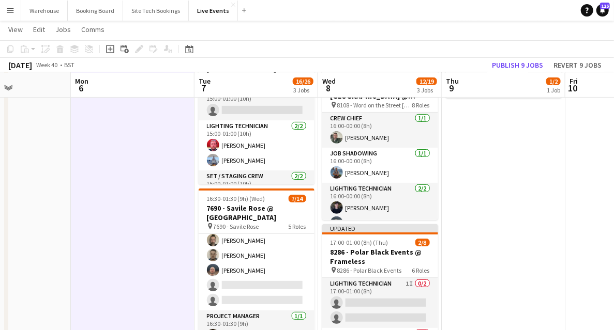
scroll to position [0, 0]
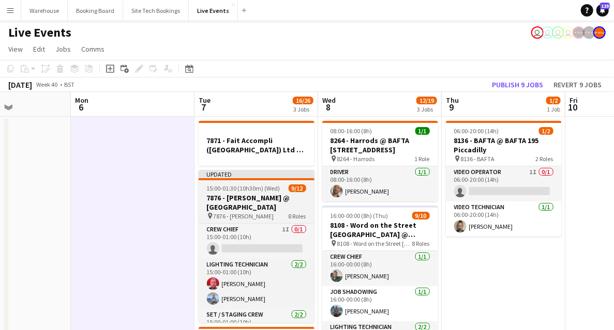
click at [244, 200] on h3 "7876 - [PERSON_NAME] @ [GEOGRAPHIC_DATA]" at bounding box center [257, 202] width 116 height 19
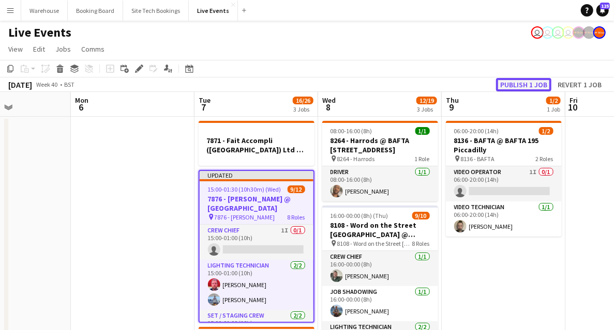
click at [524, 84] on button "Publish 1 job" at bounding box center [523, 84] width 55 height 13
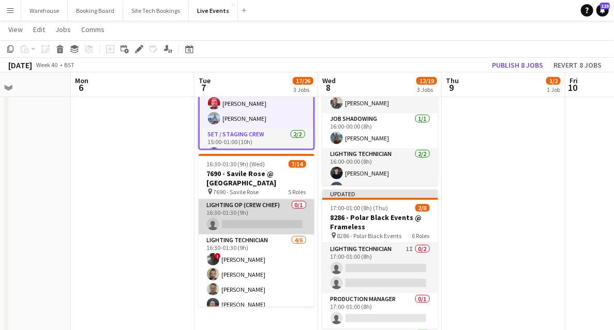
scroll to position [138, 0]
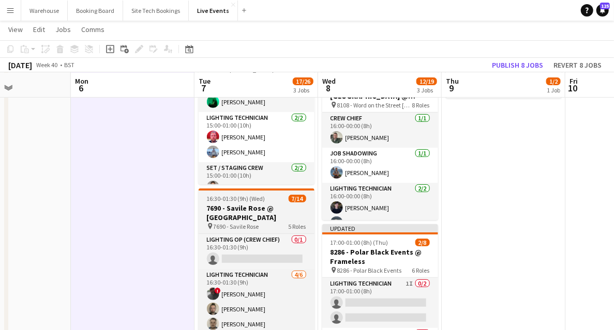
click at [247, 213] on h3 "7690 - Savile Rose @ [GEOGRAPHIC_DATA]" at bounding box center [257, 213] width 116 height 19
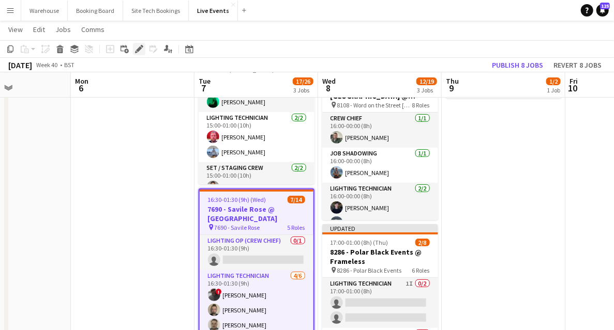
click at [135, 51] on icon "Edit" at bounding box center [139, 49] width 8 height 8
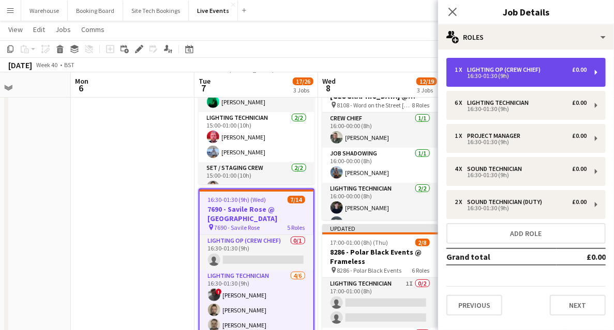
click at [503, 69] on div "Lighting Op (Crew Chief)" at bounding box center [506, 69] width 78 height 7
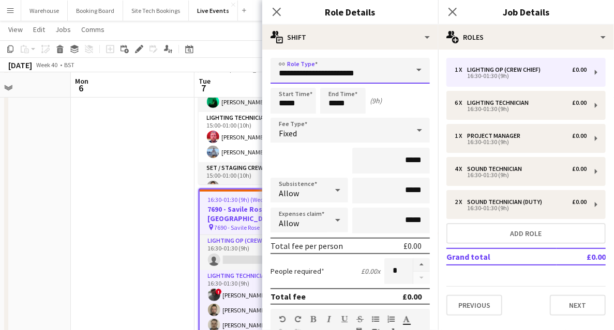
click at [323, 76] on input "**********" at bounding box center [349, 71] width 159 height 26
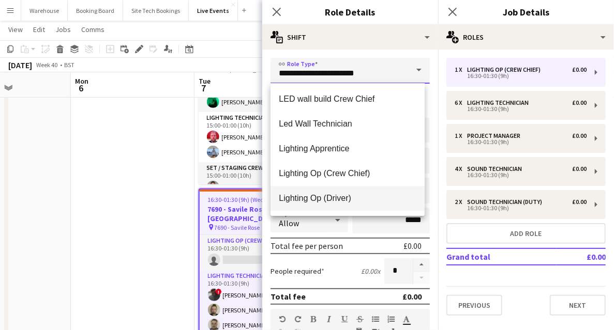
scroll to position [1103, 0]
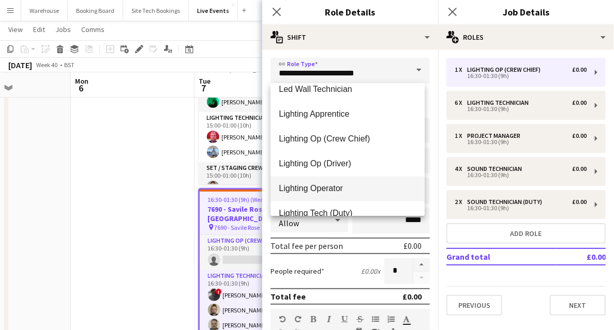
click at [310, 197] on mat-option "Lighting Operator" at bounding box center [347, 188] width 154 height 25
type input "**********"
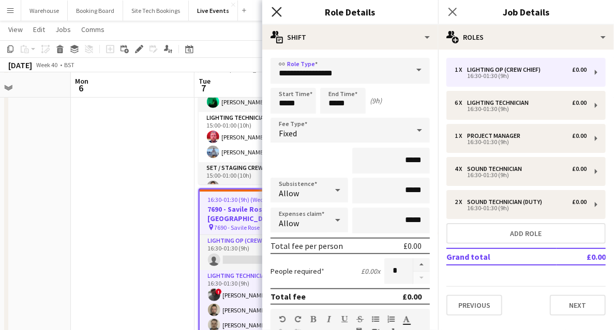
click at [277, 11] on icon "Close pop-in" at bounding box center [276, 12] width 10 height 10
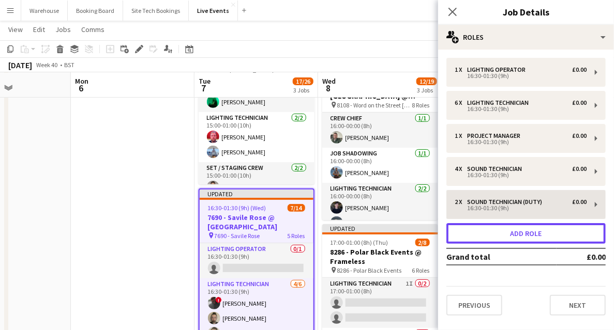
click at [535, 236] on button "Add role" at bounding box center [525, 233] width 159 height 21
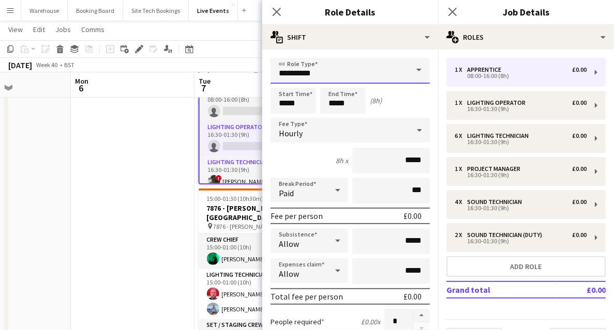
click at [286, 64] on input "**********" at bounding box center [349, 71] width 159 height 26
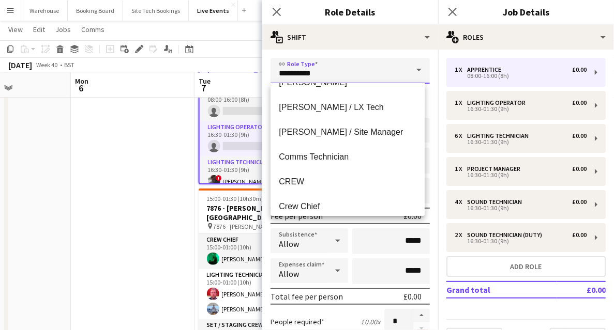
scroll to position [344, 0]
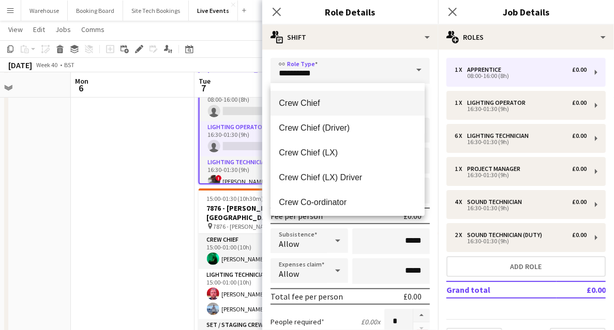
click at [311, 103] on span "Crew Chief" at bounding box center [348, 103] width 138 height 10
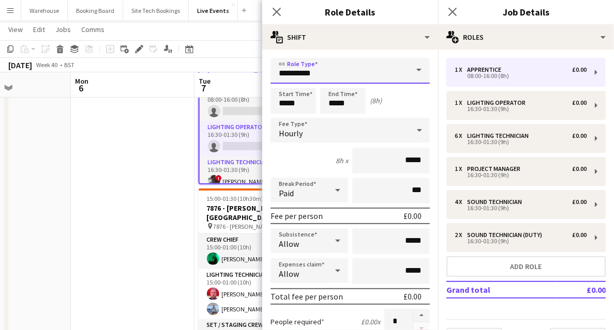
type input "**********"
click at [298, 95] on input "*****" at bounding box center [293, 101] width 46 height 26
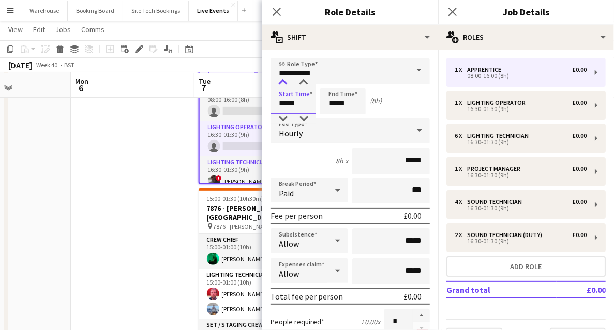
click at [287, 87] on div at bounding box center [283, 83] width 21 height 10
click at [287, 86] on div at bounding box center [283, 83] width 21 height 10
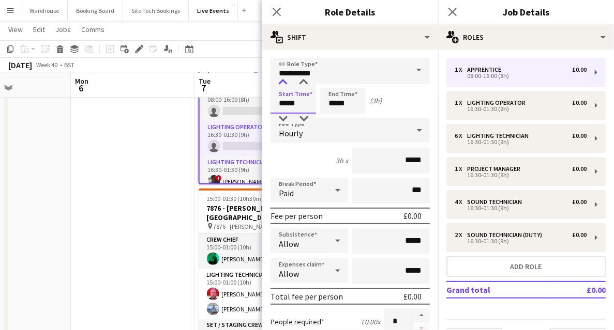
click at [287, 86] on div at bounding box center [283, 83] width 21 height 10
click at [281, 83] on div at bounding box center [283, 83] width 21 height 10
click at [301, 85] on div at bounding box center [303, 83] width 21 height 10
type input "*****"
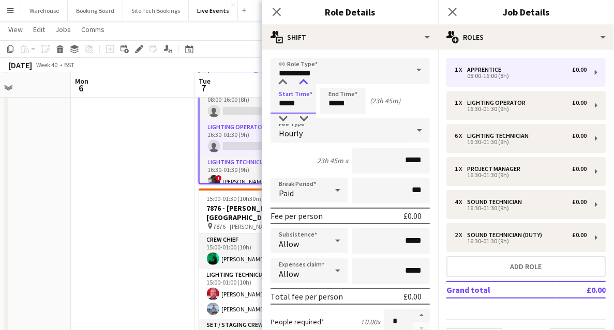
click at [301, 85] on div at bounding box center [303, 83] width 21 height 10
click at [332, 97] on input "*****" at bounding box center [343, 101] width 46 height 26
click at [334, 88] on input "*****" at bounding box center [343, 101] width 46 height 26
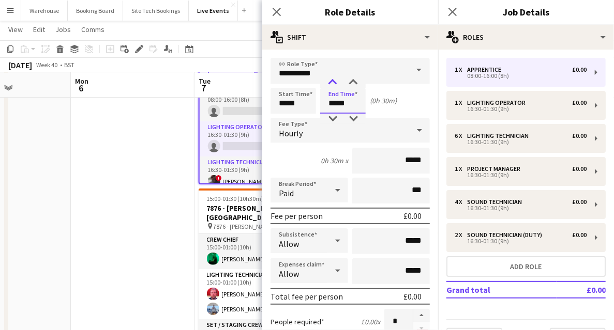
click at [334, 86] on div at bounding box center [332, 83] width 21 height 10
click at [334, 85] on div at bounding box center [332, 83] width 21 height 10
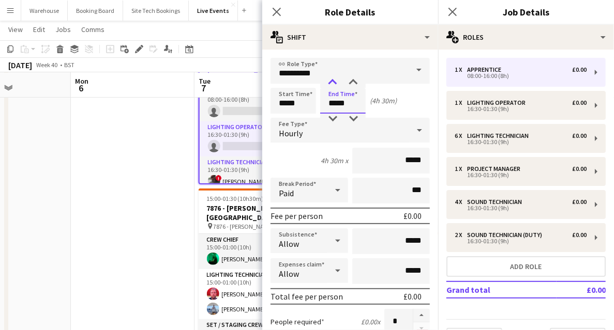
click at [334, 85] on div at bounding box center [332, 83] width 21 height 10
click at [357, 80] on div at bounding box center [353, 83] width 21 height 10
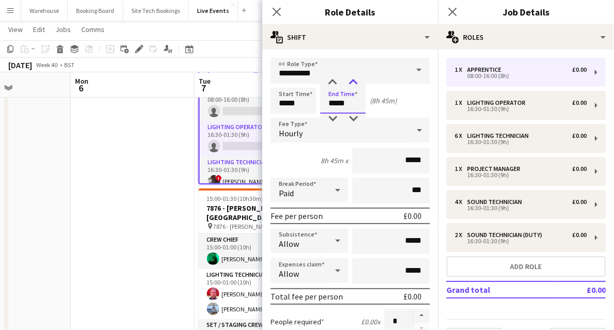
type input "*****"
click at [356, 80] on div at bounding box center [353, 83] width 21 height 10
click at [280, 10] on icon "Close pop-in" at bounding box center [276, 12] width 10 height 10
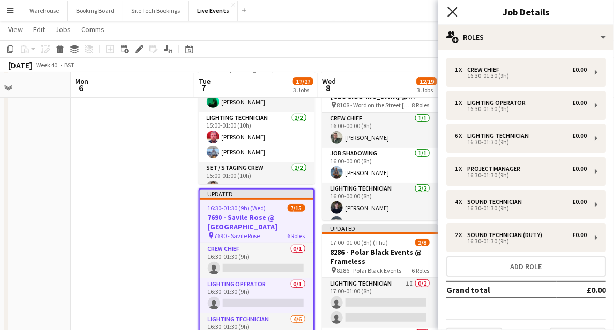
click at [453, 12] on icon at bounding box center [452, 12] width 10 height 10
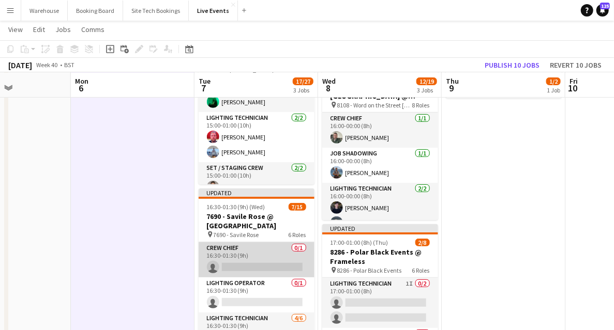
click at [272, 265] on app-card-role "Crew Chief 0/1 16:30-01:30 (9h) single-neutral-actions" at bounding box center [257, 260] width 116 height 35
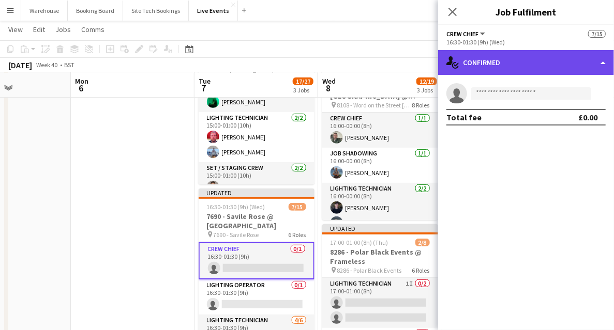
click at [507, 69] on div "single-neutral-actions-check-2 Confirmed" at bounding box center [526, 62] width 176 height 25
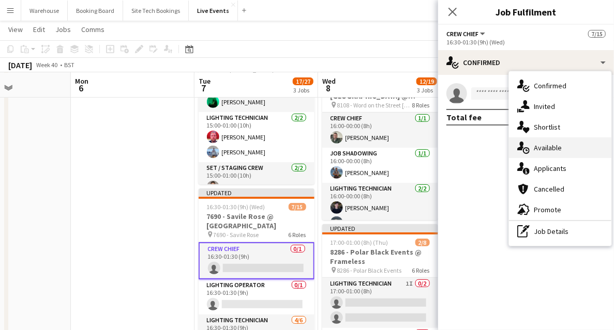
click at [547, 145] on span "Available" at bounding box center [548, 147] width 28 height 9
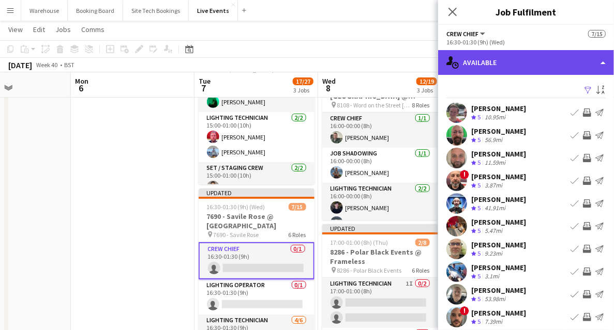
click at [498, 62] on div "single-neutral-actions-upload Available" at bounding box center [526, 62] width 176 height 25
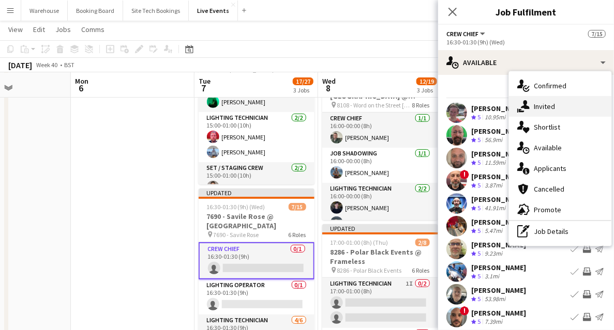
click at [540, 108] on span "Invited" at bounding box center [544, 106] width 21 height 9
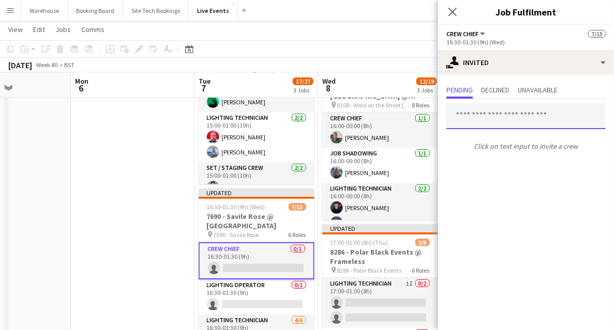
click at [505, 123] on input "text" at bounding box center [525, 116] width 159 height 26
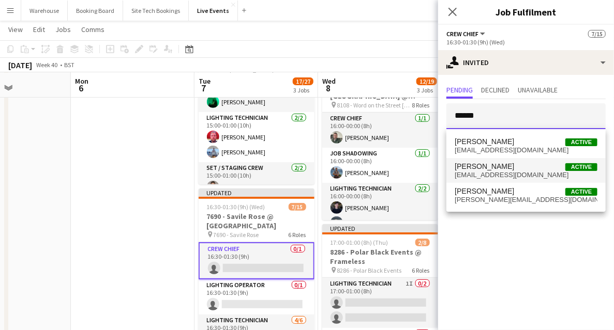
type input "******"
click at [480, 175] on span "gormana15@gmail.com" at bounding box center [526, 175] width 143 height 8
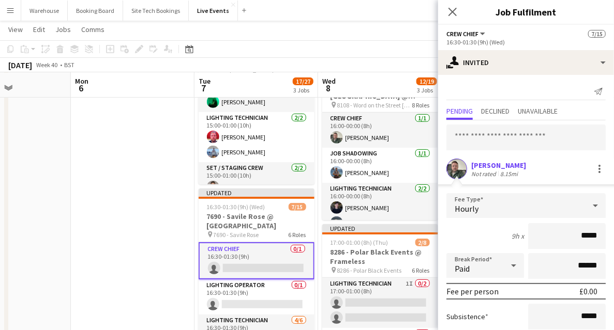
scroll to position [93, 0]
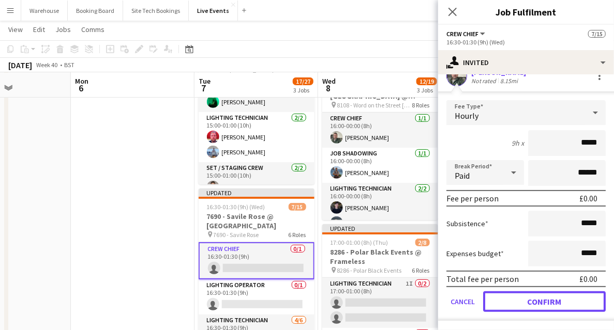
click at [546, 301] on button "Confirm" at bounding box center [544, 302] width 123 height 21
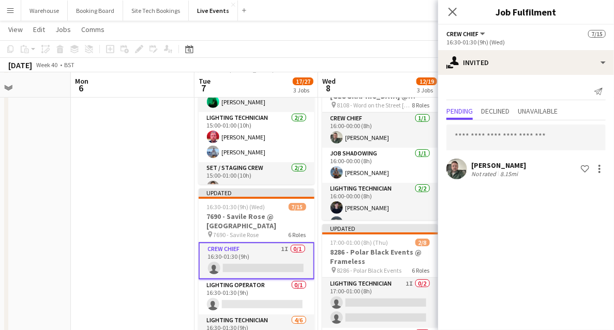
scroll to position [0, 0]
click at [451, 13] on icon at bounding box center [452, 12] width 10 height 10
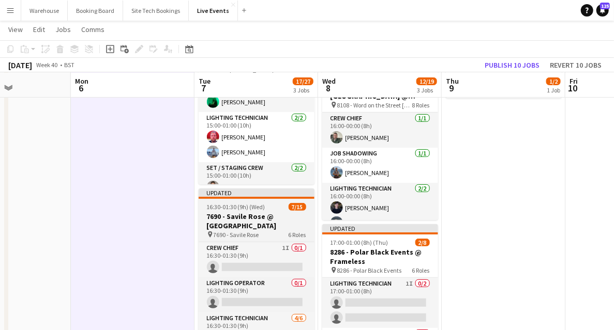
click at [230, 226] on h3 "7690 - Savile Rose @ [GEOGRAPHIC_DATA]" at bounding box center [257, 221] width 116 height 19
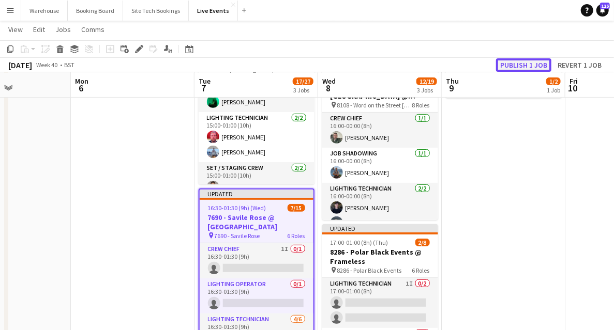
click at [514, 67] on button "Publish 1 job" at bounding box center [523, 64] width 55 height 13
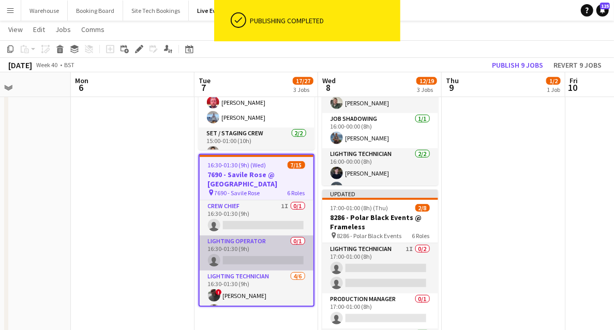
click at [245, 243] on app-card-role "Lighting Operator 0/1 16:30-01:30 (9h) single-neutral-actions" at bounding box center [257, 253] width 114 height 35
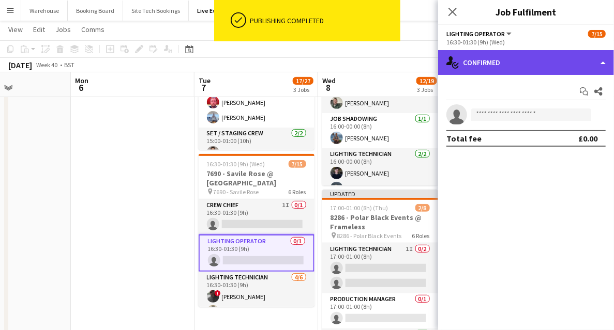
click at [495, 66] on div "single-neutral-actions-check-2 Confirmed" at bounding box center [526, 62] width 176 height 25
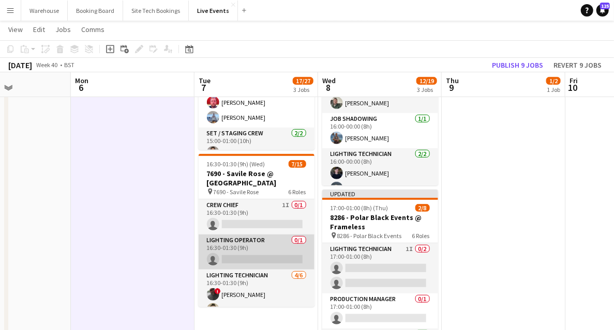
scroll to position [34, 0]
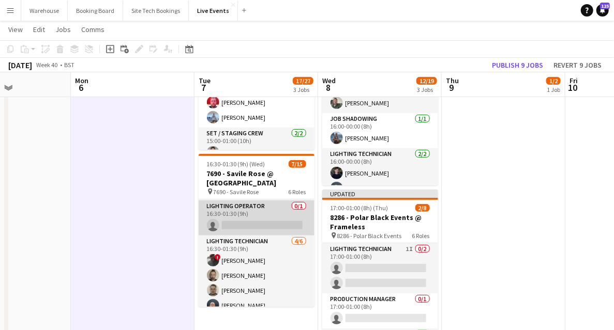
click at [261, 211] on app-card-role "Lighting Operator 0/1 16:30-01:30 (9h) single-neutral-actions" at bounding box center [257, 218] width 116 height 35
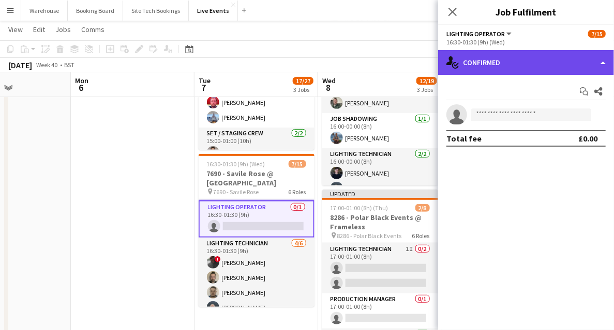
click at [506, 55] on div "single-neutral-actions-check-2 Confirmed" at bounding box center [526, 62] width 176 height 25
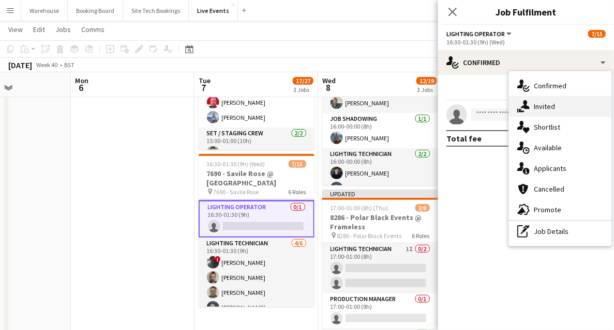
click at [549, 106] on span "Invited" at bounding box center [544, 106] width 21 height 9
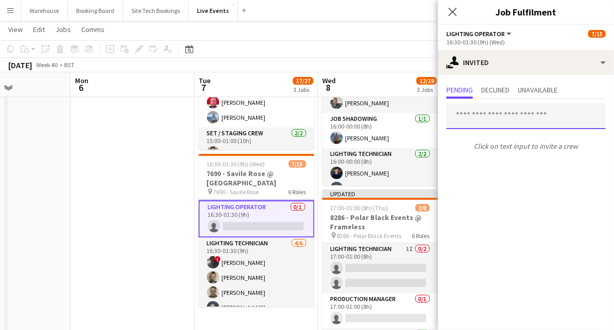
click at [509, 118] on input "text" at bounding box center [525, 116] width 159 height 26
type input "*"
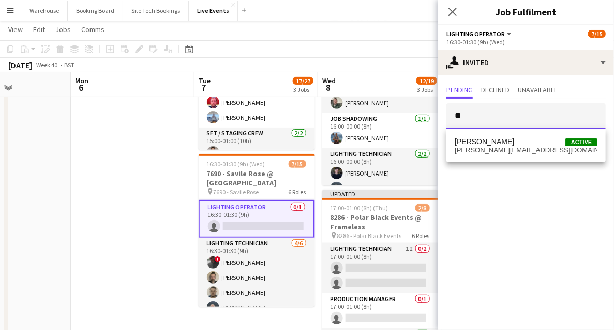
type input "*"
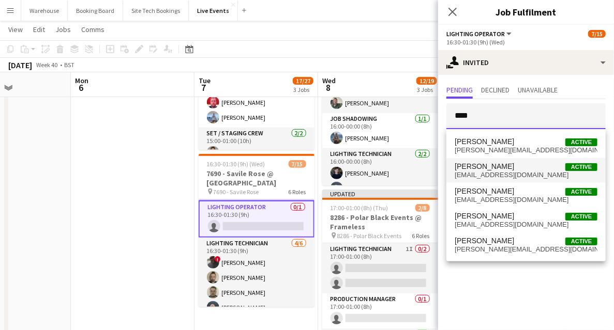
type input "****"
click at [487, 168] on span "[PERSON_NAME]" at bounding box center [484, 166] width 59 height 9
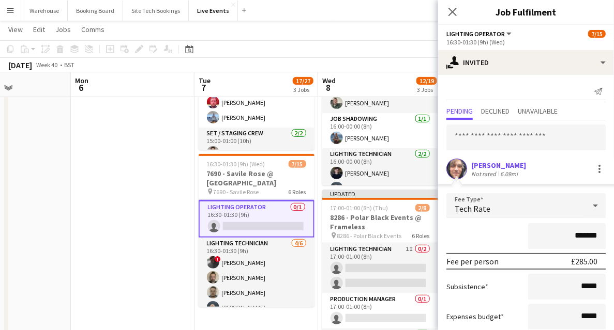
click at [509, 211] on div "Tech Rate" at bounding box center [515, 205] width 139 height 25
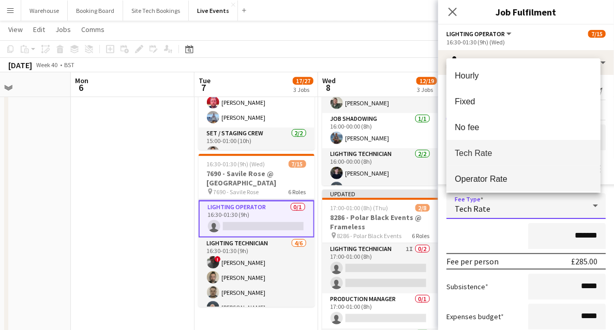
drag, startPoint x: 481, startPoint y: 180, endPoint x: 479, endPoint y: 186, distance: 6.5
click at [481, 180] on span "Operator Rate" at bounding box center [524, 179] width 138 height 10
type input "*******"
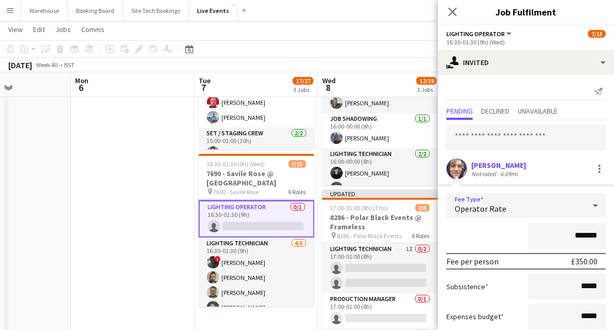
scroll to position [63, 0]
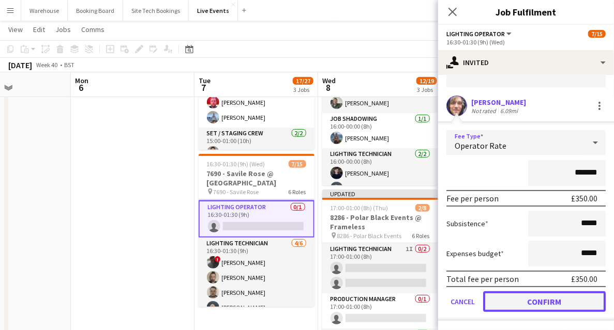
click at [543, 296] on button "Confirm" at bounding box center [544, 302] width 123 height 21
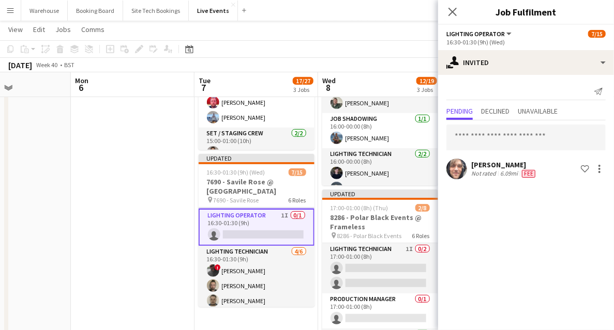
scroll to position [0, 0]
click at [447, 14] on app-icon "Close pop-in" at bounding box center [452, 12] width 12 height 12
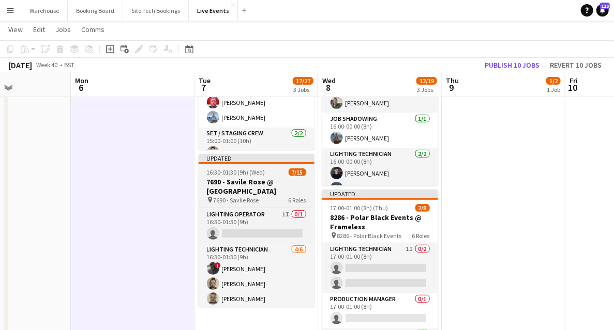
click at [226, 187] on h3 "7690 - Savile Rose @ [GEOGRAPHIC_DATA]" at bounding box center [257, 186] width 116 height 19
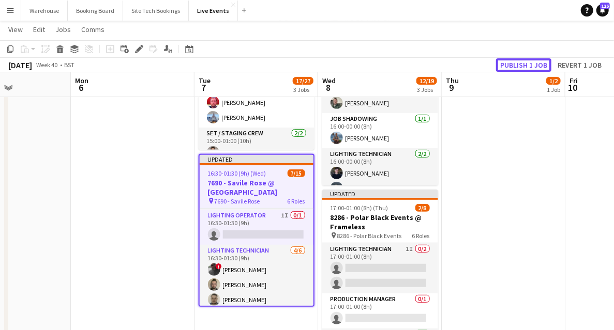
drag, startPoint x: 513, startPoint y: 65, endPoint x: 446, endPoint y: 94, distance: 72.5
click at [513, 65] on button "Publish 1 job" at bounding box center [523, 64] width 55 height 13
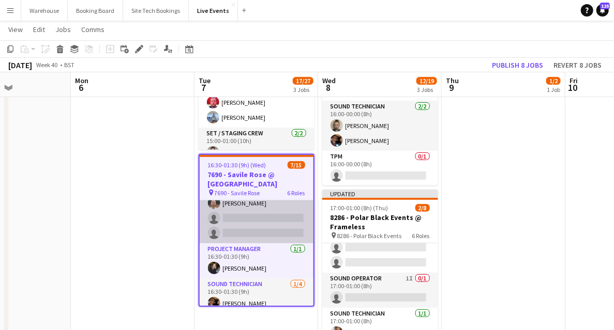
scroll to position [172, 0]
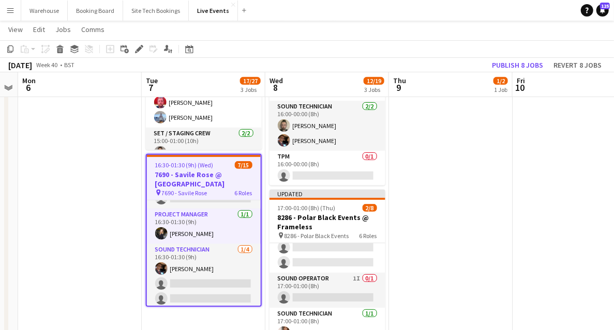
drag, startPoint x: 191, startPoint y: 229, endPoint x: 31, endPoint y: 222, distance: 160.4
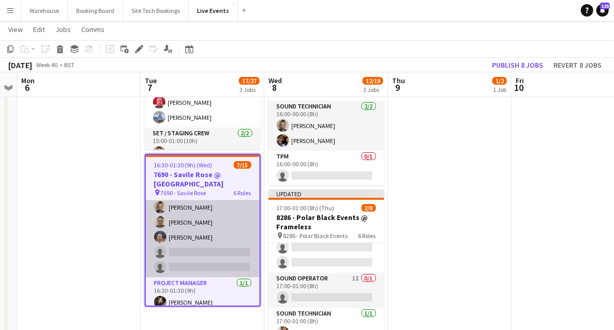
click at [194, 248] on app-card-role "Lighting Technician 4/6 16:30-01:30 (9h) ! richard noton Jay Butcher Sam Scott …" at bounding box center [203, 223] width 114 height 110
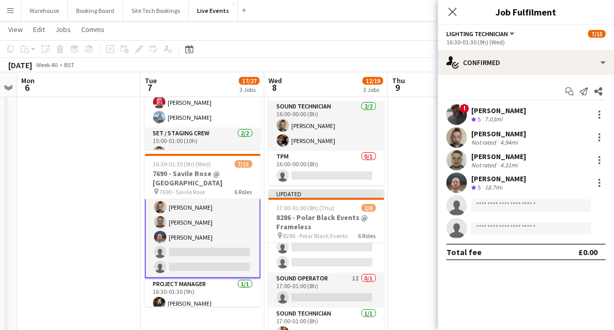
scroll to position [104, 0]
click at [497, 205] on input at bounding box center [531, 206] width 120 height 12
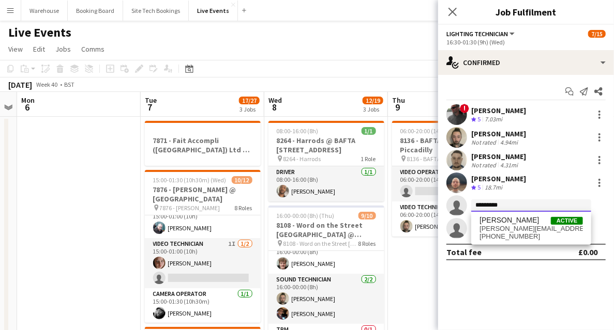
scroll to position [103, 0]
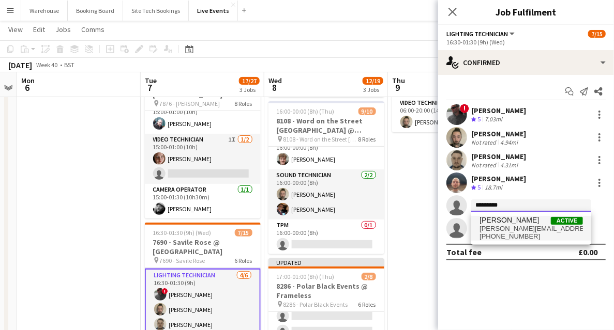
type input "*********"
click at [505, 235] on span "+4407770845177" at bounding box center [530, 237] width 103 height 8
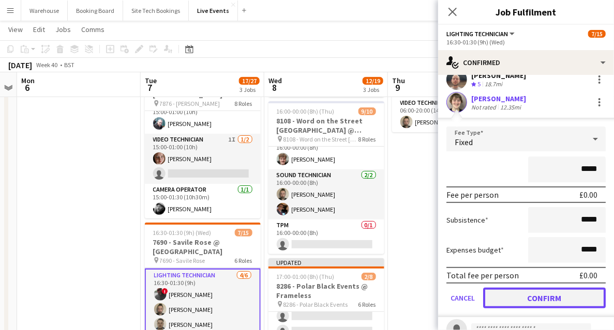
click at [548, 297] on button "Confirm" at bounding box center [544, 298] width 123 height 21
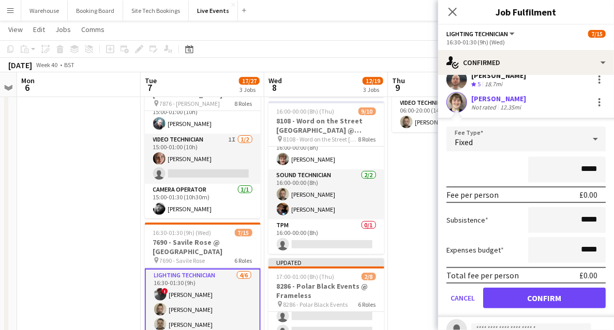
scroll to position [0, 0]
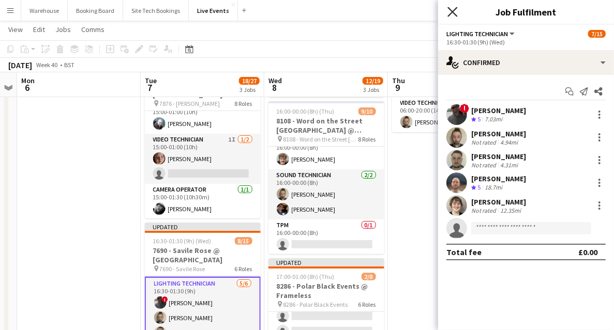
click at [453, 11] on icon at bounding box center [452, 12] width 10 height 10
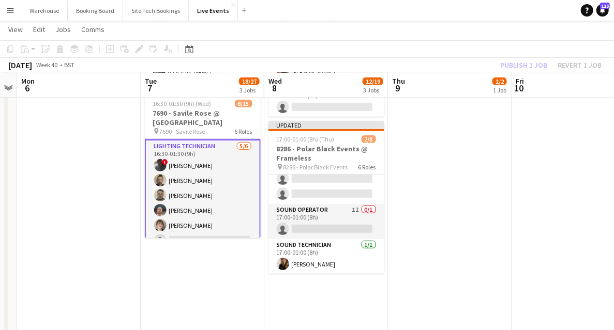
scroll to position [207, 0]
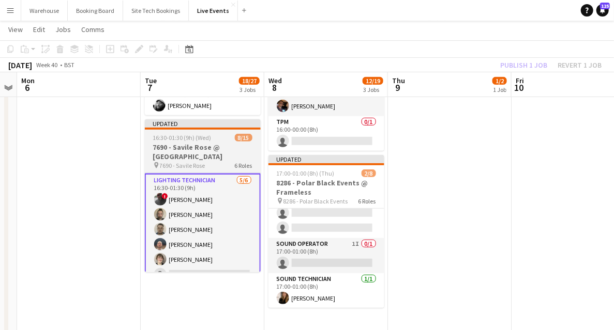
click at [207, 146] on h3 "7690 - Savile Rose @ [GEOGRAPHIC_DATA]" at bounding box center [203, 152] width 116 height 19
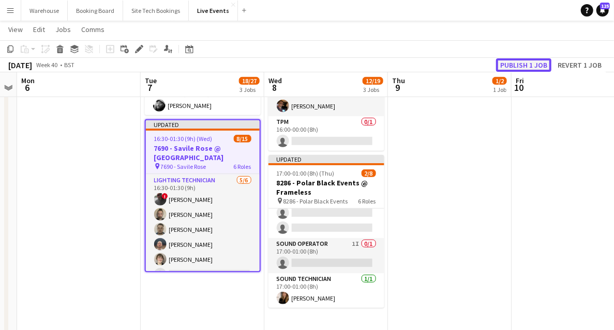
click at [532, 64] on button "Publish 1 job" at bounding box center [523, 64] width 55 height 13
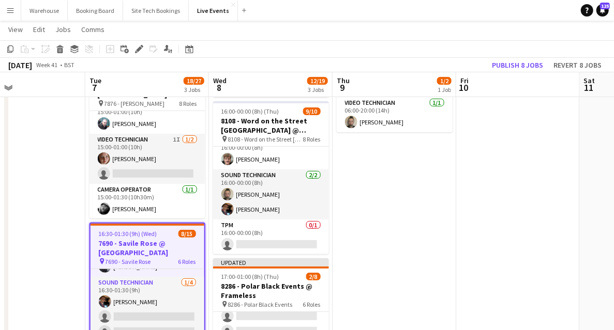
scroll to position [0, 304]
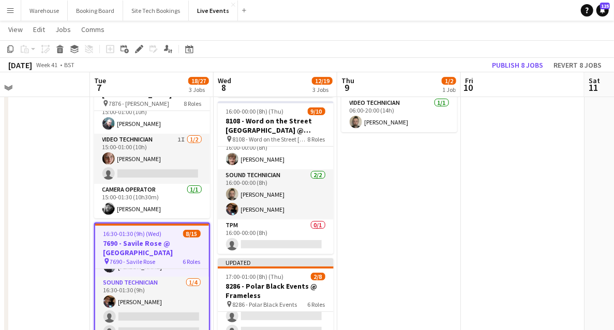
drag, startPoint x: 476, startPoint y: 255, endPoint x: 426, endPoint y: 270, distance: 52.2
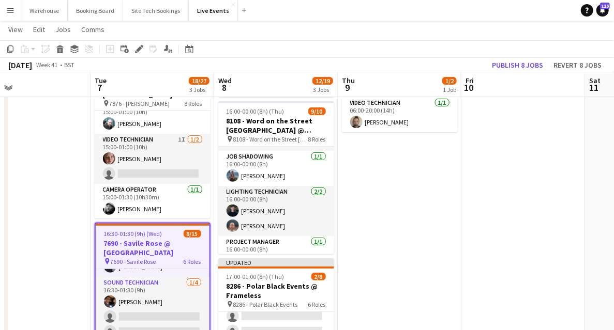
scroll to position [203, 0]
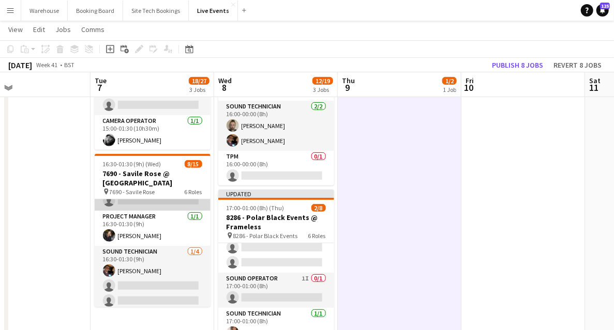
scroll to position [66, 0]
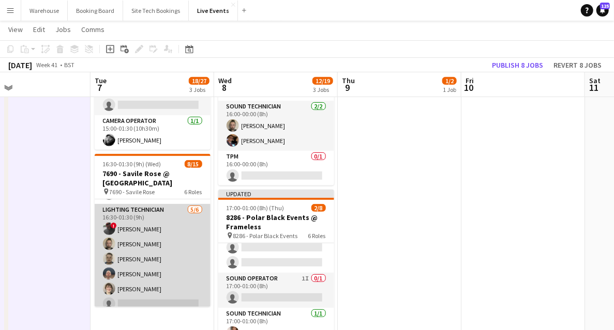
scroll to position [0, 0]
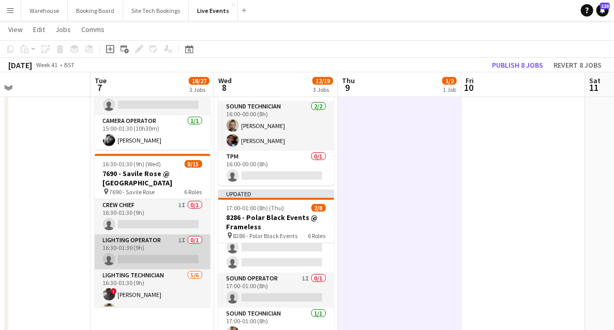
click at [142, 250] on app-card-role "Lighting Operator 1I 0/1 16:30-01:30 (9h) single-neutral-actions" at bounding box center [153, 252] width 116 height 35
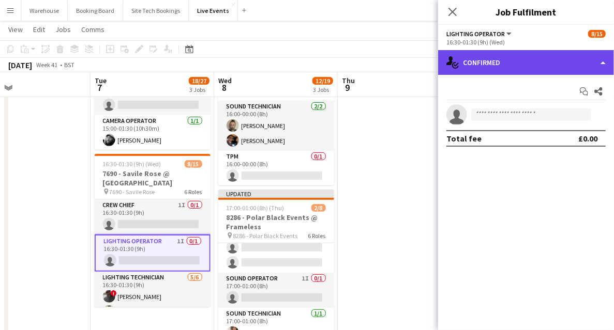
click at [528, 70] on div "single-neutral-actions-check-2 Confirmed" at bounding box center [526, 62] width 176 height 25
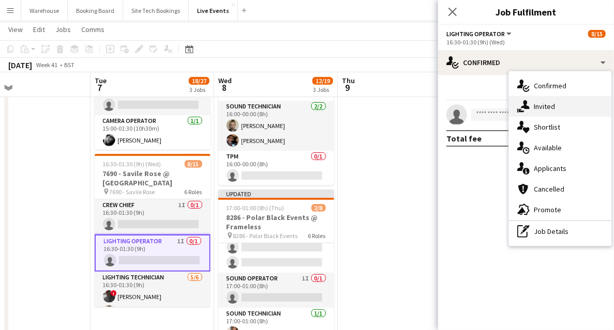
click at [545, 108] on span "Invited" at bounding box center [544, 106] width 21 height 9
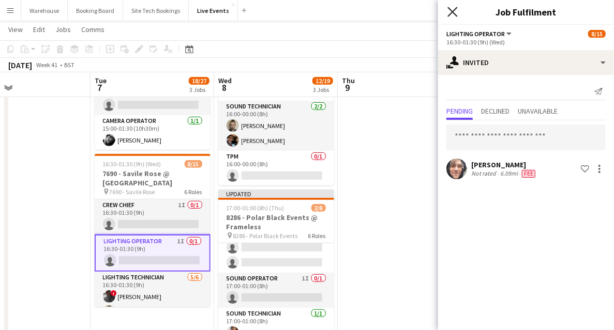
click at [452, 15] on icon "Close pop-in" at bounding box center [452, 12] width 10 height 10
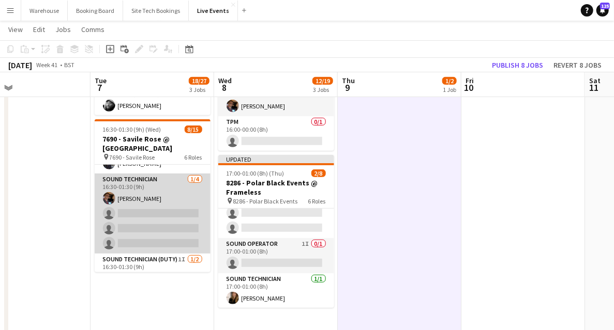
scroll to position [238, 0]
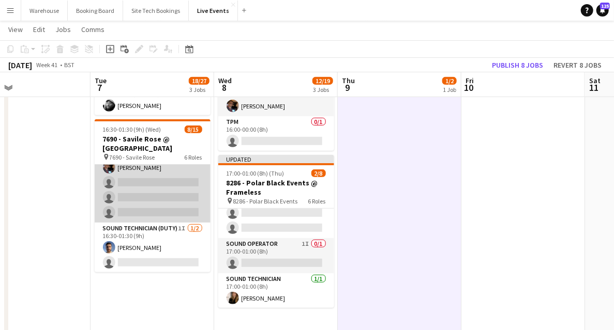
click at [132, 167] on app-card-role "Sound Technician 1/4 16:30-01:30 (9h) Tom Mitchell single-neutral-actions singl…" at bounding box center [153, 183] width 116 height 80
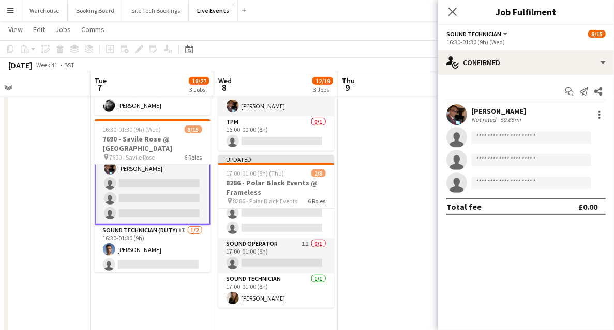
scroll to position [239, 0]
click at [600, 116] on div at bounding box center [599, 115] width 12 height 12
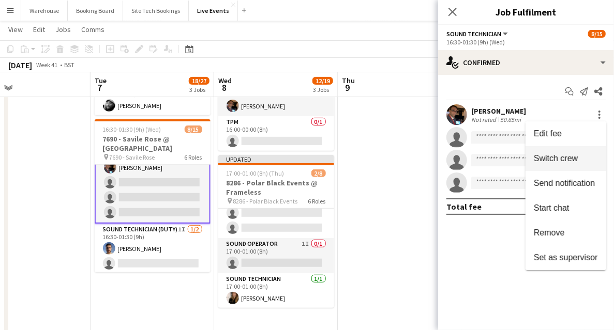
click at [552, 160] on span "Switch crew" at bounding box center [556, 158] width 44 height 9
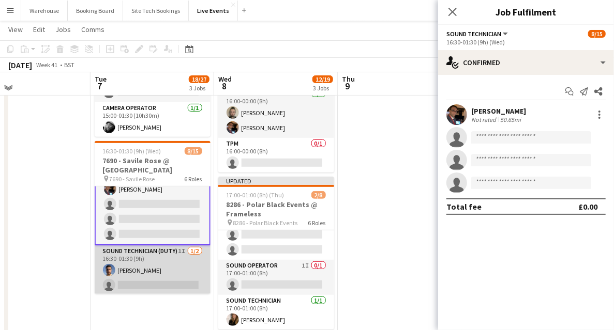
click at [146, 280] on app-card-role "Sound Technician (Duty) 1I 1/2 16:30-01:30 (9h) Jorge Varandas single-neutral-a…" at bounding box center [153, 271] width 116 height 50
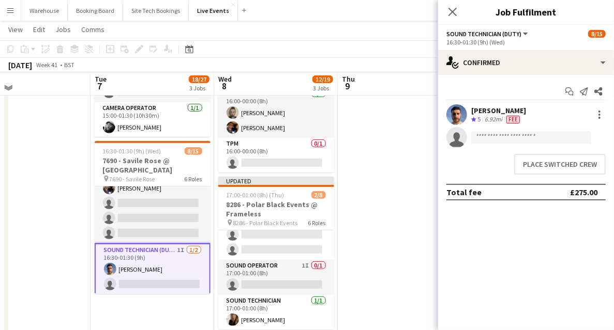
scroll to position [238, 0]
click at [561, 163] on button "Place switched crew" at bounding box center [560, 164] width 92 height 21
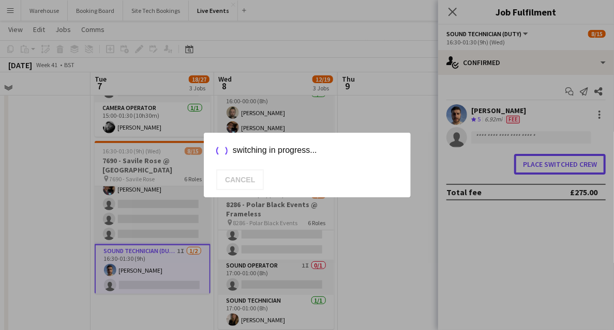
scroll to position [207, 0]
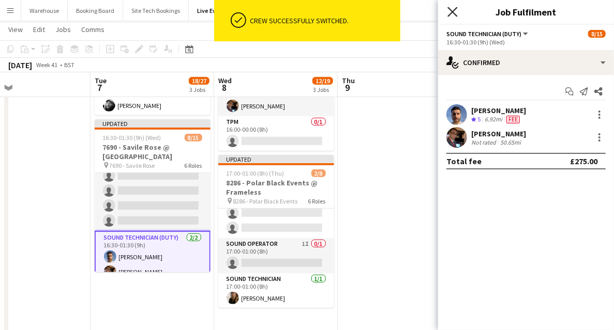
click at [456, 7] on icon at bounding box center [452, 12] width 10 height 10
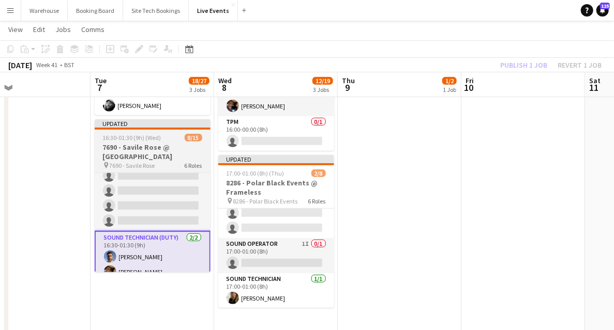
drag, startPoint x: 69, startPoint y: 200, endPoint x: 123, endPoint y: 162, distance: 65.7
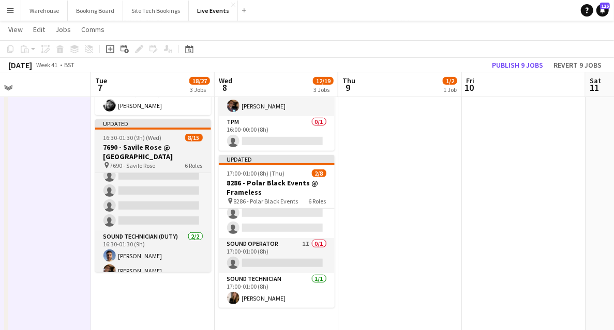
click at [139, 152] on h3 "7690 - Savile Rose @ [GEOGRAPHIC_DATA]" at bounding box center [153, 152] width 116 height 19
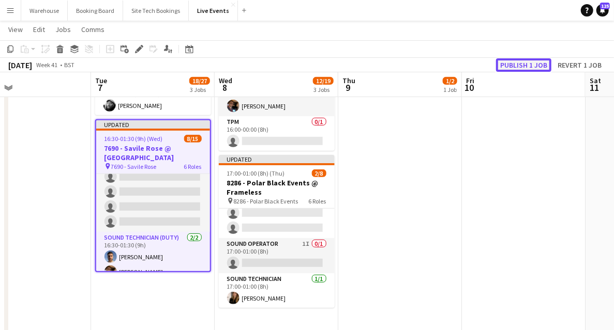
click at [530, 62] on button "Publish 1 job" at bounding box center [523, 64] width 55 height 13
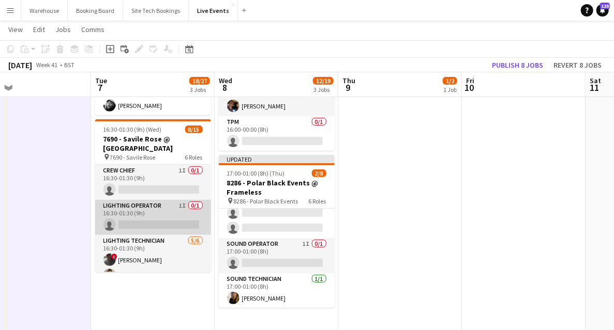
scroll to position [172, 0]
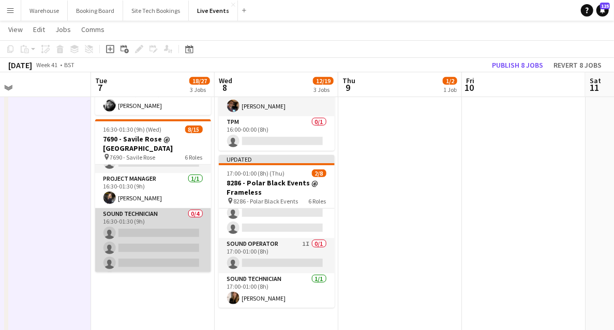
drag, startPoint x: 138, startPoint y: 216, endPoint x: 126, endPoint y: 218, distance: 12.5
click at [138, 217] on app-card-role "Sound Technician 0/4 16:30-01:30 (9h) single-neutral-actions single-neutral-act…" at bounding box center [153, 248] width 116 height 80
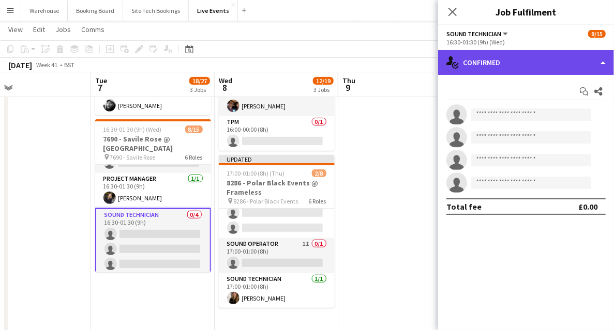
click at [483, 64] on div "single-neutral-actions-check-2 Confirmed" at bounding box center [526, 62] width 176 height 25
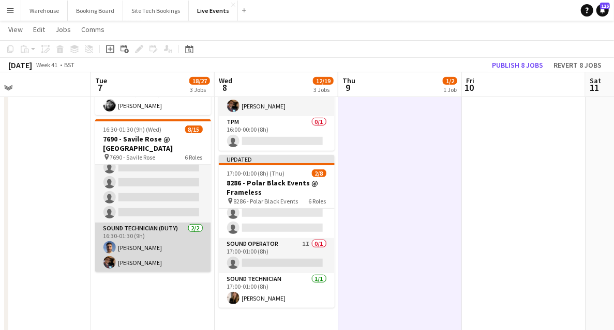
scroll to position [204, 0]
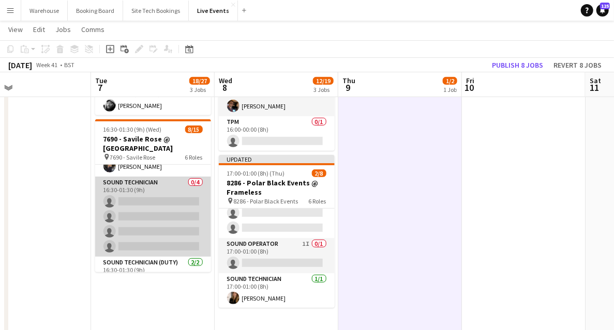
click at [128, 184] on app-card-role "Sound Technician 0/4 16:30-01:30 (9h) single-neutral-actions single-neutral-act…" at bounding box center [153, 217] width 116 height 80
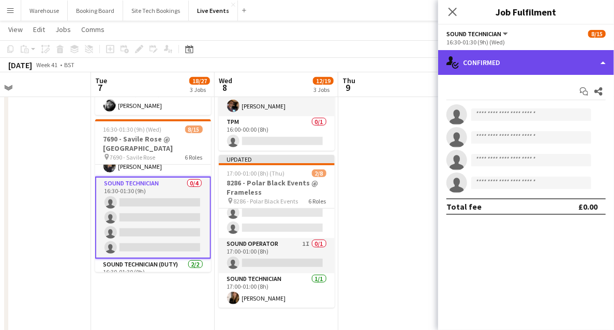
click at [496, 69] on div "single-neutral-actions-check-2 Confirmed" at bounding box center [526, 62] width 176 height 25
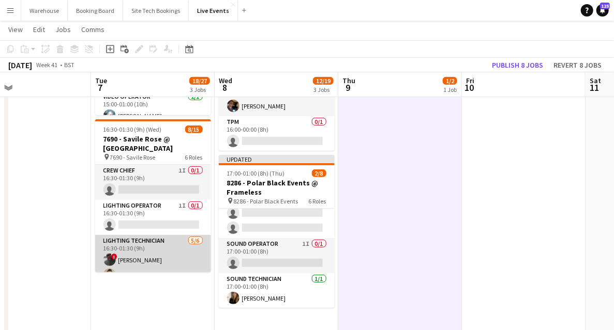
scroll to position [172, 0]
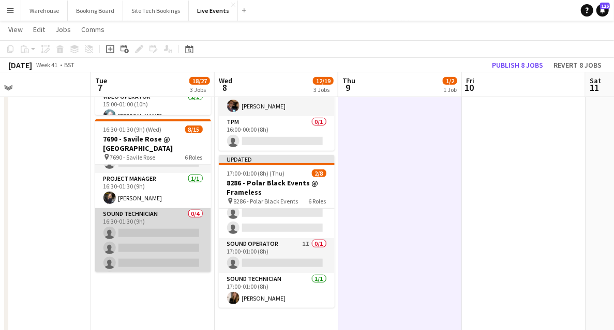
click at [130, 231] on app-card-role "Sound Technician 0/4 16:30-01:30 (9h) single-neutral-actions single-neutral-act…" at bounding box center [153, 248] width 116 height 80
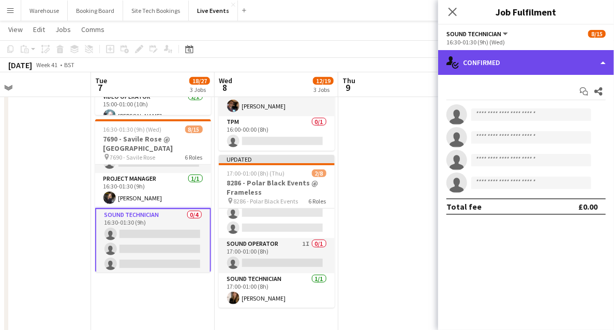
click at [519, 63] on div "single-neutral-actions-check-2 Confirmed" at bounding box center [526, 62] width 176 height 25
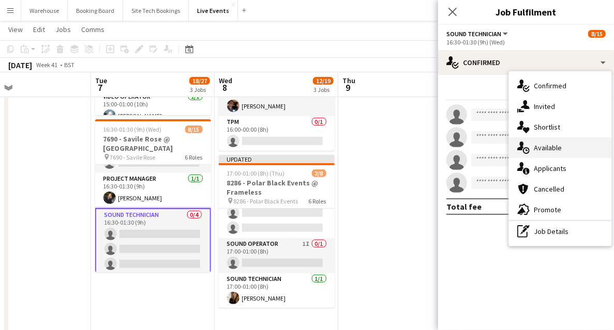
click at [555, 143] on span "Available" at bounding box center [548, 147] width 28 height 9
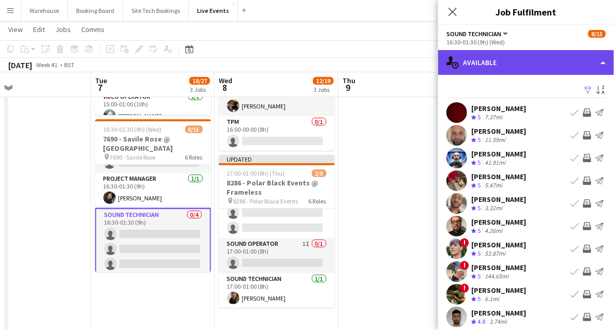
click at [481, 65] on div "single-neutral-actions-upload Available" at bounding box center [526, 62] width 176 height 25
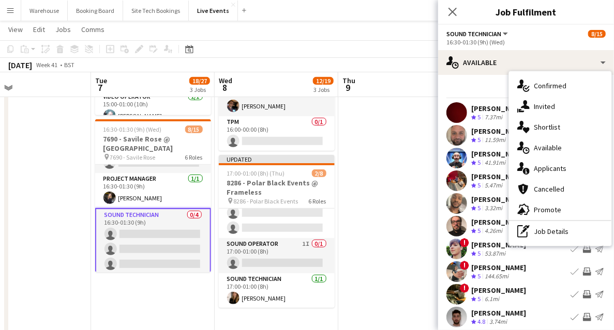
click at [541, 109] on span "Invited" at bounding box center [544, 106] width 21 height 9
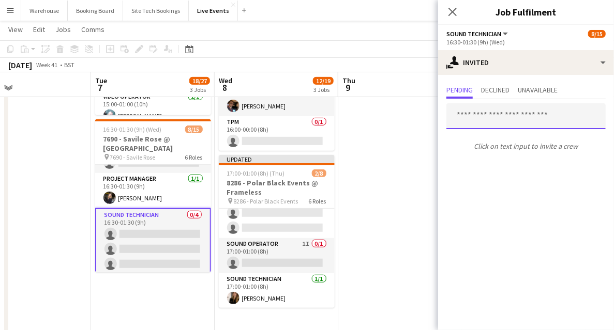
click at [494, 115] on input "text" at bounding box center [525, 116] width 159 height 26
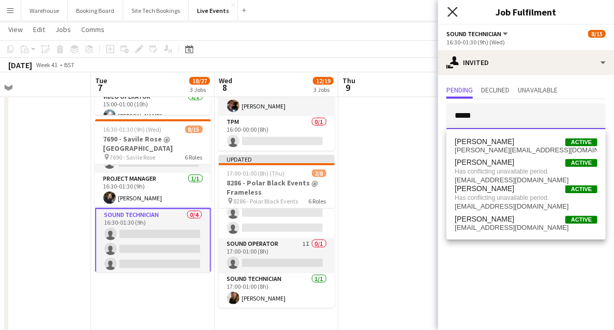
type input "*****"
click at [449, 12] on icon "Close pop-in" at bounding box center [452, 12] width 10 height 10
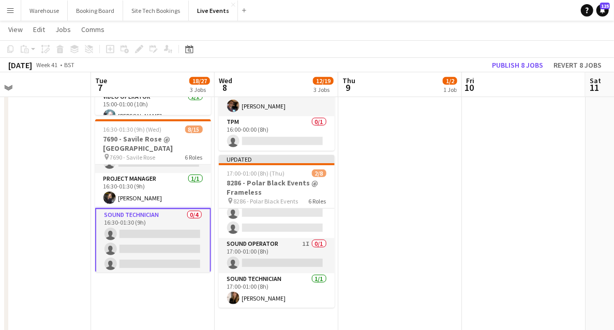
click at [153, 233] on app-card-role "Sound Technician 0/4 16:30-01:30 (9h) single-neutral-actions single-neutral-act…" at bounding box center [153, 249] width 116 height 82
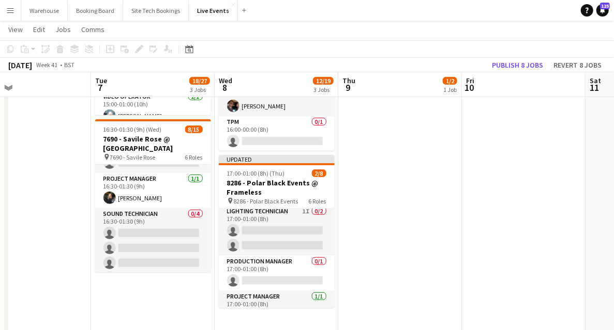
scroll to position [0, 0]
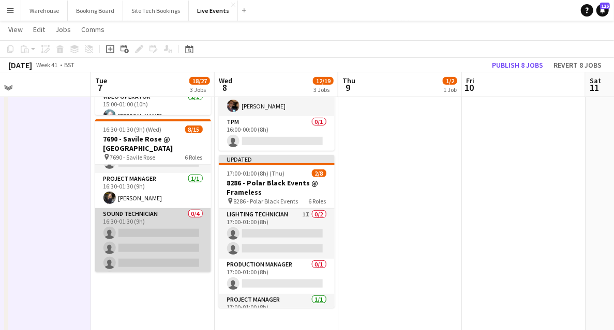
click at [141, 226] on app-card-role "Sound Technician 0/4 16:30-01:30 (9h) single-neutral-actions single-neutral-act…" at bounding box center [153, 248] width 116 height 80
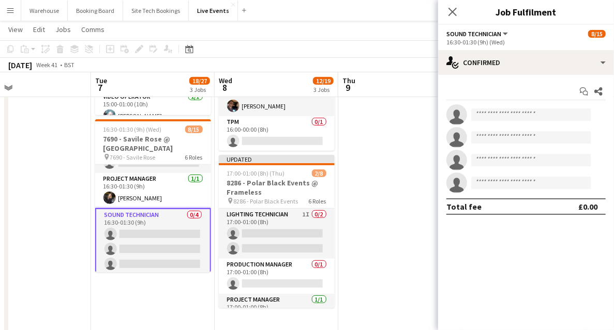
drag, startPoint x: 543, startPoint y: 82, endPoint x: 540, endPoint y: 77, distance: 5.8
click at [542, 81] on div "Start chat Share single-neutral-actions single-neutral-actions single-neutral-a…" at bounding box center [526, 149] width 176 height 148
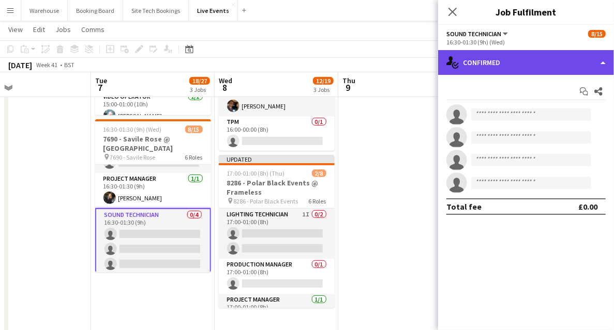
click at [537, 69] on div "single-neutral-actions-check-2 Confirmed" at bounding box center [526, 62] width 176 height 25
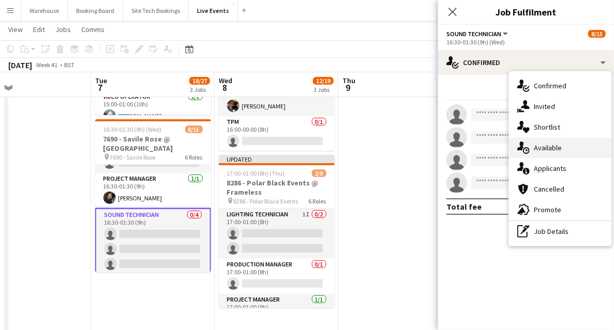
click at [557, 145] on span "Available" at bounding box center [548, 147] width 28 height 9
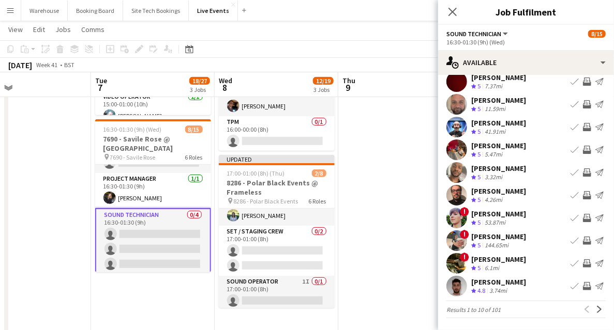
scroll to position [141, 0]
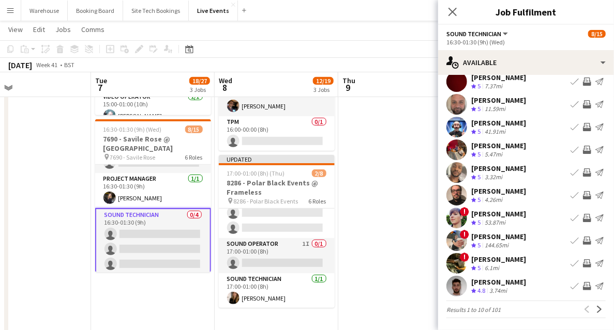
click at [586, 286] on button "Invite crew" at bounding box center [587, 286] width 12 height 12
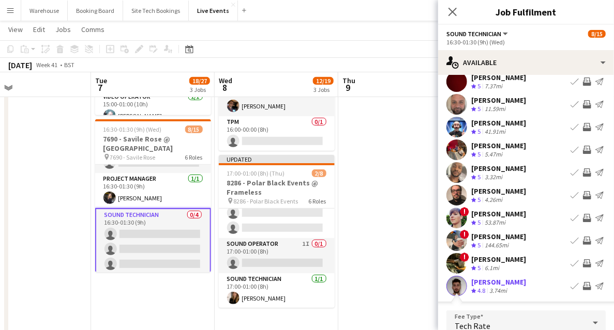
scroll to position [181, 0]
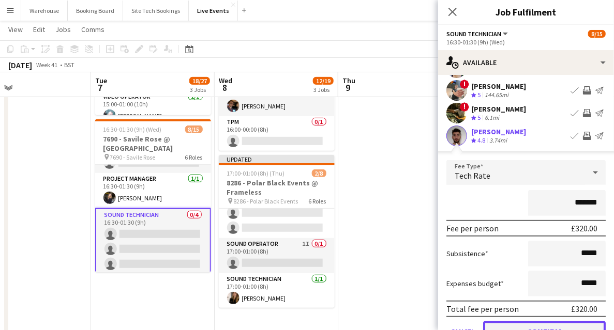
click at [546, 328] on button "Confirm" at bounding box center [544, 332] width 123 height 21
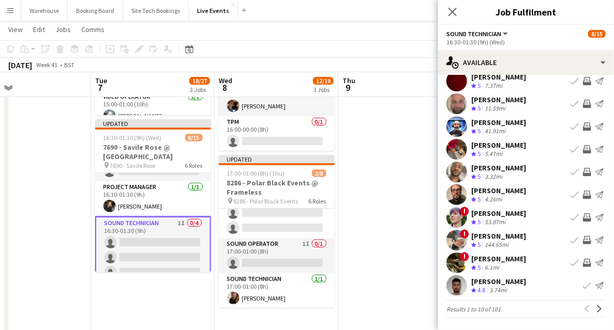
scroll to position [31, 0]
click at [593, 306] on button "Next" at bounding box center [599, 310] width 12 height 12
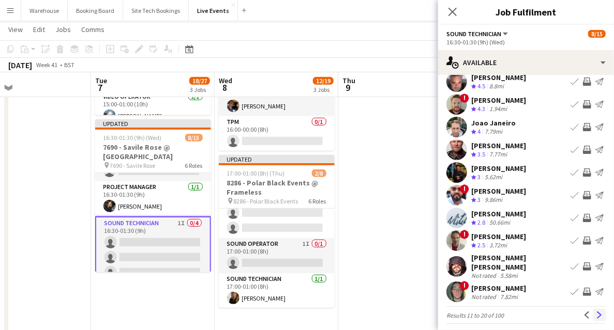
click at [596, 312] on app-icon "Next" at bounding box center [599, 315] width 7 height 7
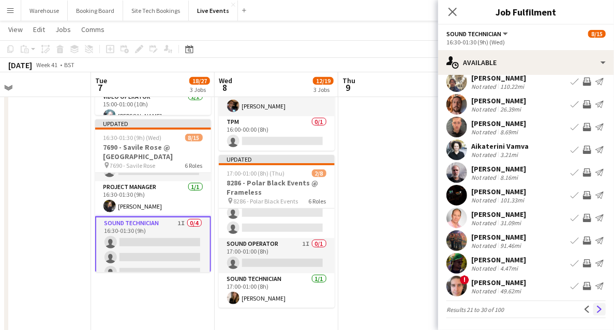
click at [593, 307] on button "Next" at bounding box center [599, 310] width 12 height 12
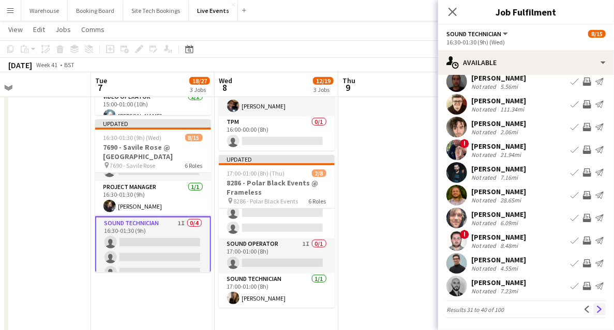
click at [596, 308] on app-icon "Next" at bounding box center [599, 309] width 7 height 7
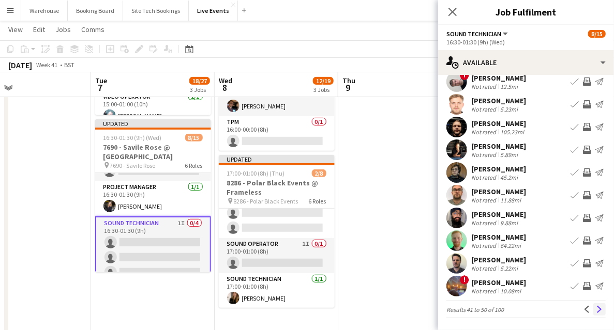
click at [597, 306] on app-icon "Next" at bounding box center [599, 309] width 7 height 7
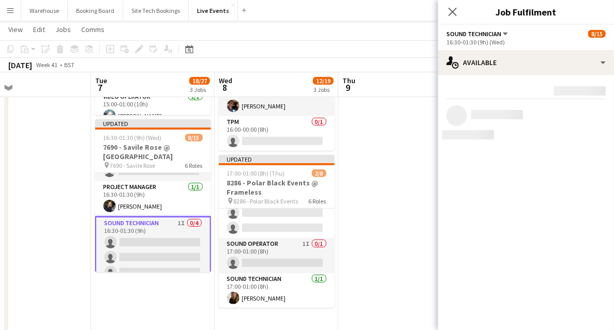
scroll to position [0, 0]
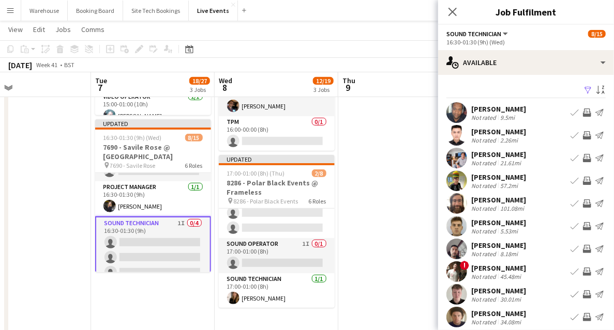
click at [583, 178] on app-icon "Invite crew" at bounding box center [587, 181] width 8 height 8
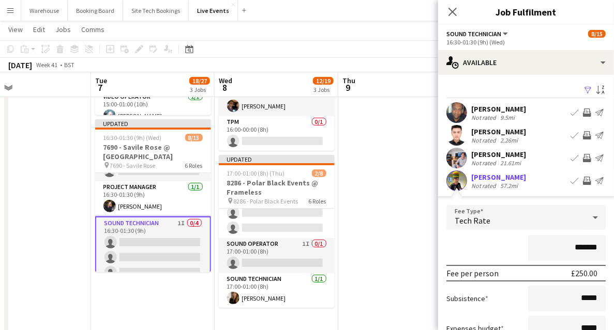
scroll to position [34, 0]
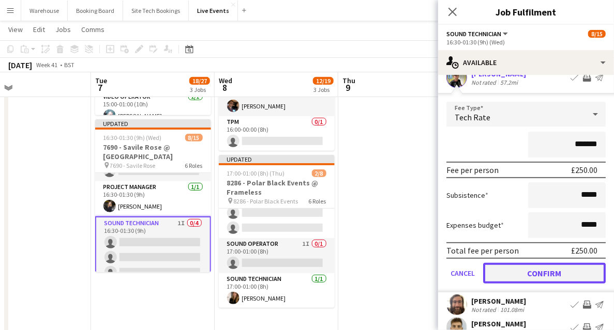
click at [542, 274] on button "Confirm" at bounding box center [544, 273] width 123 height 21
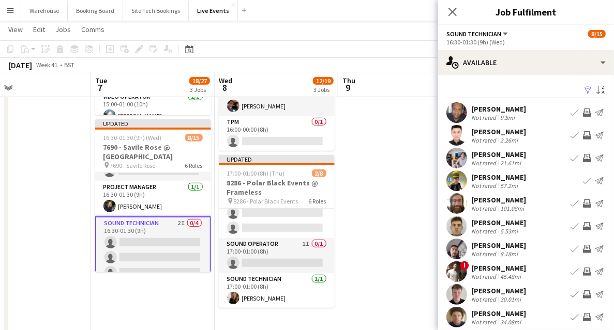
scroll to position [31, 0]
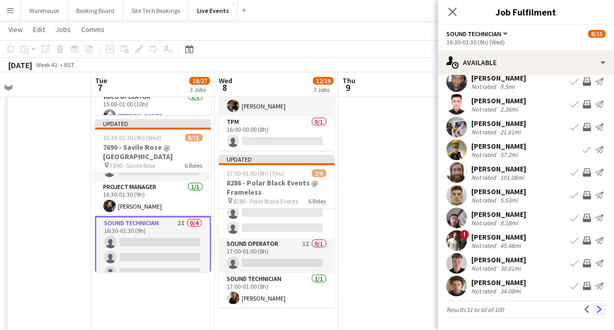
click at [593, 313] on button "Next" at bounding box center [599, 310] width 12 height 12
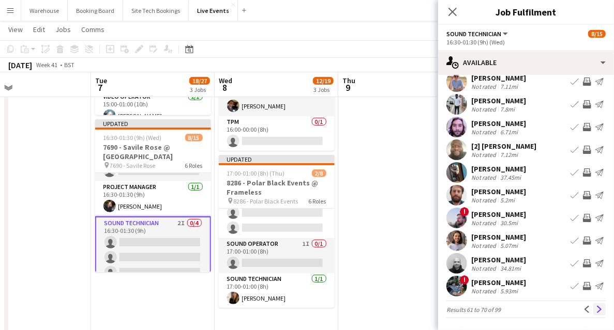
click at [596, 307] on app-icon "Next" at bounding box center [599, 309] width 7 height 7
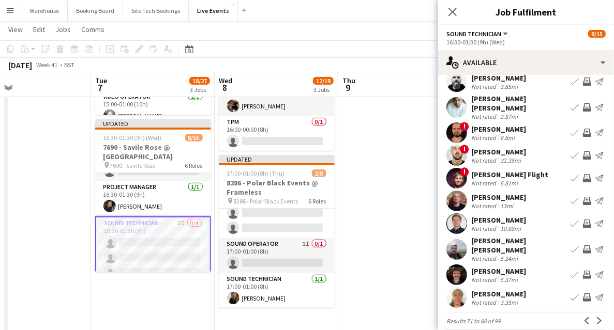
click at [583, 294] on app-icon "Invite crew" at bounding box center [587, 298] width 8 height 8
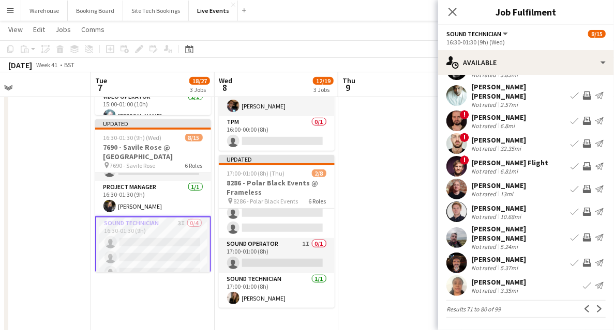
scroll to position [31, 0]
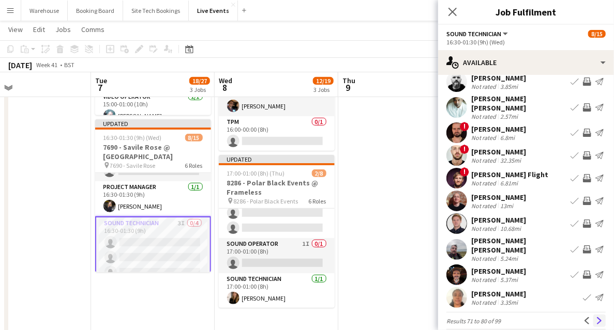
click at [596, 317] on app-icon "Next" at bounding box center [599, 320] width 7 height 7
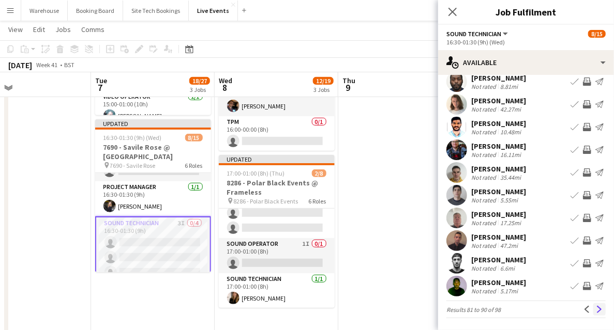
click at [596, 309] on app-icon "Next" at bounding box center [599, 309] width 7 height 7
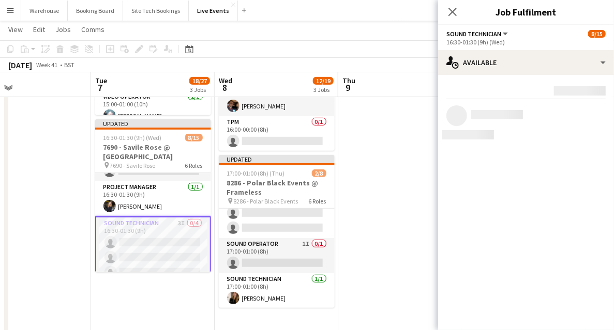
scroll to position [0, 0]
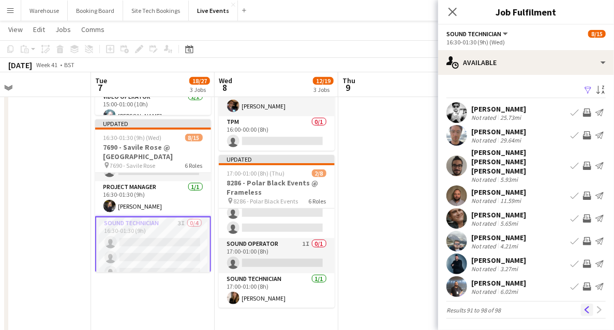
click at [586, 307] on app-icon "Previous" at bounding box center [586, 310] width 7 height 7
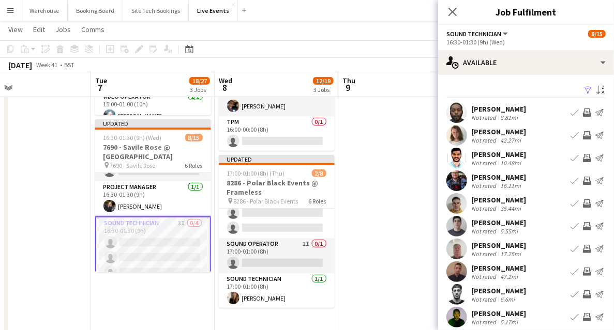
scroll to position [31, 0]
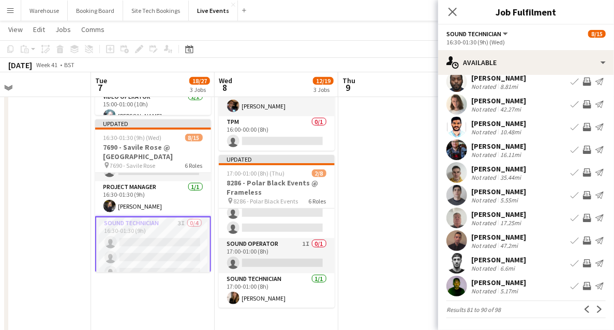
click at [583, 289] on app-icon "Invite crew" at bounding box center [587, 286] width 8 height 8
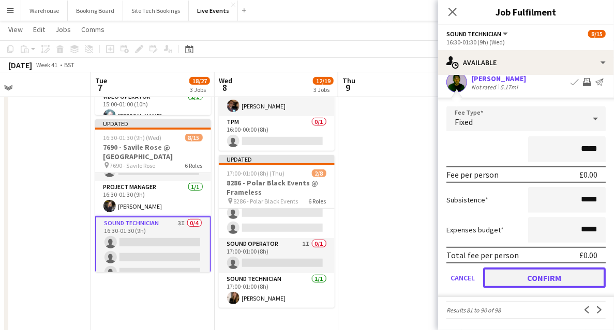
click at [535, 281] on button "Confirm" at bounding box center [544, 278] width 123 height 21
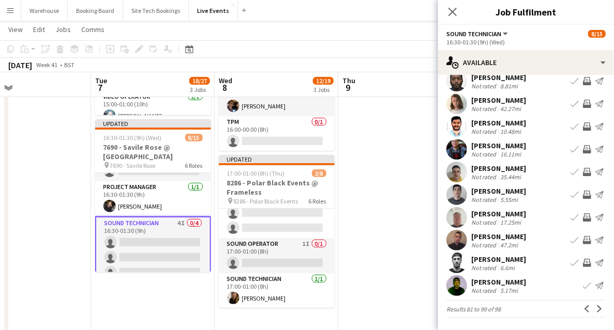
scroll to position [31, 0]
click at [452, 12] on icon at bounding box center [452, 12] width 10 height 10
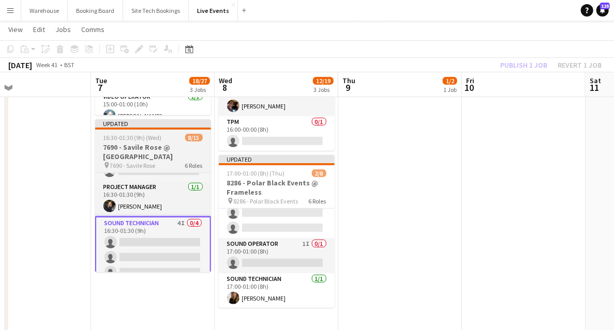
click at [140, 145] on h3 "7690 - Savile Rose @ [GEOGRAPHIC_DATA]" at bounding box center [153, 152] width 116 height 19
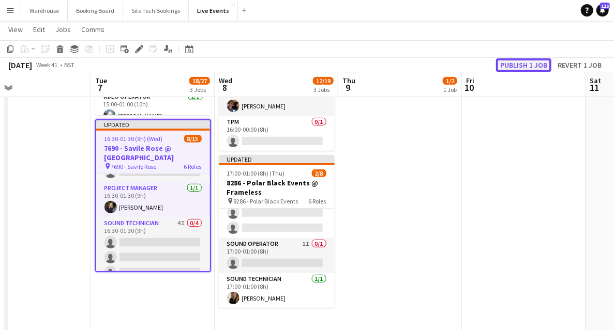
click at [543, 66] on button "Publish 1 job" at bounding box center [523, 64] width 55 height 13
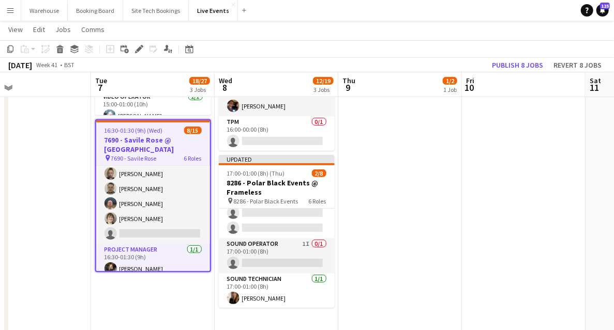
scroll to position [206, 0]
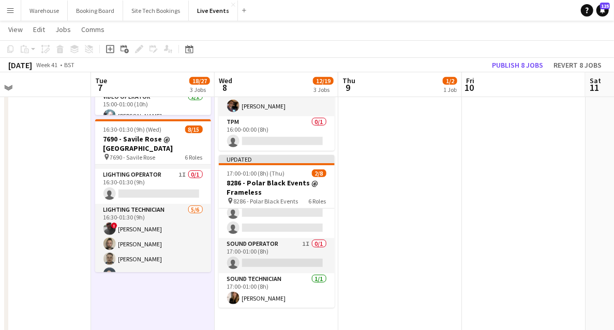
scroll to position [0, 0]
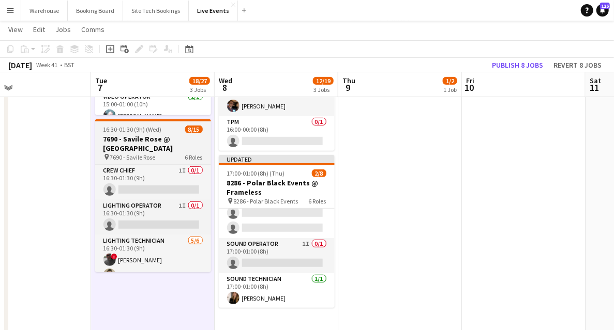
click at [151, 152] on h3 "7690 - Savile Rose @ [GEOGRAPHIC_DATA]" at bounding box center [153, 143] width 116 height 19
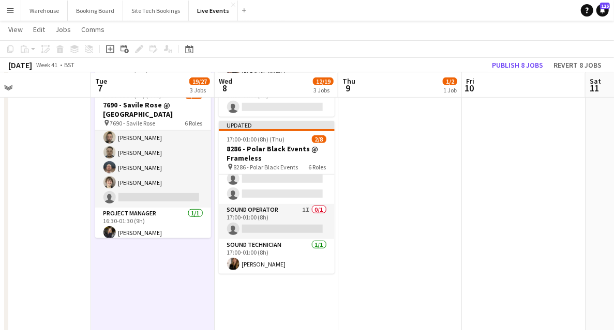
scroll to position [207, 0]
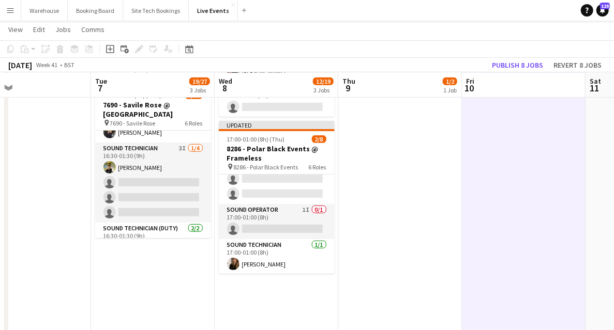
scroll to position [238, 0]
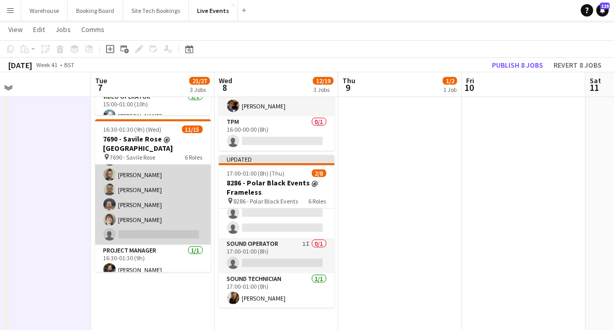
scroll to position [66, 0]
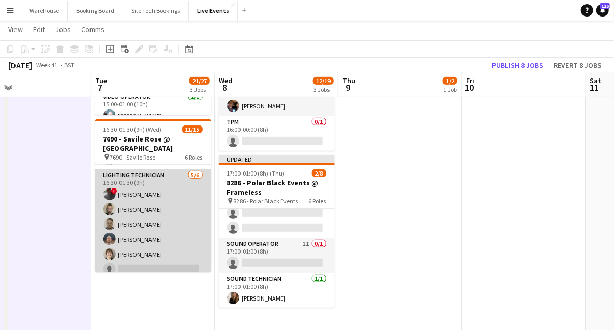
click at [152, 179] on app-card-role "Lighting Technician 5/6 16:30-01:30 (9h) ! richard noton Jay Butcher Sam Scott …" at bounding box center [153, 225] width 116 height 110
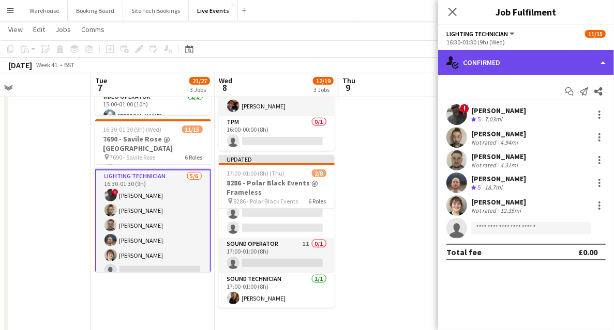
click at [510, 65] on div "single-neutral-actions-check-2 Confirmed" at bounding box center [526, 62] width 176 height 25
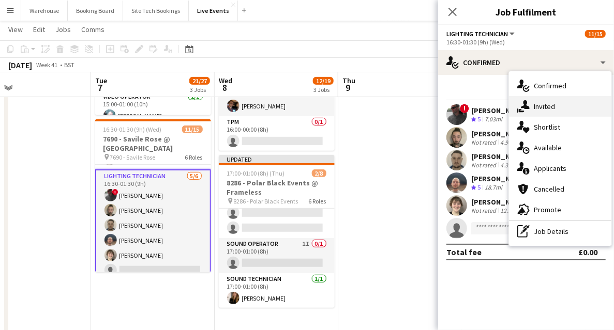
click at [544, 113] on div "single-neutral-actions-share-1 Invited" at bounding box center [560, 106] width 102 height 21
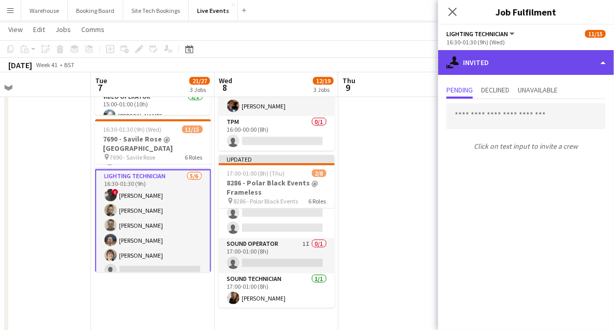
click at [491, 64] on div "single-neutral-actions-share-1 Invited" at bounding box center [526, 62] width 176 height 25
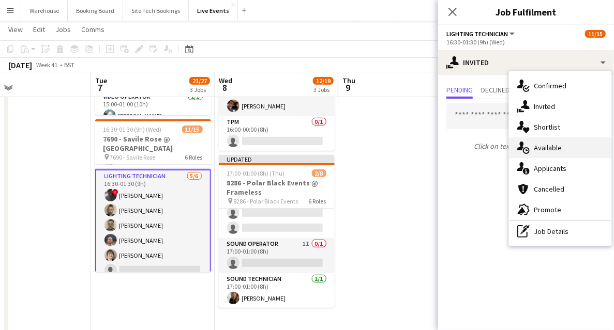
click at [539, 152] on span "Available" at bounding box center [548, 147] width 28 height 9
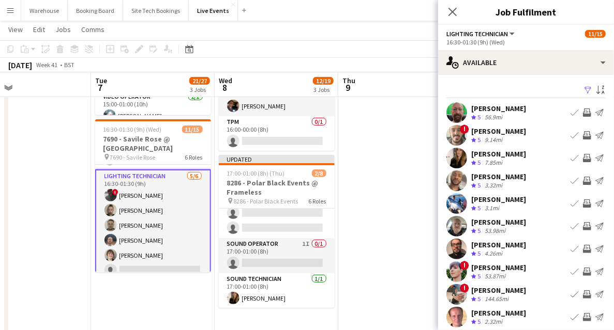
scroll to position [31, 0]
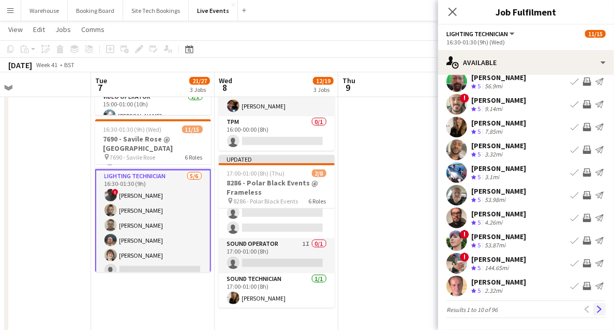
click at [594, 313] on button "Next" at bounding box center [599, 310] width 12 height 12
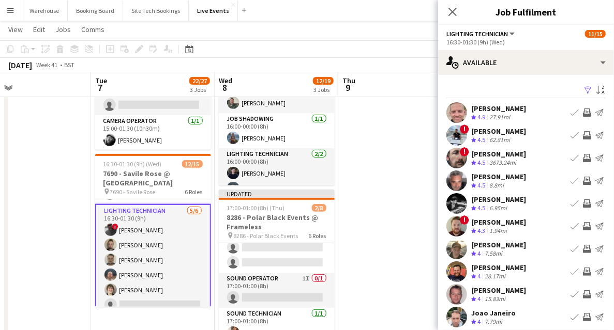
scroll to position [169, 0]
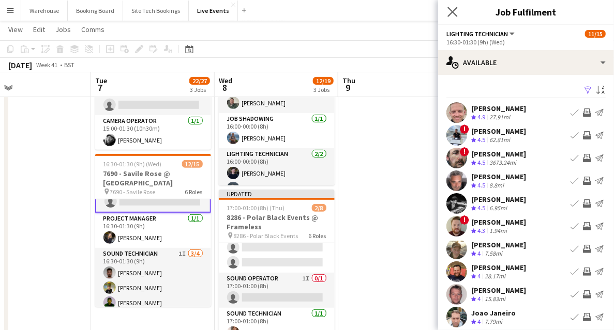
click at [447, 11] on icon "Close pop-in" at bounding box center [452, 12] width 10 height 10
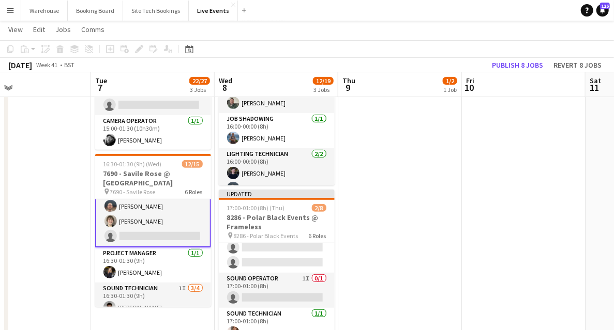
click at [152, 236] on app-card-role "Lighting Technician 5/6 16:30-01:30 (9h) ! richard noton Jay Butcher Sam Scott …" at bounding box center [153, 191] width 116 height 112
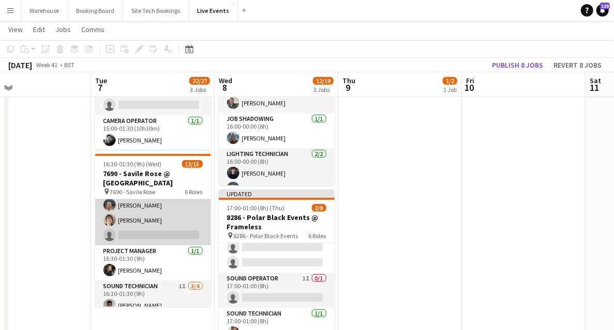
scroll to position [133, 0]
click at [163, 236] on app-card-role "Lighting Technician 5/6 16:30-01:30 (9h) ! richard noton Jay Butcher Sam Scott …" at bounding box center [153, 192] width 116 height 110
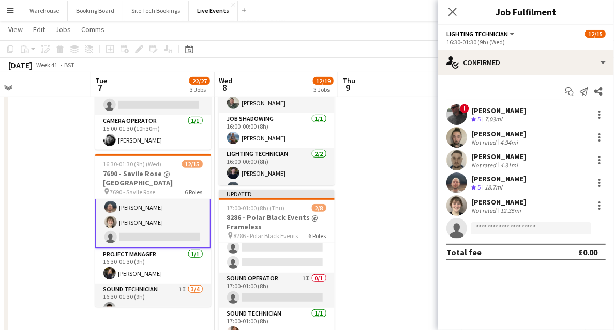
scroll to position [134, 0]
click at [488, 231] on input at bounding box center [531, 228] width 120 height 12
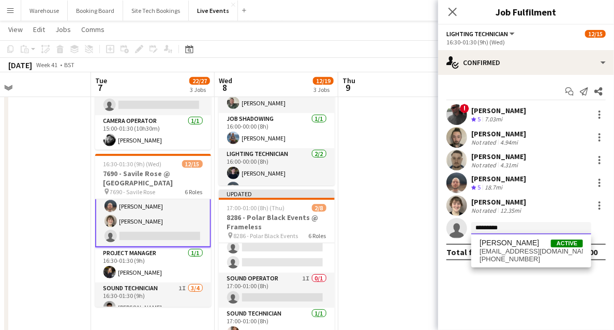
type input "*********"
click at [501, 244] on span "[PERSON_NAME]" at bounding box center [508, 243] width 59 height 9
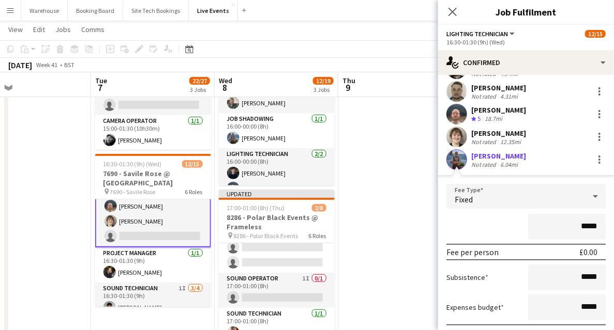
scroll to position [138, 0]
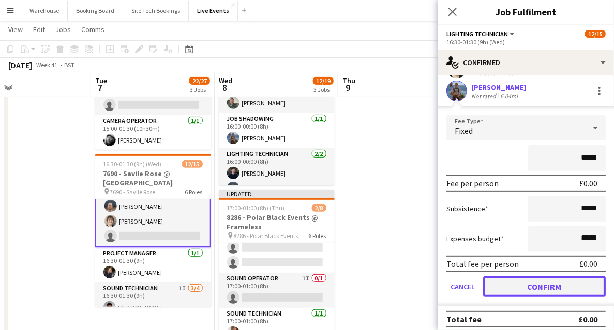
click at [541, 289] on button "Confirm" at bounding box center [544, 287] width 123 height 21
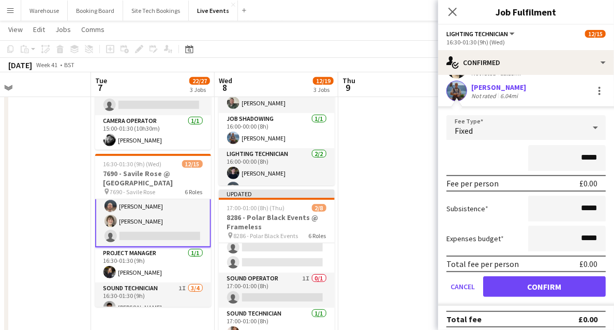
scroll to position [0, 0]
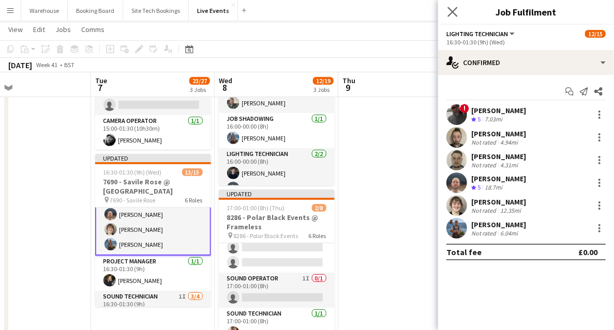
click at [452, 17] on app-icon "Close pop-in" at bounding box center [452, 12] width 15 height 15
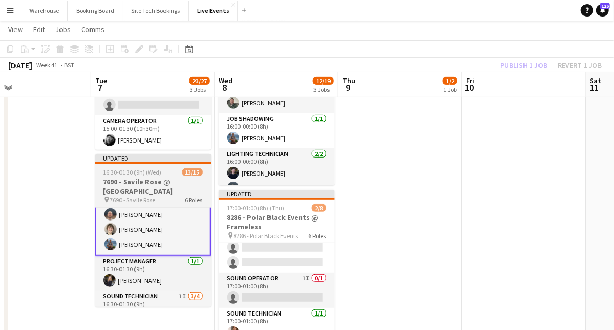
scroll to position [133, 0]
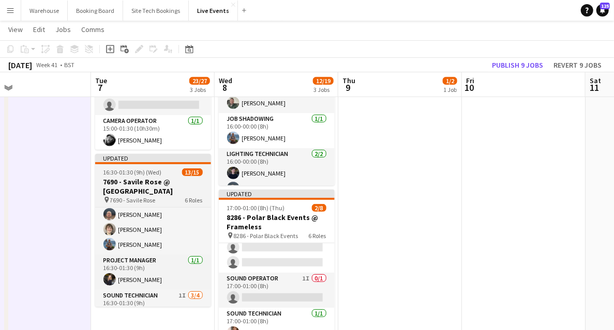
click at [126, 189] on h3 "7690 - Savile Rose @ [GEOGRAPHIC_DATA]" at bounding box center [153, 186] width 116 height 19
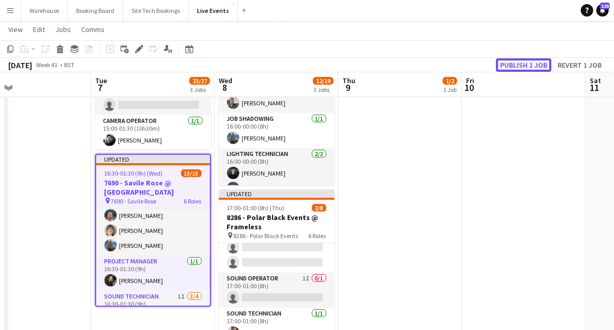
click at [519, 64] on button "Publish 1 job" at bounding box center [523, 64] width 55 height 13
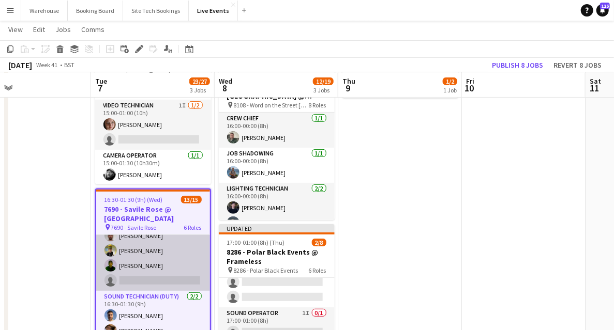
scroll to position [206, 0]
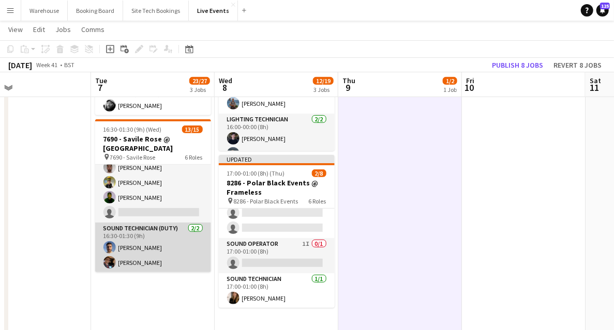
scroll to position [204, 0]
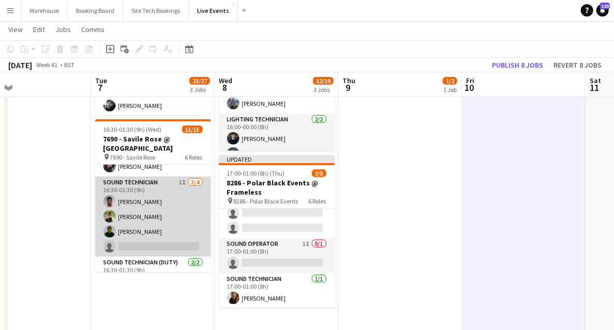
scroll to position [238, 0]
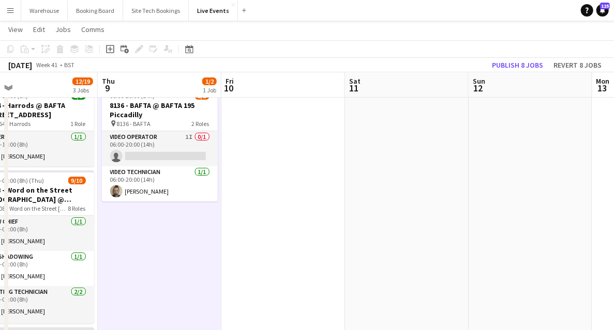
scroll to position [0, 317]
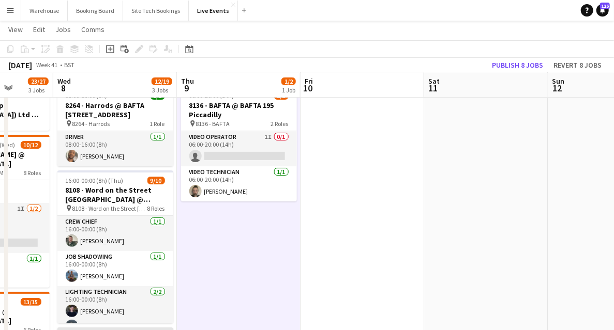
drag, startPoint x: 395, startPoint y: 243, endPoint x: 234, endPoint y: 252, distance: 161.6
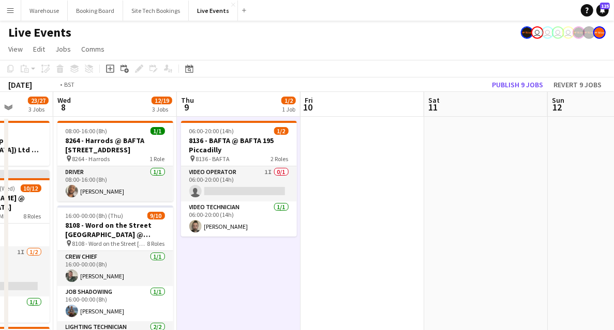
scroll to position [0, 298]
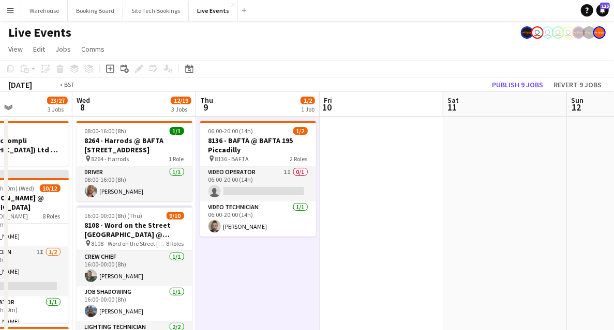
drag, startPoint x: 339, startPoint y: 253, endPoint x: 618, endPoint y: 225, distance: 280.6
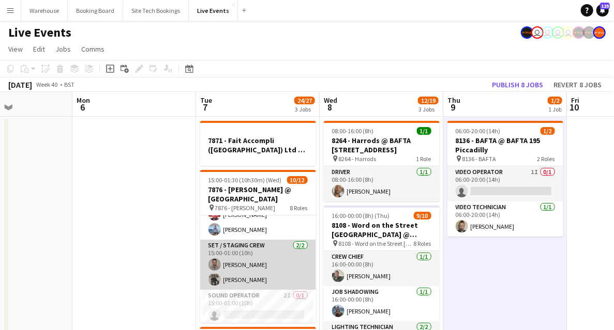
scroll to position [95, 0]
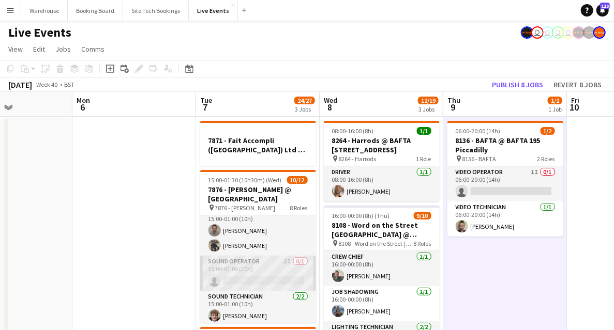
click at [247, 262] on app-card-role "Sound Operator 2I 0/1 15:00-01:00 (10h) single-neutral-actions" at bounding box center [258, 273] width 116 height 35
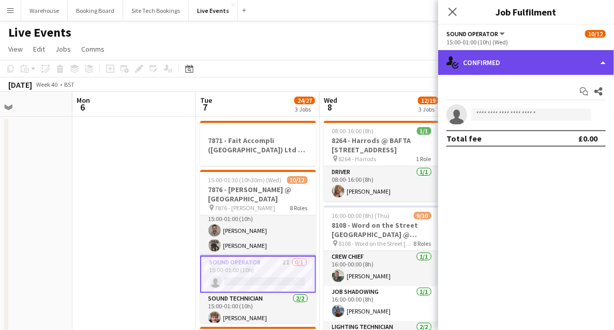
click at [501, 71] on div "single-neutral-actions-check-2 Confirmed" at bounding box center [526, 62] width 176 height 25
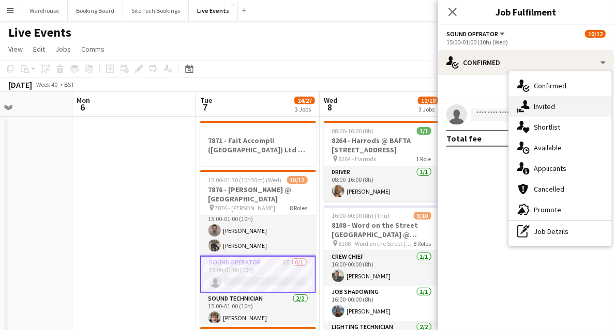
click at [533, 101] on div "single-neutral-actions-share-1 Invited" at bounding box center [560, 106] width 102 height 21
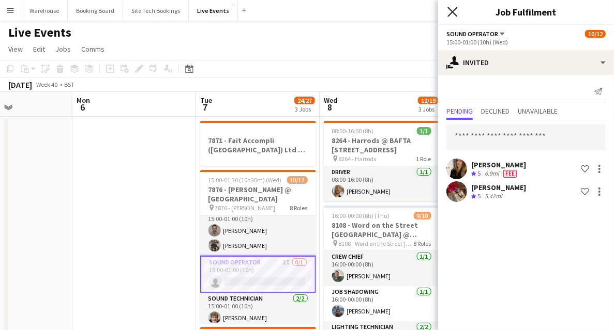
click at [453, 14] on icon "Close pop-in" at bounding box center [452, 12] width 10 height 10
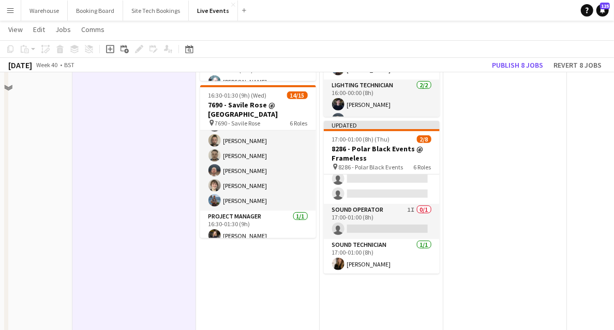
scroll to position [276, 0]
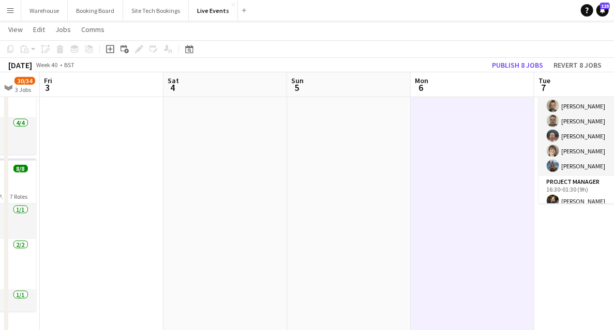
drag, startPoint x: 248, startPoint y: 260, endPoint x: 542, endPoint y: 238, distance: 294.5
click at [588, 248] on app-calendar-viewport "Wed 1 43/50 5 Jobs Thu 2 30/34 3 Jobs Fri 3 Sat 4 Sun 5 Mon 6 Tue 7 24/27 3 Job…" at bounding box center [307, 284] width 614 height 1039
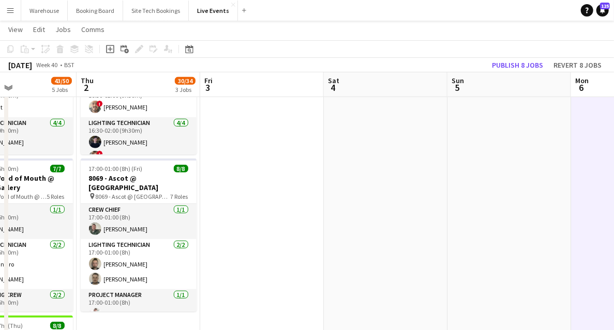
drag, startPoint x: 284, startPoint y: 254, endPoint x: 537, endPoint y: 245, distance: 252.5
click at [536, 243] on app-calendar-viewport "Tue 30 30/32 4 Jobs Wed 1 43/50 5 Jobs Thu 2 30/34 3 Jobs Fri 3 Sat 4 Sun 5 Mon…" at bounding box center [307, 284] width 614 height 1039
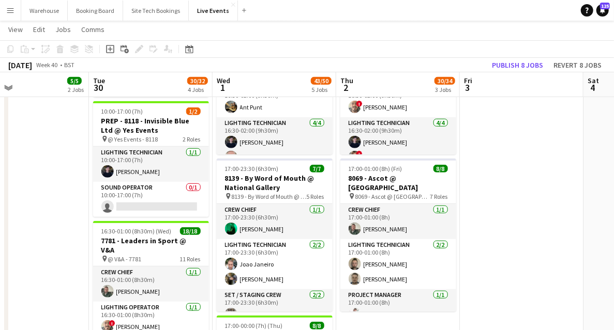
click at [613, 237] on html "Menu Boards Boards Boards All jobs Status Workforce Workforce My Workforce Recr…" at bounding box center [307, 264] width 614 height 1080
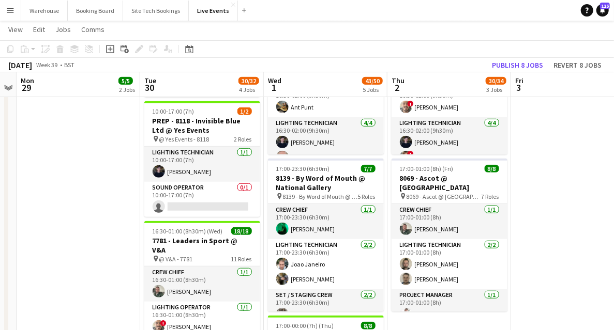
scroll to position [0, 224]
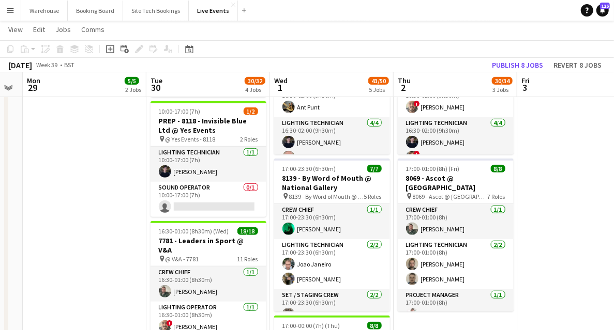
drag, startPoint x: 73, startPoint y: 228, endPoint x: 96, endPoint y: 225, distance: 23.4
click at [96, 225] on app-calendar-viewport "Sat 27 Sun 28 Mon 29 5/5 2 Jobs Tue 30 30/32 4 Jobs Wed 1 43/50 5 Jobs Thu 2 30…" at bounding box center [307, 284] width 614 height 1039
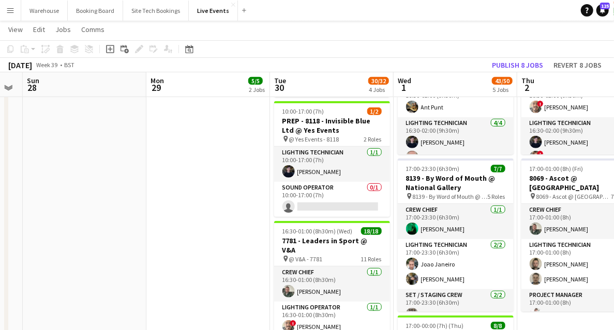
drag, startPoint x: 89, startPoint y: 249, endPoint x: 386, endPoint y: 240, distance: 296.9
click at [360, 241] on app-calendar-viewport "Fri 26 Sat 27 Sun 28 Mon 29 5/5 2 Jobs Tue 30 30/32 4 Jobs Wed 1 43/50 5 Jobs T…" at bounding box center [307, 284] width 614 height 1039
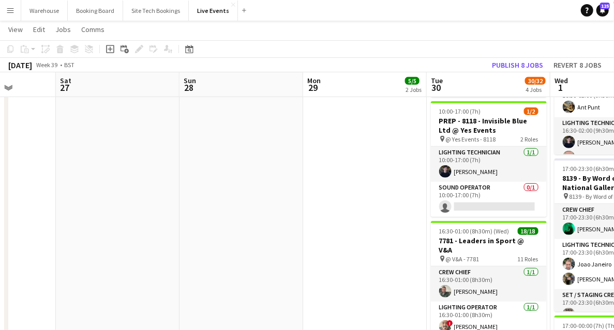
drag, startPoint x: 300, startPoint y: 263, endPoint x: 346, endPoint y: 280, distance: 49.7
click at [457, 263] on app-calendar-viewport "Wed 24 7/7 1 Job Thu 25 37/45 3 Jobs Fri 26 Sat 27 Sun 28 Mon 29 5/5 2 Jobs Tue…" at bounding box center [307, 284] width 614 height 1039
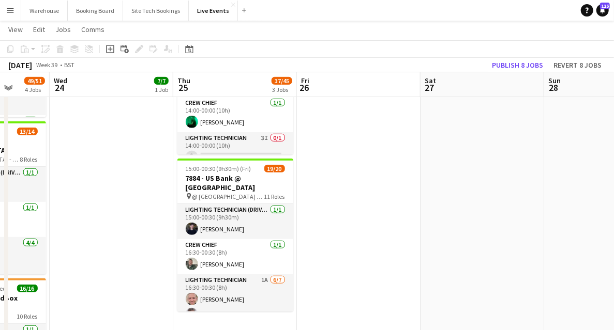
drag, startPoint x: 374, startPoint y: 280, endPoint x: 495, endPoint y: 278, distance: 121.0
click at [525, 277] on app-calendar-viewport "Sun 21 9/9 1 Job Mon 22 24/25 5 Jobs Tue 23 49/51 4 Jobs Wed 24 7/7 1 Job Thu 2…" at bounding box center [307, 284] width 614 height 1039
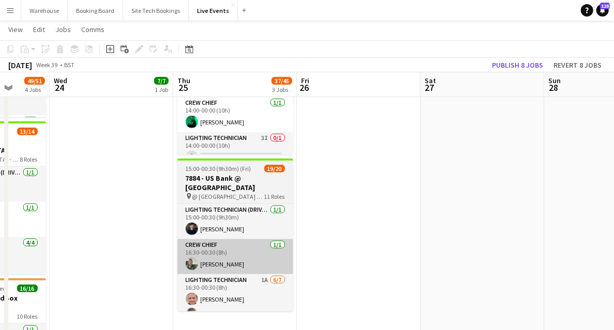
scroll to position [0, 317]
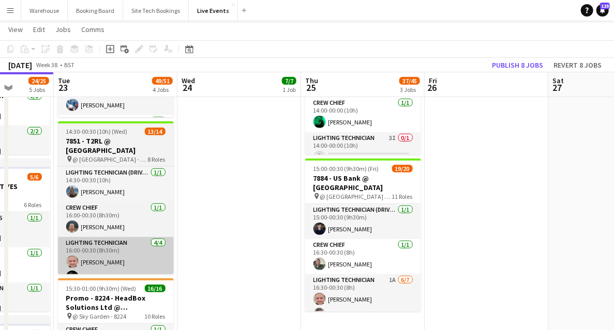
drag, startPoint x: 339, startPoint y: 240, endPoint x: 426, endPoint y: 240, distance: 86.9
click at [512, 236] on app-calendar-viewport "Sat 20 31/32 2 Jobs Sun 21 9/9 1 Job Mon 22 24/25 5 Jobs Tue 23 49/51 4 Jobs We…" at bounding box center [307, 284] width 614 height 1039
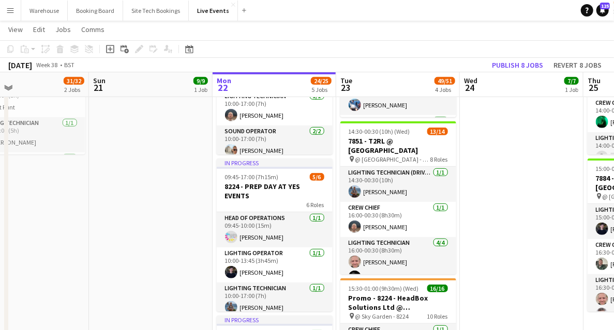
scroll to position [0, 345]
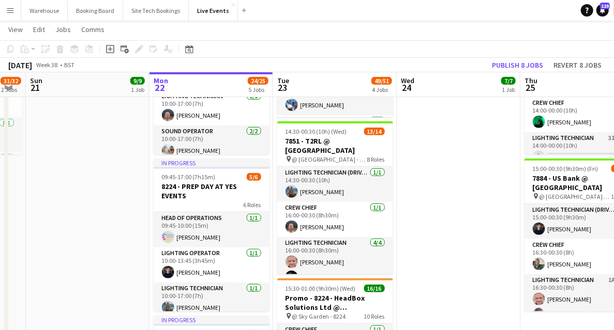
drag, startPoint x: 163, startPoint y: 240, endPoint x: 105, endPoint y: 237, distance: 58.0
click at [100, 240] on app-calendar-viewport "Thu 18 60/61 6 Jobs Fri 19 15/15 3 Jobs Sat 20 31/32 2 Jobs Sun 21 9/9 1 Job Mo…" at bounding box center [307, 284] width 614 height 1039
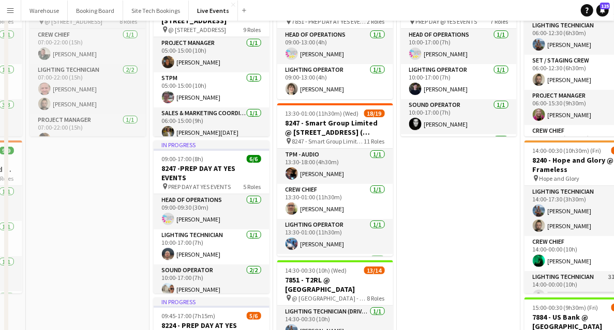
scroll to position [0, 0]
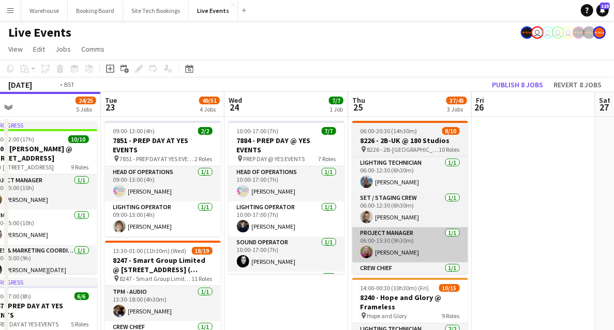
drag, startPoint x: 470, startPoint y: 297, endPoint x: 244, endPoint y: 239, distance: 232.8
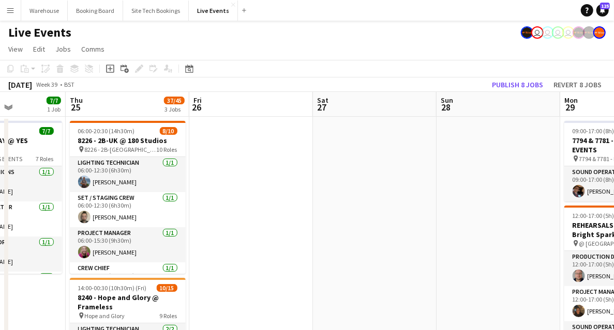
drag, startPoint x: 465, startPoint y: 244, endPoint x: 162, endPoint y: 211, distance: 304.8
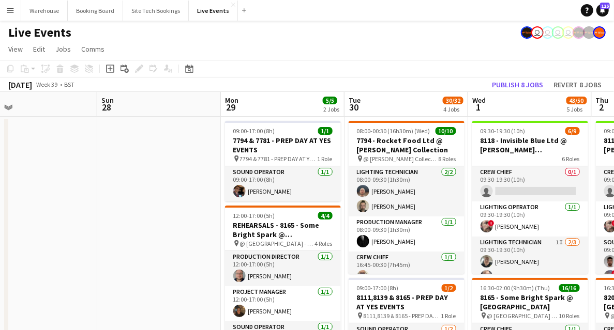
drag, startPoint x: 299, startPoint y: 219, endPoint x: 146, endPoint y: 200, distance: 154.3
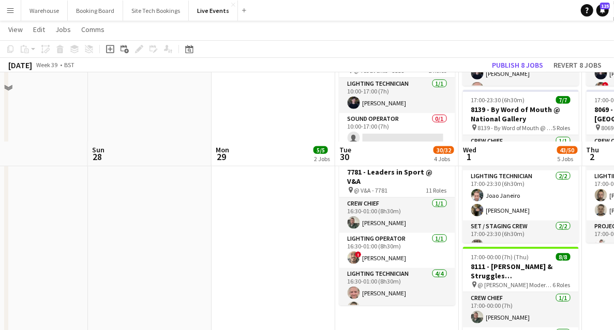
scroll to position [414, 0]
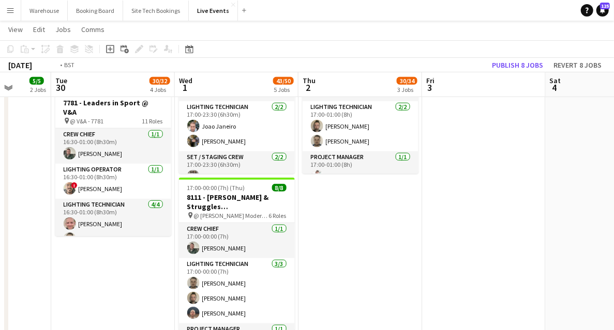
drag, startPoint x: 391, startPoint y: 261, endPoint x: 71, endPoint y: 232, distance: 320.8
click at [76, 234] on app-calendar-viewport "Fri 26 Sat 27 Sun 28 Mon 29 5/5 2 Jobs Tue 30 30/32 4 Jobs Wed 1 43/50 5 Jobs T…" at bounding box center [307, 146] width 614 height 1039
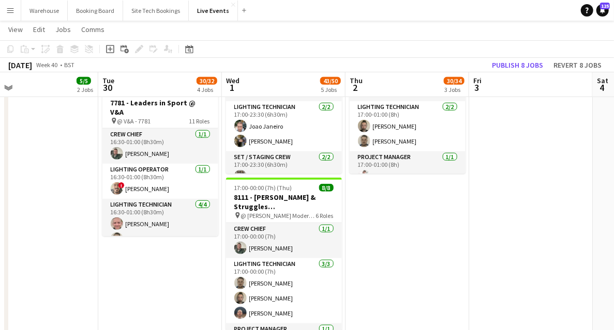
drag, startPoint x: 381, startPoint y: 244, endPoint x: 479, endPoint y: 264, distance: 100.3
click at [482, 265] on app-calendar-viewport "Sat 27 Sun 28 Mon 29 5/5 2 Jobs Tue 30 30/32 4 Jobs Wed 1 43/50 5 Jobs Thu 2 30…" at bounding box center [307, 146] width 614 height 1039
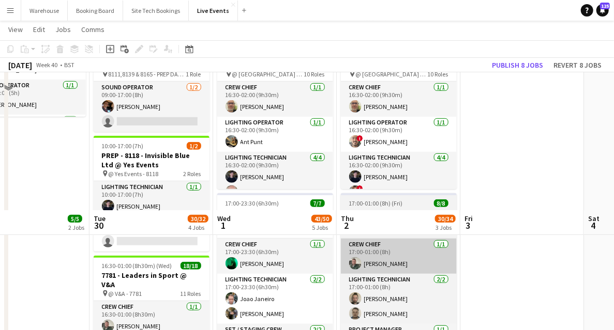
scroll to position [207, 0]
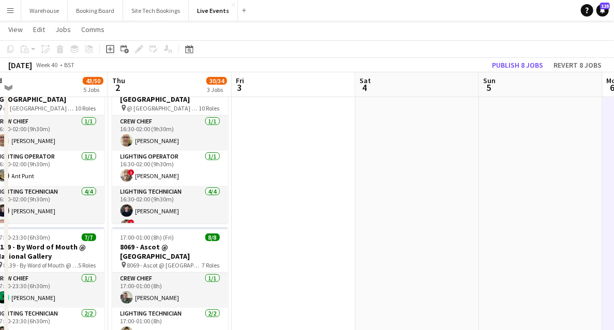
drag, startPoint x: 518, startPoint y: 238, endPoint x: 107, endPoint y: 209, distance: 412.6
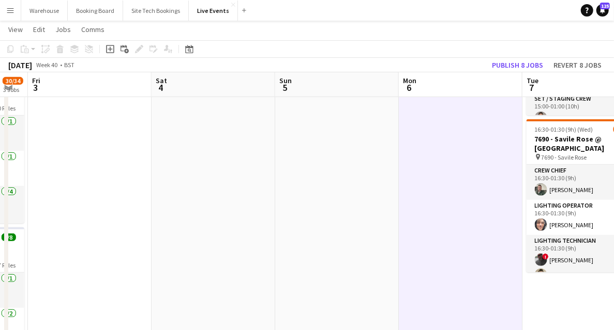
drag, startPoint x: 329, startPoint y: 222, endPoint x: 32, endPoint y: 200, distance: 297.6
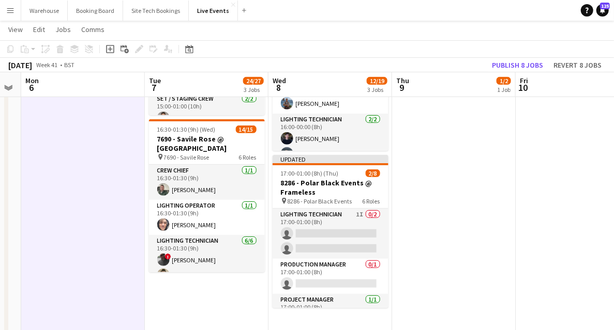
drag, startPoint x: 183, startPoint y: 291, endPoint x: 160, endPoint y: 284, distance: 23.6
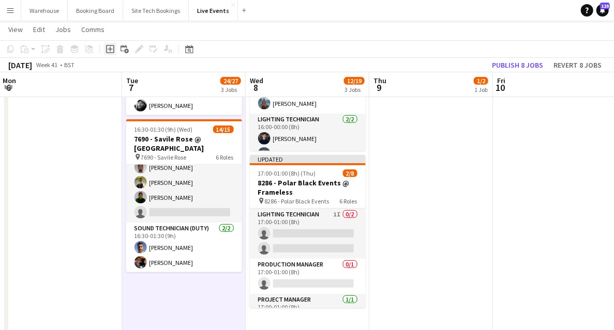
click at [111, 50] on icon "Add job" at bounding box center [110, 49] width 8 height 8
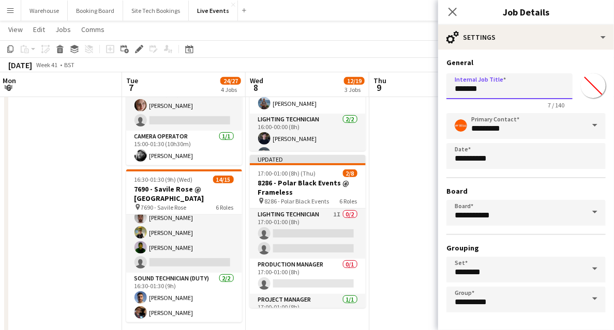
drag, startPoint x: 435, startPoint y: 93, endPoint x: 343, endPoint y: 81, distance: 92.9
click at [358, 85] on body "Menu Boards Boards Boards All jobs Status Workforce Workforce My Workforce Recr…" at bounding box center [307, 333] width 614 height 1080
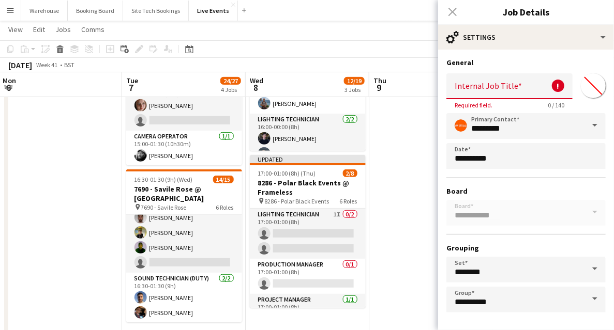
click at [488, 90] on input "Internal Job Title" at bounding box center [509, 86] width 126 height 26
paste input "**********"
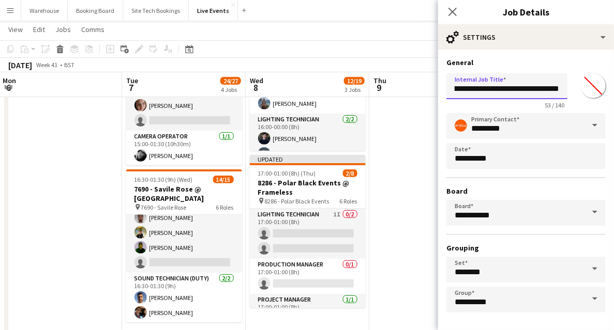
scroll to position [40, 0]
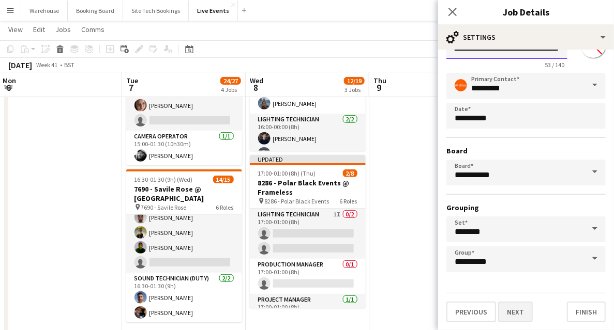
type input "**********"
click at [512, 317] on button "Next" at bounding box center [515, 312] width 35 height 21
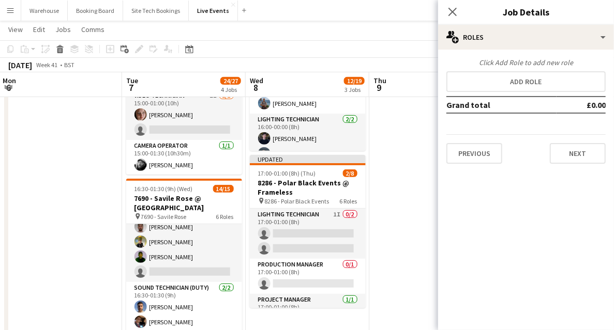
scroll to position [0, 0]
click at [571, 165] on div "Click Add Role to add new role Add role Grand total £0.00 Previous Next" at bounding box center [526, 111] width 176 height 123
click at [574, 154] on button "Next" at bounding box center [578, 153] width 56 height 21
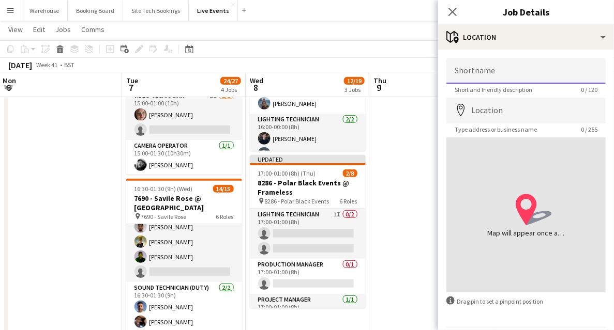
click at [481, 78] on input "Shortname" at bounding box center [525, 71] width 159 height 26
paste input "**********"
type input "**********"
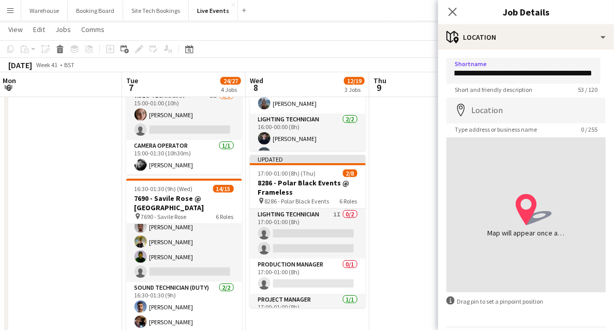
scroll to position [0, 0]
click at [521, 109] on input "Location" at bounding box center [525, 111] width 159 height 26
paste input "**********"
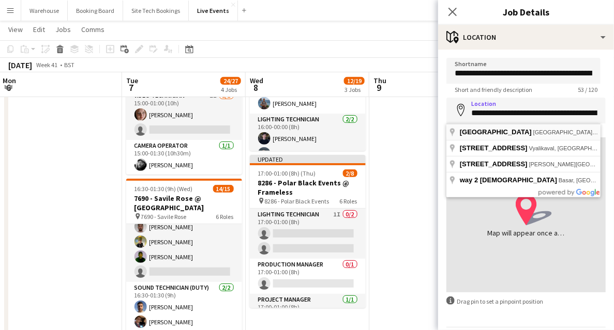
type input "**********"
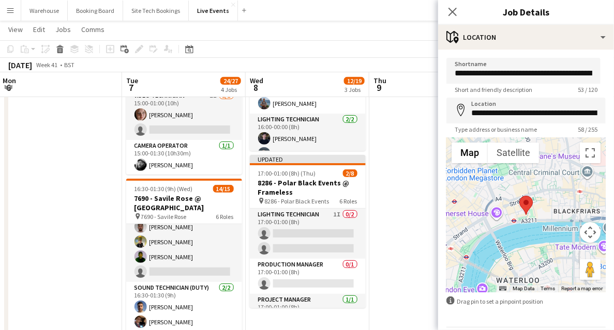
scroll to position [35, 0]
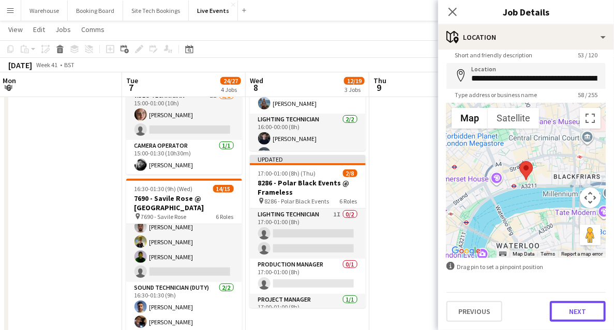
click at [567, 313] on button "Next" at bounding box center [578, 311] width 56 height 21
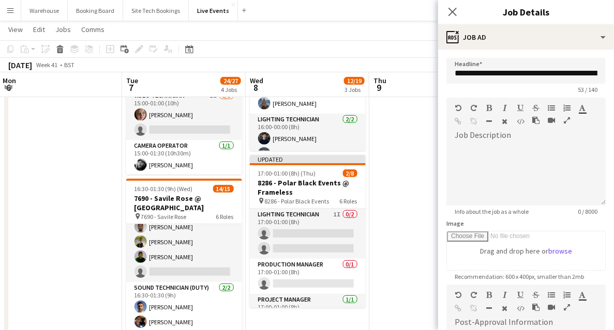
scroll to position [0, 0]
click at [480, 145] on div at bounding box center [525, 175] width 159 height 62
paste div
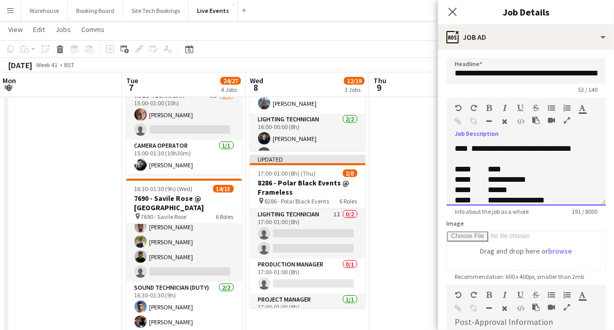
scroll to position [63, 0]
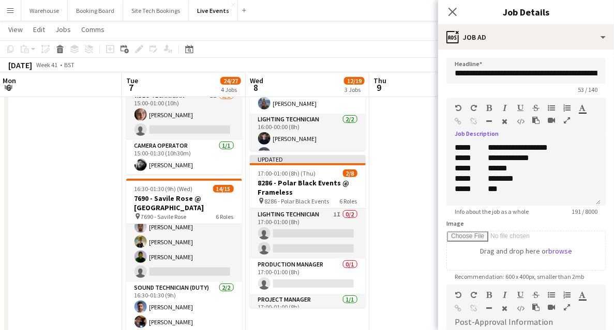
click at [569, 119] on icon "button" at bounding box center [567, 120] width 6 height 7
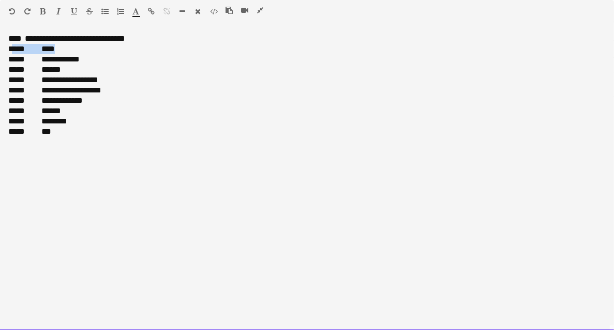
drag, startPoint x: 11, startPoint y: 50, endPoint x: 61, endPoint y: 51, distance: 50.2
click at [61, 51] on div "***** ****" at bounding box center [306, 49] width 597 height 10
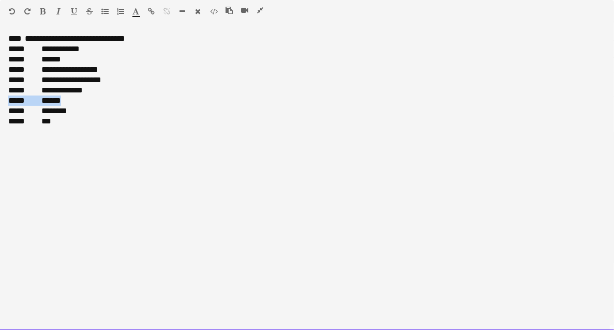
drag, startPoint x: 8, startPoint y: 103, endPoint x: 53, endPoint y: 103, distance: 44.5
click at [53, 103] on div "***** ******" at bounding box center [306, 101] width 597 height 10
click at [23, 101] on div "***** ********" at bounding box center [306, 101] width 597 height 10
click at [24, 101] on span at bounding box center [23, 101] width 3 height 8
click at [47, 125] on div at bounding box center [306, 121] width 597 height 10
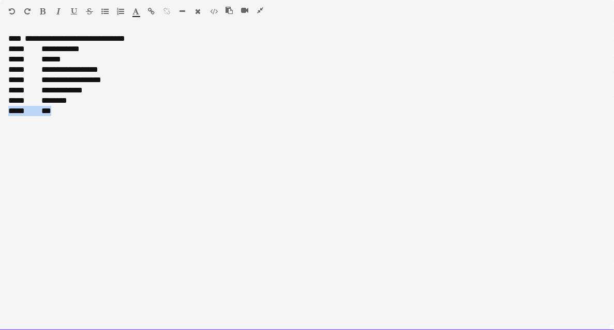
drag, startPoint x: 10, startPoint y: 113, endPoint x: 56, endPoint y: 113, distance: 46.0
click at [56, 113] on div "***** ***" at bounding box center [306, 111] width 597 height 10
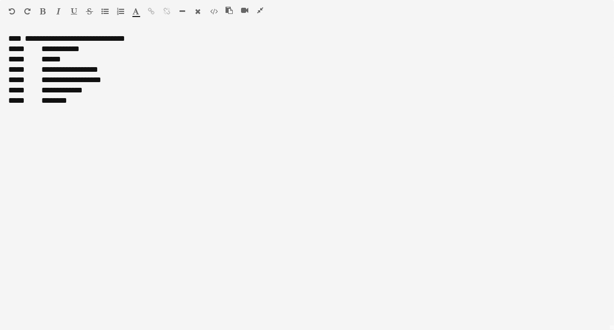
click at [257, 10] on icon "button" at bounding box center [260, 10] width 6 height 7
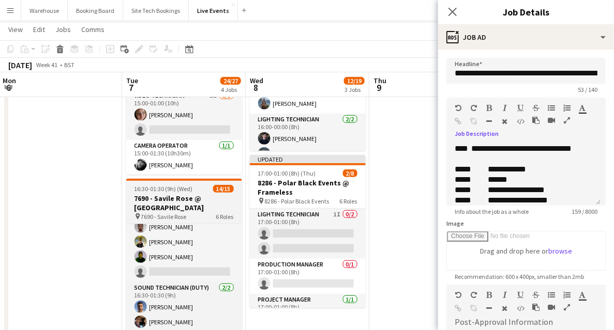
click at [177, 209] on h3 "7690 - Savile Rose @ [GEOGRAPHIC_DATA]" at bounding box center [184, 203] width 116 height 19
type input "**********"
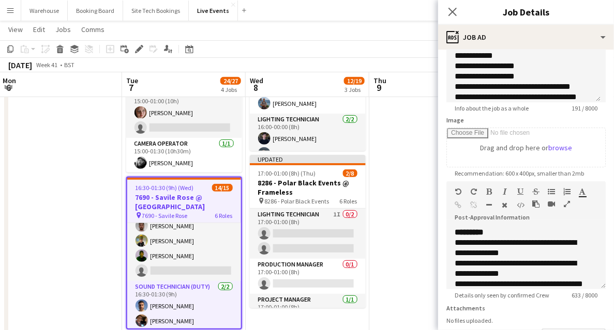
scroll to position [138, 0]
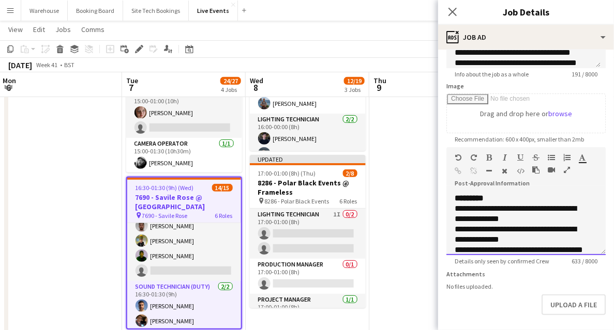
click at [572, 170] on div at bounding box center [555, 172] width 47 height 12
click at [566, 171] on icon "button" at bounding box center [567, 170] width 6 height 7
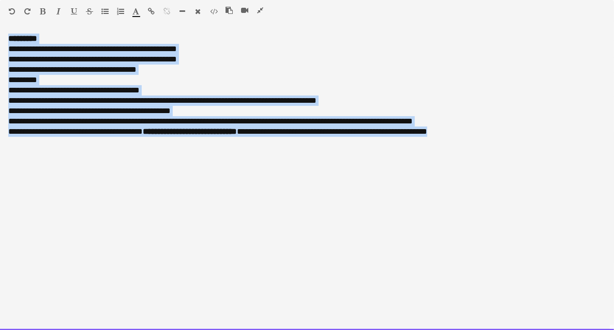
drag, startPoint x: 412, startPoint y: 125, endPoint x: -26, endPoint y: 27, distance: 449.4
click at [254, 9] on div at bounding box center [248, 12] width 47 height 12
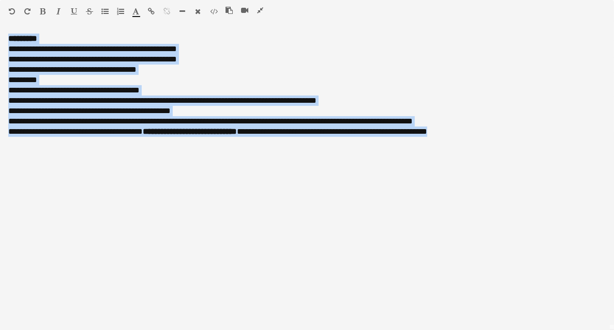
click at [258, 10] on icon "button" at bounding box center [260, 10] width 6 height 7
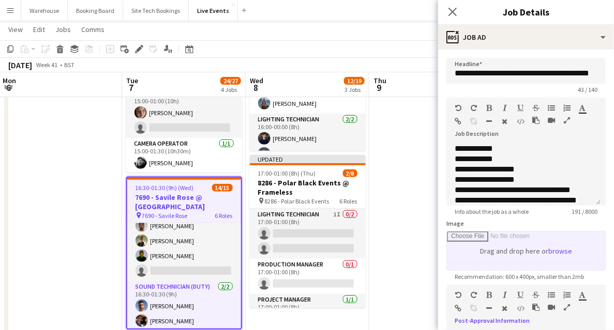
scroll to position [138, 0]
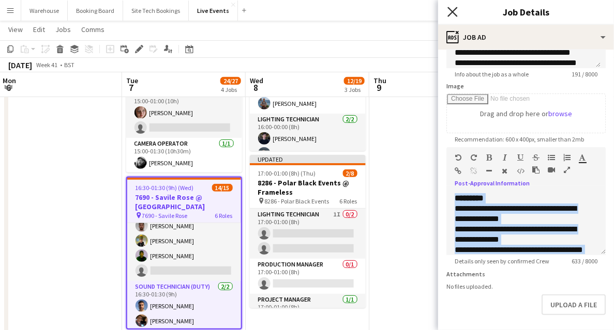
click at [450, 12] on icon "Close pop-in" at bounding box center [452, 12] width 10 height 10
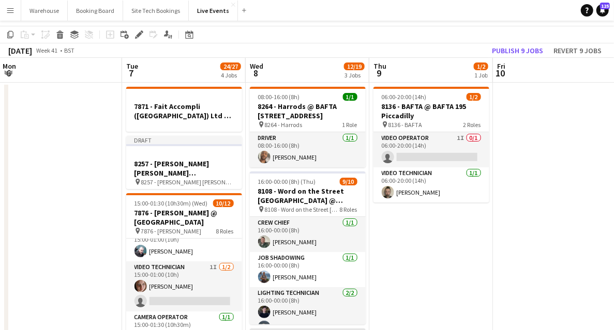
scroll to position [0, 0]
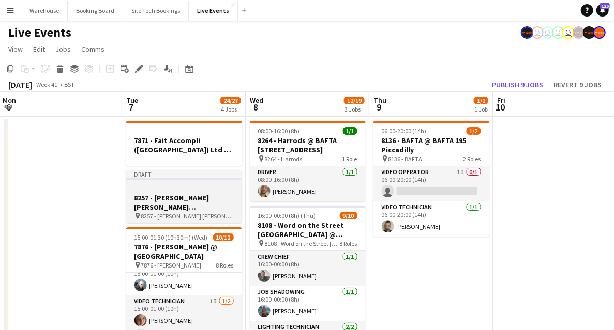
click at [160, 219] on span "8257 - Goldman Sachs International @ Two Temple Place" at bounding box center [187, 217] width 93 height 8
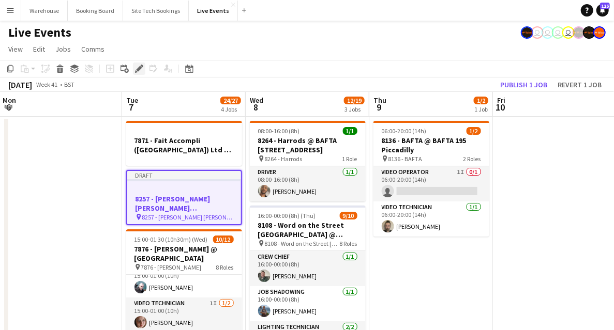
click at [139, 69] on icon at bounding box center [139, 69] width 6 height 6
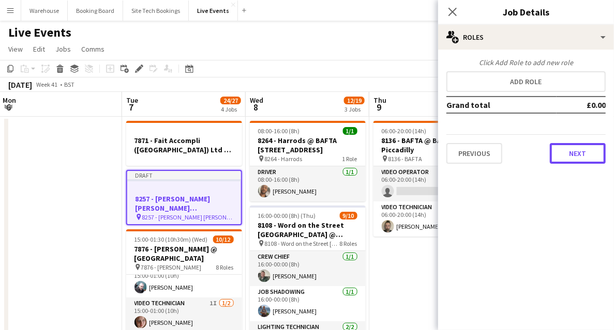
click at [571, 149] on button "Next" at bounding box center [578, 153] width 56 height 21
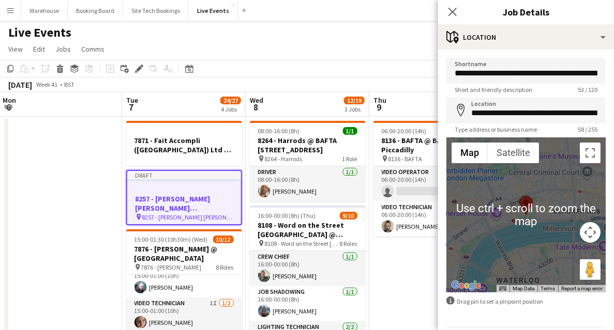
scroll to position [35, 0]
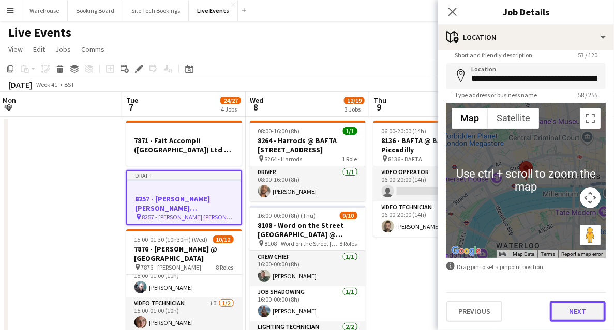
click at [584, 312] on button "Next" at bounding box center [578, 311] width 56 height 21
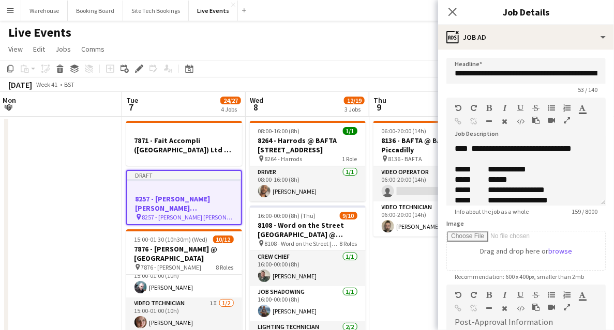
scroll to position [172, 0]
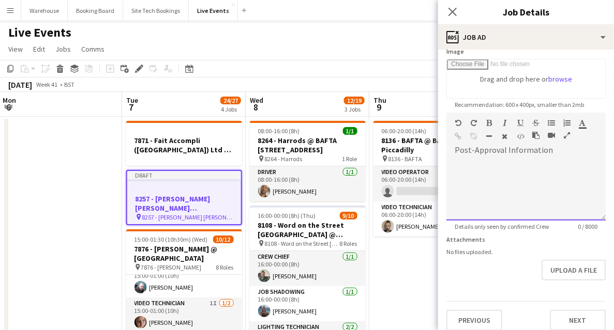
click at [490, 178] on div at bounding box center [525, 190] width 159 height 62
paste div
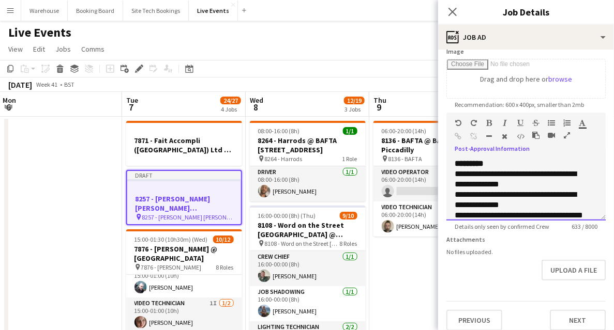
scroll to position [167, 0]
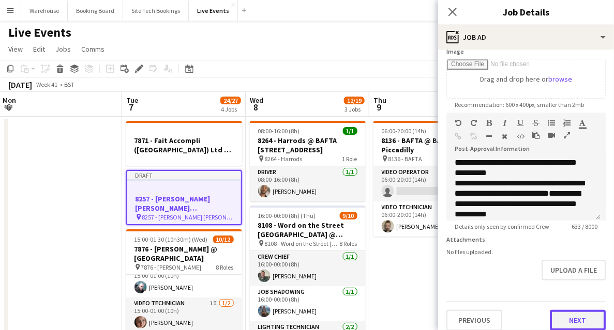
click at [568, 322] on button "Next" at bounding box center [578, 320] width 56 height 21
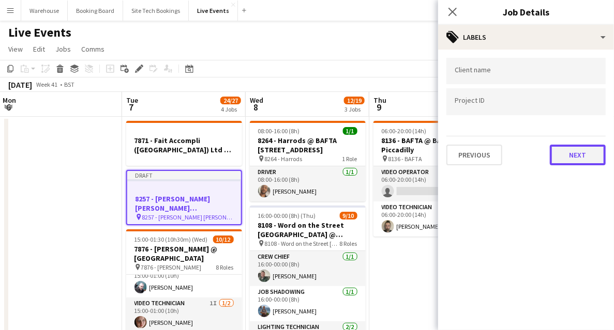
click at [578, 154] on button "Next" at bounding box center [578, 155] width 56 height 21
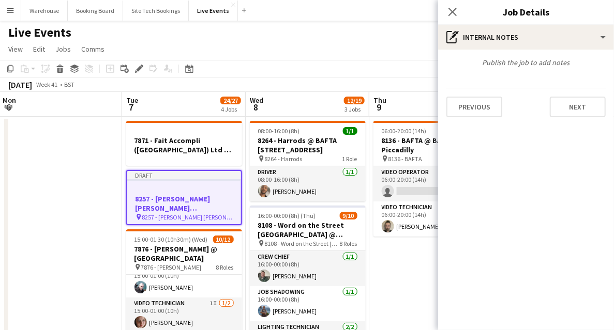
click at [571, 92] on div "Previous Next" at bounding box center [525, 102] width 159 height 29
click at [570, 106] on button "Next" at bounding box center [578, 107] width 56 height 21
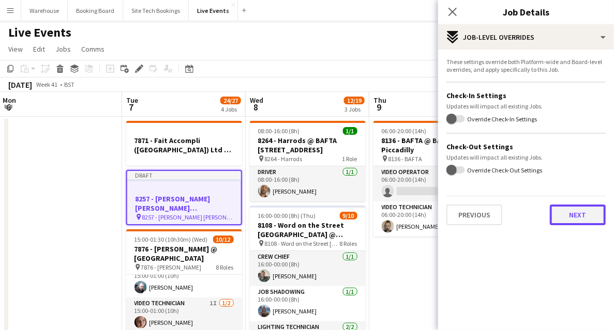
click at [561, 213] on button "Next" at bounding box center [578, 215] width 56 height 21
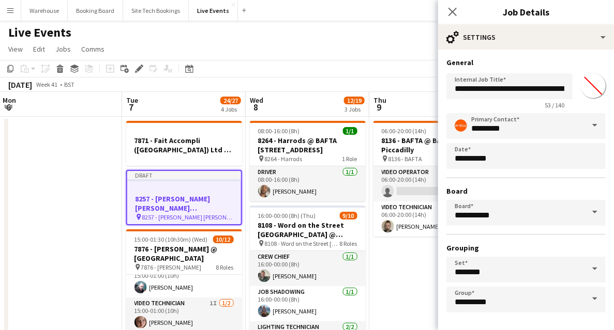
scroll to position [40, 0]
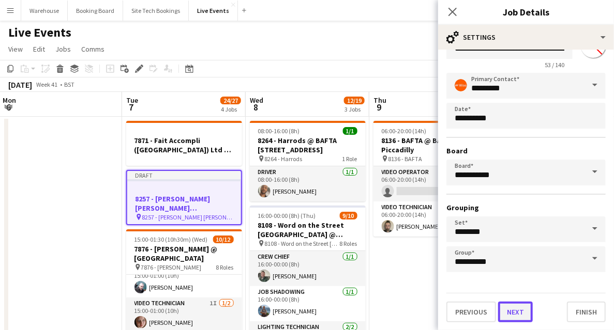
click at [518, 306] on button "Next" at bounding box center [515, 312] width 35 height 21
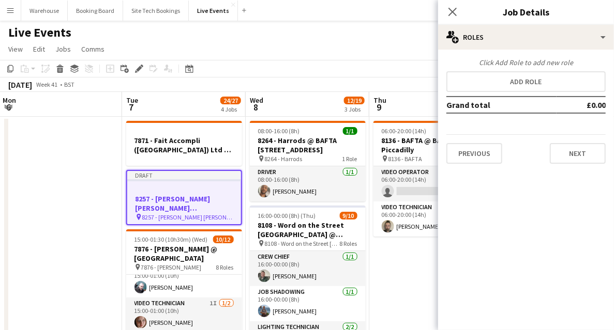
scroll to position [0, 0]
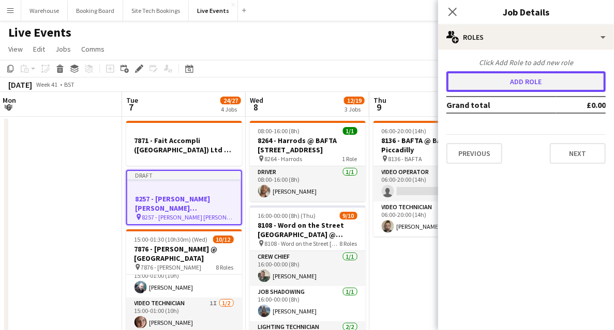
click at [496, 82] on button "Add role" at bounding box center [525, 81] width 159 height 21
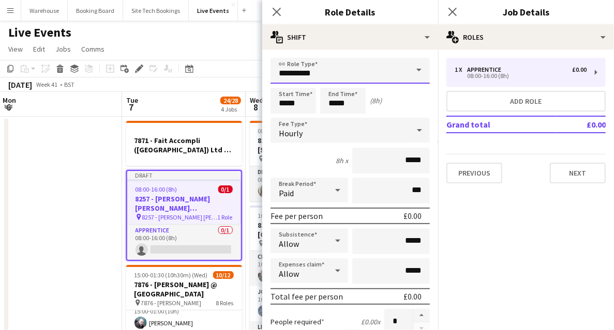
click at [286, 72] on input "**********" at bounding box center [349, 71] width 159 height 26
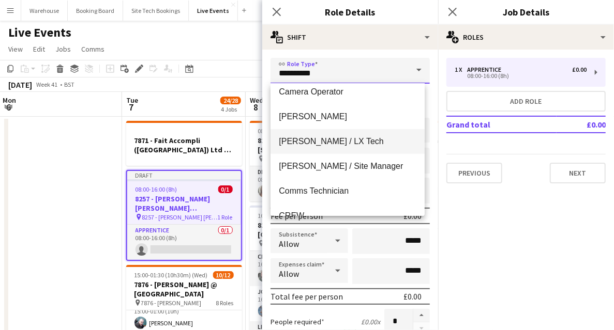
scroll to position [276, 0]
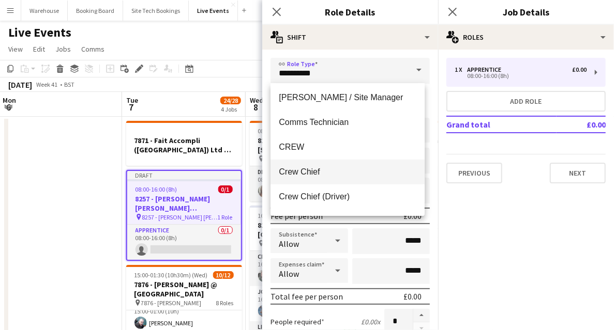
click at [300, 172] on span "Crew Chief" at bounding box center [348, 172] width 138 height 10
type input "**********"
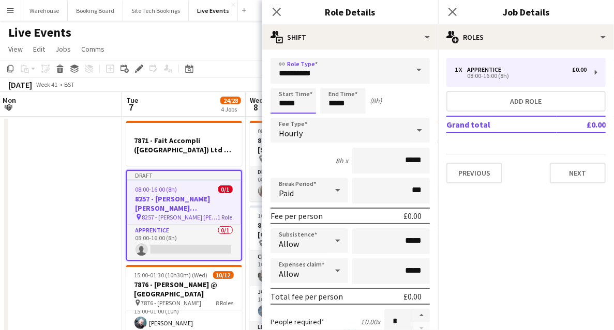
click at [297, 102] on input "*****" at bounding box center [293, 101] width 46 height 26
click at [283, 80] on div at bounding box center [283, 83] width 21 height 10
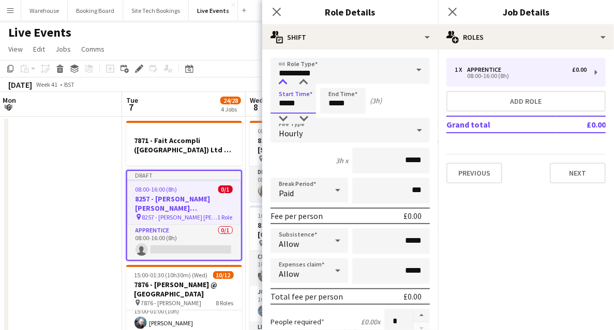
click at [283, 80] on div at bounding box center [283, 83] width 21 height 10
click at [305, 86] on div at bounding box center [303, 83] width 21 height 10
type input "*****"
click at [305, 86] on div at bounding box center [303, 83] width 21 height 10
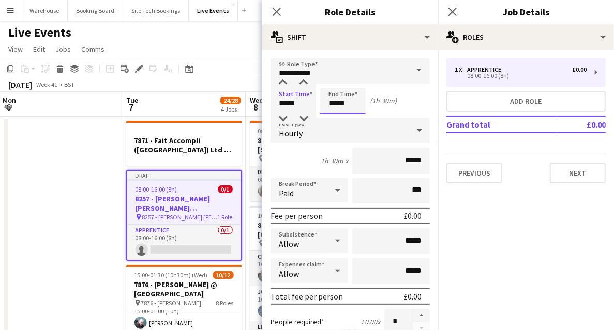
click at [331, 105] on input "*****" at bounding box center [343, 101] width 46 height 26
click at [333, 120] on div at bounding box center [332, 119] width 21 height 10
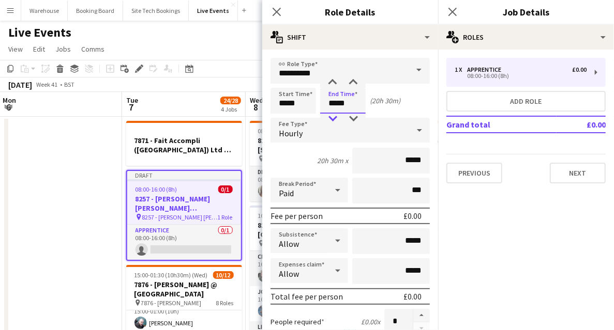
click at [333, 120] on div at bounding box center [332, 119] width 21 height 10
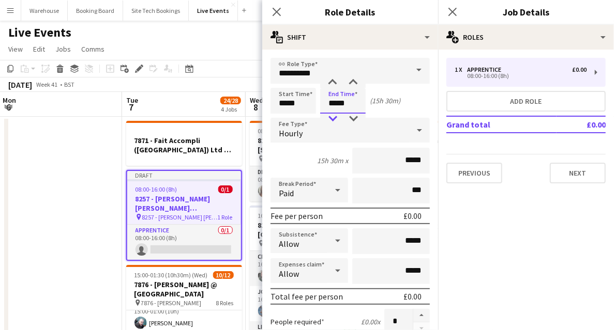
click at [333, 120] on div at bounding box center [332, 119] width 21 height 10
click at [332, 121] on div at bounding box center [332, 119] width 21 height 10
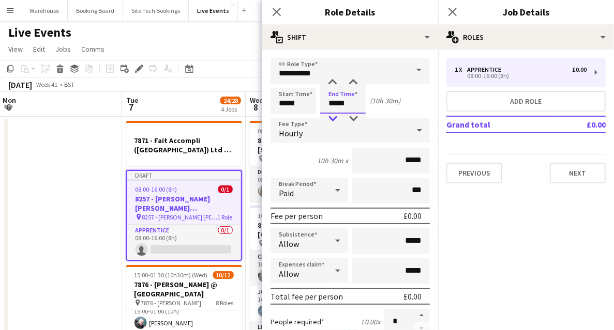
click at [332, 121] on div at bounding box center [332, 119] width 21 height 10
type input "*****"
click at [332, 121] on div at bounding box center [332, 119] width 21 height 10
click at [293, 130] on span "Hourly" at bounding box center [291, 133] width 24 height 10
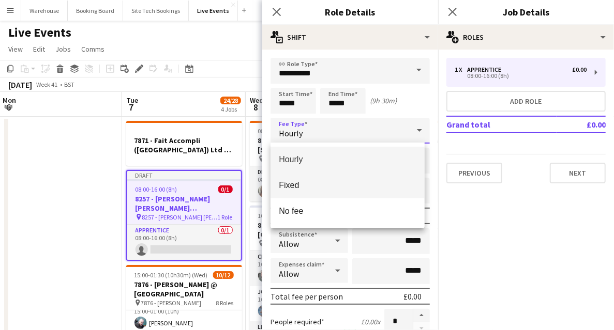
click at [289, 181] on span "Fixed" at bounding box center [348, 185] width 138 height 10
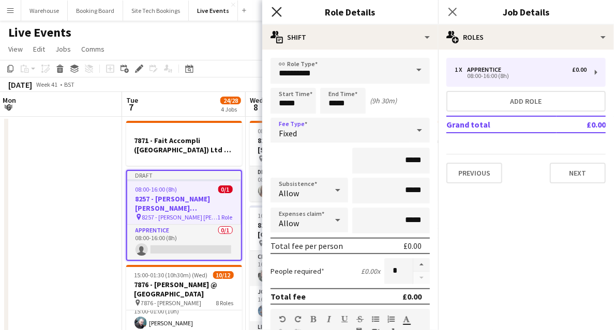
click at [278, 10] on icon at bounding box center [276, 12] width 10 height 10
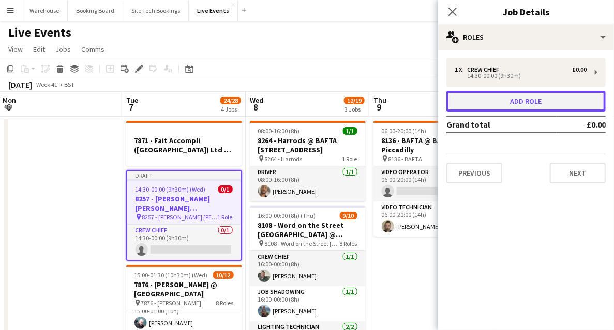
click at [542, 101] on button "Add role" at bounding box center [525, 101] width 159 height 21
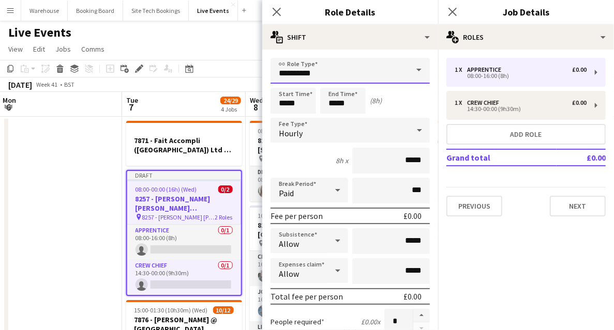
click at [323, 80] on input "**********" at bounding box center [349, 71] width 159 height 26
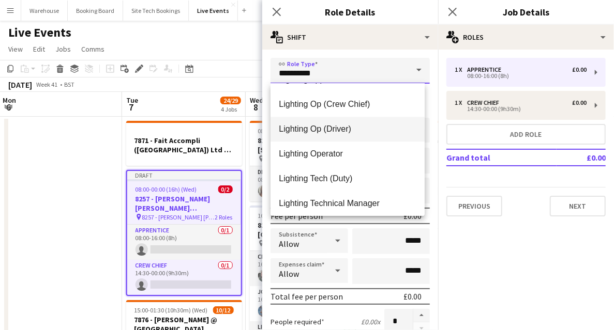
scroll to position [1172, 0]
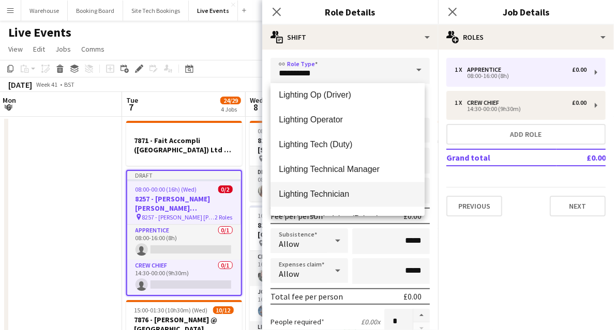
click at [330, 194] on span "Lighting Technician" at bounding box center [348, 194] width 138 height 10
type input "**********"
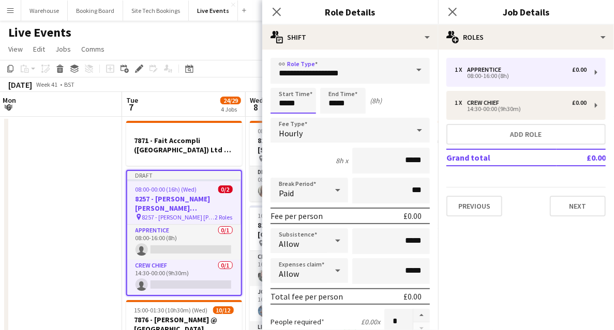
click at [293, 97] on input "*****" at bounding box center [293, 101] width 46 height 26
click at [283, 87] on div at bounding box center [283, 83] width 21 height 10
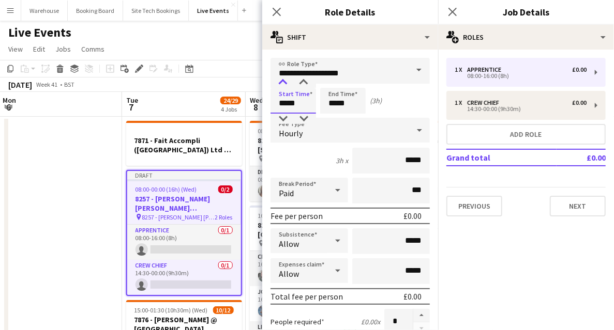
click at [283, 87] on div at bounding box center [283, 83] width 21 height 10
click at [305, 83] on div at bounding box center [303, 83] width 21 height 10
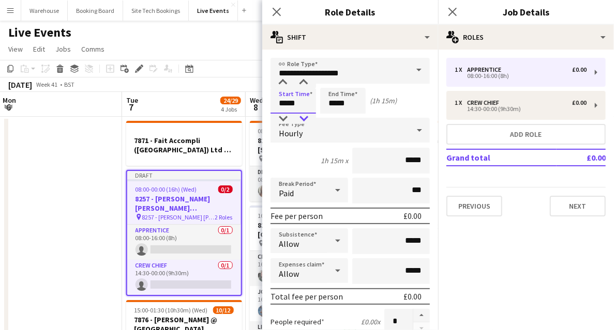
type input "*****"
click at [304, 123] on div at bounding box center [303, 119] width 21 height 10
click at [329, 103] on input "*****" at bounding box center [343, 101] width 46 height 26
click at [331, 119] on div at bounding box center [332, 119] width 21 height 10
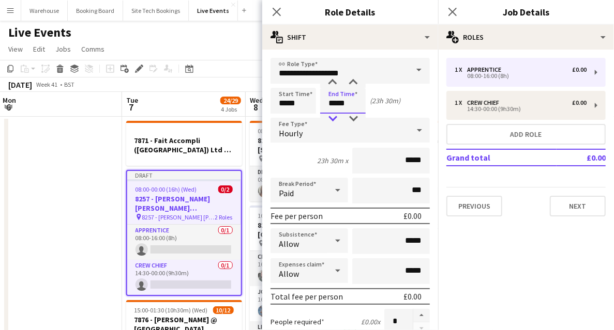
click at [331, 119] on div at bounding box center [332, 119] width 21 height 10
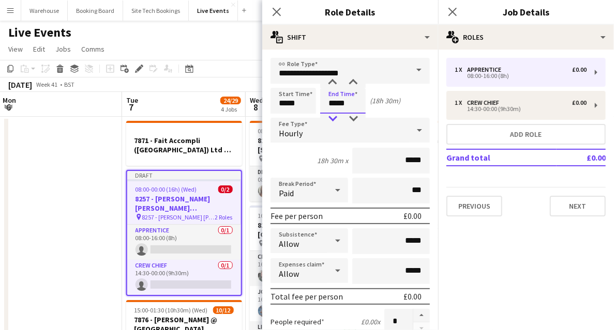
click at [331, 119] on div at bounding box center [332, 119] width 21 height 10
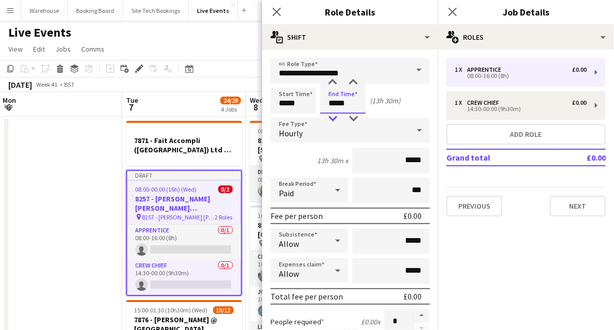
click at [331, 119] on div at bounding box center [332, 119] width 21 height 10
type input "*****"
click at [331, 119] on div at bounding box center [332, 119] width 21 height 10
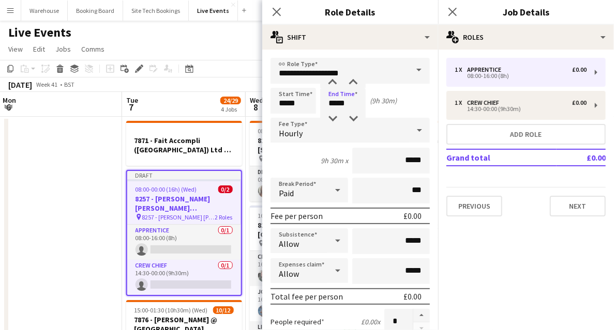
click at [301, 130] on span "Hourly" at bounding box center [291, 133] width 24 height 10
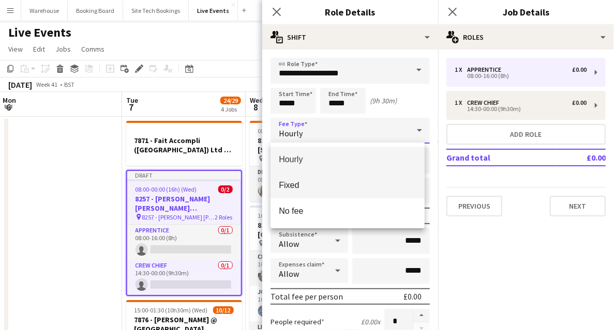
click at [290, 182] on span "Fixed" at bounding box center [348, 185] width 138 height 10
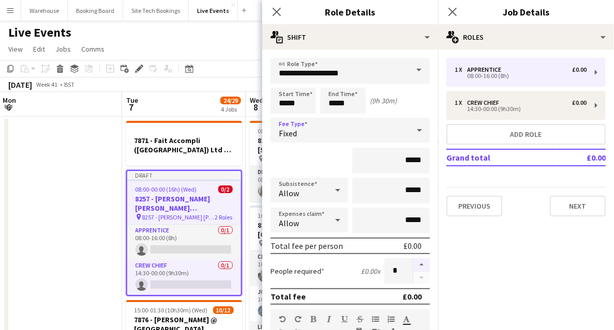
click at [419, 265] on button "button" at bounding box center [421, 265] width 17 height 13
click at [418, 265] on button "button" at bounding box center [421, 265] width 17 height 13
type input "*"
click at [278, 14] on icon "Close pop-in" at bounding box center [276, 12] width 10 height 10
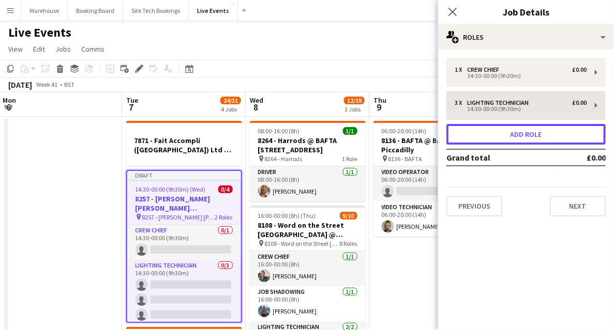
click at [516, 133] on button "Add role" at bounding box center [525, 134] width 159 height 21
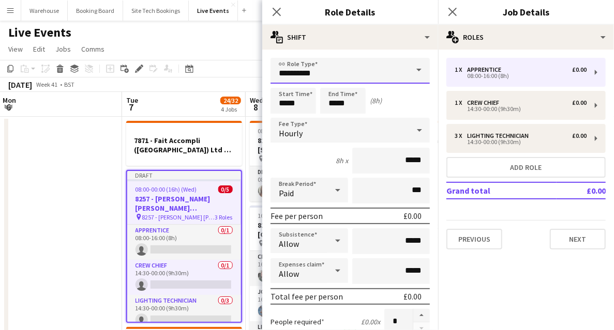
click at [304, 75] on input "**********" at bounding box center [349, 71] width 159 height 26
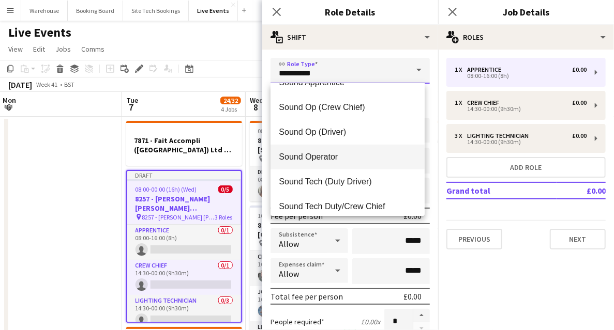
scroll to position [2206, 0]
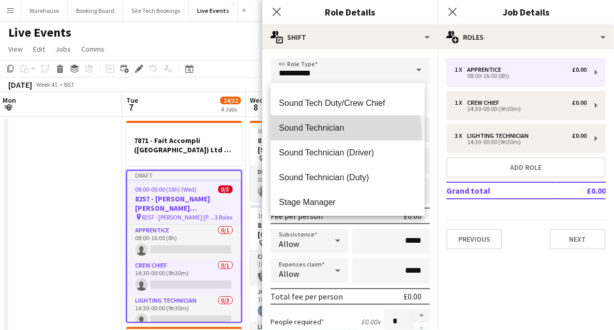
click at [319, 137] on mat-option "Sound Technician" at bounding box center [347, 128] width 154 height 25
type input "**********"
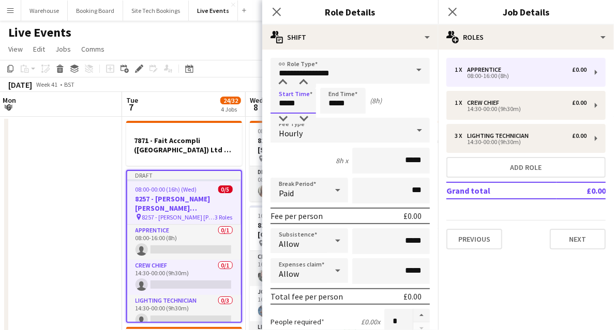
click at [298, 109] on input "*****" at bounding box center [293, 101] width 46 height 26
click at [283, 84] on div at bounding box center [283, 83] width 21 height 10
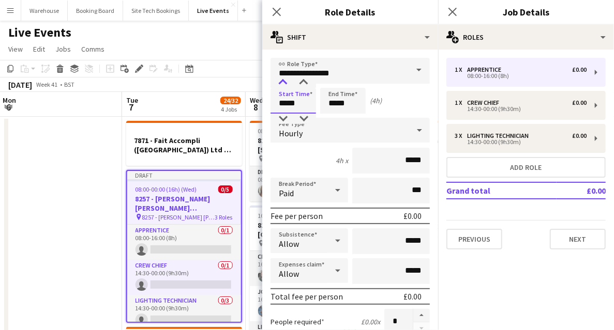
click at [283, 84] on div at bounding box center [283, 83] width 21 height 10
click at [301, 85] on div at bounding box center [303, 83] width 21 height 10
type input "*****"
click at [301, 85] on div at bounding box center [303, 83] width 21 height 10
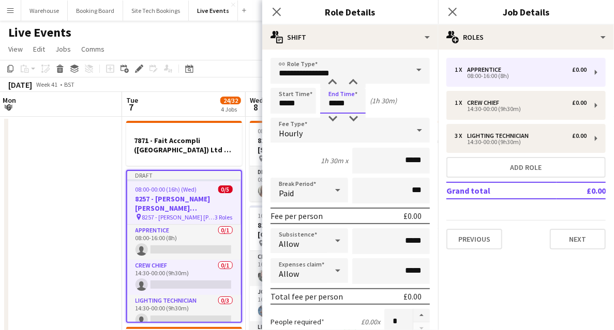
click at [340, 101] on input "*****" at bounding box center [343, 101] width 46 height 26
click at [330, 85] on div at bounding box center [332, 83] width 21 height 10
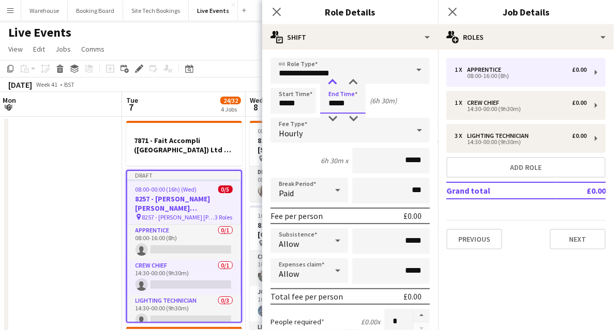
click at [330, 85] on div at bounding box center [332, 83] width 21 height 10
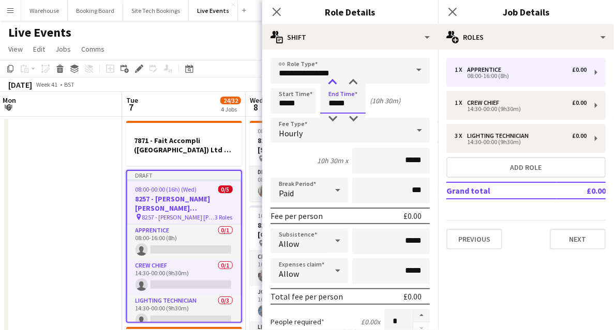
click at [330, 85] on div at bounding box center [332, 83] width 21 height 10
click at [332, 121] on div at bounding box center [332, 119] width 21 height 10
type input "*****"
click at [332, 121] on div at bounding box center [332, 119] width 21 height 10
click at [276, 131] on div "Hourly" at bounding box center [339, 130] width 139 height 25
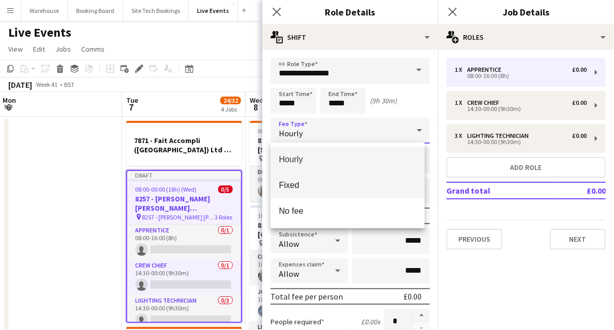
click at [314, 187] on span "Fixed" at bounding box center [348, 185] width 138 height 10
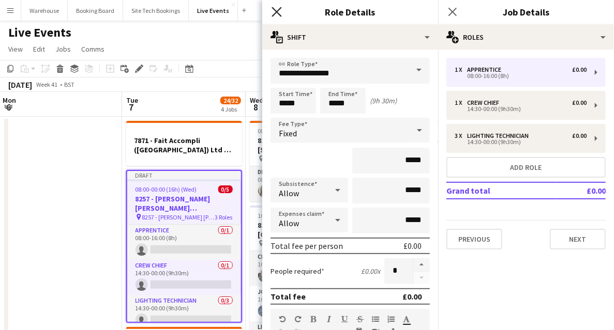
click at [278, 13] on icon at bounding box center [276, 12] width 10 height 10
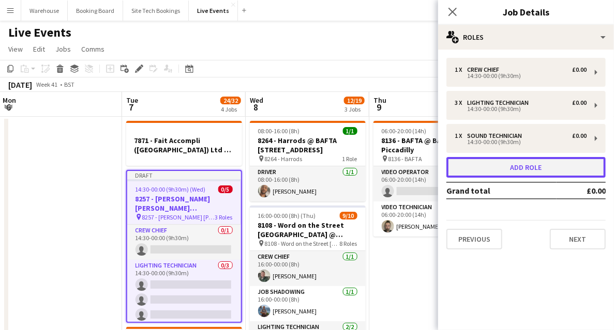
click at [501, 173] on button "Add role" at bounding box center [525, 167] width 159 height 21
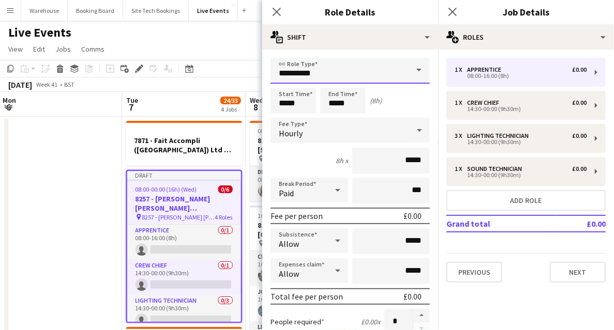
click at [313, 72] on input "**********" at bounding box center [349, 71] width 159 height 26
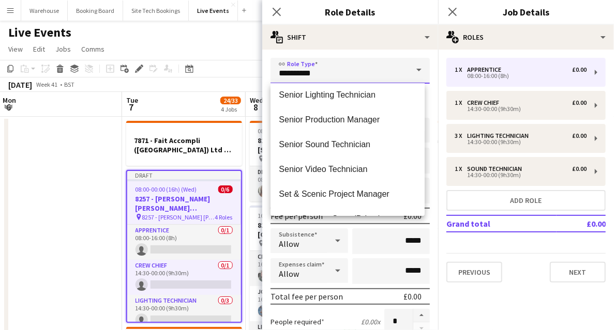
scroll to position [2068, 0]
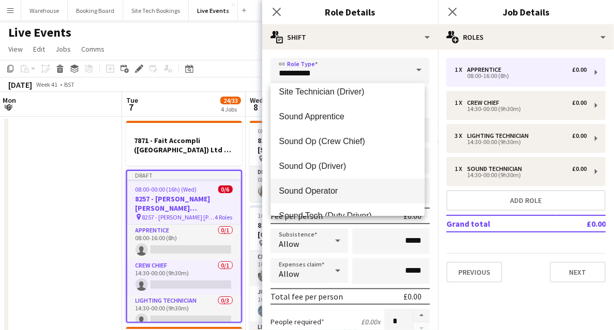
click at [325, 183] on mat-option "Sound Operator" at bounding box center [347, 191] width 154 height 25
type input "**********"
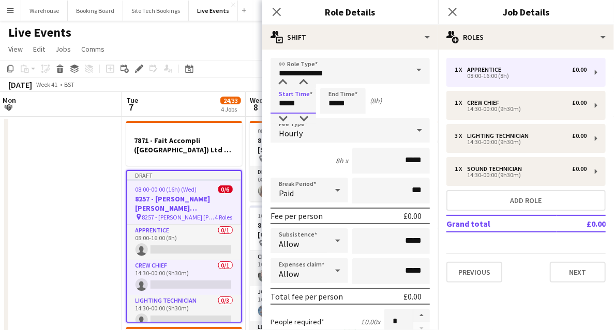
drag, startPoint x: 293, startPoint y: 100, endPoint x: 279, endPoint y: 89, distance: 17.3
click at [293, 101] on input "*****" at bounding box center [293, 101] width 46 height 26
click at [279, 85] on div at bounding box center [283, 83] width 21 height 10
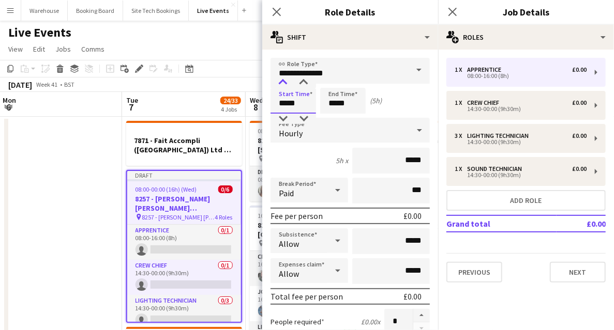
click at [279, 85] on div at bounding box center [283, 83] width 21 height 10
click at [308, 82] on div at bounding box center [303, 83] width 21 height 10
type input "*****"
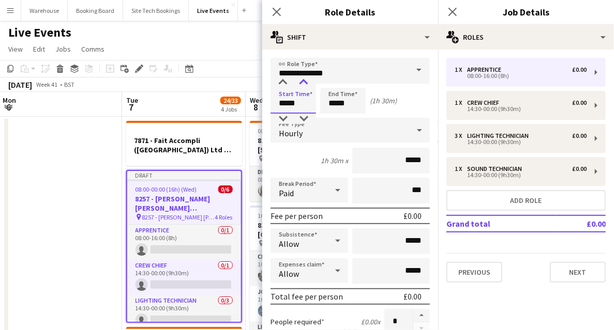
click at [308, 82] on div at bounding box center [303, 83] width 21 height 10
click at [340, 110] on input "*****" at bounding box center [343, 101] width 46 height 26
click at [332, 118] on div at bounding box center [332, 119] width 21 height 10
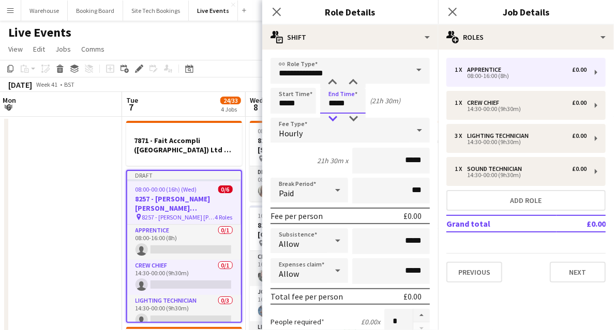
click at [332, 118] on div at bounding box center [332, 119] width 21 height 10
click at [331, 119] on div at bounding box center [332, 119] width 21 height 10
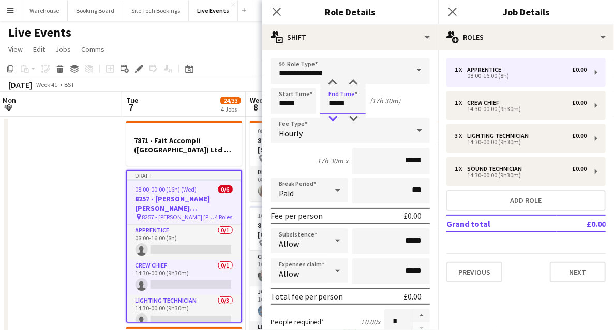
click at [331, 119] on div at bounding box center [332, 119] width 21 height 10
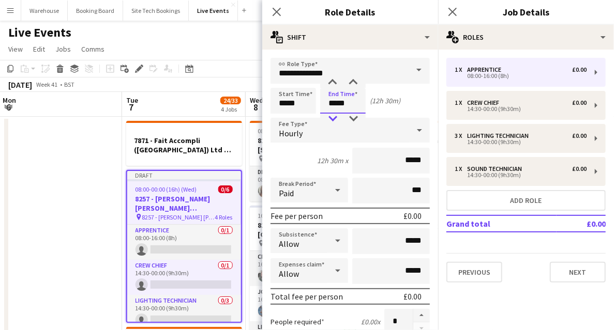
click at [331, 119] on div at bounding box center [332, 119] width 21 height 10
type input "*****"
click at [331, 119] on div at bounding box center [332, 119] width 21 height 10
click at [306, 120] on div "Hourly" at bounding box center [339, 130] width 139 height 25
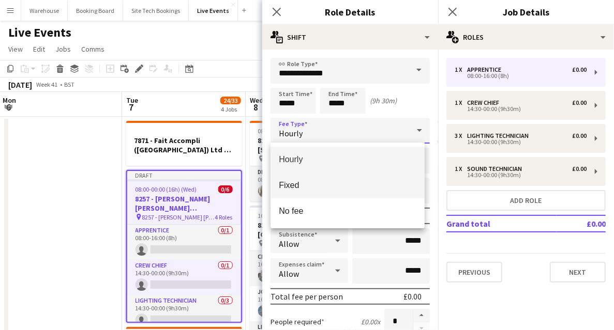
click at [290, 185] on span "Fixed" at bounding box center [348, 185] width 138 height 10
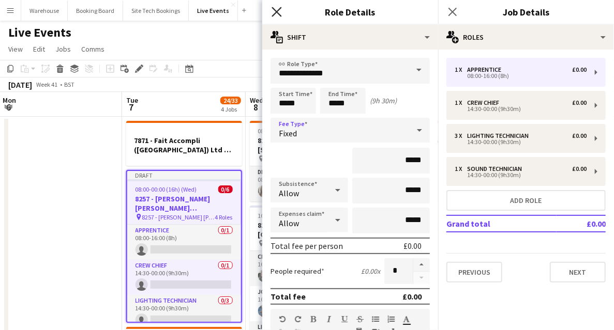
click at [276, 16] on icon "Close pop-in" at bounding box center [276, 12] width 10 height 10
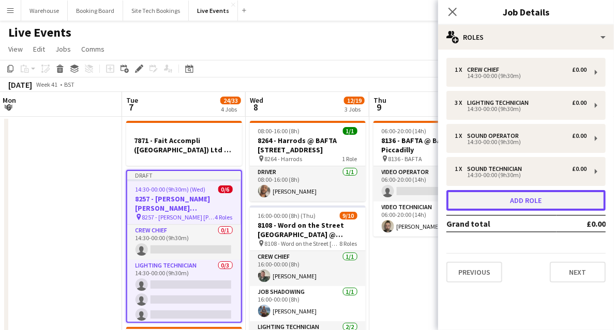
click at [497, 202] on button "Add role" at bounding box center [525, 200] width 159 height 21
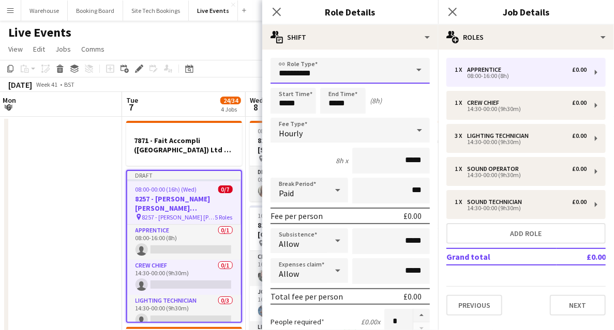
click at [320, 74] on input "**********" at bounding box center [349, 71] width 159 height 26
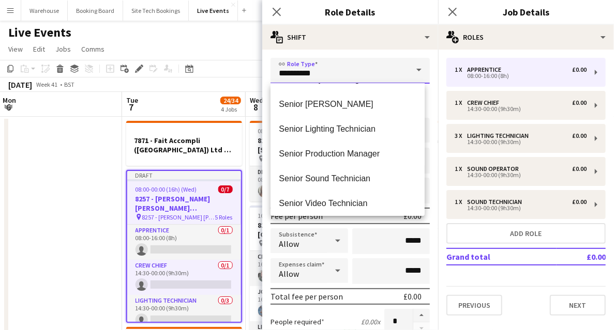
scroll to position [1930, 0]
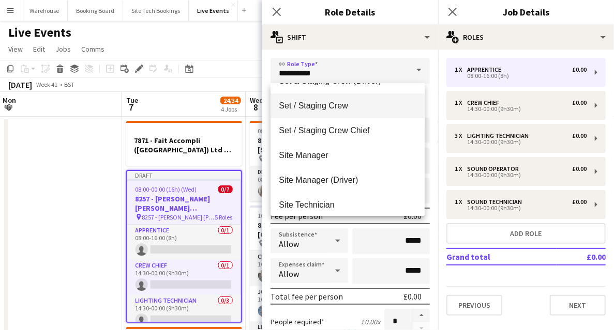
click at [313, 109] on span "Set / Staging Crew" at bounding box center [348, 106] width 138 height 10
type input "**********"
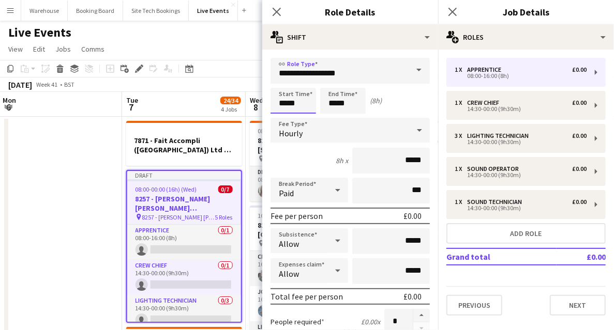
click at [282, 99] on input "*****" at bounding box center [293, 101] width 46 height 26
click at [280, 83] on div at bounding box center [283, 83] width 21 height 10
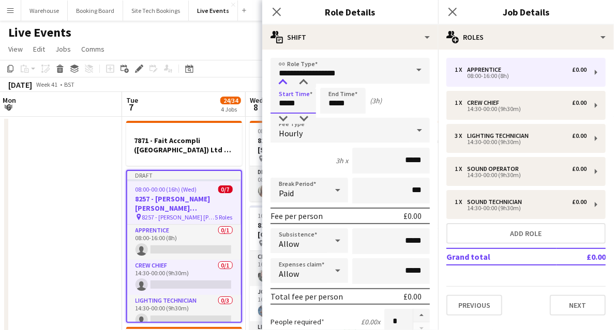
click at [280, 83] on div at bounding box center [283, 83] width 21 height 10
click at [285, 124] on div "Hourly" at bounding box center [339, 130] width 139 height 25
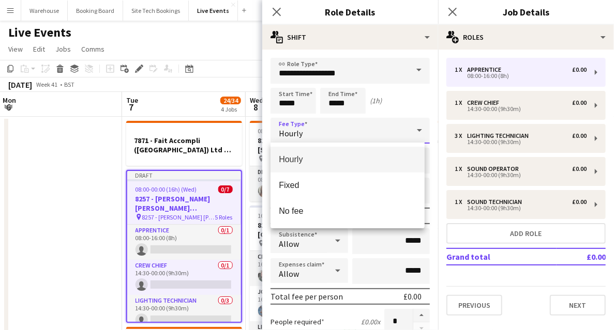
click at [285, 113] on div at bounding box center [307, 165] width 614 height 330
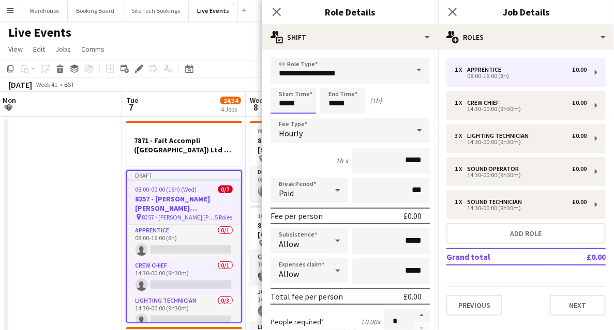
click at [284, 102] on input "*****" at bounding box center [293, 101] width 46 height 26
click at [283, 117] on div at bounding box center [283, 119] width 21 height 10
click at [302, 83] on div at bounding box center [303, 83] width 21 height 10
type input "*****"
click at [302, 82] on div at bounding box center [303, 83] width 21 height 10
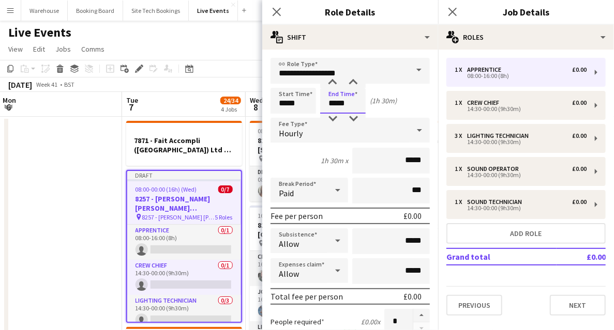
click at [334, 104] on input "*****" at bounding box center [343, 101] width 46 height 26
click at [333, 84] on div at bounding box center [332, 83] width 21 height 10
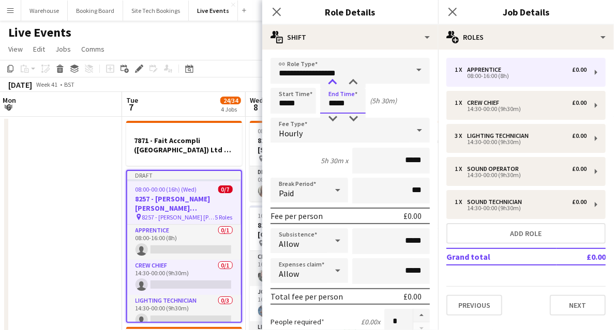
click at [333, 84] on div at bounding box center [332, 83] width 21 height 10
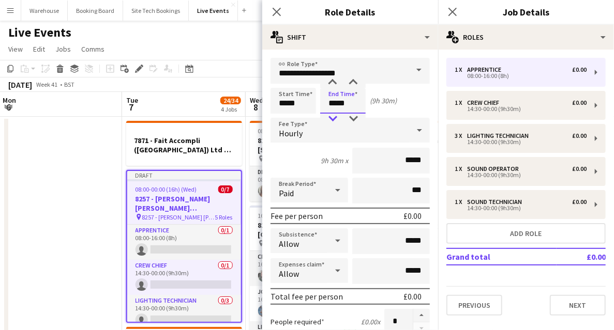
type input "*****"
click at [331, 119] on div at bounding box center [332, 119] width 21 height 10
click at [294, 131] on span "Hourly" at bounding box center [291, 133] width 24 height 10
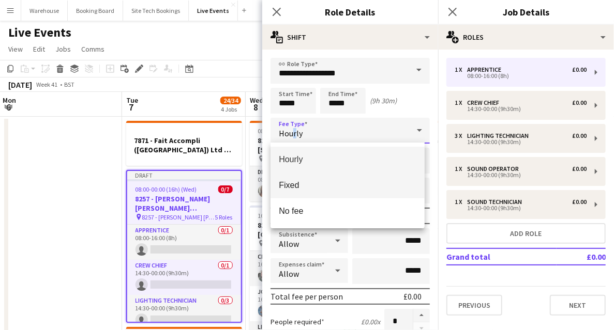
click at [291, 189] on span "Fixed" at bounding box center [348, 185] width 138 height 10
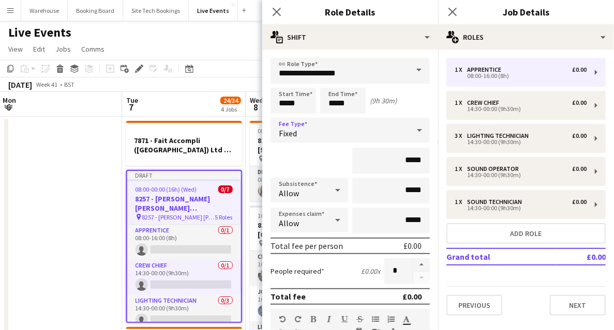
drag, startPoint x: 275, startPoint y: 8, endPoint x: 328, endPoint y: 18, distance: 53.6
click at [276, 8] on icon "Close pop-in" at bounding box center [277, 12] width 8 height 8
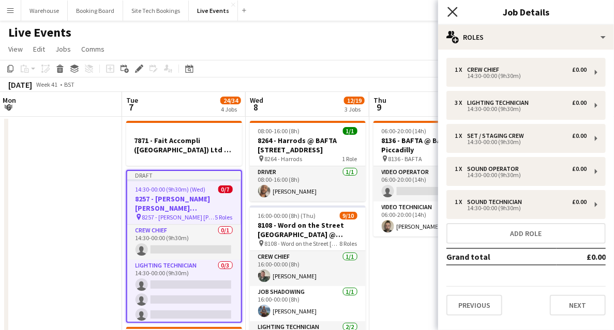
click at [456, 12] on icon "Close pop-in" at bounding box center [452, 12] width 10 height 10
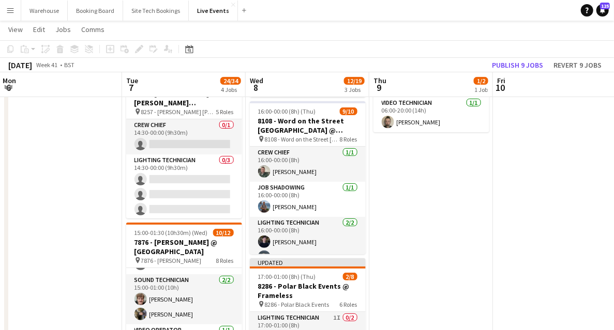
scroll to position [34, 0]
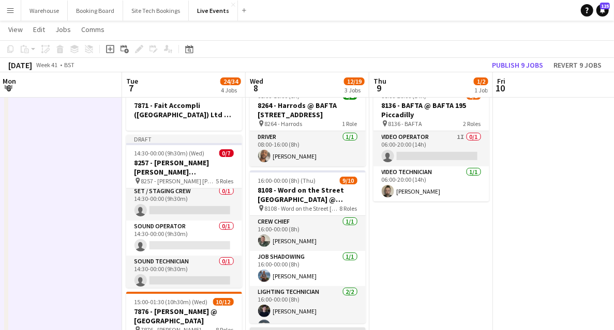
scroll to position [0, 0]
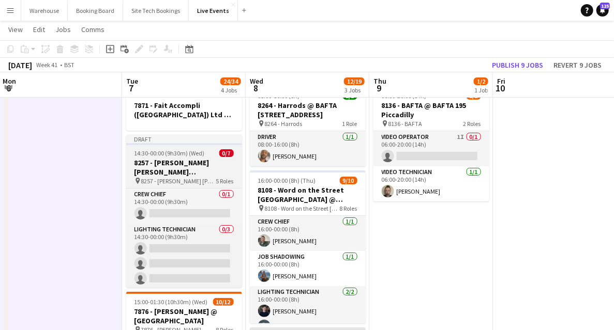
click at [176, 163] on h3 "8257 - Goldman Sachs International @ Two Temple Place" at bounding box center [184, 167] width 116 height 19
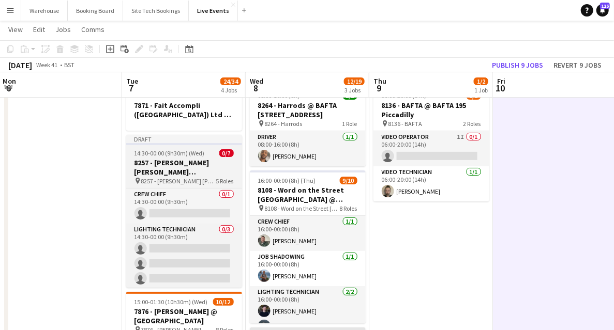
click at [167, 165] on h3 "8257 - Goldman Sachs International @ Two Temple Place" at bounding box center [184, 167] width 116 height 19
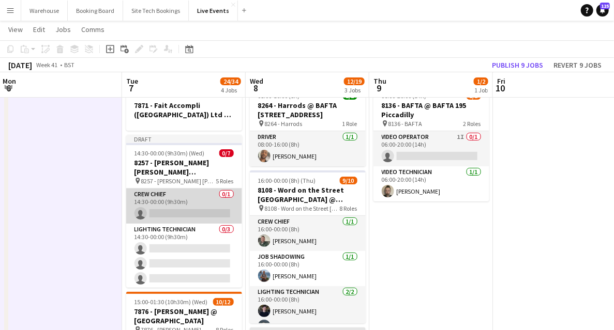
click at [171, 209] on app-card-role "Crew Chief 0/1 14:30-00:00 (9h30m) single-neutral-actions" at bounding box center [184, 206] width 116 height 35
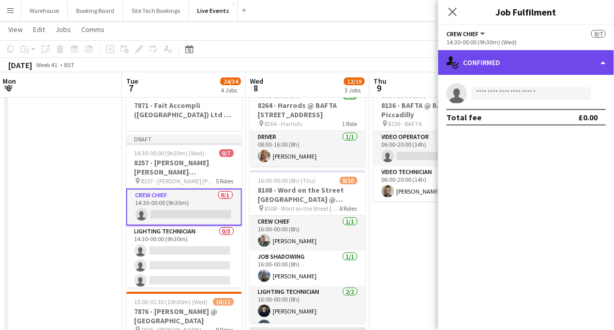
click at [513, 64] on div "single-neutral-actions-check-2 Confirmed" at bounding box center [526, 62] width 176 height 25
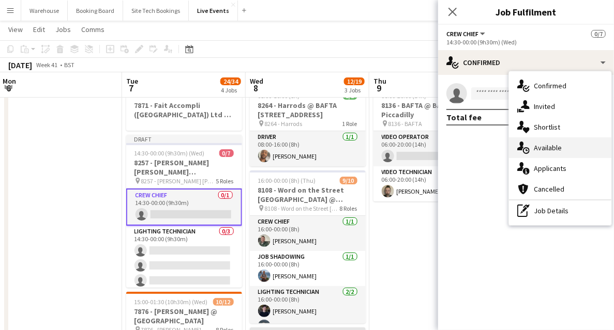
click at [548, 145] on span "Available" at bounding box center [548, 147] width 28 height 9
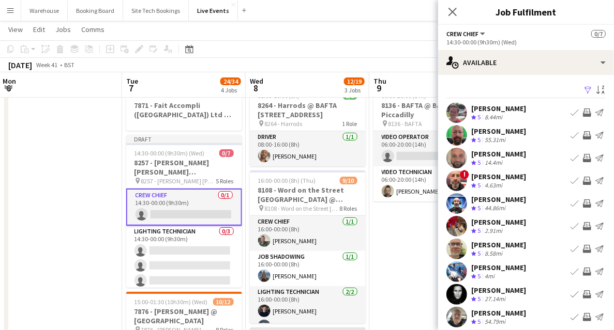
scroll to position [31, 0]
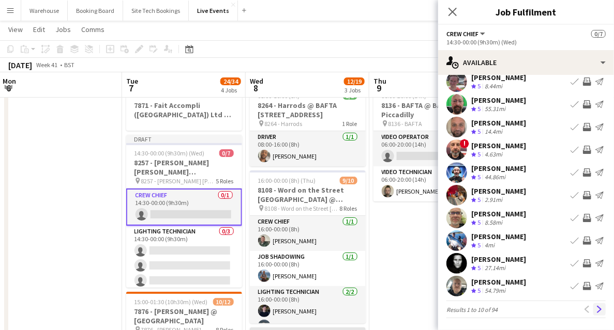
click at [596, 306] on app-icon "Next" at bounding box center [599, 309] width 7 height 7
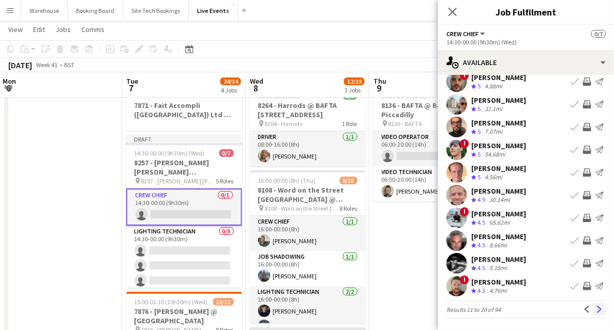
click at [598, 311] on app-icon "Next" at bounding box center [599, 309] width 7 height 7
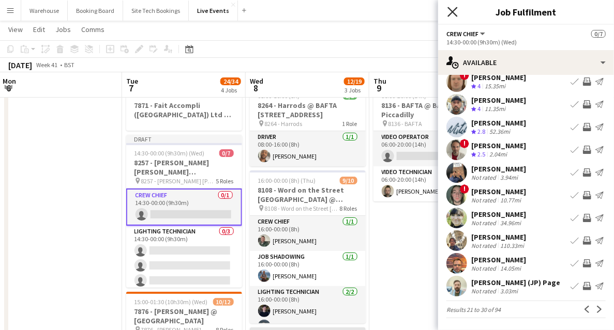
click at [457, 10] on icon "Close pop-in" at bounding box center [452, 12] width 10 height 10
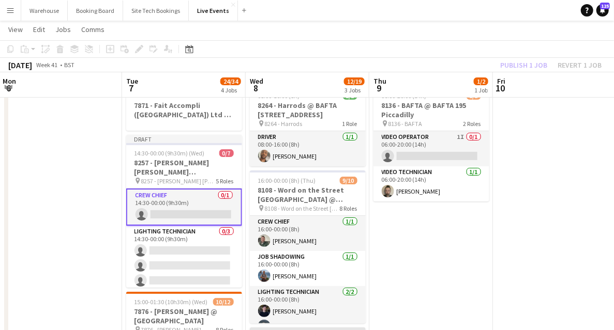
drag, startPoint x: 109, startPoint y: 233, endPoint x: 113, endPoint y: 228, distance: 6.6
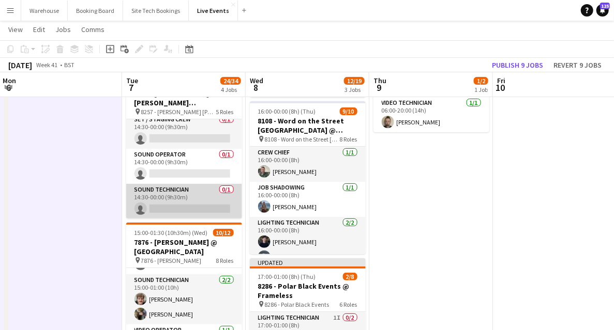
scroll to position [71, 0]
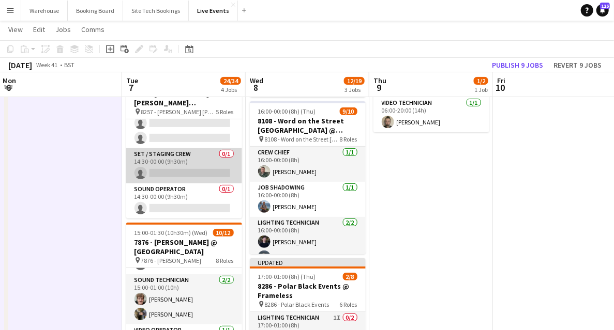
click at [186, 172] on app-card-role "Set / Staging Crew 0/1 14:30-00:00 (9h30m) single-neutral-actions" at bounding box center [184, 165] width 116 height 35
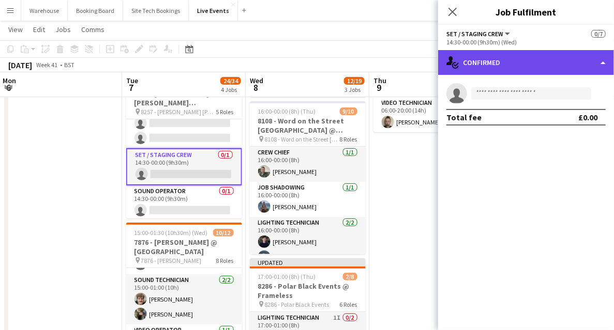
click at [511, 66] on div "single-neutral-actions-check-2 Confirmed" at bounding box center [526, 62] width 176 height 25
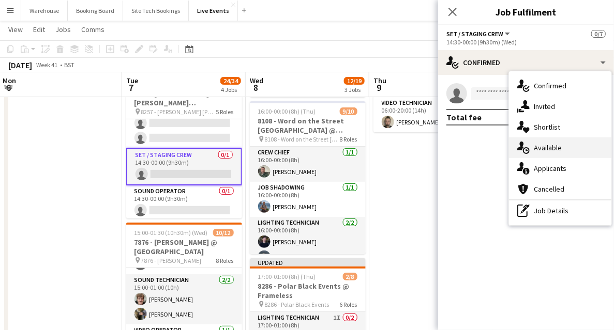
click at [543, 154] on div "single-neutral-actions-upload Available" at bounding box center [560, 148] width 102 height 21
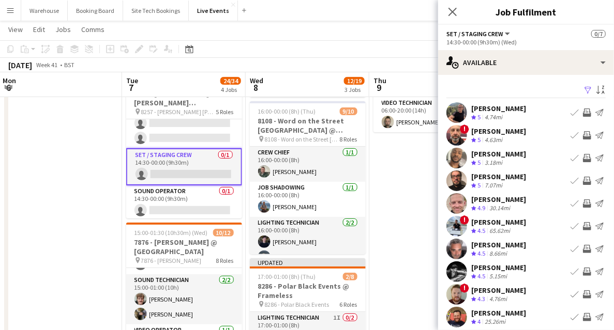
scroll to position [31, 0]
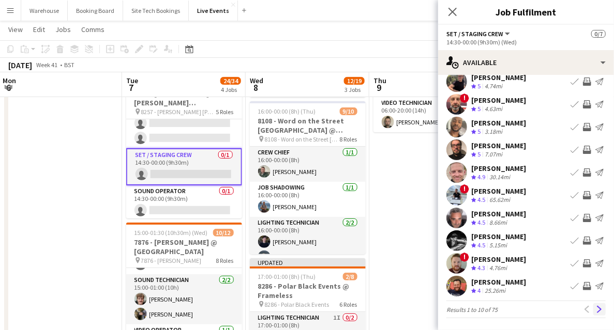
click at [596, 311] on app-icon "Next" at bounding box center [599, 309] width 7 height 7
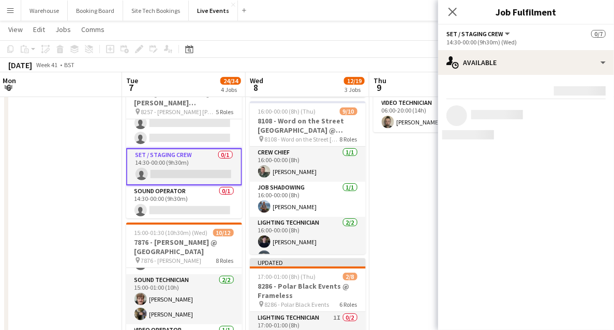
scroll to position [0, 0]
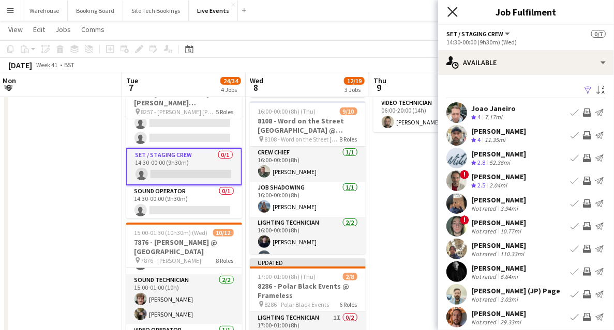
click at [451, 13] on icon at bounding box center [452, 12] width 10 height 10
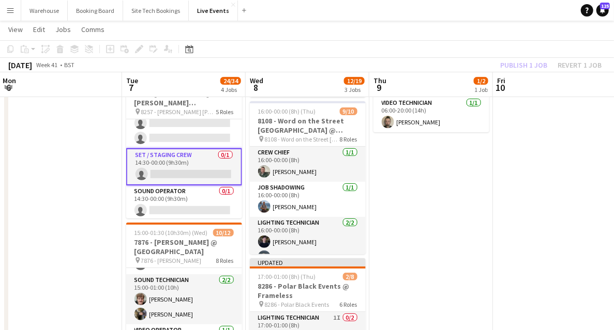
drag, startPoint x: 37, startPoint y: 256, endPoint x: 72, endPoint y: 241, distance: 38.2
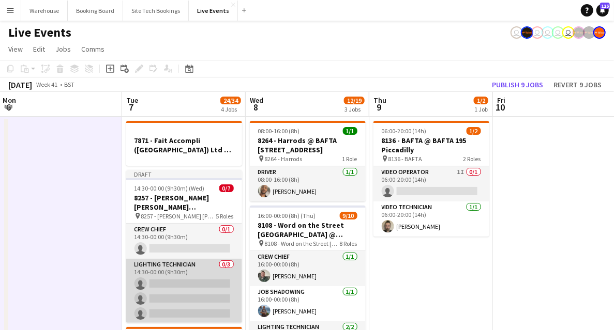
click at [167, 285] on app-card-role "Lighting Technician 0/3 14:30-00:00 (9h30m) single-neutral-actions single-neutr…" at bounding box center [184, 291] width 116 height 65
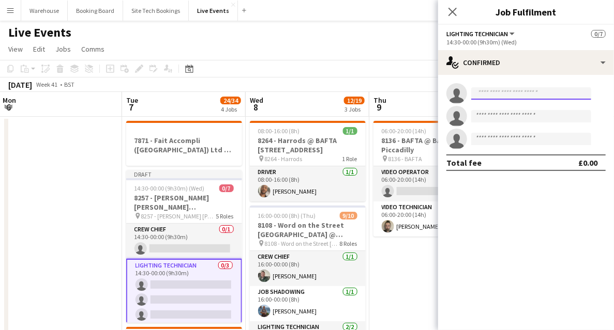
click at [504, 90] on input at bounding box center [531, 93] width 120 height 12
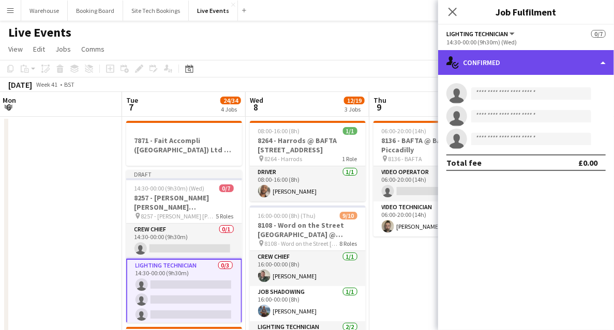
click at [516, 58] on div "single-neutral-actions-check-2 Confirmed" at bounding box center [526, 62] width 176 height 25
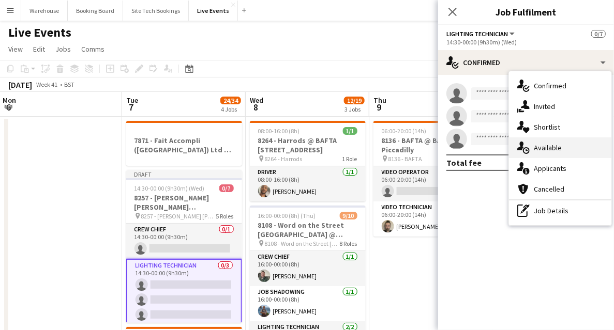
click at [542, 145] on span "Available" at bounding box center [548, 147] width 28 height 9
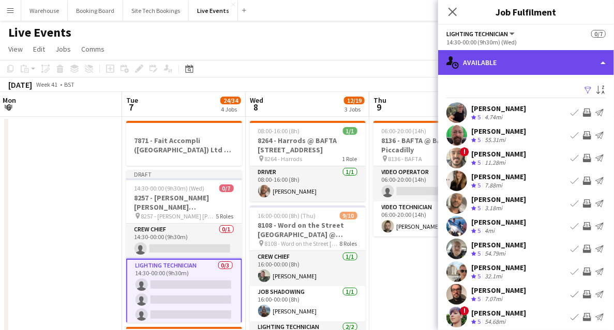
click at [497, 70] on div "single-neutral-actions-upload Available" at bounding box center [526, 62] width 176 height 25
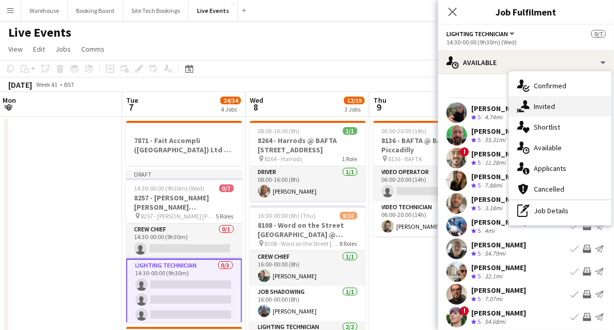
click at [537, 100] on div "single-neutral-actions-share-1 Invited" at bounding box center [560, 106] width 102 height 21
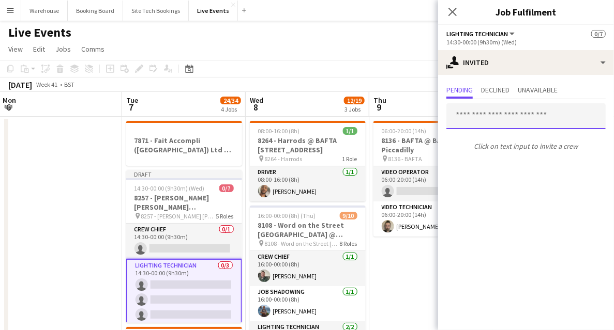
click at [486, 115] on input "text" at bounding box center [525, 116] width 159 height 26
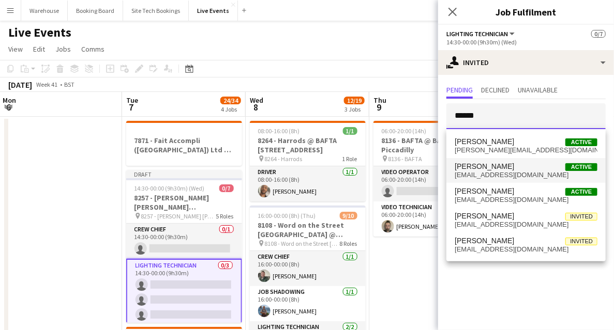
type input "*****"
click at [473, 172] on span "simon_brown@hotmail.co.uk" at bounding box center [526, 175] width 143 height 8
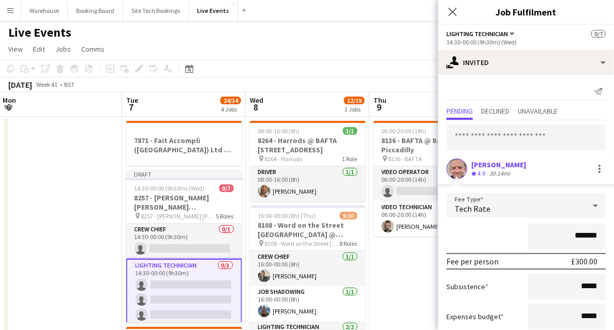
scroll to position [63, 0]
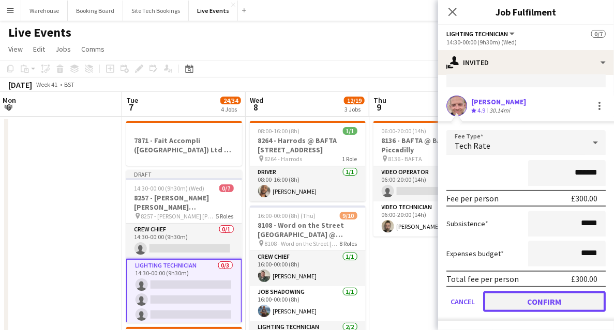
click at [535, 301] on button "Confirm" at bounding box center [544, 302] width 123 height 21
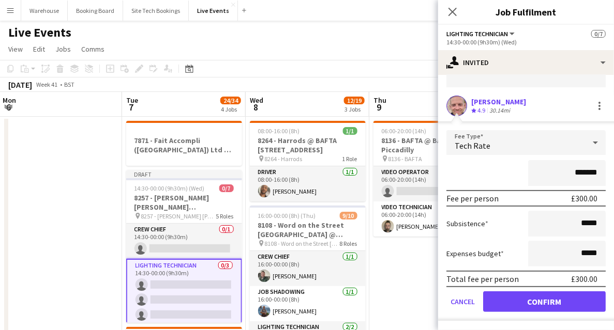
scroll to position [0, 0]
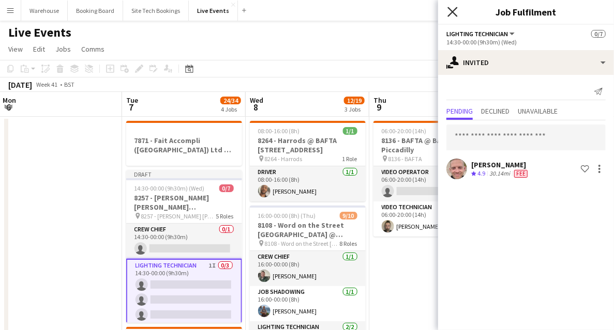
click at [448, 12] on icon "Close pop-in" at bounding box center [452, 12] width 10 height 10
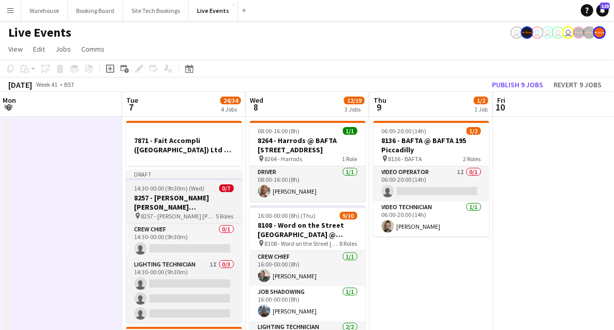
click at [165, 199] on h3 "8257 - Goldman Sachs International @ Two Temple Place" at bounding box center [184, 202] width 116 height 19
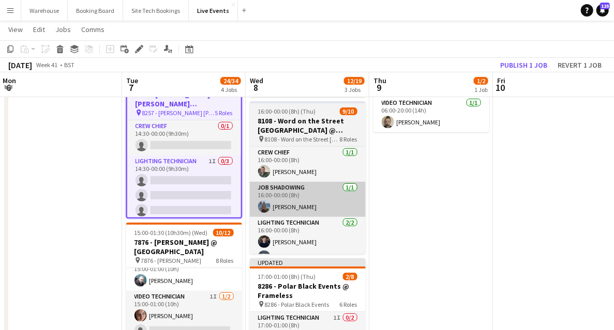
scroll to position [69, 0]
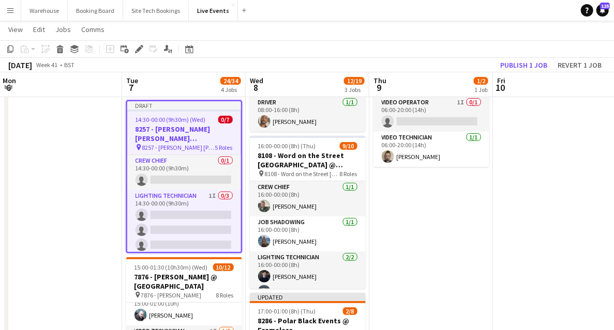
click at [180, 131] on h3 "8257 - Goldman Sachs International @ Two Temple Place" at bounding box center [184, 134] width 114 height 19
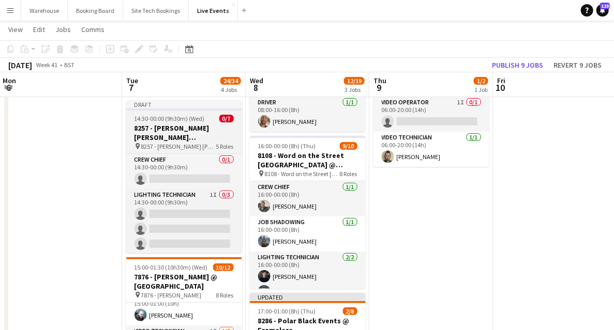
click at [174, 137] on h3 "8257 - Goldman Sachs International @ Two Temple Place" at bounding box center [184, 133] width 116 height 19
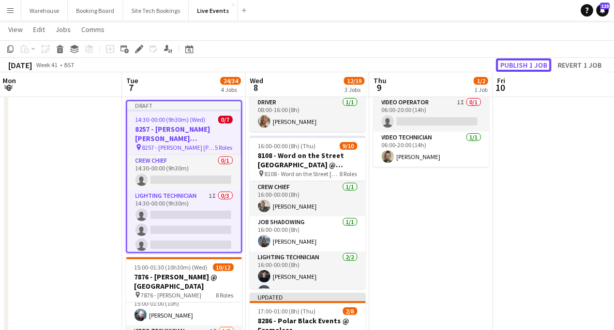
drag, startPoint x: 533, startPoint y: 63, endPoint x: 497, endPoint y: 71, distance: 36.5
click at [533, 63] on button "Publish 1 job" at bounding box center [523, 64] width 55 height 13
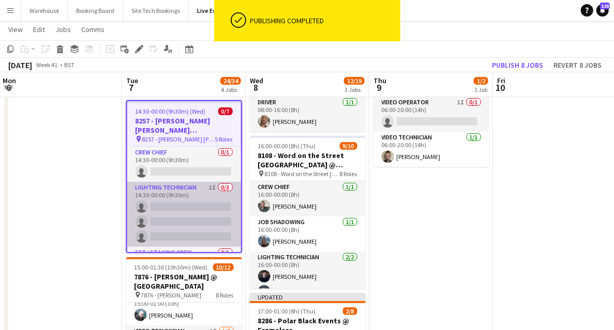
click at [176, 182] on app-card-role "Lighting Technician 1I 0/3 14:30-00:00 (9h30m) single-neutral-actions single-ne…" at bounding box center [184, 214] width 114 height 65
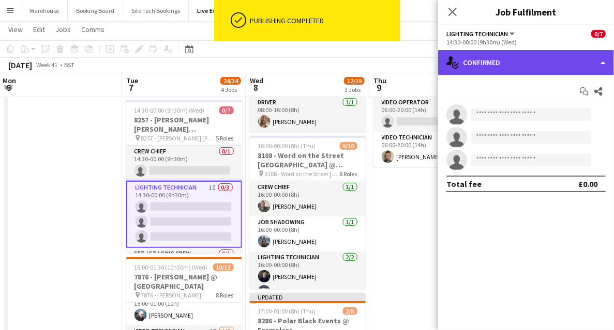
click at [490, 65] on div "single-neutral-actions-check-2 Confirmed" at bounding box center [526, 62] width 176 height 25
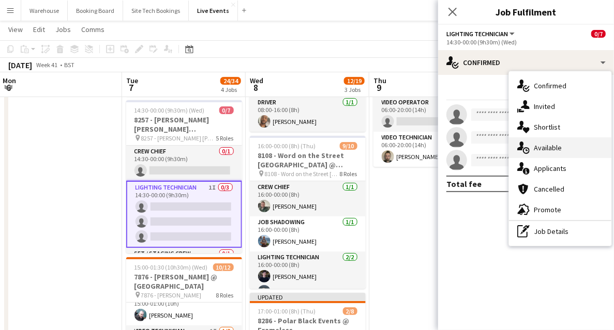
click at [553, 144] on span "Available" at bounding box center [548, 147] width 28 height 9
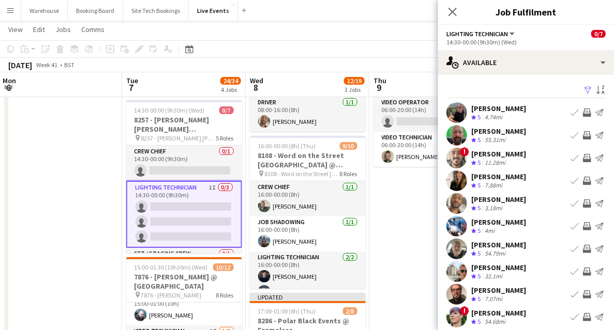
scroll to position [31, 0]
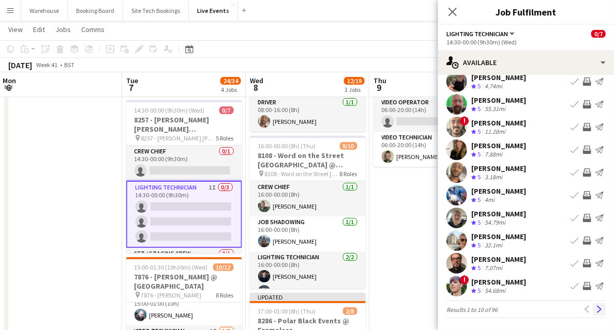
click at [596, 308] on app-icon "Next" at bounding box center [599, 309] width 7 height 7
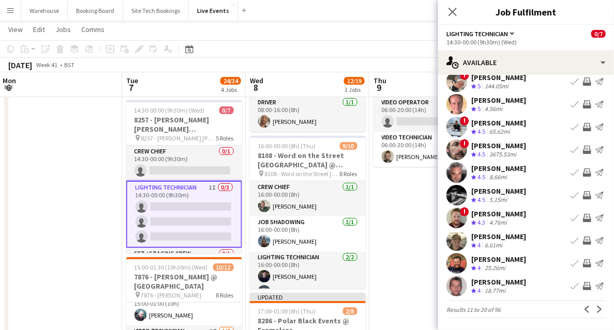
scroll to position [0, 0]
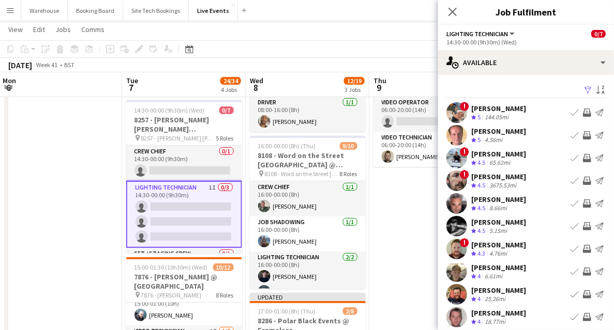
click at [583, 134] on app-icon "Invite crew" at bounding box center [587, 135] width 8 height 8
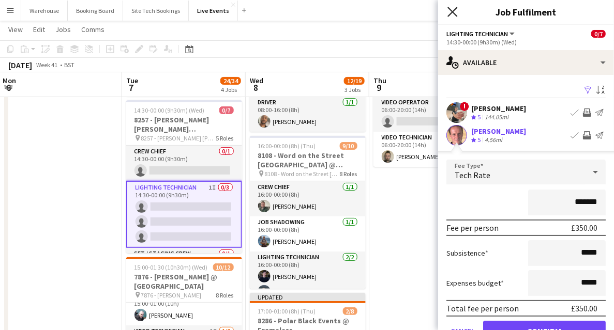
click at [450, 13] on icon "Close pop-in" at bounding box center [452, 12] width 10 height 10
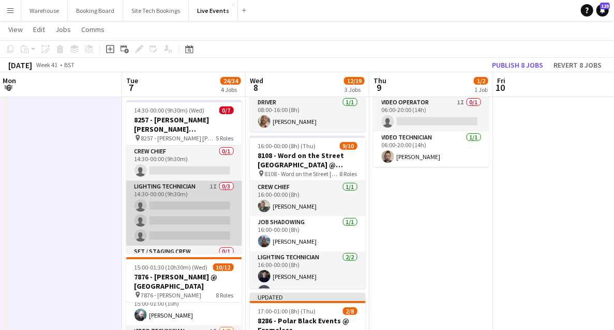
click at [165, 191] on app-card-role "Lighting Technician 1I 0/3 14:30-00:00 (9h30m) single-neutral-actions single-ne…" at bounding box center [184, 213] width 116 height 65
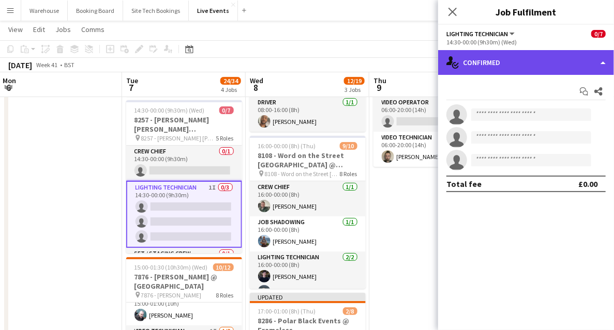
click at [504, 68] on div "single-neutral-actions-check-2 Confirmed" at bounding box center [526, 62] width 176 height 25
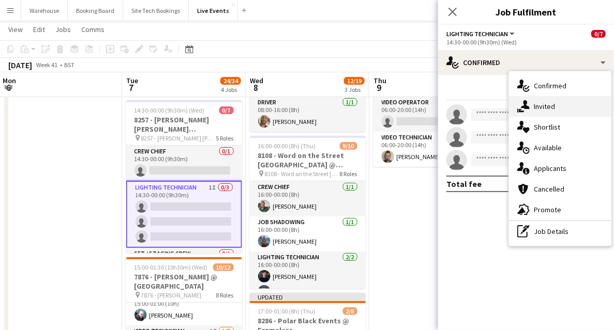
click at [545, 104] on span "Invited" at bounding box center [544, 106] width 21 height 9
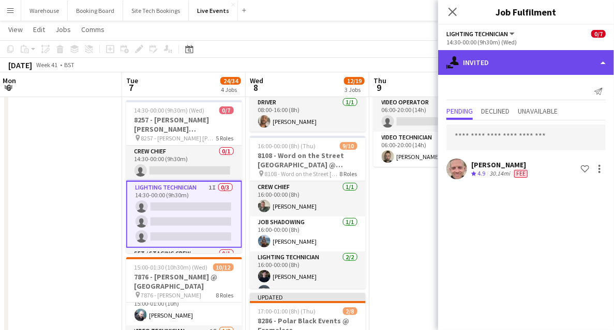
click at [488, 70] on div "single-neutral-actions-share-1 Invited" at bounding box center [526, 62] width 176 height 25
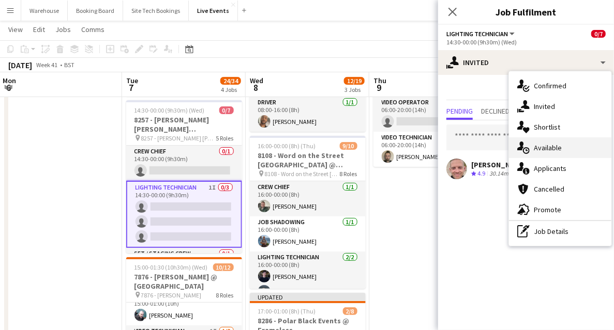
click at [541, 155] on div "single-neutral-actions-upload Available" at bounding box center [560, 148] width 102 height 21
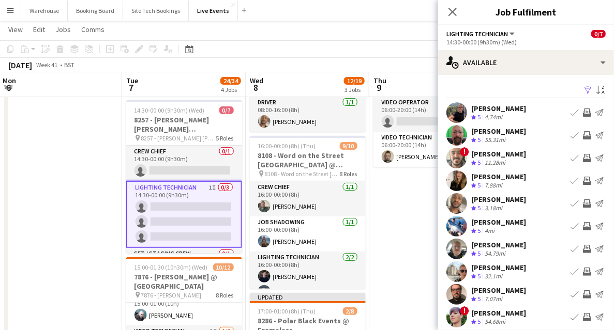
scroll to position [31, 0]
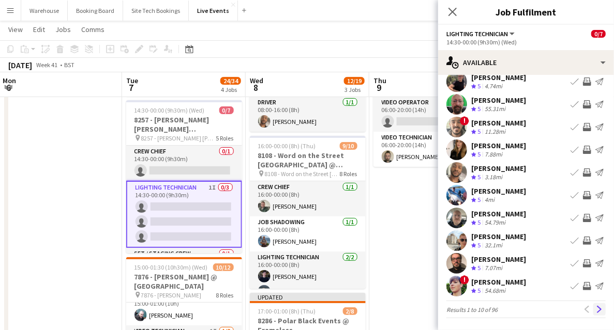
click at [596, 307] on app-icon "Next" at bounding box center [599, 309] width 7 height 7
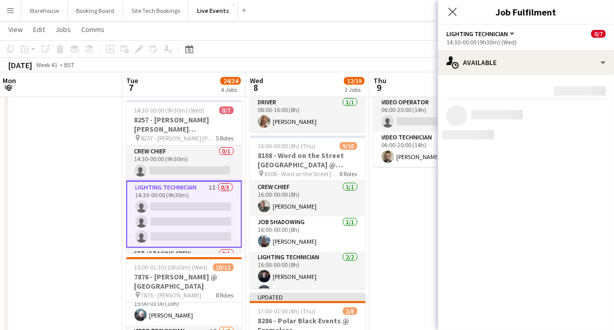
scroll to position [0, 0]
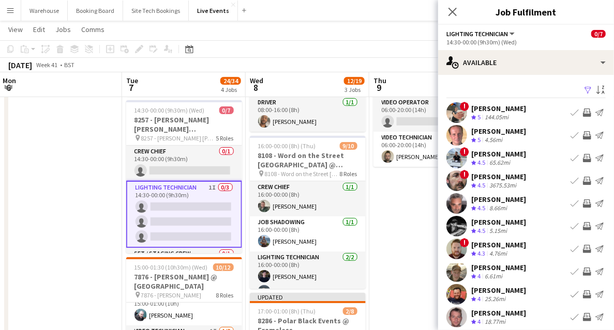
click at [583, 138] on app-icon "Invite crew" at bounding box center [587, 135] width 8 height 8
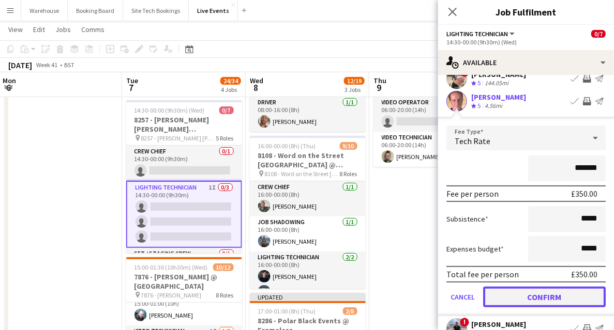
click at [521, 293] on button "Confirm" at bounding box center [544, 297] width 123 height 21
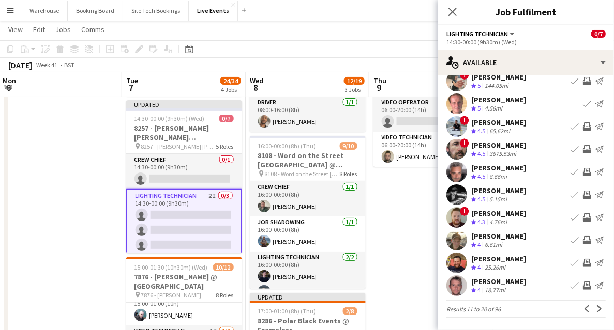
scroll to position [31, 0]
click at [596, 308] on app-icon "Next" at bounding box center [599, 309] width 7 height 7
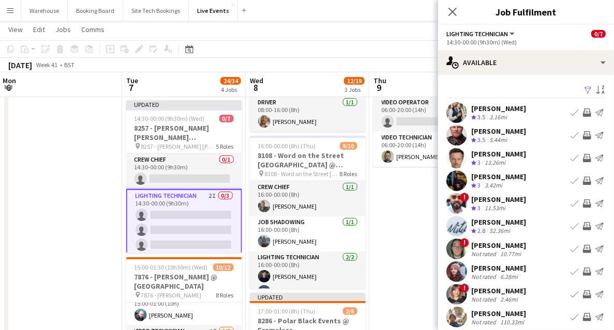
click at [583, 160] on app-icon "Invite crew" at bounding box center [587, 158] width 8 height 8
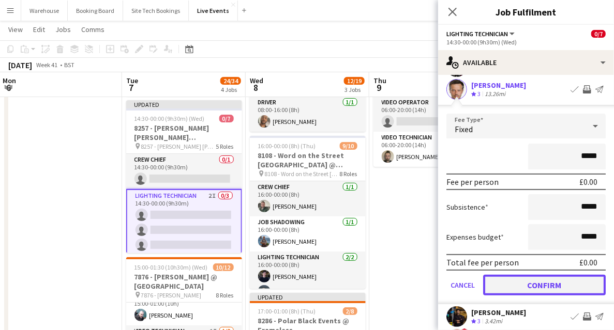
click at [546, 289] on button "Confirm" at bounding box center [544, 285] width 123 height 21
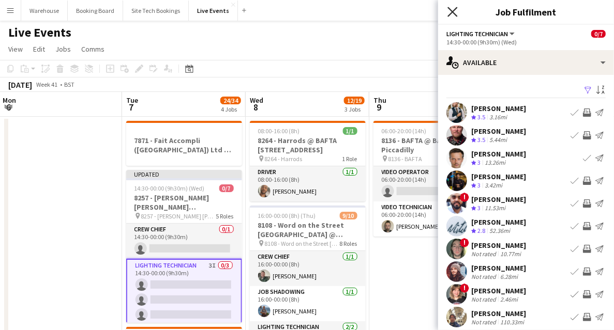
click at [452, 9] on icon "Close pop-in" at bounding box center [452, 12] width 10 height 10
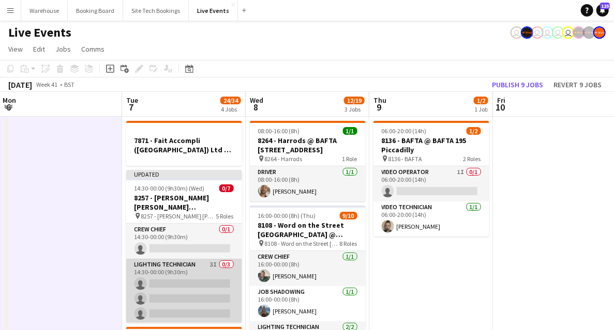
drag, startPoint x: 157, startPoint y: 271, endPoint x: 168, endPoint y: 271, distance: 10.4
click at [157, 271] on app-card-role "Lighting Technician 3I 0/3 14:30-00:00 (9h30m) single-neutral-actions single-ne…" at bounding box center [184, 291] width 116 height 65
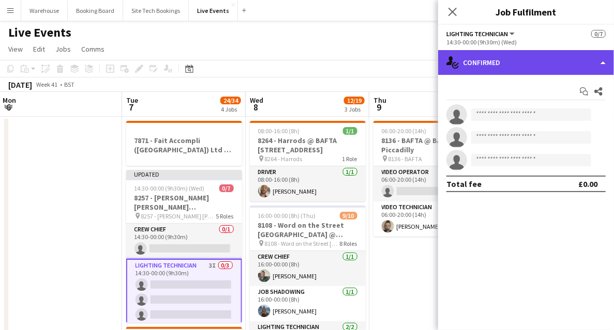
drag, startPoint x: 519, startPoint y: 66, endPoint x: 509, endPoint y: 80, distance: 17.1
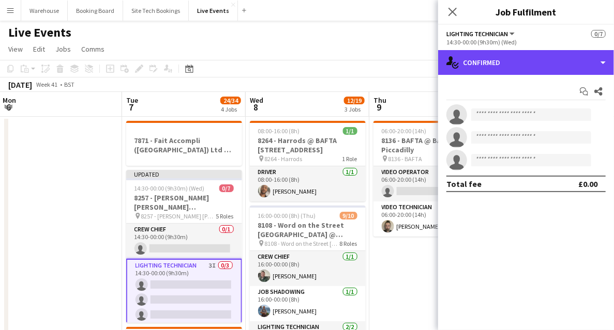
click at [519, 65] on div "single-neutral-actions-check-2 Confirmed" at bounding box center [526, 62] width 176 height 25
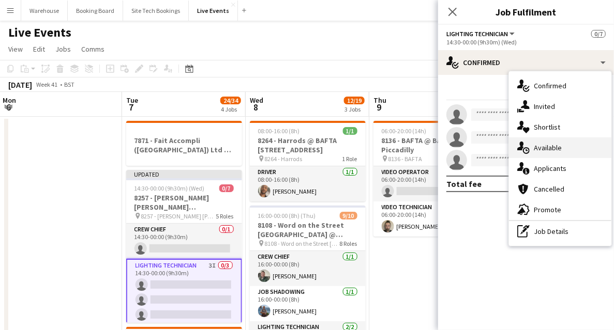
click at [545, 146] on span "Available" at bounding box center [548, 147] width 28 height 9
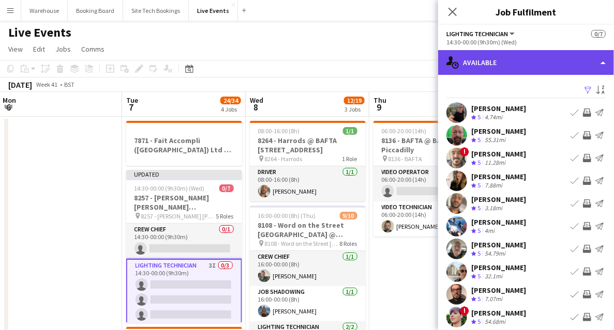
click at [503, 69] on div "single-neutral-actions-upload Available" at bounding box center [526, 62] width 176 height 25
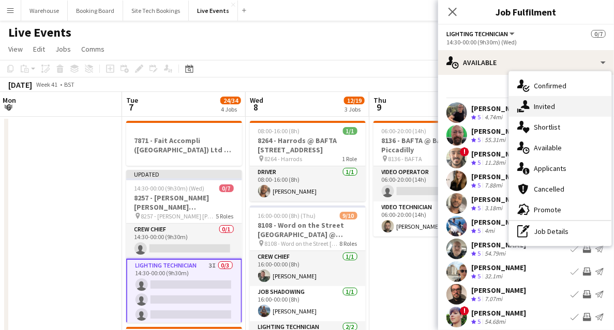
click at [549, 109] on span "Invited" at bounding box center [544, 106] width 21 height 9
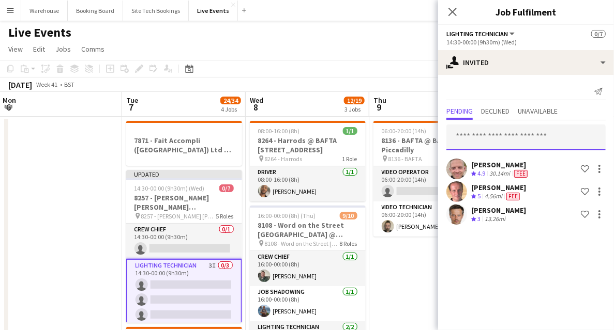
click at [516, 130] on input "text" at bounding box center [525, 138] width 159 height 26
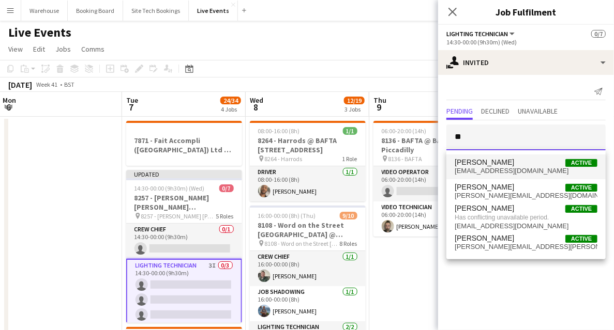
type input "*"
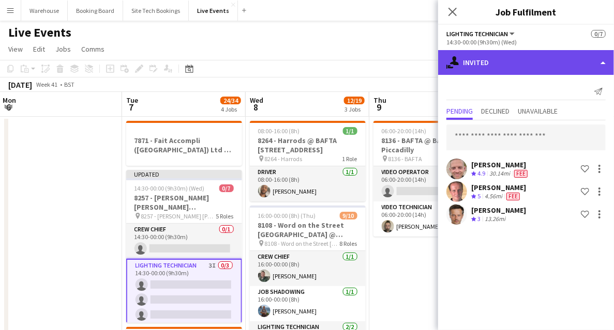
click at [498, 67] on div "single-neutral-actions-share-1 Invited" at bounding box center [526, 62] width 176 height 25
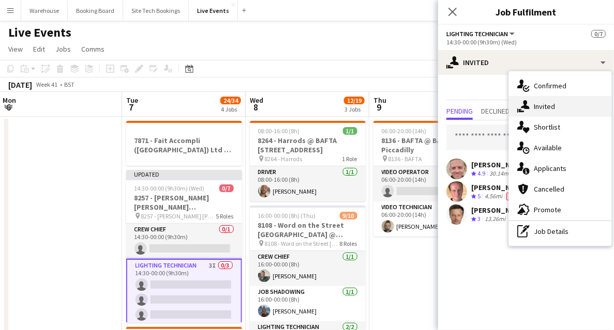
click at [541, 107] on span "Invited" at bounding box center [544, 106] width 21 height 9
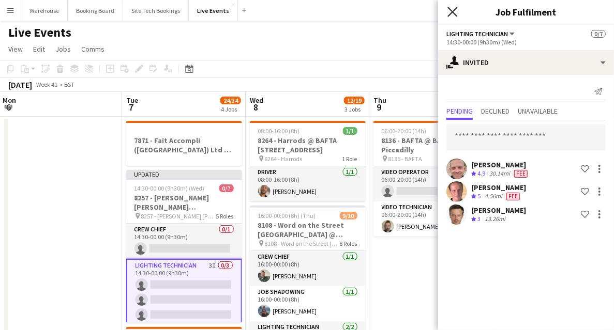
click at [453, 14] on icon "Close pop-in" at bounding box center [452, 12] width 10 height 10
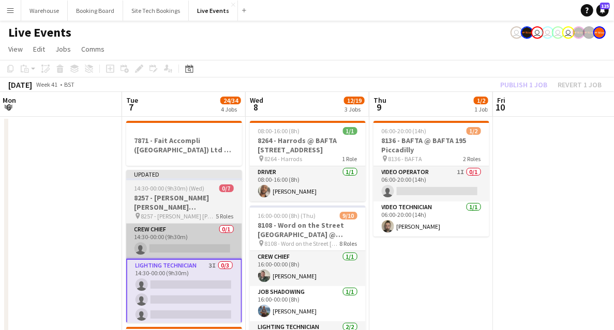
drag, startPoint x: 89, startPoint y: 261, endPoint x: 127, endPoint y: 259, distance: 37.8
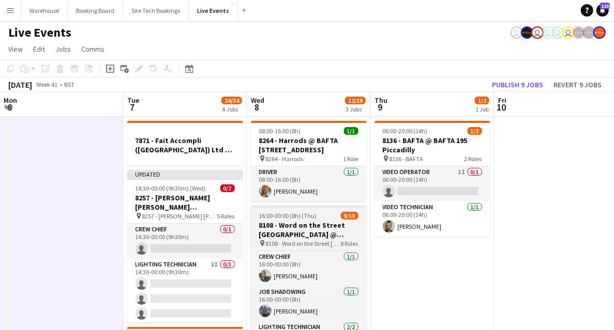
click at [175, 274] on app-card-role "Lighting Technician 3I 0/3 14:30-00:00 (9h30m) single-neutral-actions single-ne…" at bounding box center [185, 291] width 116 height 65
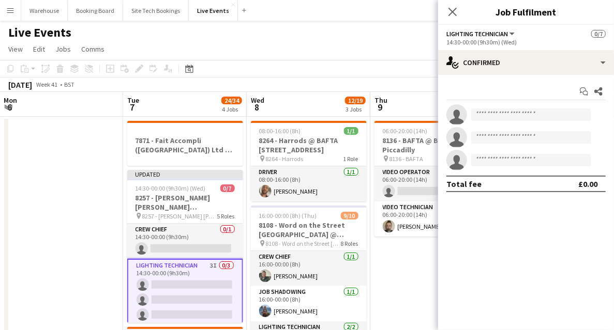
click at [450, 13] on icon at bounding box center [452, 12] width 8 height 8
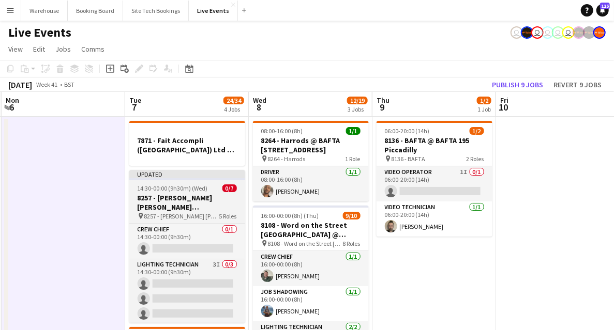
click at [190, 198] on h3 "8257 - Goldman Sachs International @ Two Temple Place" at bounding box center [187, 202] width 116 height 19
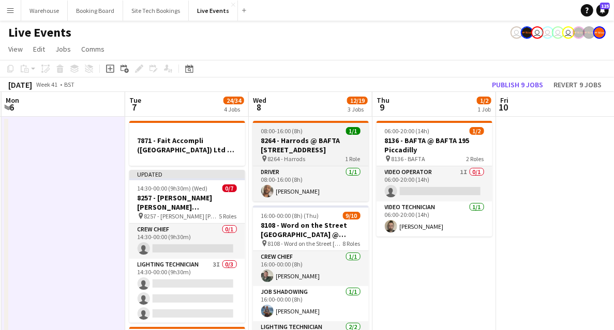
scroll to position [0, 369]
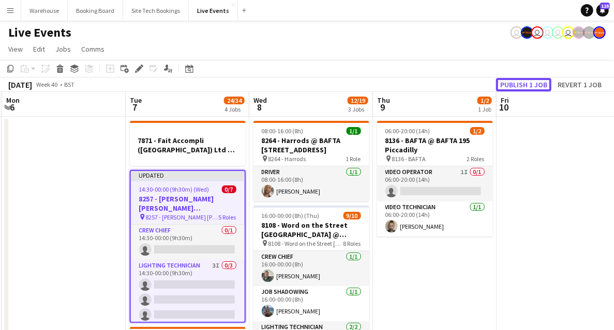
drag, startPoint x: 515, startPoint y: 88, endPoint x: 488, endPoint y: 104, distance: 31.3
click at [516, 88] on button "Publish 1 job" at bounding box center [523, 84] width 55 height 13
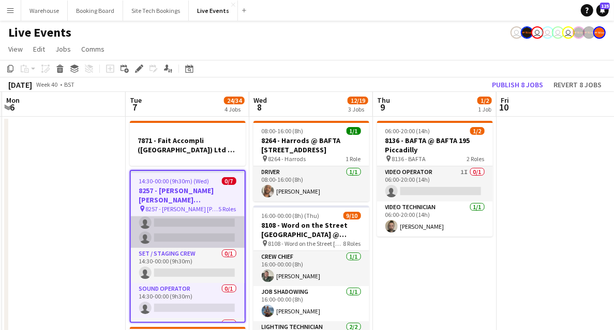
scroll to position [34, 0]
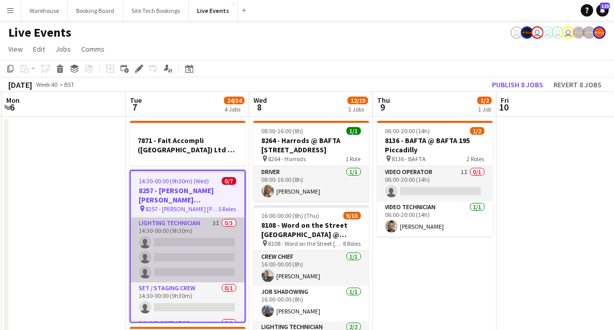
click at [187, 231] on app-card-role "Lighting Technician 3I 0/3 14:30-00:00 (9h30m) single-neutral-actions single-ne…" at bounding box center [188, 250] width 114 height 65
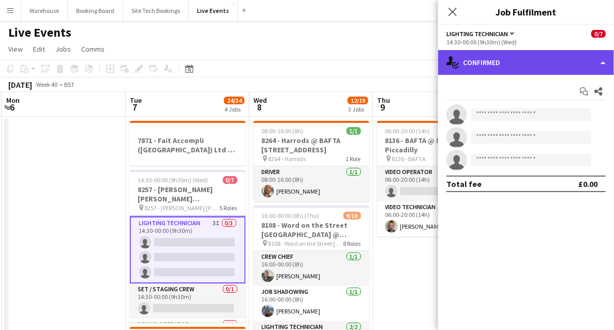
click at [472, 62] on div "single-neutral-actions-check-2 Confirmed" at bounding box center [526, 62] width 176 height 25
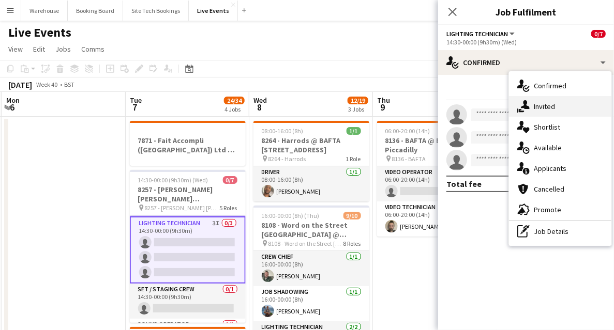
click at [563, 105] on div "single-neutral-actions-share-1 Invited" at bounding box center [560, 106] width 102 height 21
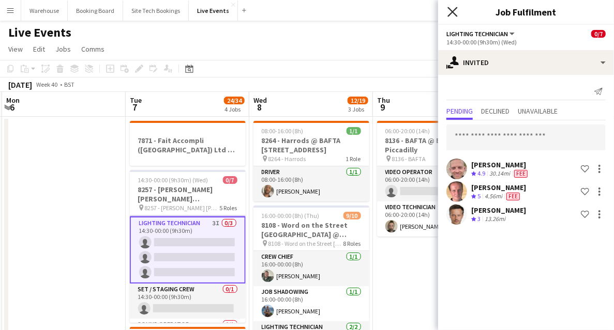
click at [454, 11] on icon "Close pop-in" at bounding box center [452, 12] width 10 height 10
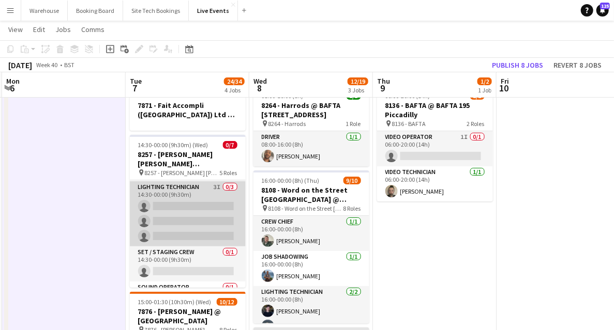
scroll to position [69, 0]
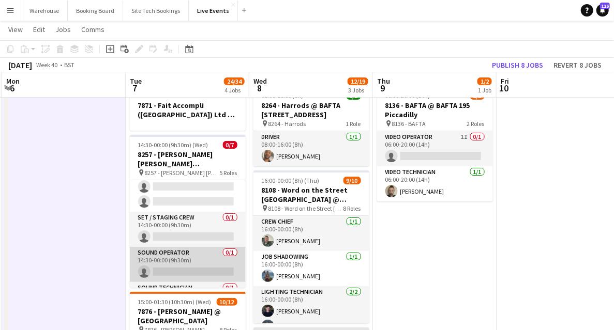
click at [180, 262] on app-card-role "Sound Operator 0/1 14:30-00:00 (9h30m) single-neutral-actions" at bounding box center [188, 264] width 116 height 35
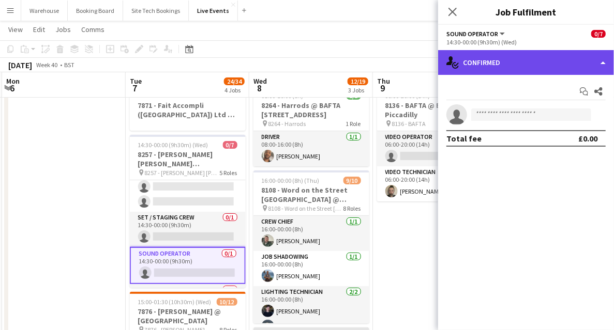
click at [532, 68] on div "single-neutral-actions-check-2 Confirmed" at bounding box center [526, 62] width 176 height 25
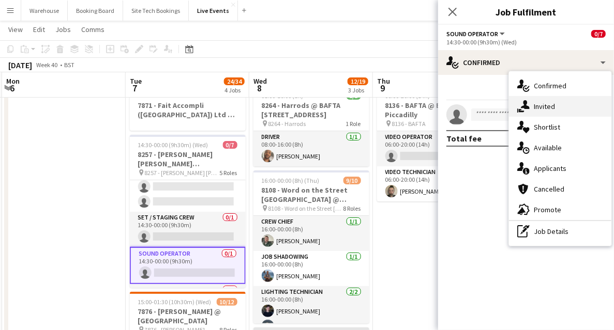
click at [547, 109] on span "Invited" at bounding box center [544, 106] width 21 height 9
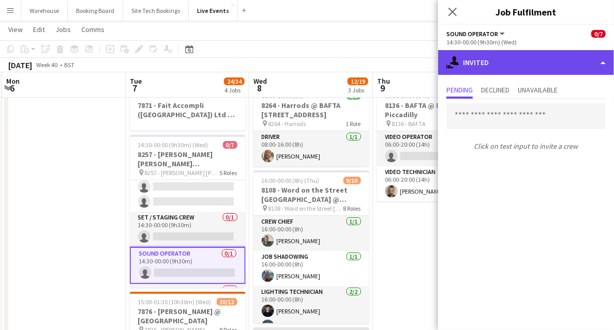
click at [496, 71] on div "single-neutral-actions-share-1 Invited" at bounding box center [526, 62] width 176 height 25
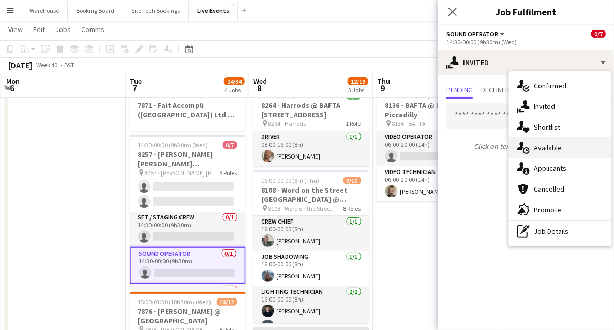
click at [540, 153] on div "single-neutral-actions-upload Available" at bounding box center [560, 148] width 102 height 21
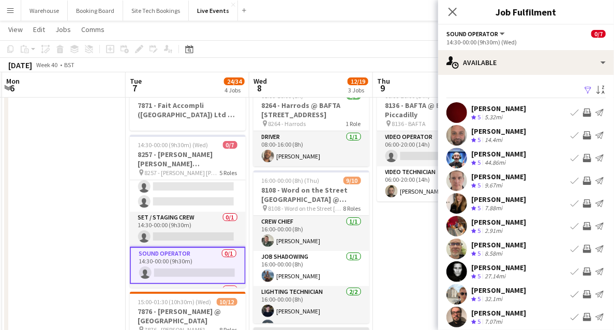
click at [583, 274] on app-icon "Invite crew" at bounding box center [587, 272] width 8 height 8
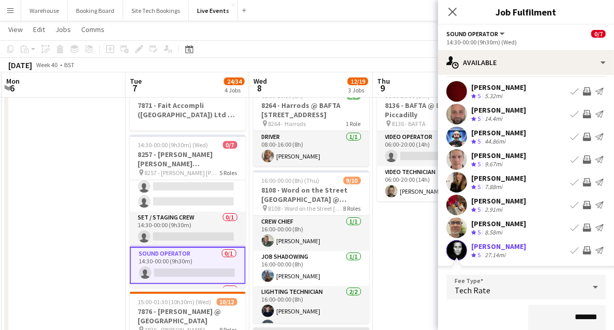
scroll to position [90, 0]
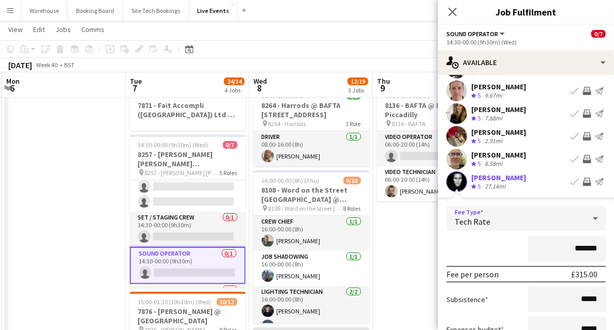
click at [493, 216] on div "Tech Rate" at bounding box center [515, 218] width 139 height 25
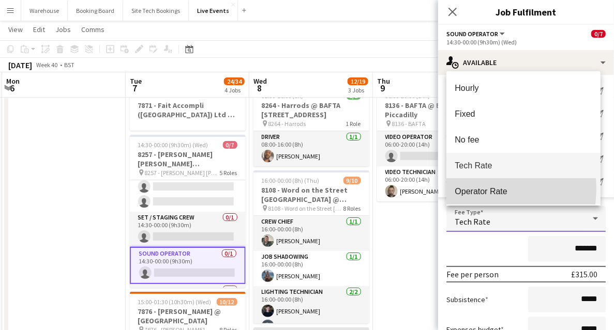
click at [485, 189] on span "Operator Rate" at bounding box center [524, 192] width 138 height 10
type input "*******"
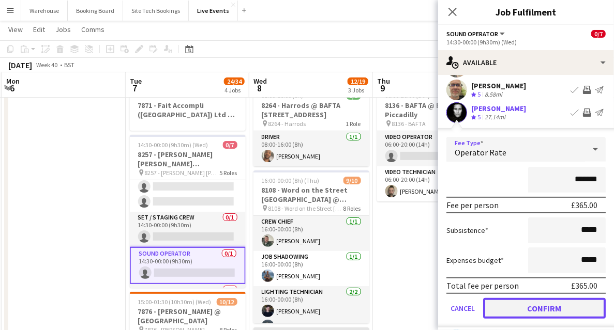
click at [550, 311] on button "Confirm" at bounding box center [544, 308] width 123 height 21
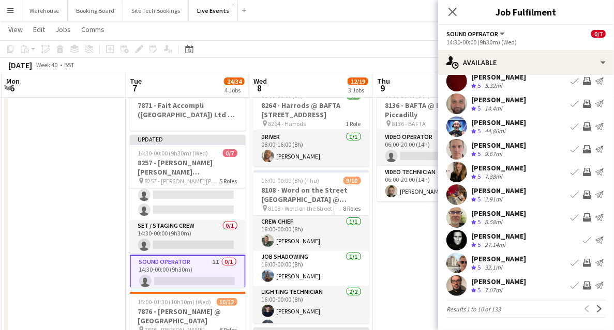
scroll to position [31, 0]
click at [451, 16] on icon "Close pop-in" at bounding box center [452, 12] width 10 height 10
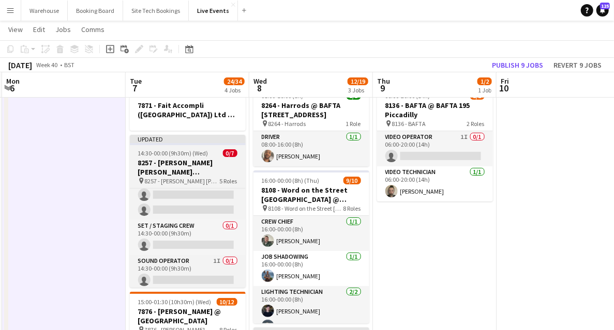
click at [157, 172] on h3 "8257 - Goldman Sachs International @ Two Temple Place" at bounding box center [188, 167] width 116 height 19
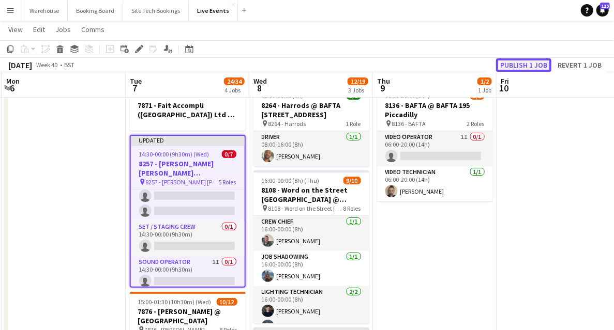
click at [513, 68] on button "Publish 1 job" at bounding box center [523, 64] width 55 height 13
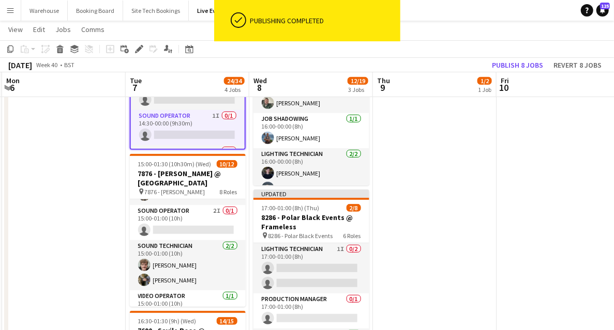
scroll to position [95, 0]
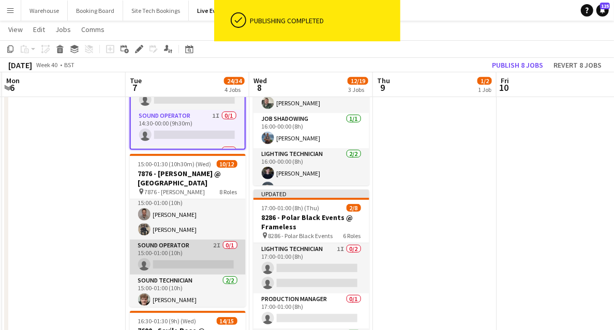
click at [196, 247] on app-card-role "Sound Operator 2I 0/1 15:00-01:00 (10h) single-neutral-actions" at bounding box center [188, 257] width 116 height 35
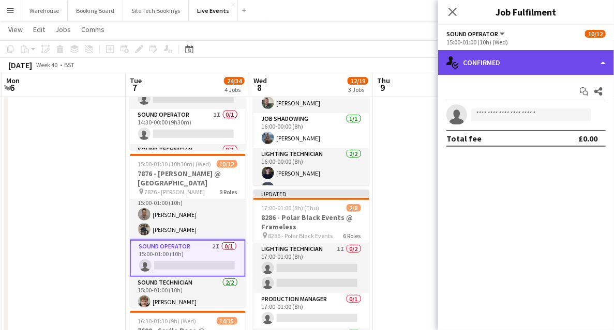
click at [484, 59] on div "single-neutral-actions-check-2 Confirmed" at bounding box center [526, 62] width 176 height 25
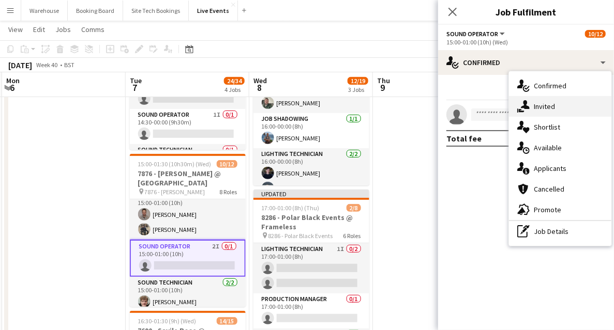
click at [538, 109] on span "Invited" at bounding box center [544, 106] width 21 height 9
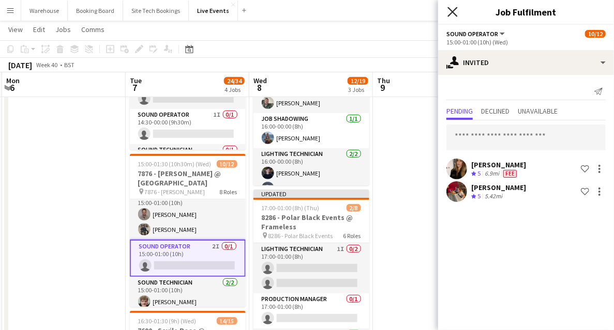
click at [451, 11] on icon "Close pop-in" at bounding box center [452, 12] width 10 height 10
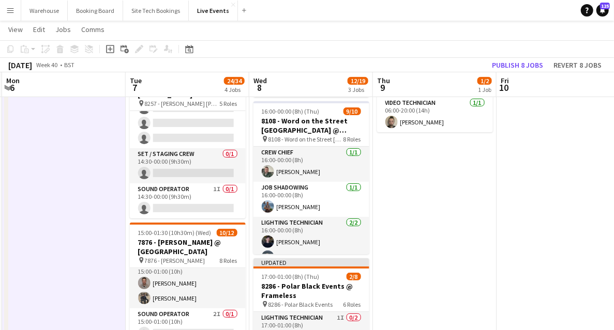
scroll to position [98, 0]
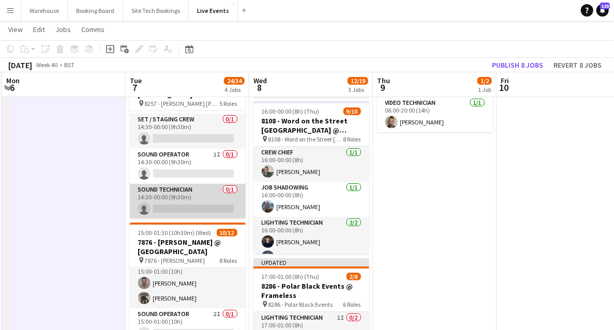
click at [194, 192] on app-card-role "Sound Technician 0/1 14:30-00:00 (9h30m) single-neutral-actions" at bounding box center [188, 201] width 116 height 35
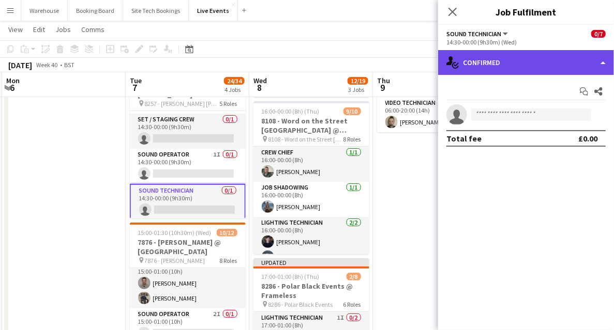
click at [497, 66] on div "single-neutral-actions-check-2 Confirmed" at bounding box center [526, 62] width 176 height 25
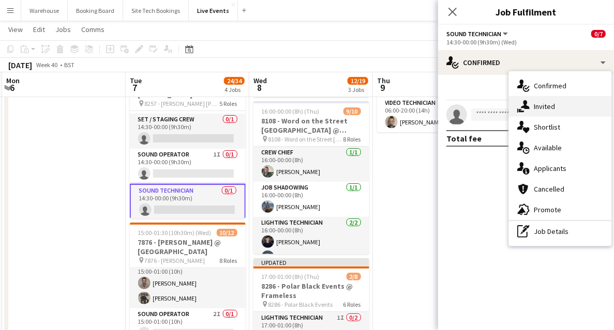
click at [542, 110] on span "Invited" at bounding box center [544, 106] width 21 height 9
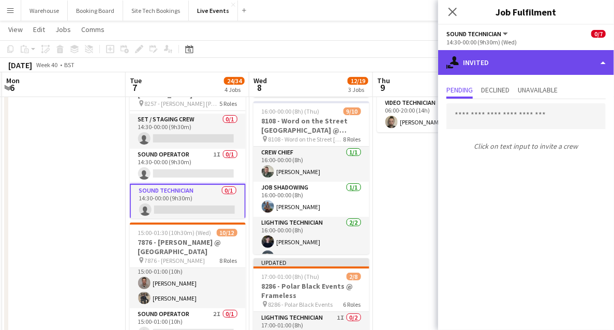
click at [496, 67] on div "single-neutral-actions-share-1 Invited" at bounding box center [526, 62] width 176 height 25
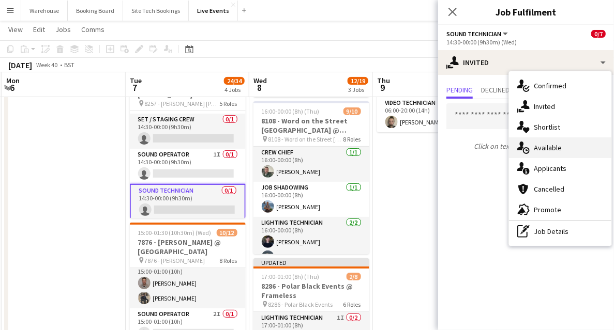
click at [548, 153] on div "single-neutral-actions-upload Available" at bounding box center [560, 148] width 102 height 21
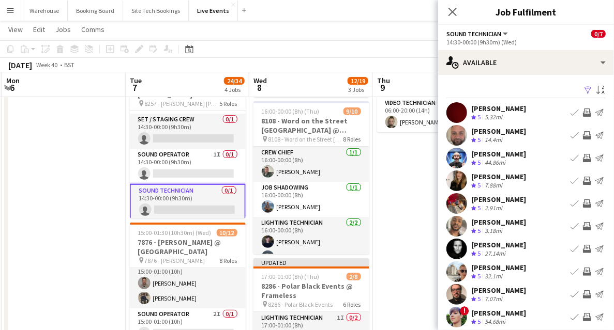
scroll to position [31, 0]
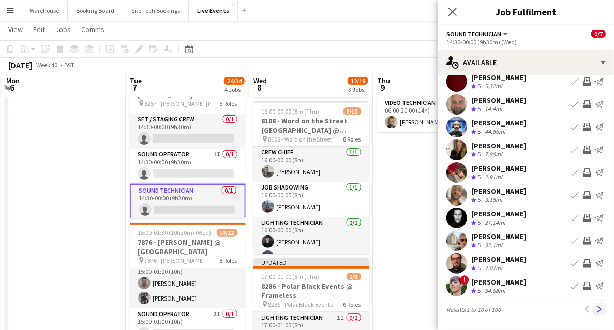
click at [596, 308] on app-icon "Next" at bounding box center [599, 309] width 7 height 7
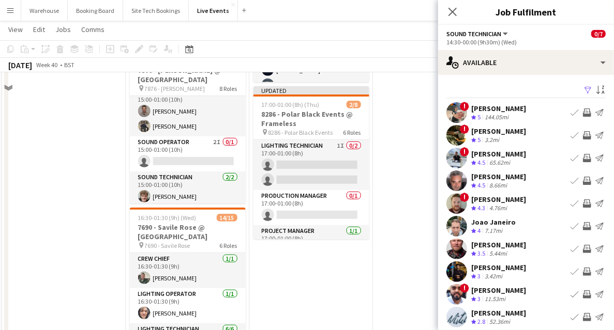
scroll to position [207, 0]
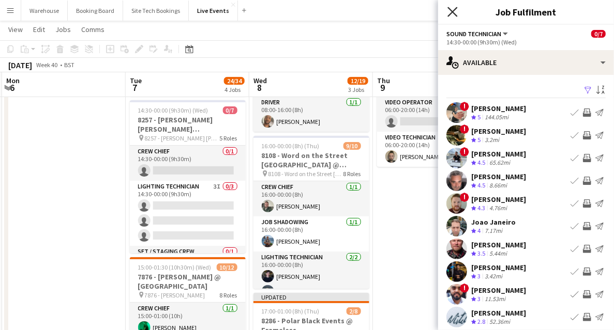
click at [450, 13] on icon "Close pop-in" at bounding box center [452, 12] width 10 height 10
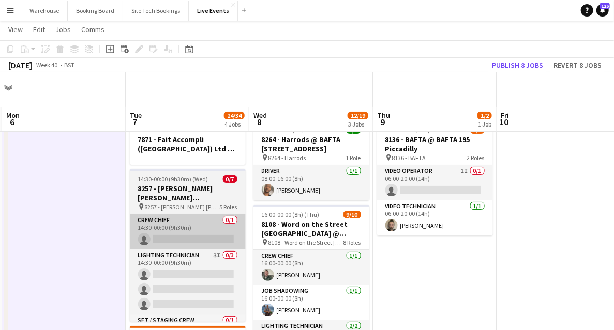
scroll to position [34, 0]
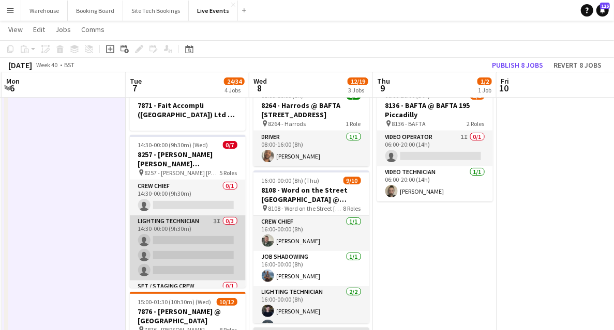
click at [170, 230] on app-card-role "Lighting Technician 3I 0/3 14:30-00:00 (9h30m) single-neutral-actions single-ne…" at bounding box center [188, 248] width 116 height 65
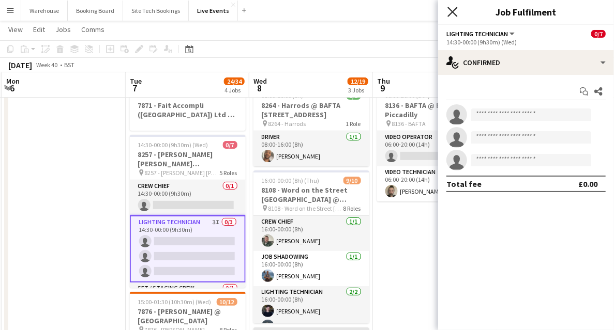
click at [456, 10] on icon "Close pop-in" at bounding box center [452, 12] width 10 height 10
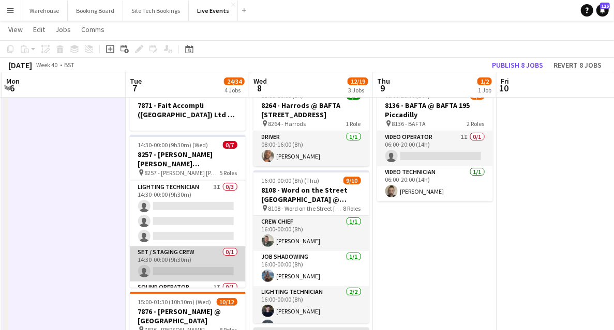
scroll to position [69, 0]
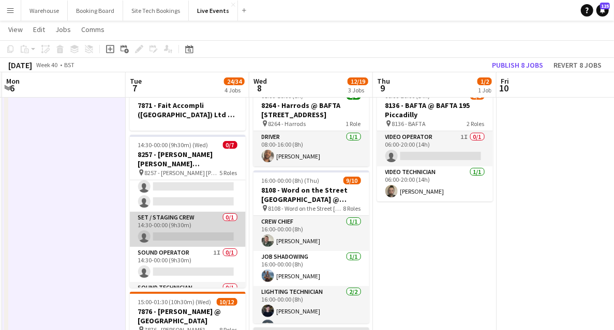
click at [188, 220] on app-card-role "Set / Staging Crew 0/1 14:30-00:00 (9h30m) single-neutral-actions" at bounding box center [188, 229] width 116 height 35
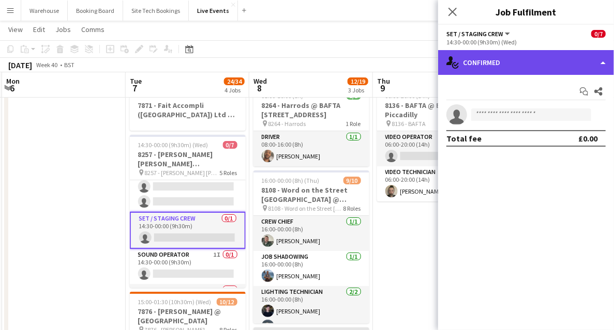
click at [489, 69] on div "single-neutral-actions-check-2 Confirmed" at bounding box center [526, 62] width 176 height 25
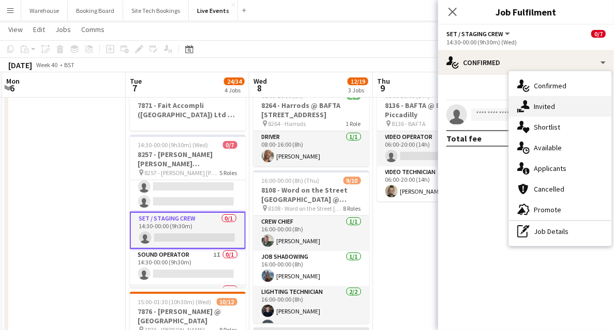
click at [541, 105] on span "Invited" at bounding box center [544, 106] width 21 height 9
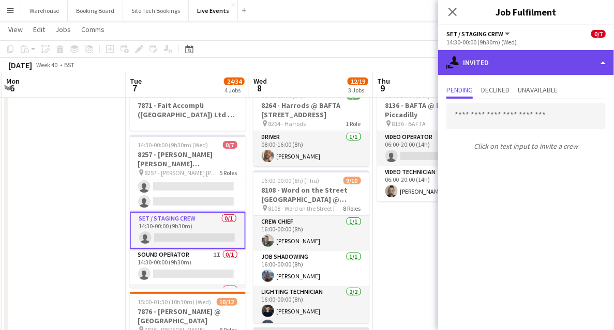
click at [496, 69] on div "single-neutral-actions-share-1 Invited" at bounding box center [526, 62] width 176 height 25
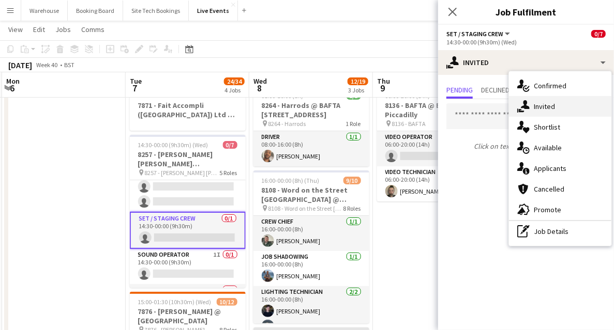
click at [533, 101] on div "single-neutral-actions-share-1 Invited" at bounding box center [560, 106] width 102 height 21
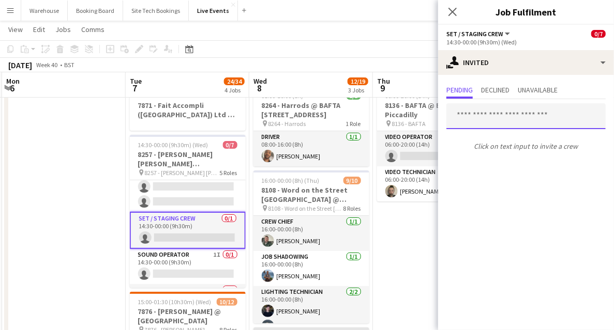
click at [501, 120] on input "text" at bounding box center [525, 116] width 159 height 26
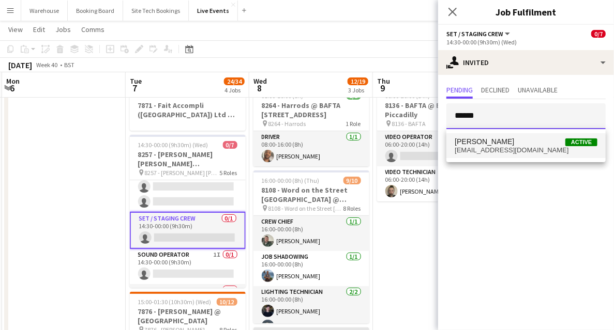
type input "******"
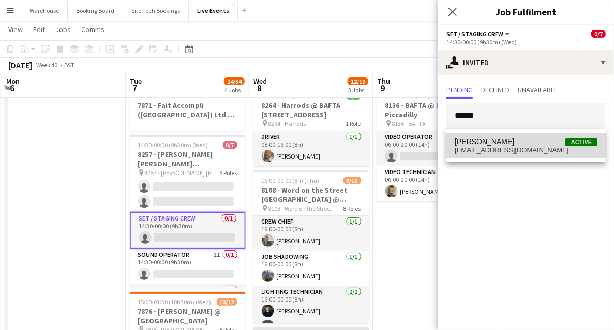
click at [490, 145] on span "[PERSON_NAME]" at bounding box center [484, 142] width 59 height 9
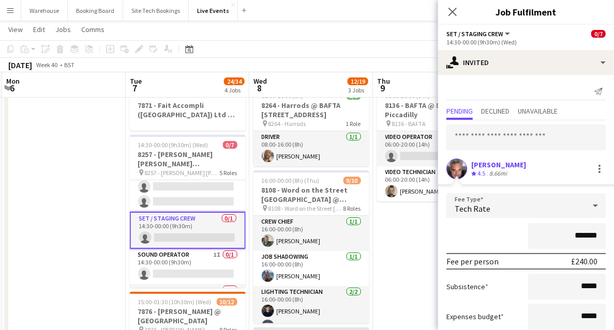
scroll to position [63, 0]
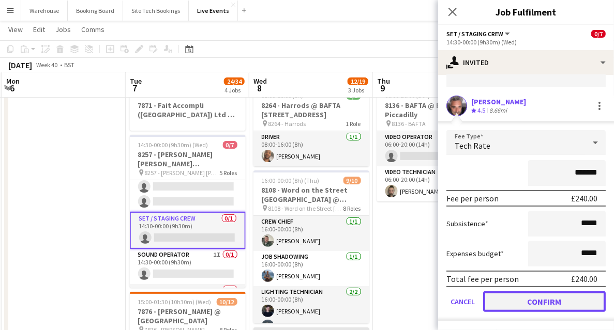
click at [533, 302] on button "Confirm" at bounding box center [544, 302] width 123 height 21
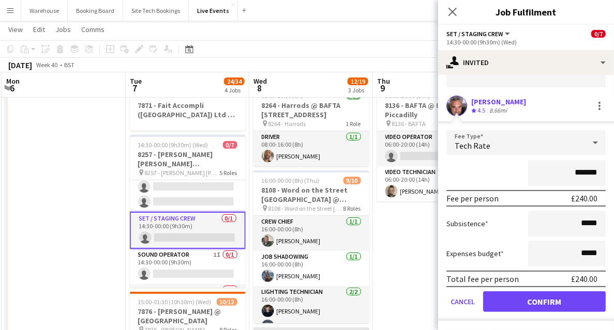
scroll to position [0, 0]
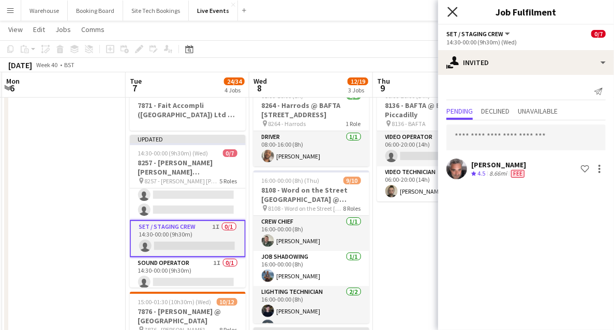
click at [453, 11] on icon at bounding box center [452, 12] width 10 height 10
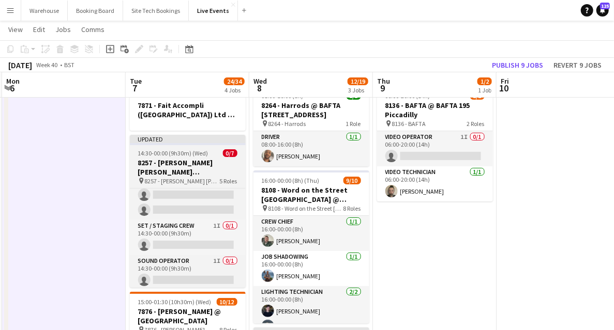
click at [139, 163] on h3 "8257 - Goldman Sachs International @ Two Temple Place" at bounding box center [188, 167] width 116 height 19
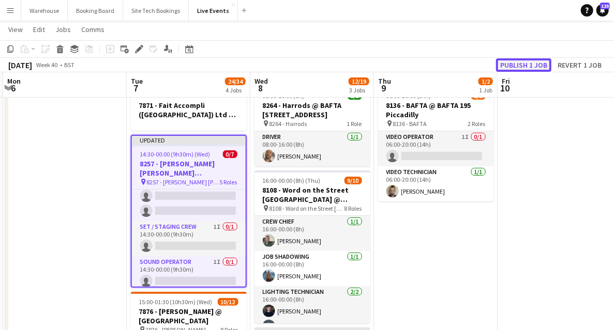
click at [544, 65] on button "Publish 1 job" at bounding box center [523, 64] width 55 height 13
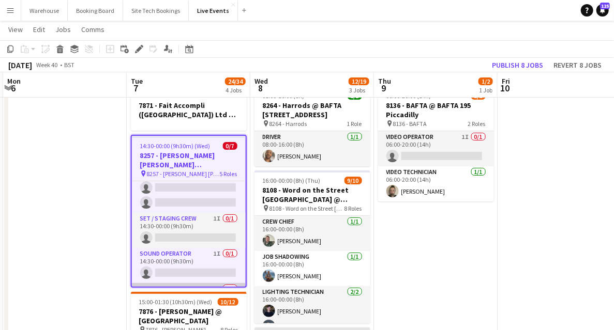
scroll to position [100, 0]
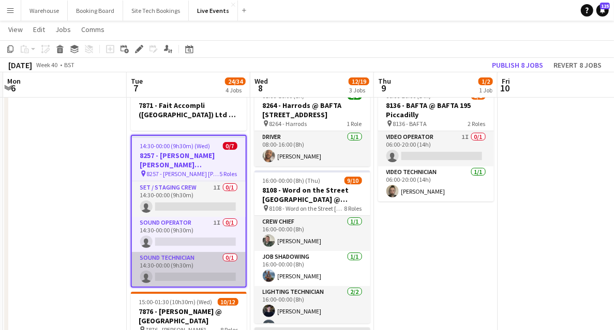
click at [167, 254] on app-card-role "Sound Technician 0/1 14:30-00:00 (9h30m) single-neutral-actions" at bounding box center [189, 269] width 114 height 35
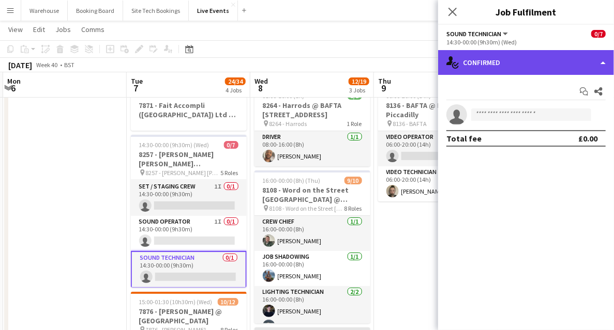
click at [480, 64] on div "single-neutral-actions-check-2 Confirmed" at bounding box center [526, 62] width 176 height 25
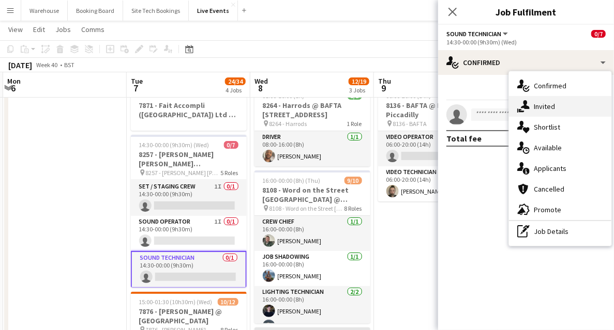
click at [543, 107] on span "Invited" at bounding box center [544, 106] width 21 height 9
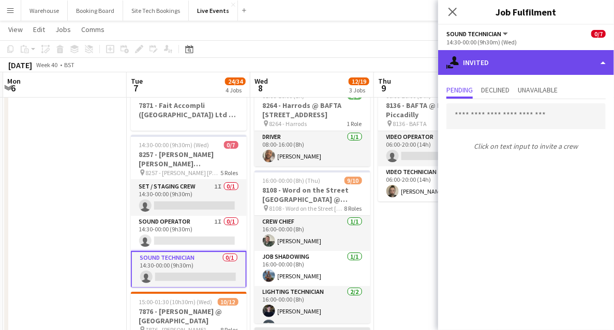
click at [495, 65] on div "single-neutral-actions-share-1 Invited" at bounding box center [526, 62] width 176 height 25
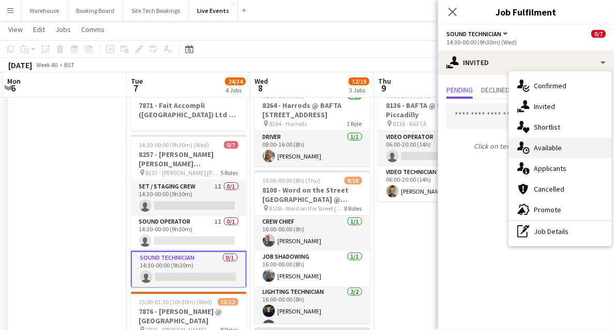
click at [553, 145] on span "Available" at bounding box center [548, 147] width 28 height 9
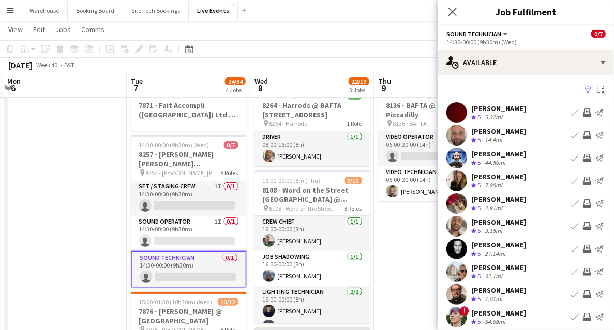
scroll to position [31, 0]
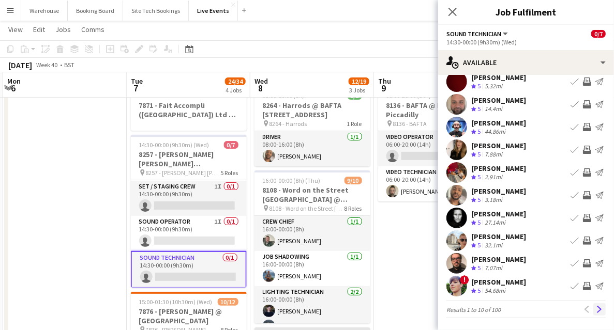
click at [597, 306] on app-icon "Next" at bounding box center [599, 309] width 7 height 7
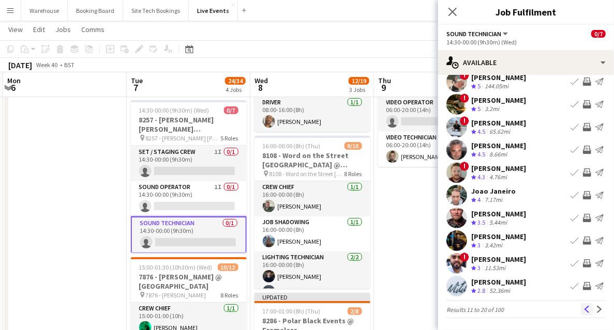
click at [583, 309] on app-icon "Previous" at bounding box center [586, 309] width 7 height 7
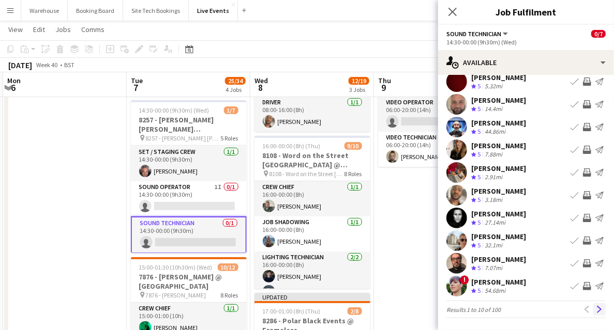
click at [596, 306] on app-icon "Next" at bounding box center [599, 309] width 7 height 7
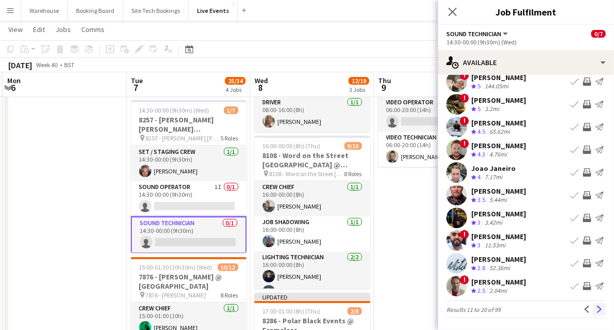
click at [596, 309] on app-icon "Next" at bounding box center [599, 309] width 7 height 7
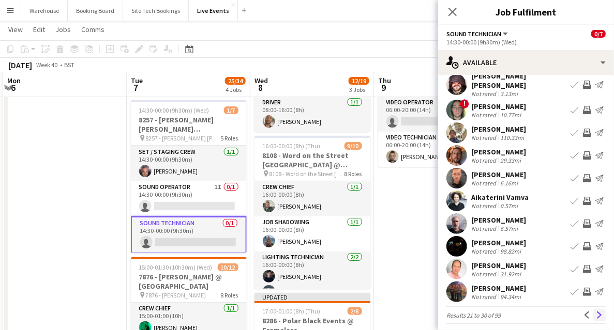
click at [596, 312] on app-icon "Next" at bounding box center [599, 315] width 7 height 7
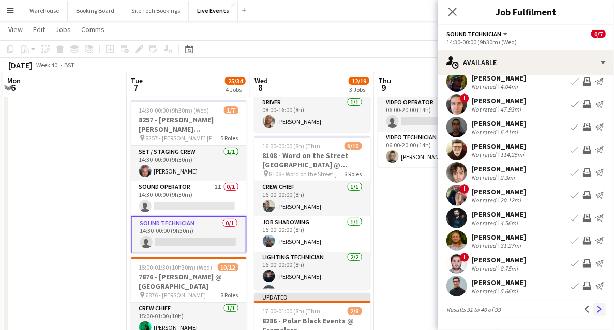
click at [593, 313] on button "Next" at bounding box center [599, 310] width 12 height 12
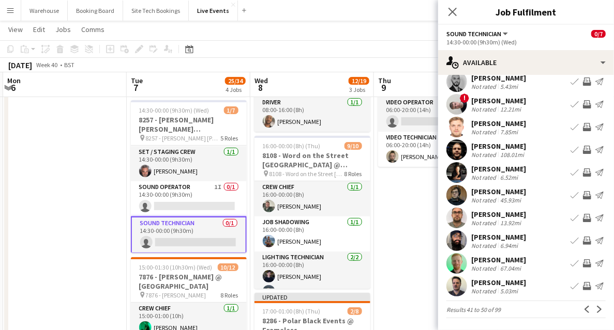
click at [597, 310] on app-icon "Next" at bounding box center [599, 309] width 7 height 7
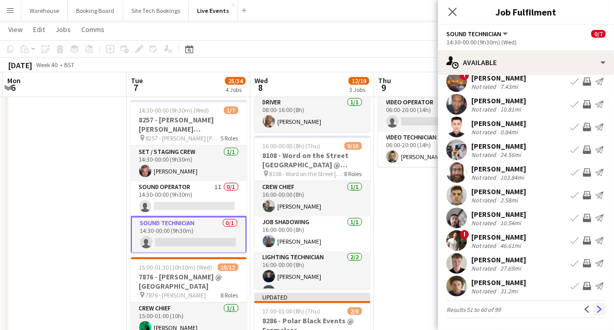
click at [596, 309] on app-icon "Next" at bounding box center [599, 309] width 7 height 7
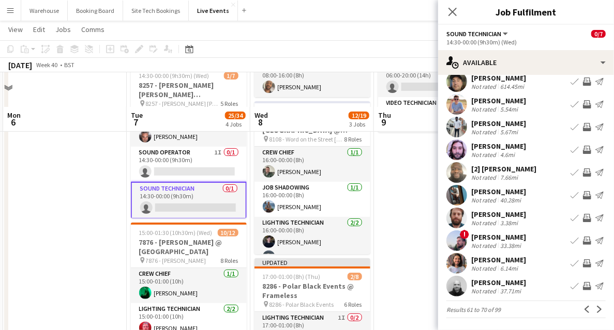
scroll to position [138, 0]
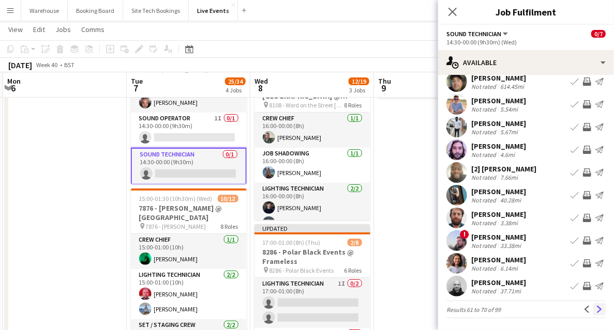
click at [593, 314] on button "Next" at bounding box center [599, 310] width 12 height 12
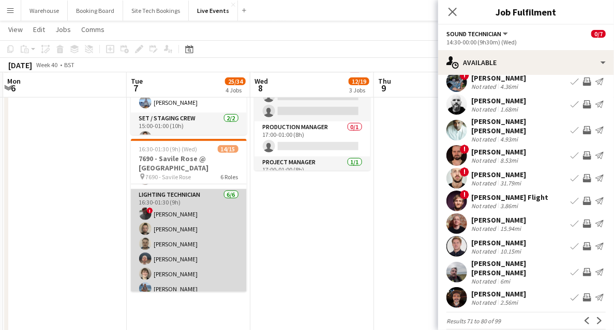
scroll to position [169, 0]
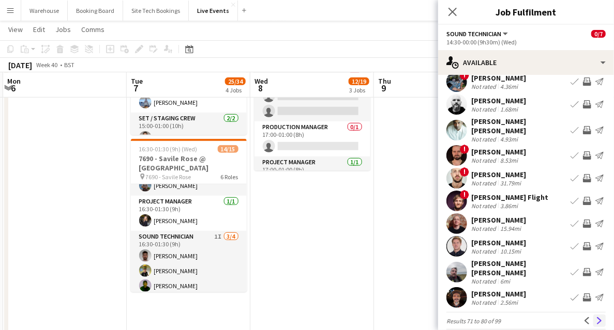
click at [596, 317] on app-icon "Next" at bounding box center [599, 320] width 7 height 7
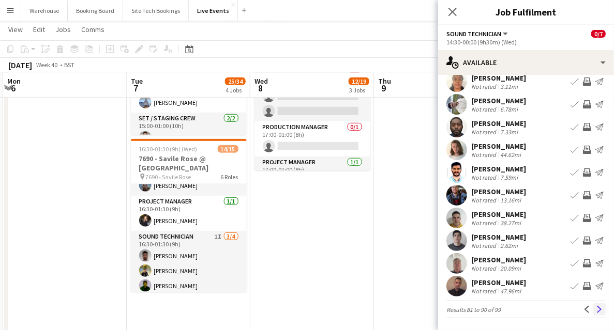
click at [596, 311] on app-icon "Next" at bounding box center [599, 309] width 7 height 7
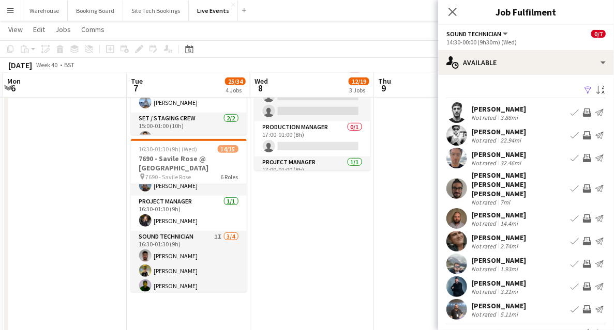
scroll to position [8, 0]
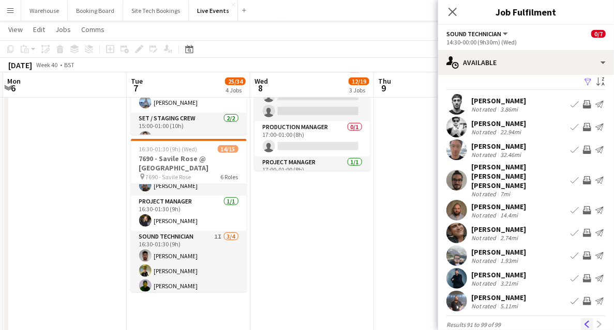
click at [584, 321] on app-icon "Previous" at bounding box center [586, 324] width 7 height 7
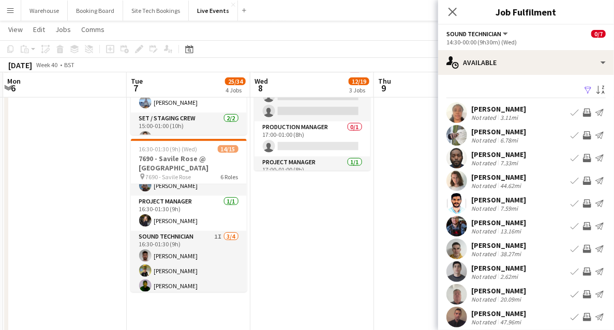
scroll to position [31, 0]
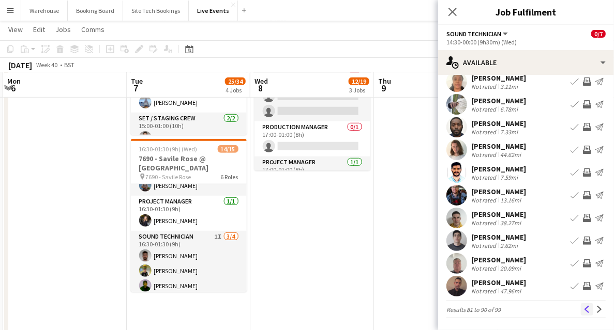
click at [583, 309] on app-icon "Previous" at bounding box center [586, 309] width 7 height 7
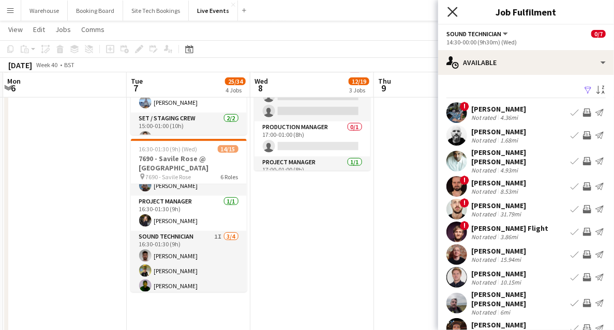
click at [450, 12] on icon "Close pop-in" at bounding box center [452, 12] width 10 height 10
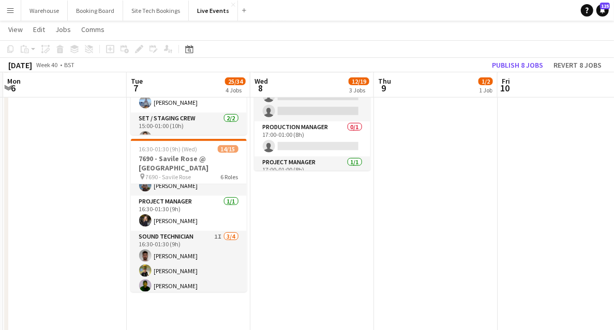
click at [88, 210] on app-date-cell at bounding box center [65, 253] width 124 height 964
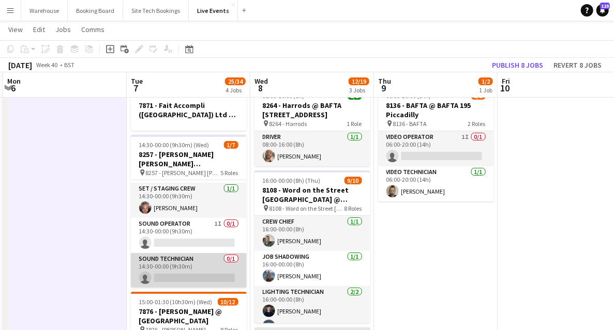
click at [177, 262] on app-card-role "Sound Technician 0/1 14:30-00:00 (9h30m) single-neutral-actions" at bounding box center [189, 270] width 116 height 35
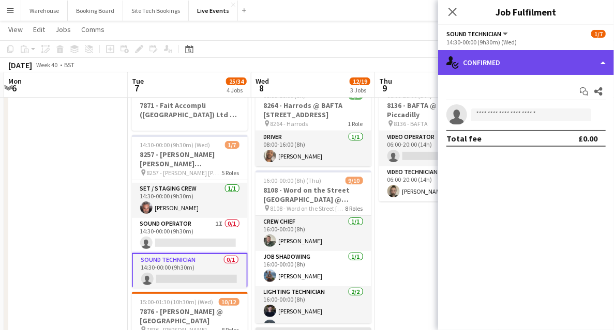
click at [562, 67] on div "single-neutral-actions-check-2 Confirmed" at bounding box center [526, 62] width 176 height 25
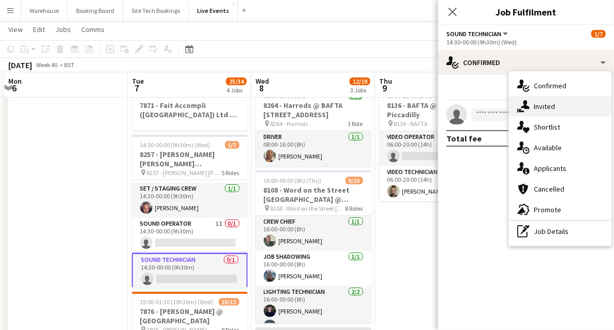
click at [557, 109] on div "single-neutral-actions-share-1 Invited" at bounding box center [560, 106] width 102 height 21
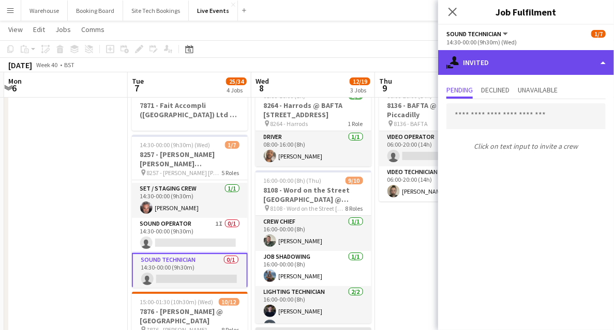
click at [491, 73] on div "single-neutral-actions-share-1 Invited" at bounding box center [526, 62] width 176 height 25
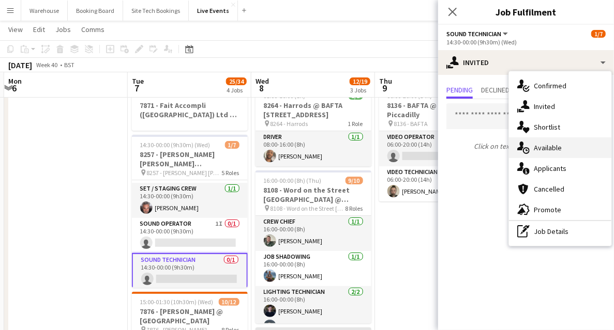
click at [536, 152] on span "Available" at bounding box center [548, 147] width 28 height 9
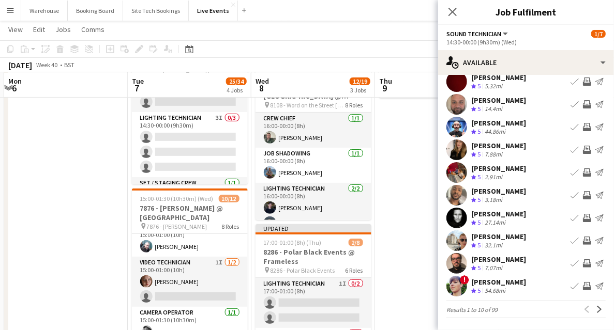
scroll to position [100, 0]
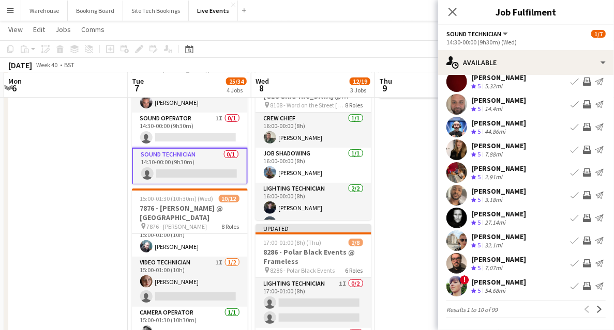
click at [583, 126] on app-icon "Invite crew" at bounding box center [587, 127] width 8 height 8
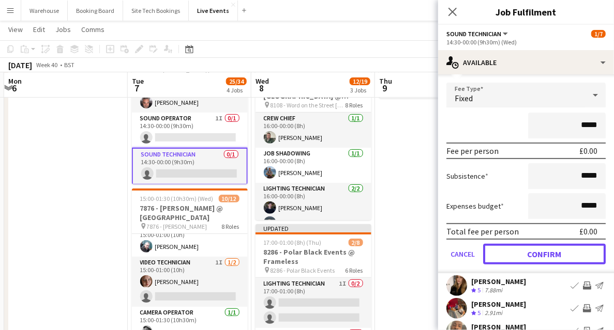
click at [550, 257] on button "Confirm" at bounding box center [544, 254] width 123 height 21
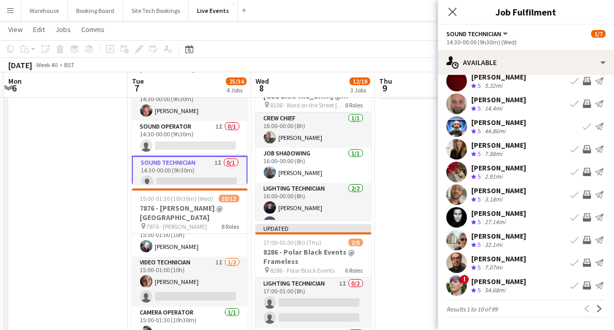
scroll to position [31, 0]
click at [456, 11] on icon "Close pop-in" at bounding box center [452, 12] width 10 height 10
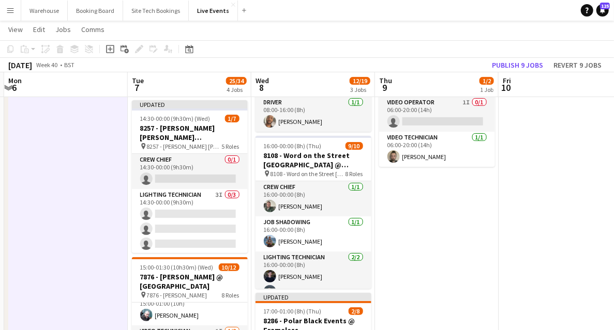
scroll to position [0, 0]
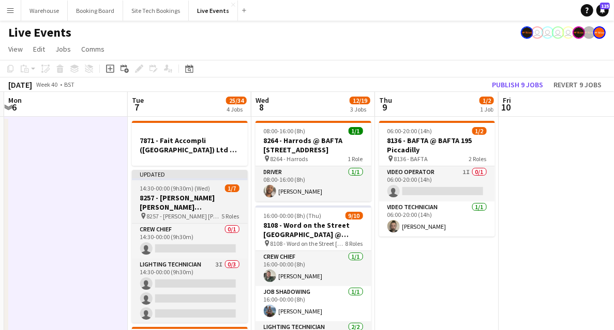
click at [198, 197] on h3 "8257 - Goldman Sachs International @ Two Temple Place" at bounding box center [190, 202] width 116 height 19
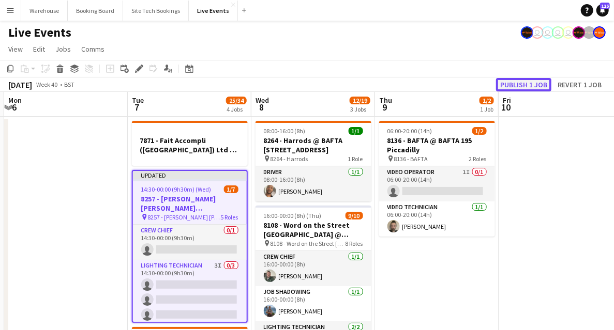
click at [538, 88] on button "Publish 1 job" at bounding box center [523, 84] width 55 height 13
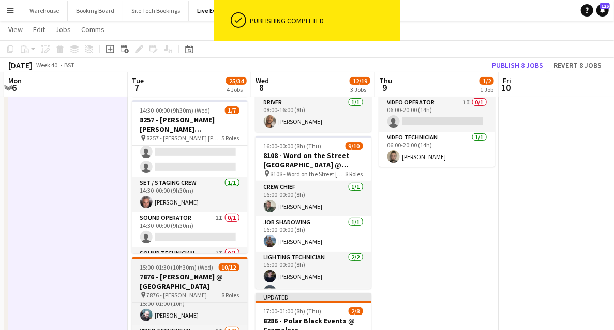
scroll to position [98, 0]
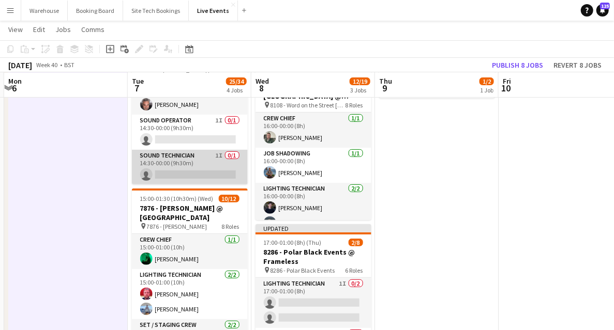
click at [186, 154] on app-card-role "Sound Technician 1I 0/1 14:30-00:00 (9h30m) single-neutral-actions" at bounding box center [190, 167] width 116 height 35
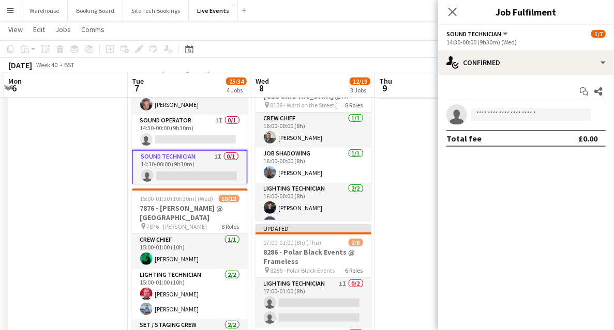
click at [457, 12] on icon "Close pop-in" at bounding box center [452, 12] width 8 height 8
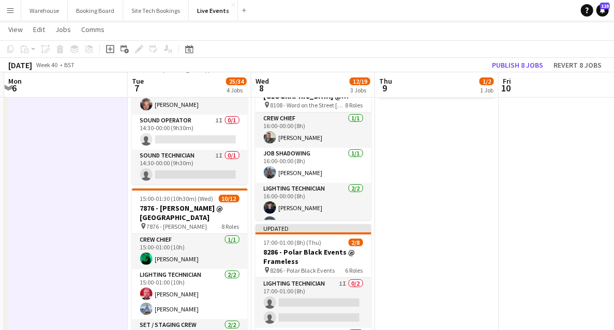
scroll to position [34, 0]
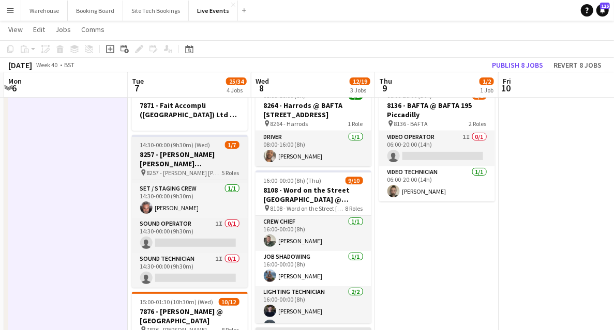
click at [172, 156] on h3 "8257 - Goldman Sachs International @ Two Temple Place" at bounding box center [190, 159] width 116 height 19
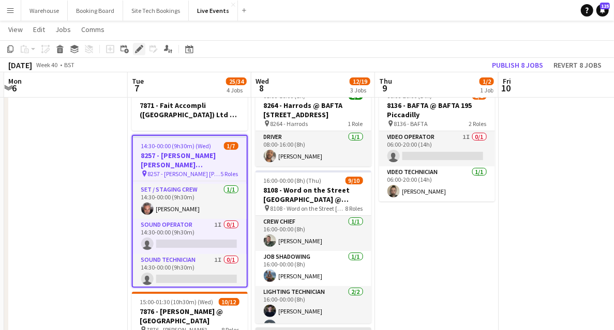
click at [139, 49] on icon at bounding box center [139, 50] width 6 height 6
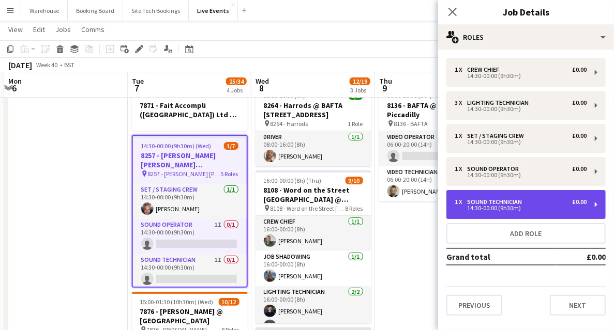
click at [494, 206] on div "14:30-00:00 (9h30m)" at bounding box center [521, 208] width 132 height 5
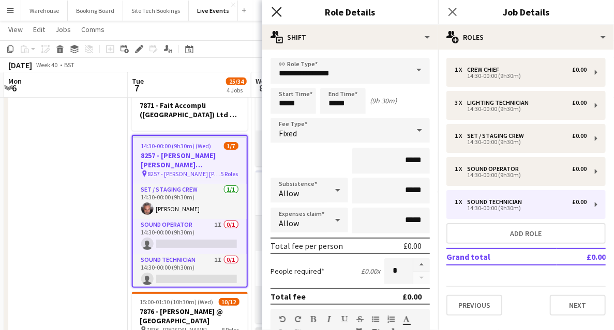
click at [276, 11] on icon at bounding box center [276, 12] width 10 height 10
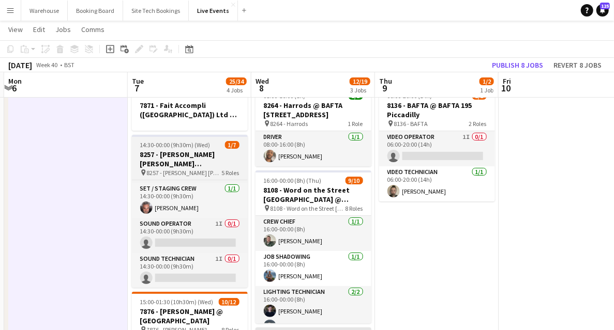
click at [168, 161] on h3 "8257 - Goldman Sachs International @ Two Temple Place" at bounding box center [190, 159] width 116 height 19
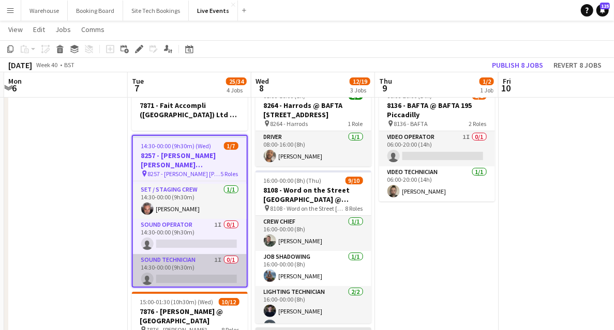
click at [174, 259] on app-card-role "Sound Technician 1I 0/1 14:30-00:00 (9h30m) single-neutral-actions" at bounding box center [190, 271] width 114 height 35
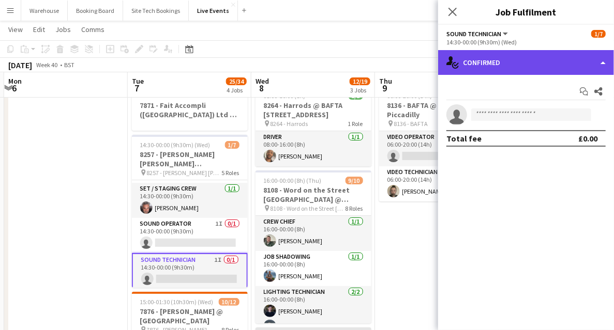
click at [525, 73] on div "single-neutral-actions-check-2 Confirmed" at bounding box center [526, 62] width 176 height 25
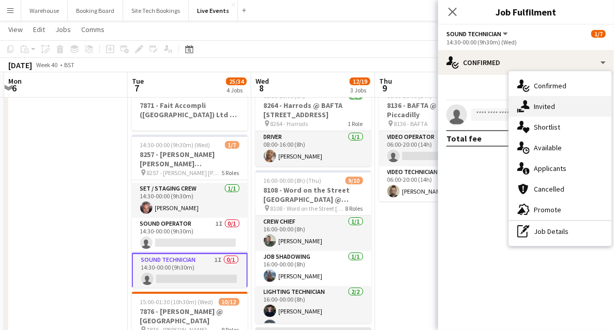
click at [546, 105] on span "Invited" at bounding box center [544, 106] width 21 height 9
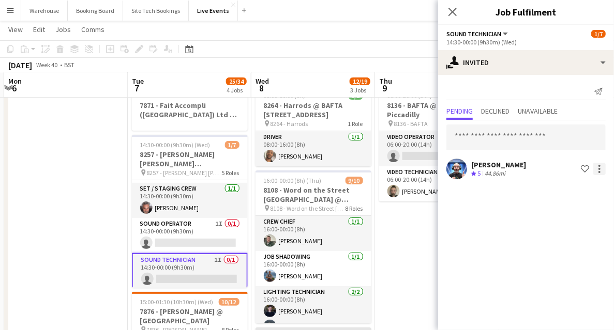
click at [600, 168] on div at bounding box center [599, 169] width 12 height 12
click at [453, 11] on div at bounding box center [307, 165] width 614 height 330
click at [454, 13] on icon at bounding box center [452, 12] width 10 height 10
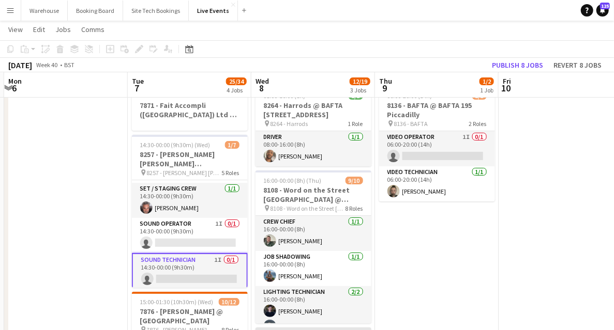
drag, startPoint x: 45, startPoint y: 202, endPoint x: 51, endPoint y: 201, distance: 5.8
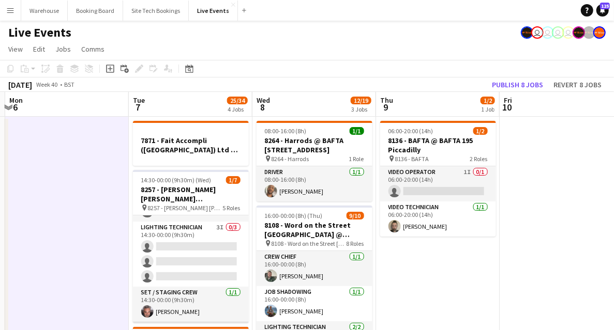
scroll to position [0, 0]
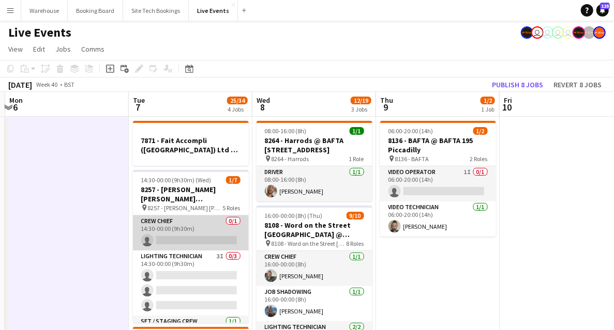
click at [183, 216] on app-card-role "Crew Chief 0/1 14:30-00:00 (9h30m) single-neutral-actions" at bounding box center [191, 233] width 116 height 35
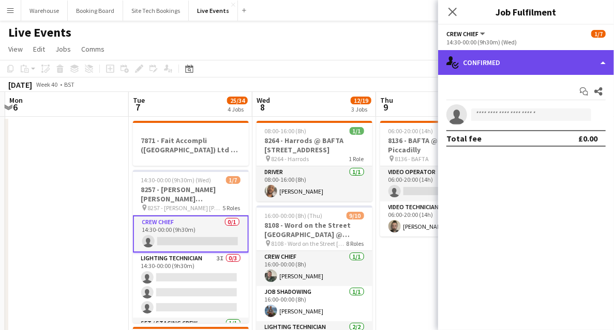
click at [491, 65] on div "single-neutral-actions-check-2 Confirmed" at bounding box center [526, 62] width 176 height 25
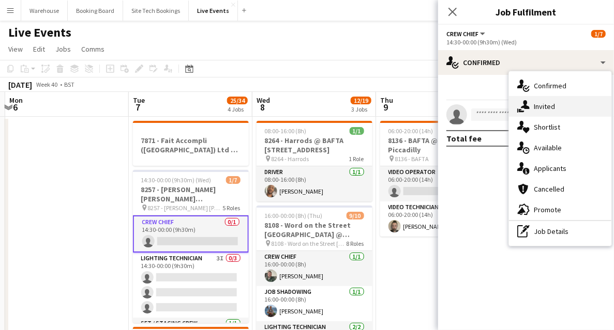
click at [530, 104] on div "single-neutral-actions-share-1 Invited" at bounding box center [560, 106] width 102 height 21
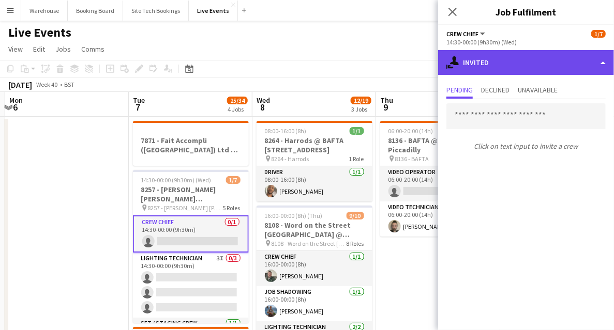
click at [507, 63] on div "single-neutral-actions-share-1 Invited" at bounding box center [526, 62] width 176 height 25
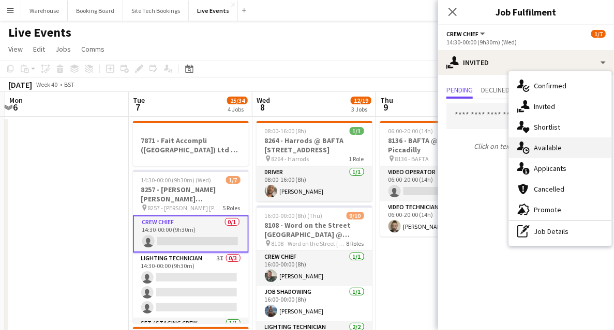
click at [545, 147] on span "Available" at bounding box center [548, 147] width 28 height 9
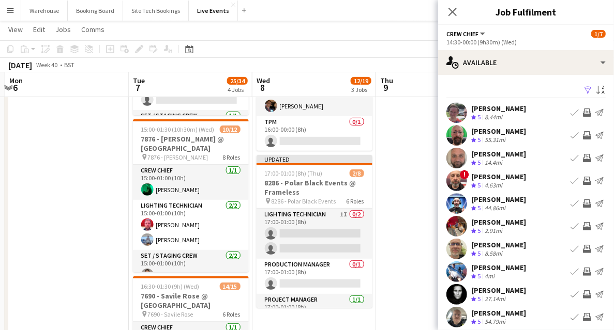
scroll to position [172, 0]
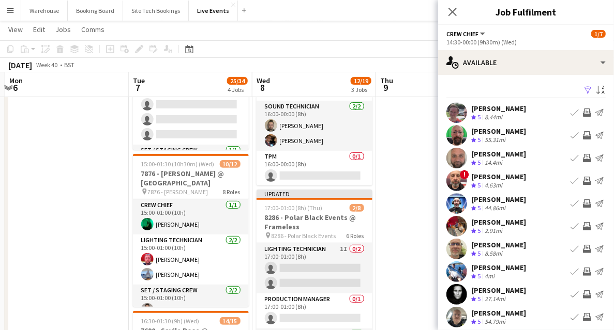
click at [583, 251] on app-icon "Invite crew" at bounding box center [587, 249] width 8 height 8
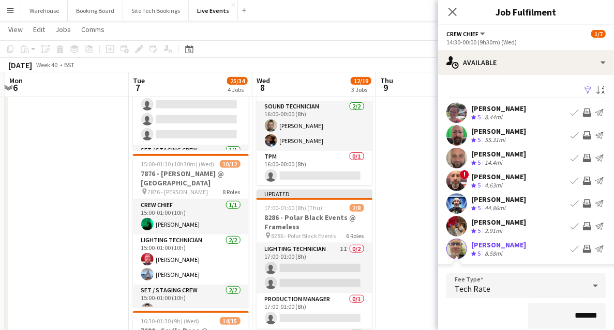
scroll to position [34, 0]
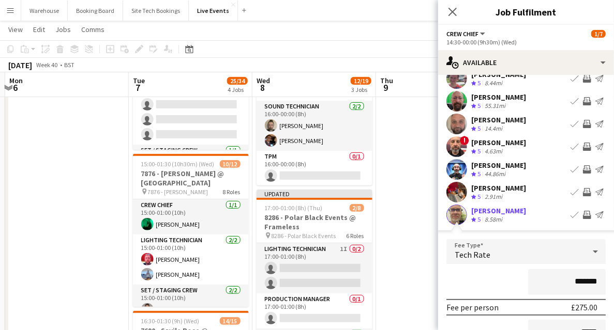
click at [477, 248] on div "Tech Rate" at bounding box center [515, 251] width 139 height 25
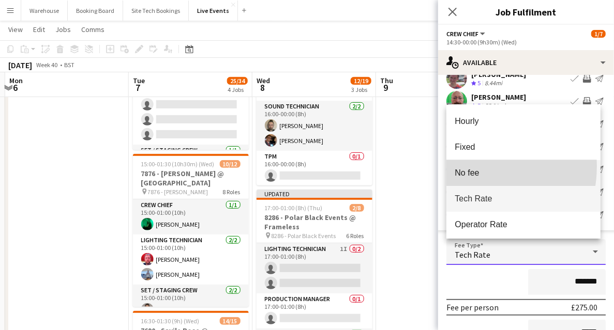
click at [466, 167] on mat-option "No fee" at bounding box center [523, 173] width 154 height 26
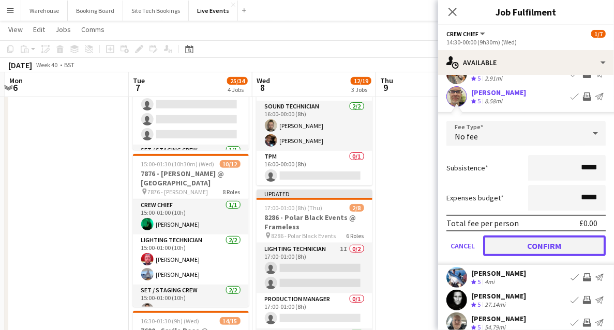
click at [527, 245] on button "Confirm" at bounding box center [544, 246] width 123 height 21
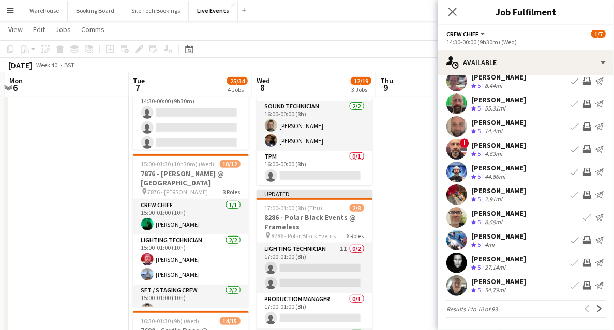
scroll to position [31, 0]
click at [447, 13] on app-icon "Close pop-in" at bounding box center [452, 12] width 15 height 15
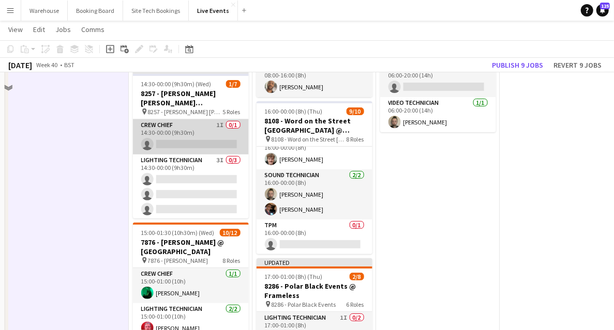
scroll to position [34, 0]
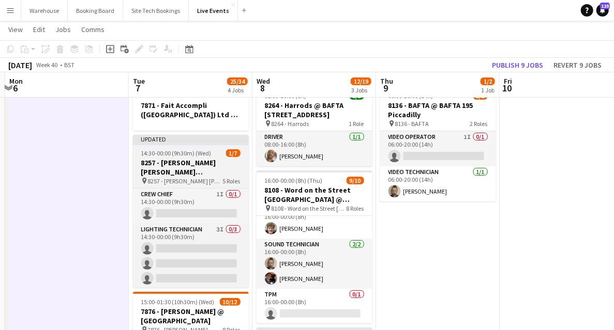
click at [186, 161] on h3 "8257 - Goldman Sachs International @ Two Temple Place" at bounding box center [191, 167] width 116 height 19
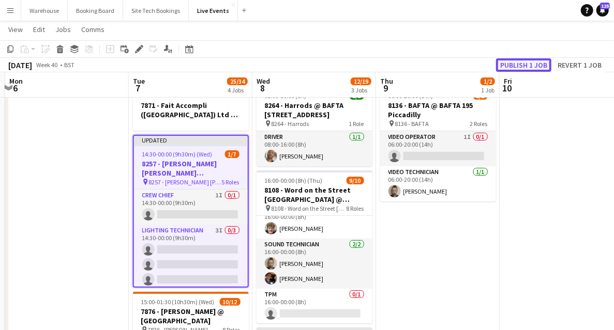
click at [529, 63] on button "Publish 1 job" at bounding box center [523, 64] width 55 height 13
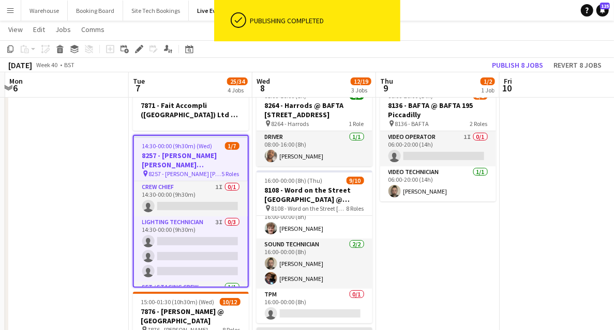
scroll to position [0, 0]
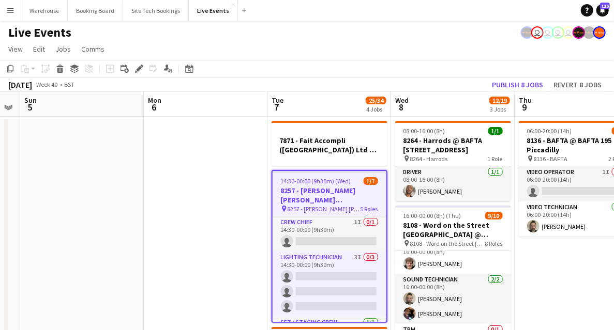
drag, startPoint x: 81, startPoint y: 234, endPoint x: 219, endPoint y: 241, distance: 138.8
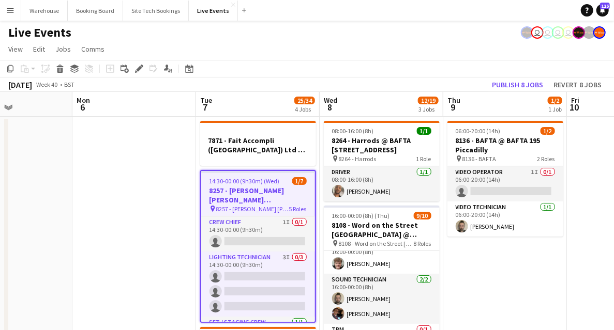
scroll to position [0, 320]
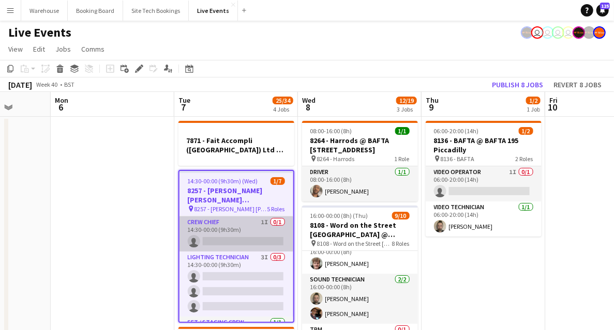
drag, startPoint x: 219, startPoint y: 241, endPoint x: 191, endPoint y: 237, distance: 28.2
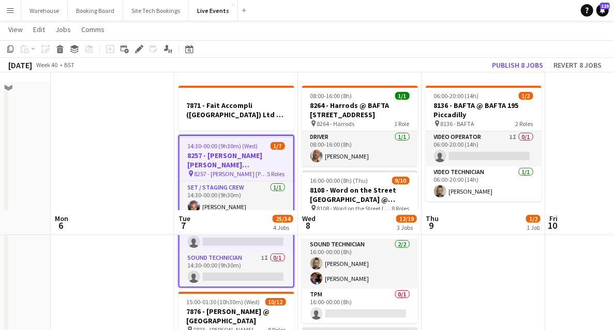
scroll to position [172, 0]
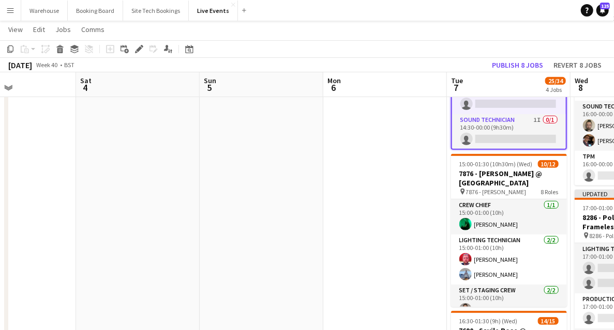
drag, startPoint x: 183, startPoint y: 248, endPoint x: 390, endPoint y: 251, distance: 207.4
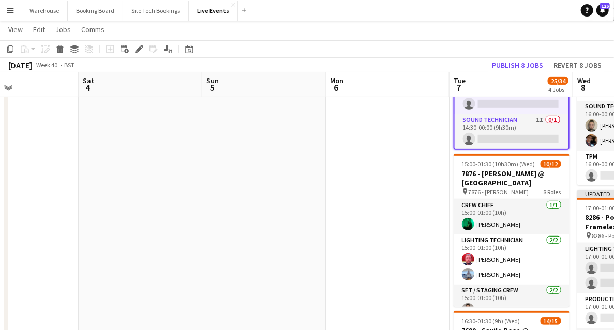
drag, startPoint x: 226, startPoint y: 240, endPoint x: 473, endPoint y: 241, distance: 246.6
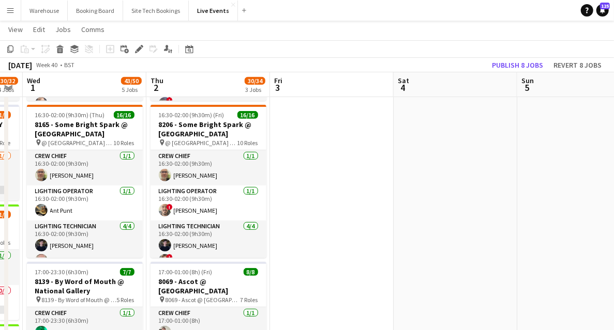
scroll to position [0, 305]
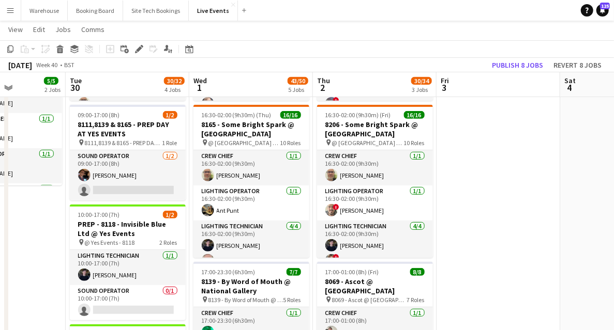
drag, startPoint x: 300, startPoint y: 241, endPoint x: 475, endPoint y: 240, distance: 174.8
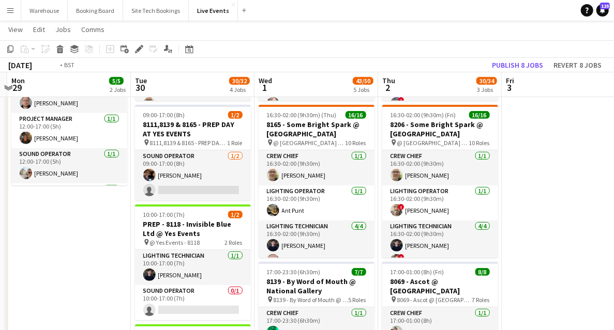
scroll to position [0, 324]
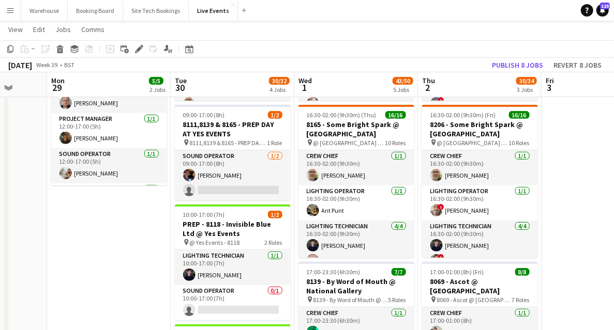
drag, startPoint x: 50, startPoint y: 256, endPoint x: 155, endPoint y: 258, distance: 105.5
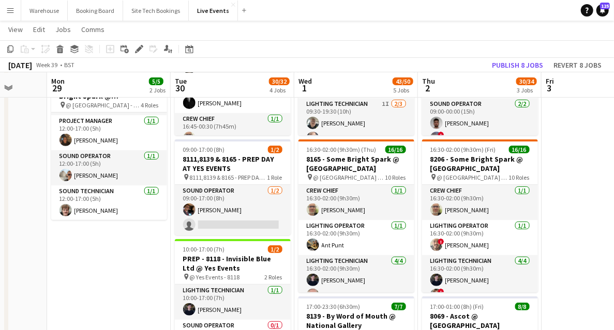
scroll to position [69, 0]
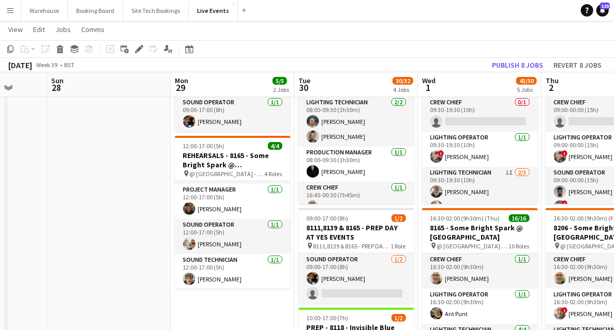
drag, startPoint x: 243, startPoint y: 289, endPoint x: 456, endPoint y: 284, distance: 213.1
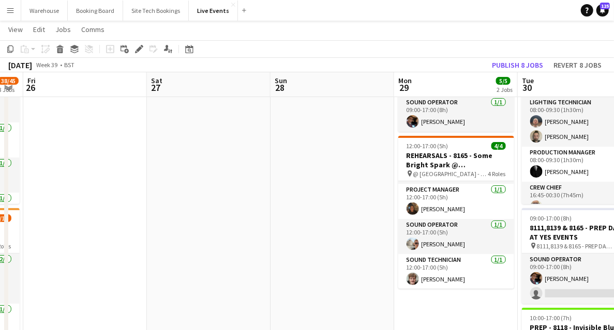
drag, startPoint x: 333, startPoint y: 259, endPoint x: 462, endPoint y: 258, distance: 128.8
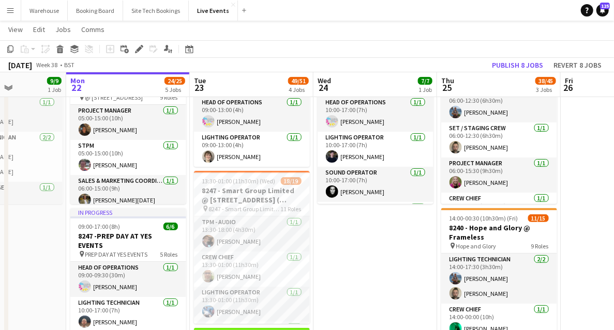
scroll to position [0, 237]
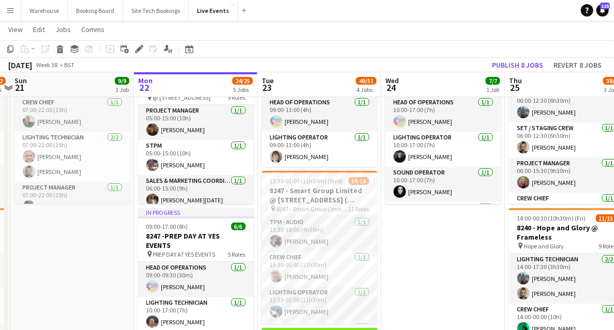
drag, startPoint x: 308, startPoint y: 281, endPoint x: 428, endPoint y: 279, distance: 119.5
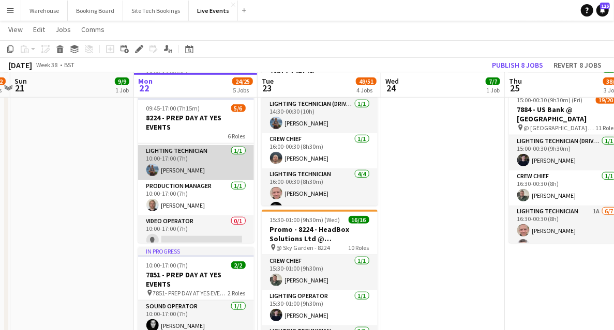
scroll to position [111, 0]
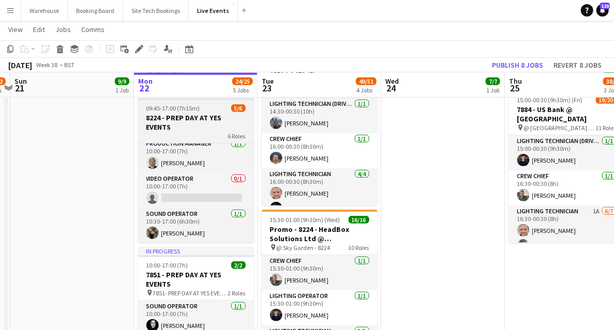
click at [161, 117] on h3 "8224 - PREP DAY AT YES EVENTS" at bounding box center [196, 122] width 116 height 19
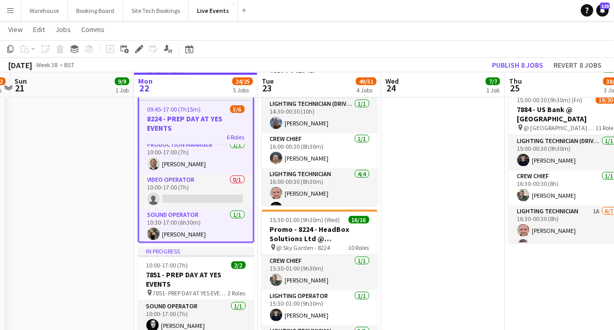
click at [89, 153] on app-date-cell "07:00-22:00 (15h) 9/9 8290 - [PERSON_NAME] @ [STREET_ADDRESS] pin @ [STREET_ADD…" at bounding box center [72, 253] width 124 height 964
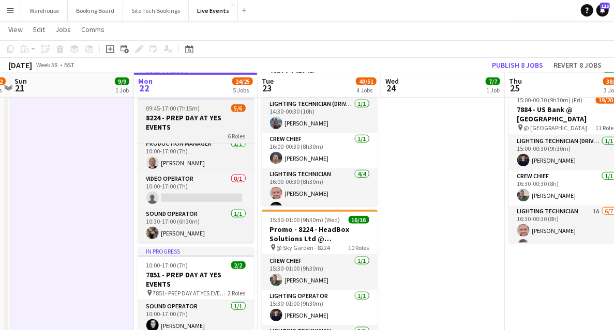
click at [198, 122] on h3 "8224 - PREP DAY AT YES EVENTS" at bounding box center [196, 122] width 116 height 19
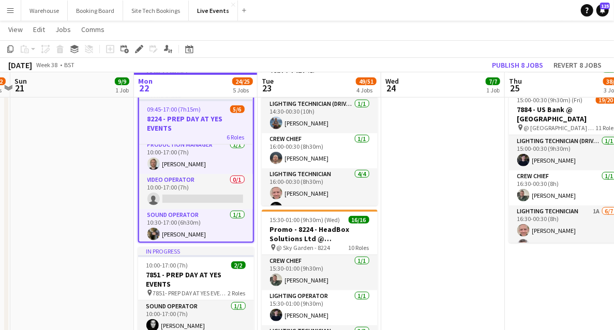
click at [198, 122] on h3 "8224 - PREP DAY AT YES EVENTS" at bounding box center [196, 123] width 114 height 19
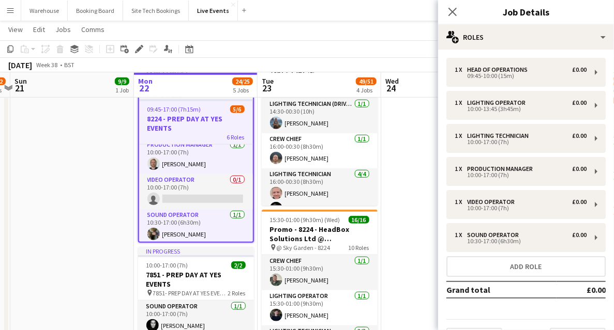
scroll to position [26, 0]
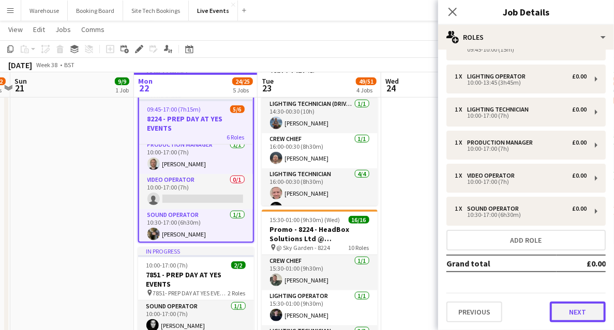
click at [571, 315] on button "Next" at bounding box center [578, 312] width 56 height 21
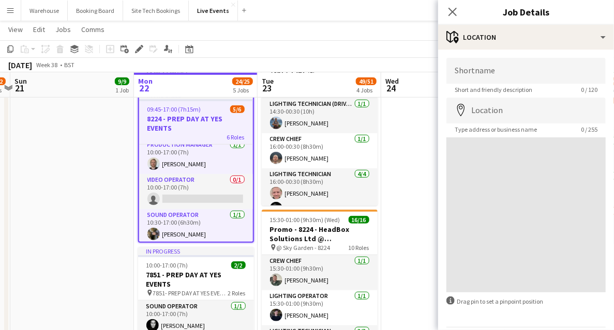
scroll to position [0, 0]
click at [452, 12] on icon at bounding box center [452, 12] width 10 height 10
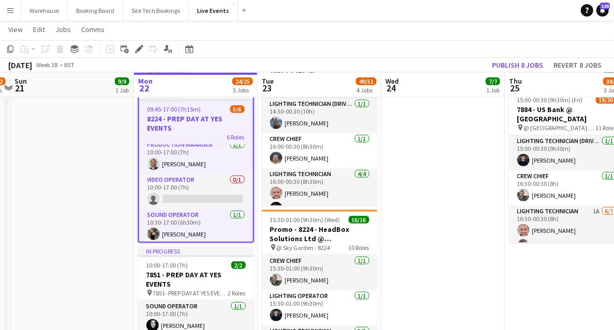
click at [88, 220] on app-date-cell "07:00-22:00 (15h) 9/9 8290 - [PERSON_NAME] @ [STREET_ADDRESS] pin @ [STREET_ADD…" at bounding box center [72, 253] width 124 height 964
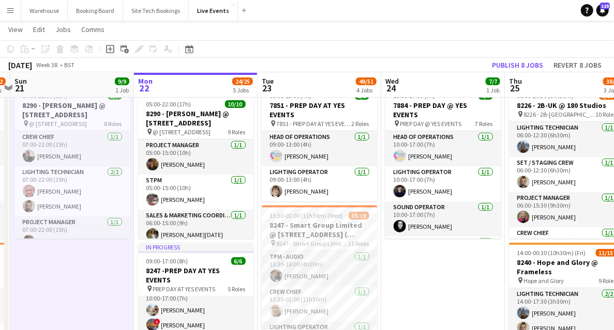
scroll to position [138, 0]
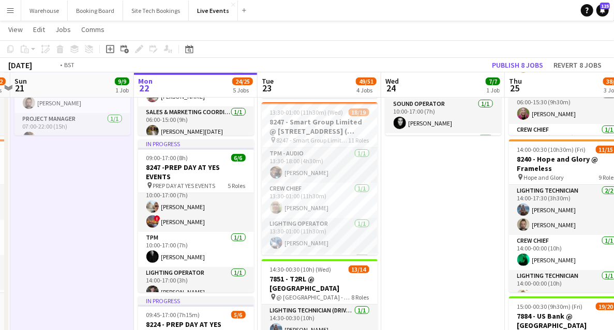
drag, startPoint x: 265, startPoint y: 221, endPoint x: 83, endPoint y: 204, distance: 182.9
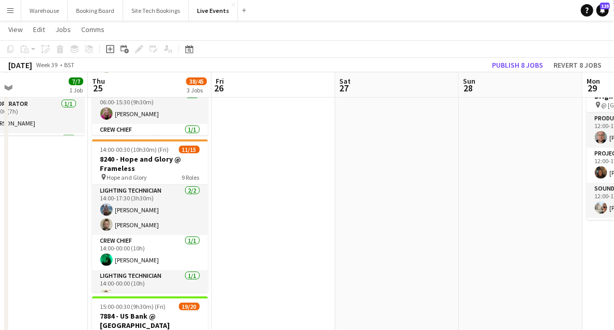
scroll to position [0, 297]
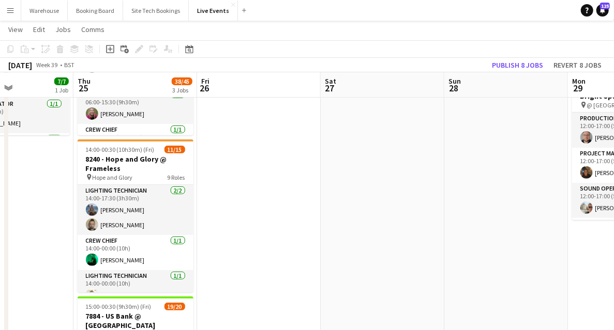
drag, startPoint x: 425, startPoint y: 225, endPoint x: 39, endPoint y: 210, distance: 385.5
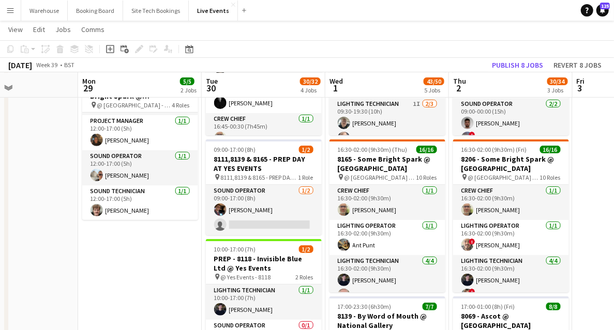
scroll to position [0, 293]
drag, startPoint x: 265, startPoint y: 265, endPoint x: 146, endPoint y: 261, distance: 119.0
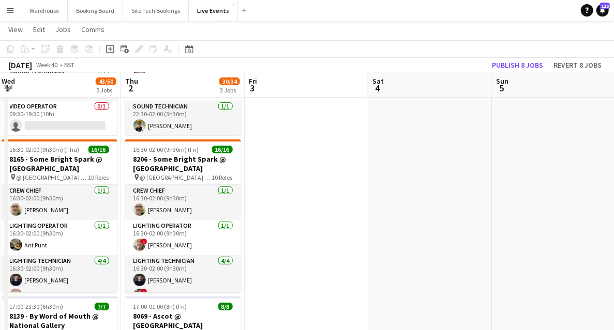
scroll to position [0, 319]
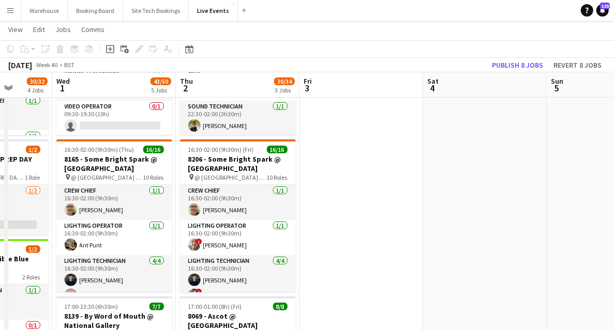
drag, startPoint x: 593, startPoint y: 229, endPoint x: 320, endPoint y: 234, distance: 272.6
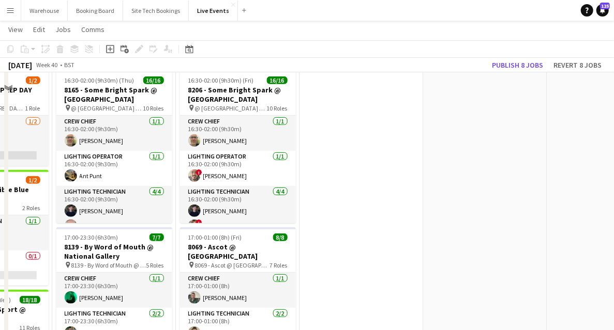
scroll to position [310, 0]
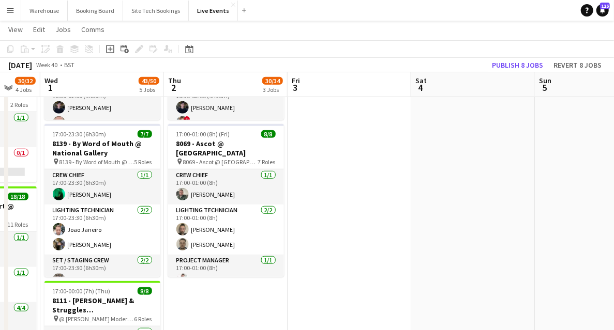
drag, startPoint x: 308, startPoint y: 221, endPoint x: 130, endPoint y: 241, distance: 179.5
click at [113, 248] on app-calendar-viewport "Sun 28 Mon 29 5/5 2 Jobs Tue 30 30/32 4 Jobs Wed 1 43/50 5 Jobs Thu 2 30/34 3 J…" at bounding box center [307, 249] width 614 height 1039
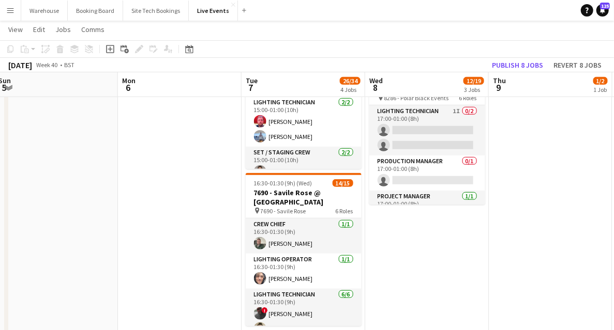
drag, startPoint x: 283, startPoint y: 235, endPoint x: 32, endPoint y: 246, distance: 251.5
click at [28, 249] on app-calendar-viewport "Thu 2 30/34 3 Jobs Fri 3 Sat 4 Sun 5 Mon 6 Tue 7 26/34 4 Jobs Wed 8 12/19 3 Job…" at bounding box center [307, 249] width 614 height 1039
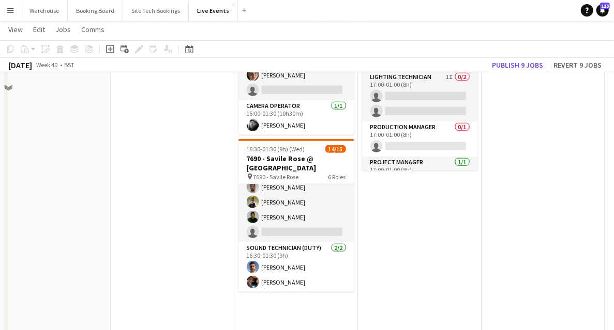
scroll to position [103, 0]
